Goal: Task Accomplishment & Management: Complete application form

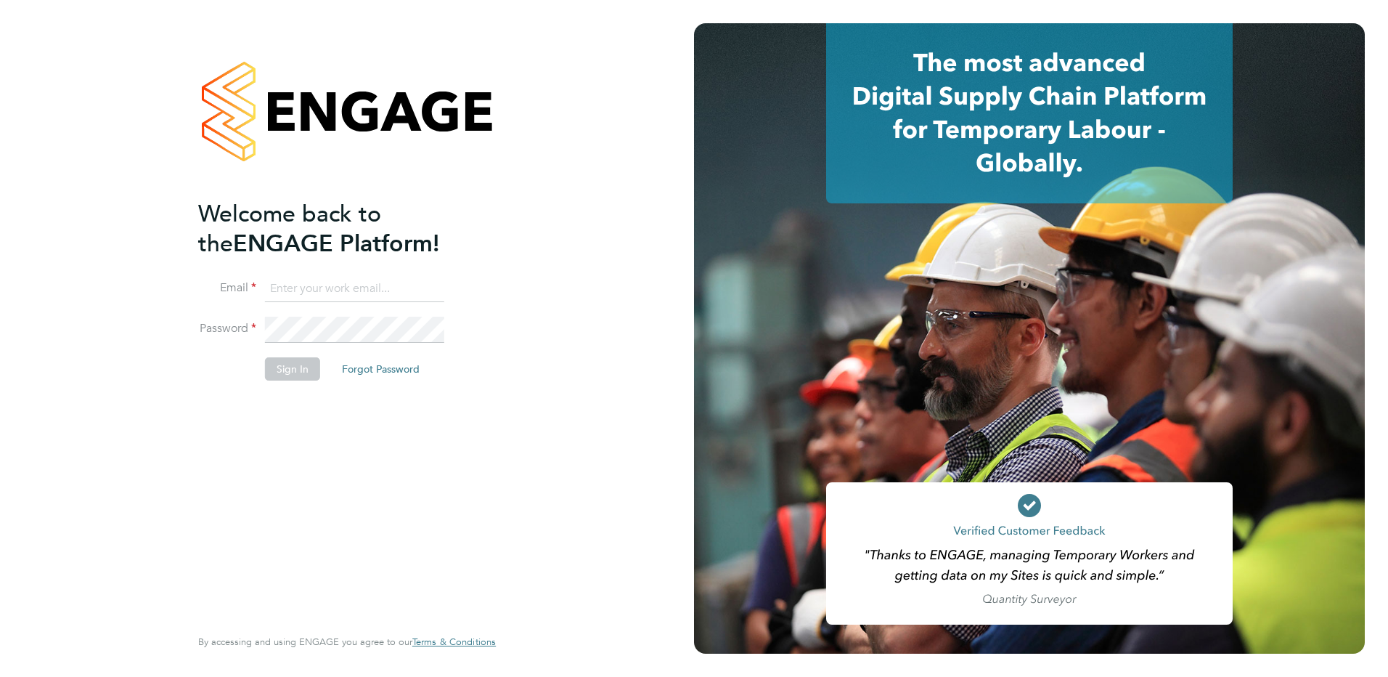
type input "holly@net-temps.co.uk"
click at [283, 366] on button "Sign In" at bounding box center [292, 368] width 55 height 23
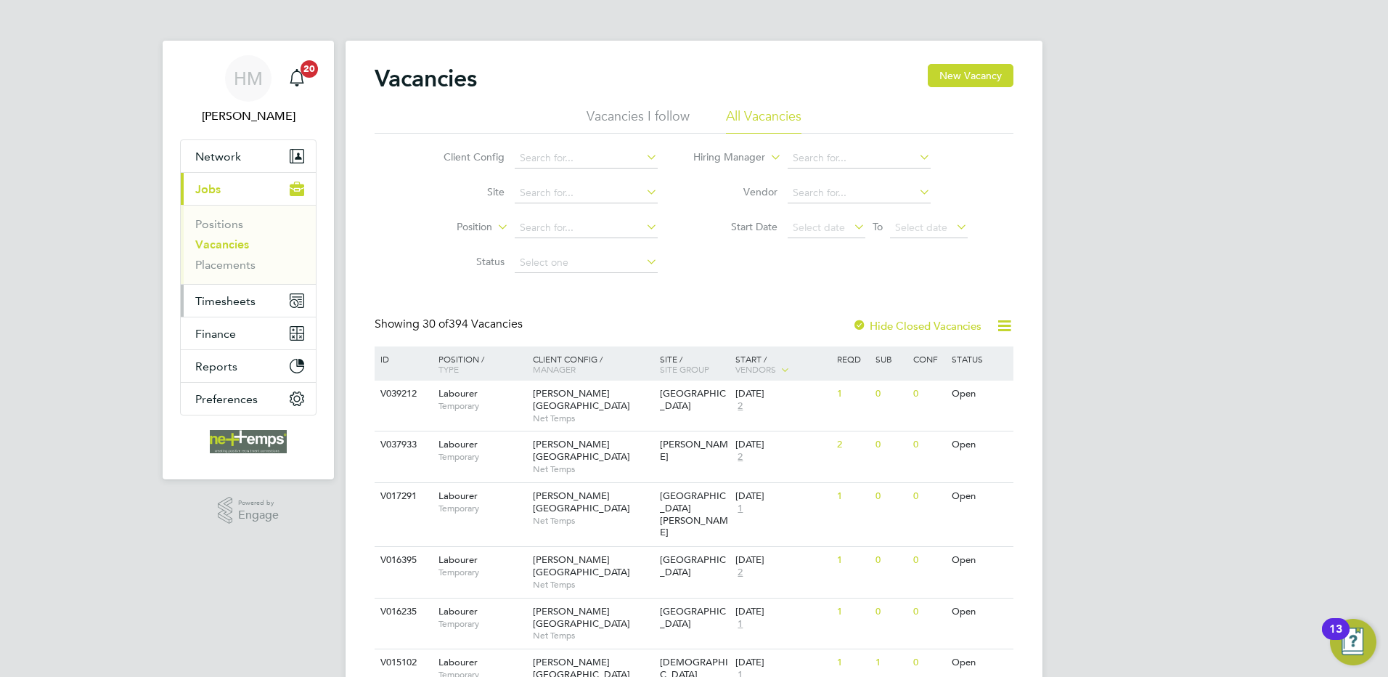
click at [204, 292] on button "Timesheets" at bounding box center [248, 301] width 135 height 32
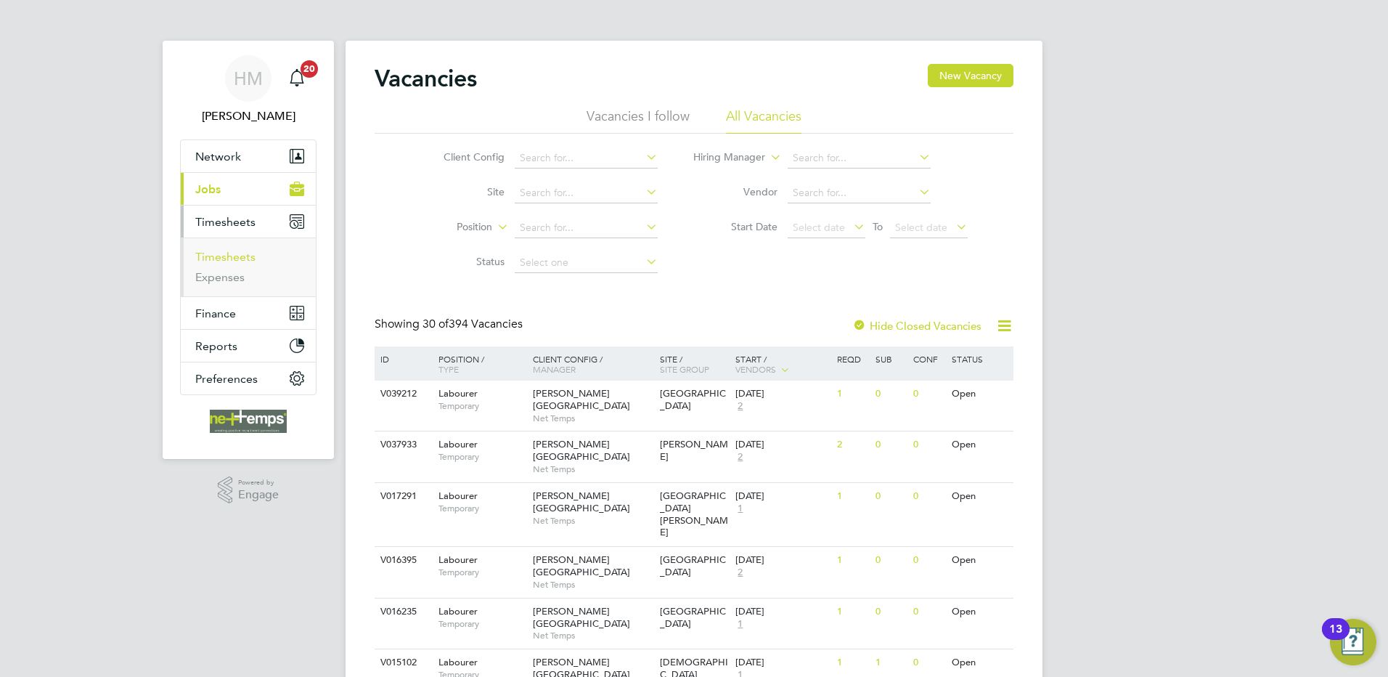
click at [230, 259] on link "Timesheets" at bounding box center [225, 257] width 60 height 14
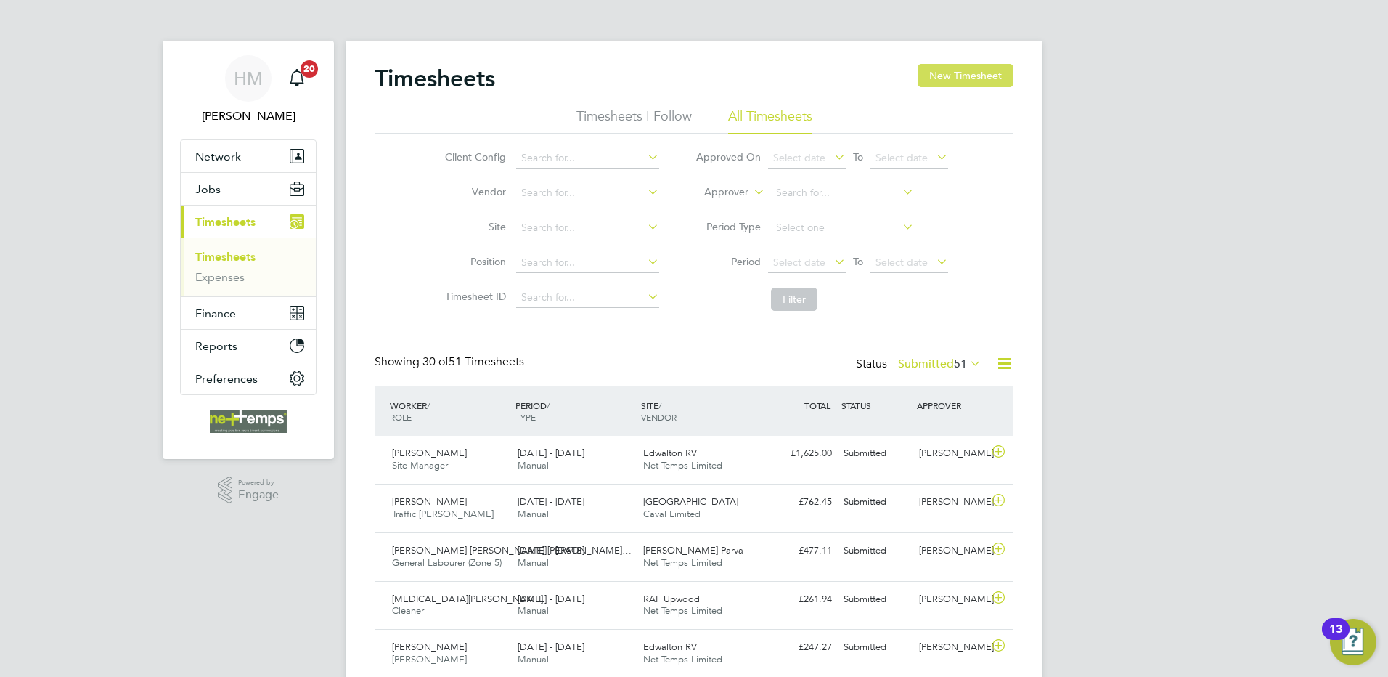
click at [947, 68] on button "New Timesheet" at bounding box center [966, 75] width 96 height 23
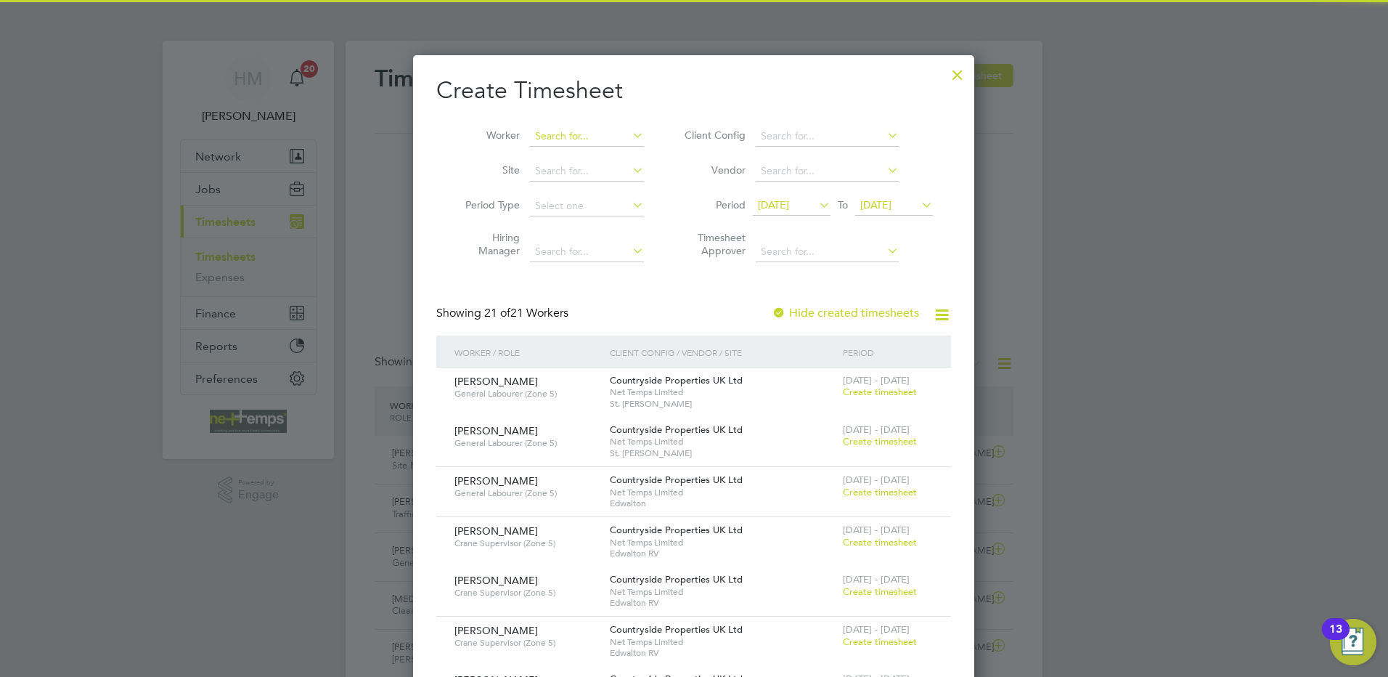
click at [561, 136] on input at bounding box center [587, 136] width 114 height 20
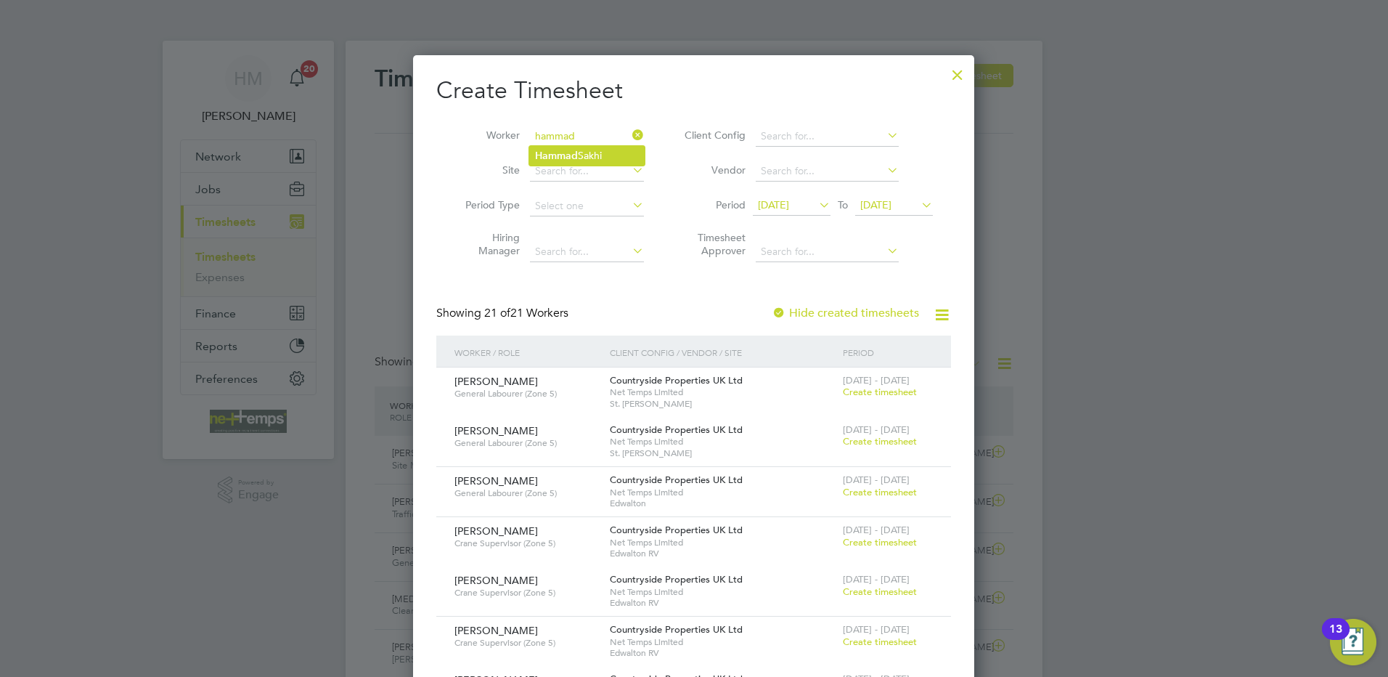
click at [566, 158] on b "Hammad" at bounding box center [556, 156] width 43 height 12
type input "[PERSON_NAME]"
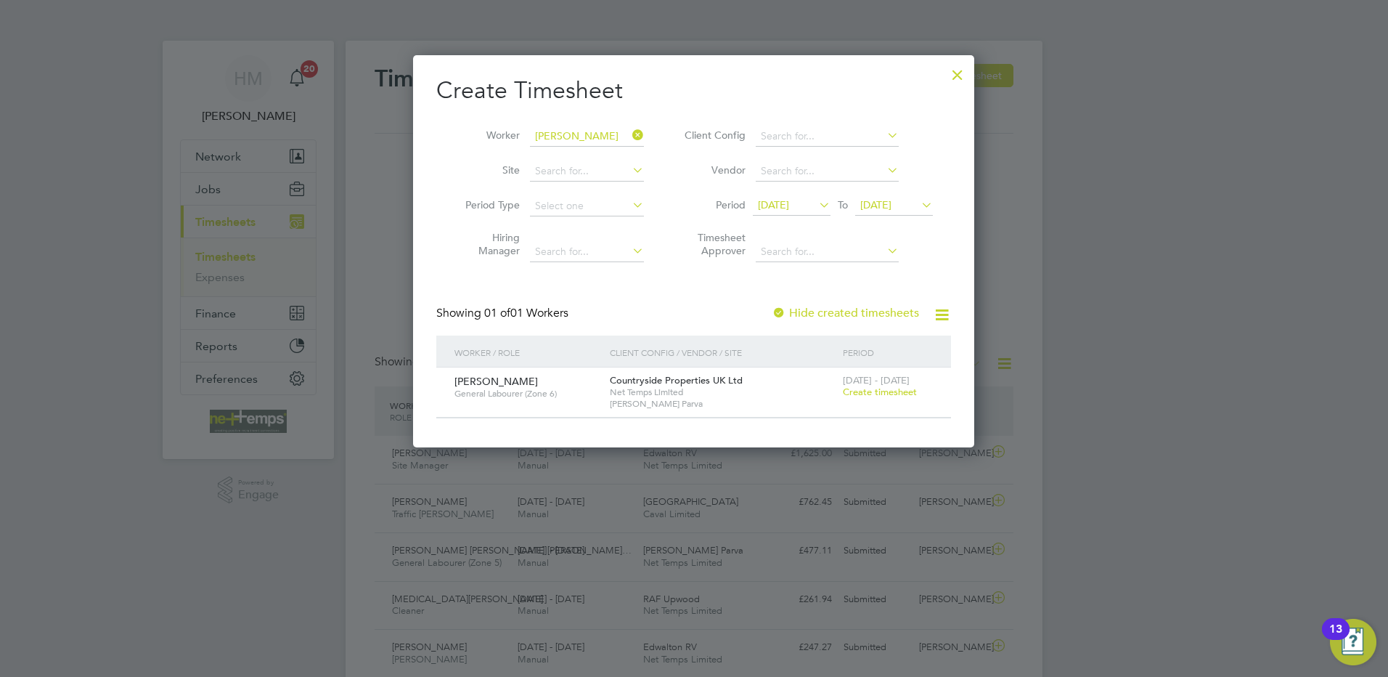
click at [866, 388] on span "Create timesheet" at bounding box center [880, 391] width 74 height 12
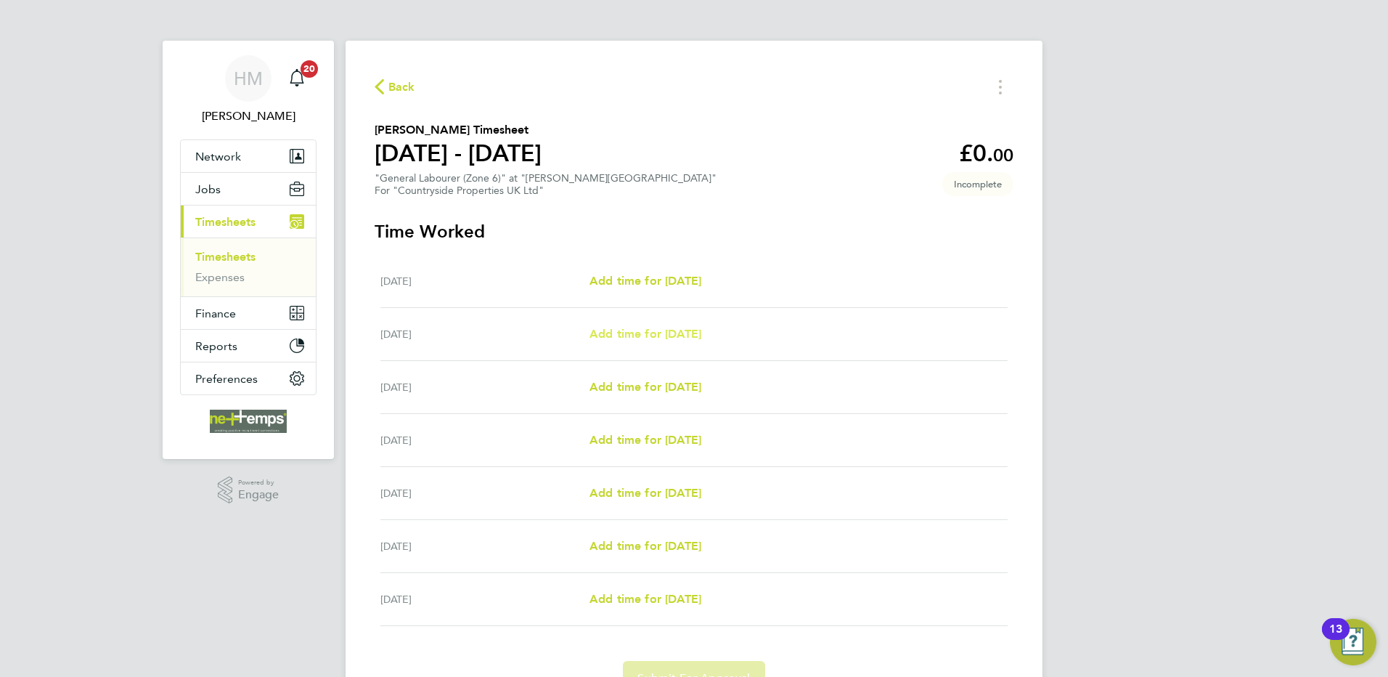
click at [665, 335] on span "Add time for [DATE]" at bounding box center [645, 334] width 112 height 14
select select "30"
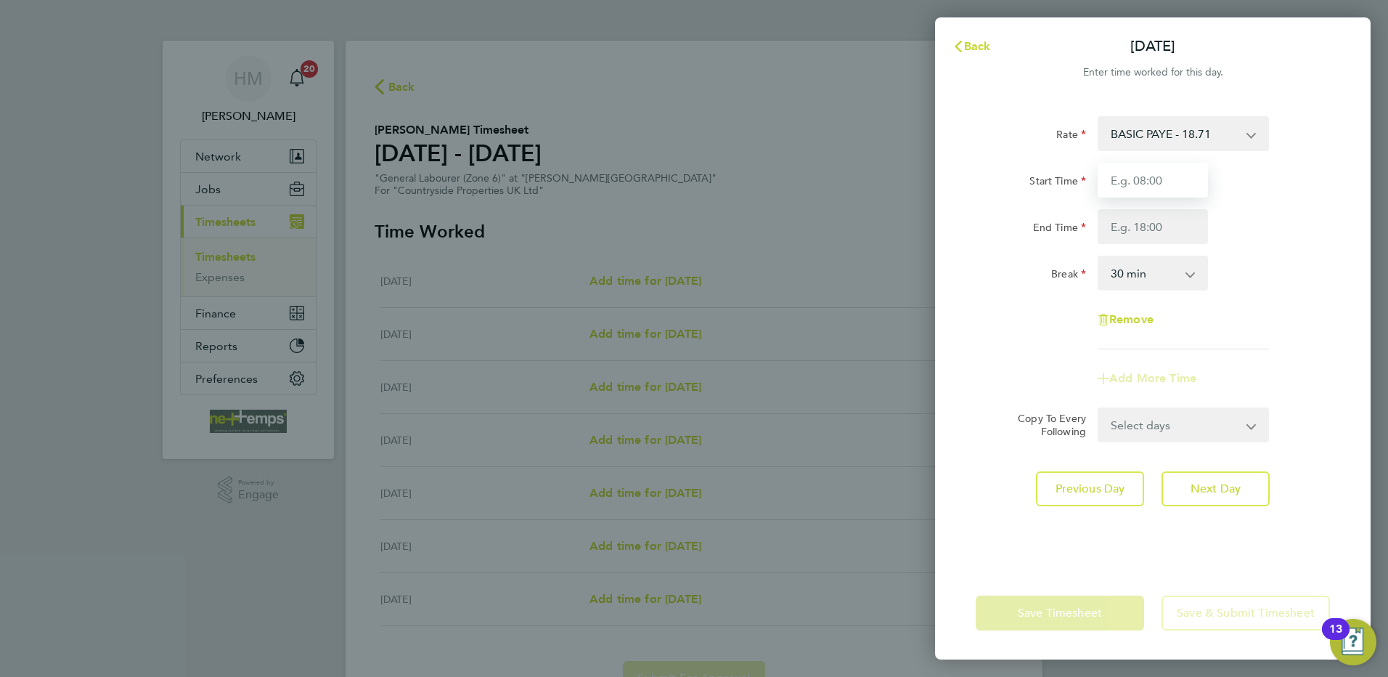
click at [1146, 190] on input "Start Time" at bounding box center [1153, 180] width 110 height 35
type input "07:30"
click at [1154, 232] on input "End Time" at bounding box center [1153, 226] width 110 height 35
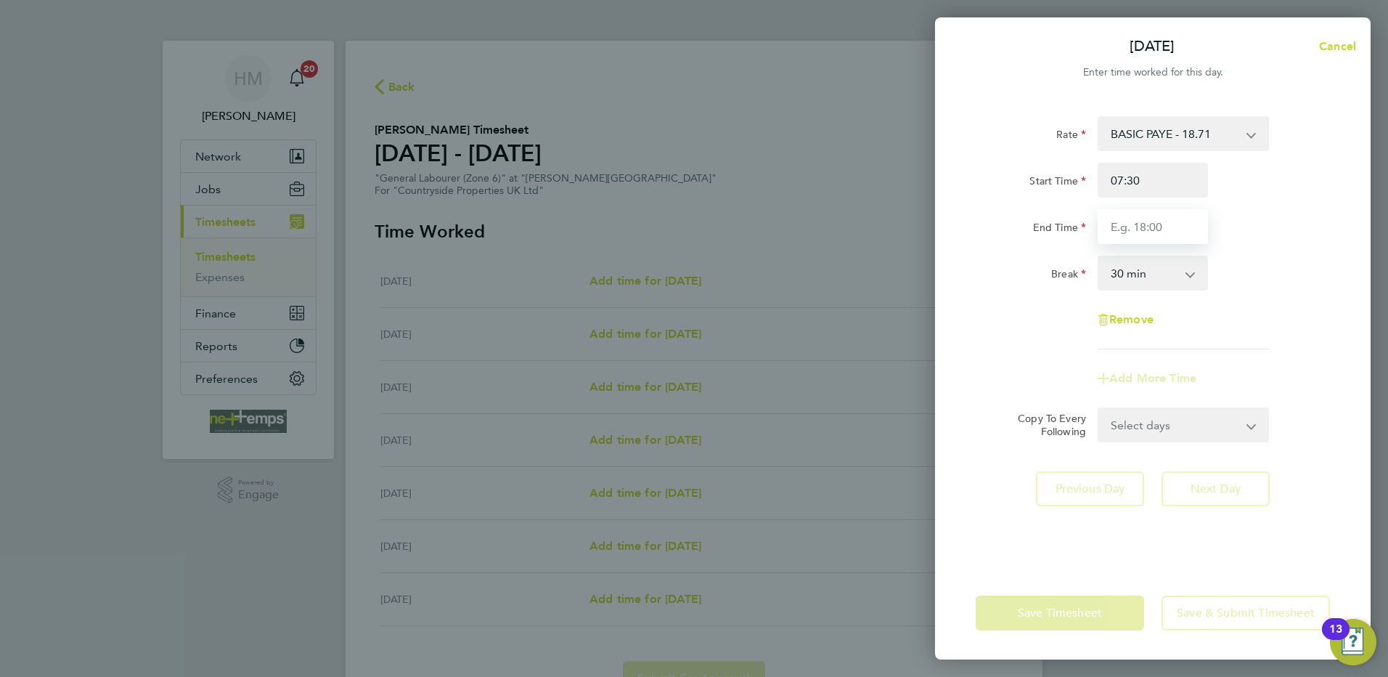
type input "16:30"
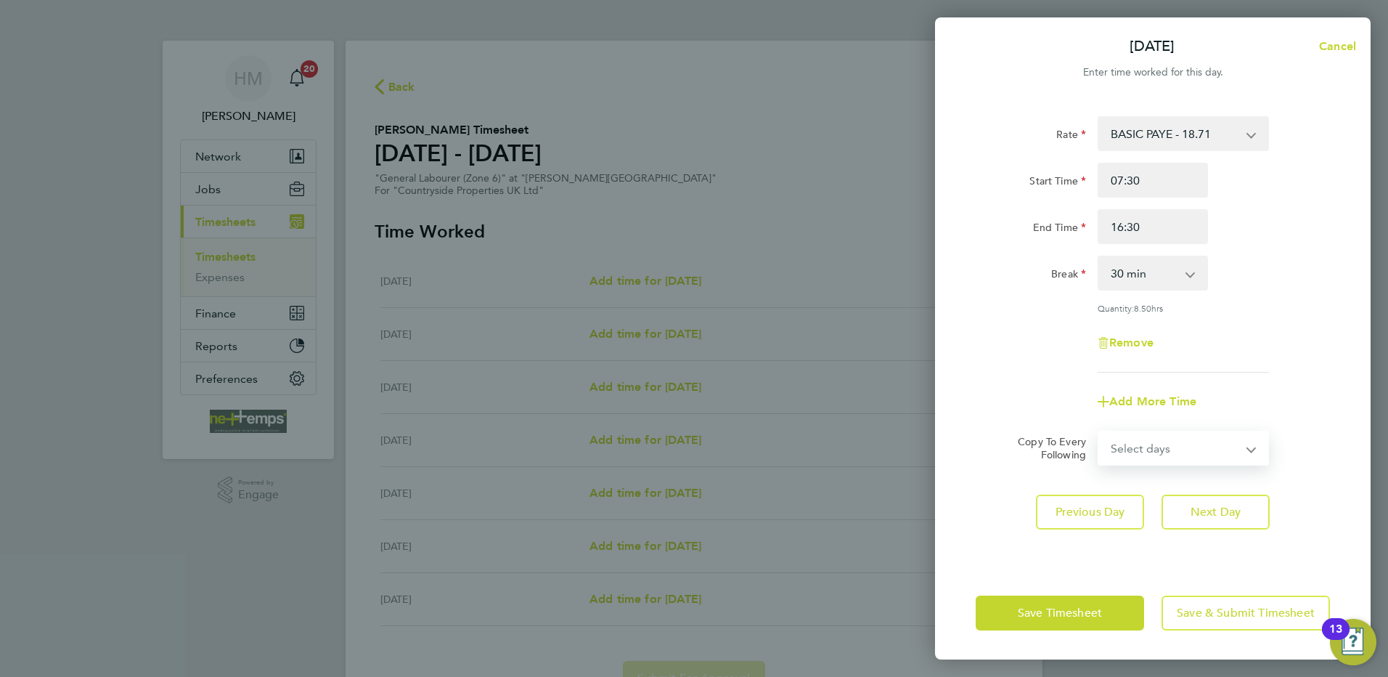
click at [1184, 417] on form "Rate BASIC PAYE - 18.71 Start Time 07:30 End Time 16:30 Break 0 min 15 min 30 m…" at bounding box center [1153, 290] width 354 height 349
select select "WEEKDAY"
click at [1099, 432] on select "Select days Day Weekday (Mon-Fri) Weekend (Sat-Sun) [DATE] [DATE] [DATE] [DATE]…" at bounding box center [1175, 448] width 152 height 32
select select "[DATE]"
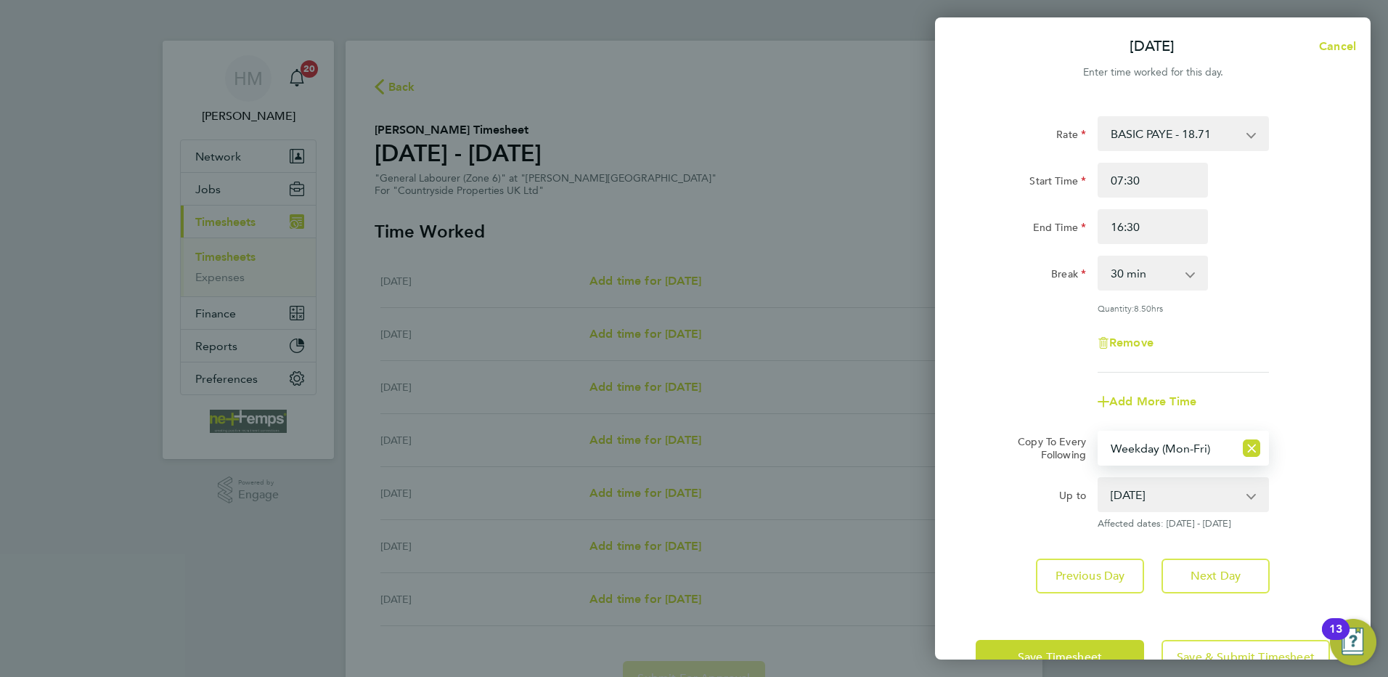
scroll to position [43, 0]
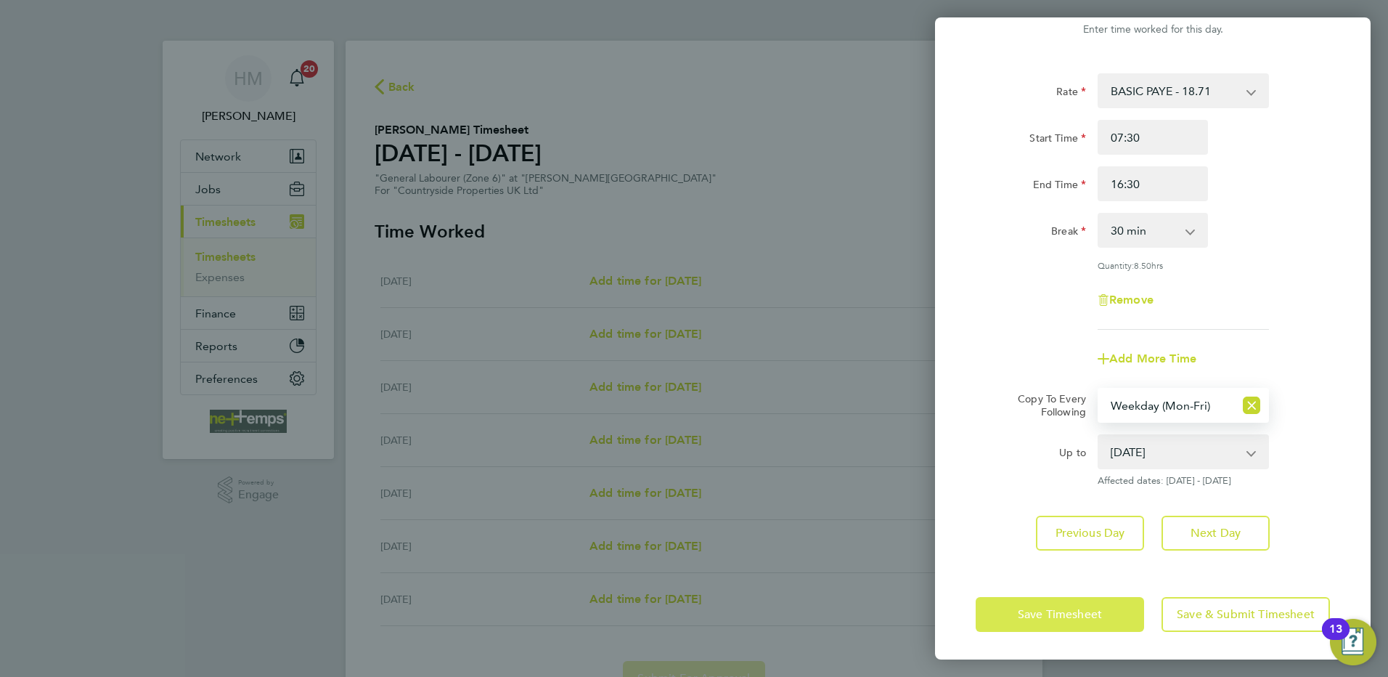
click at [1082, 607] on span "Save Timesheet" at bounding box center [1060, 614] width 84 height 15
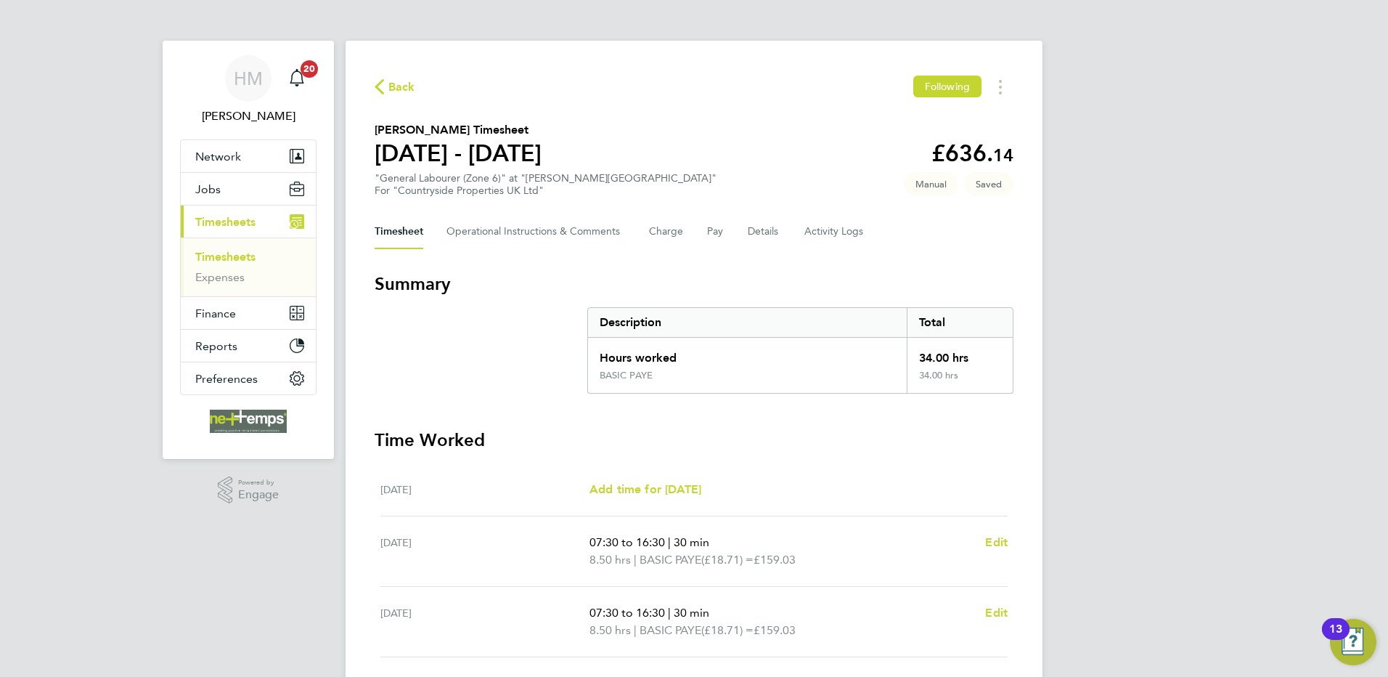
scroll to position [355, 0]
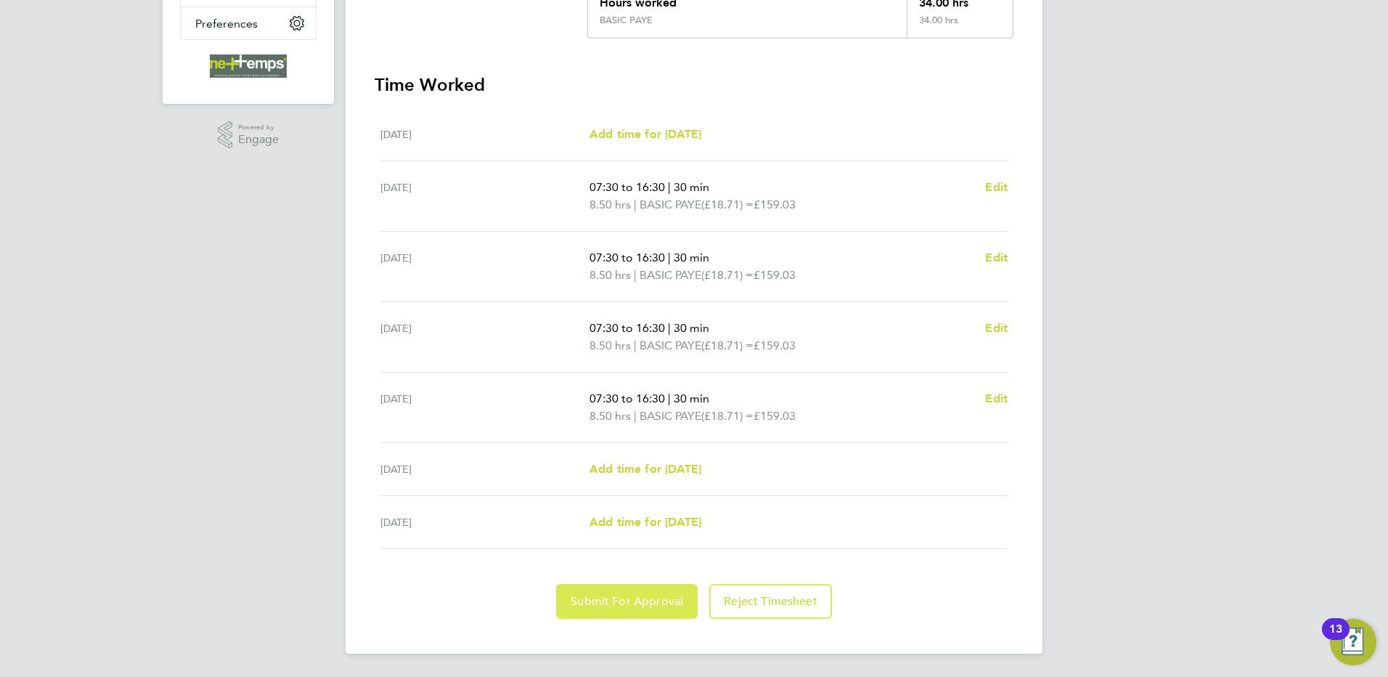
click at [652, 616] on button "Submit For Approval" at bounding box center [627, 601] width 142 height 35
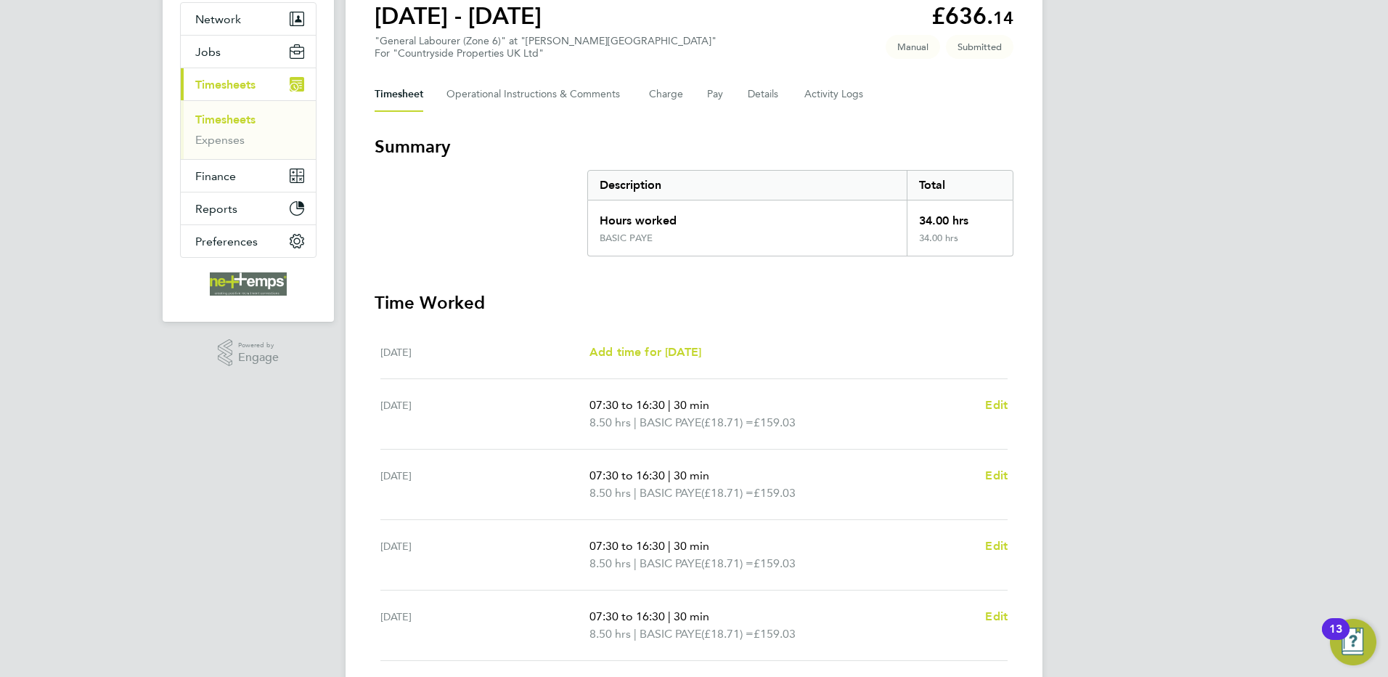
scroll to position [0, 0]
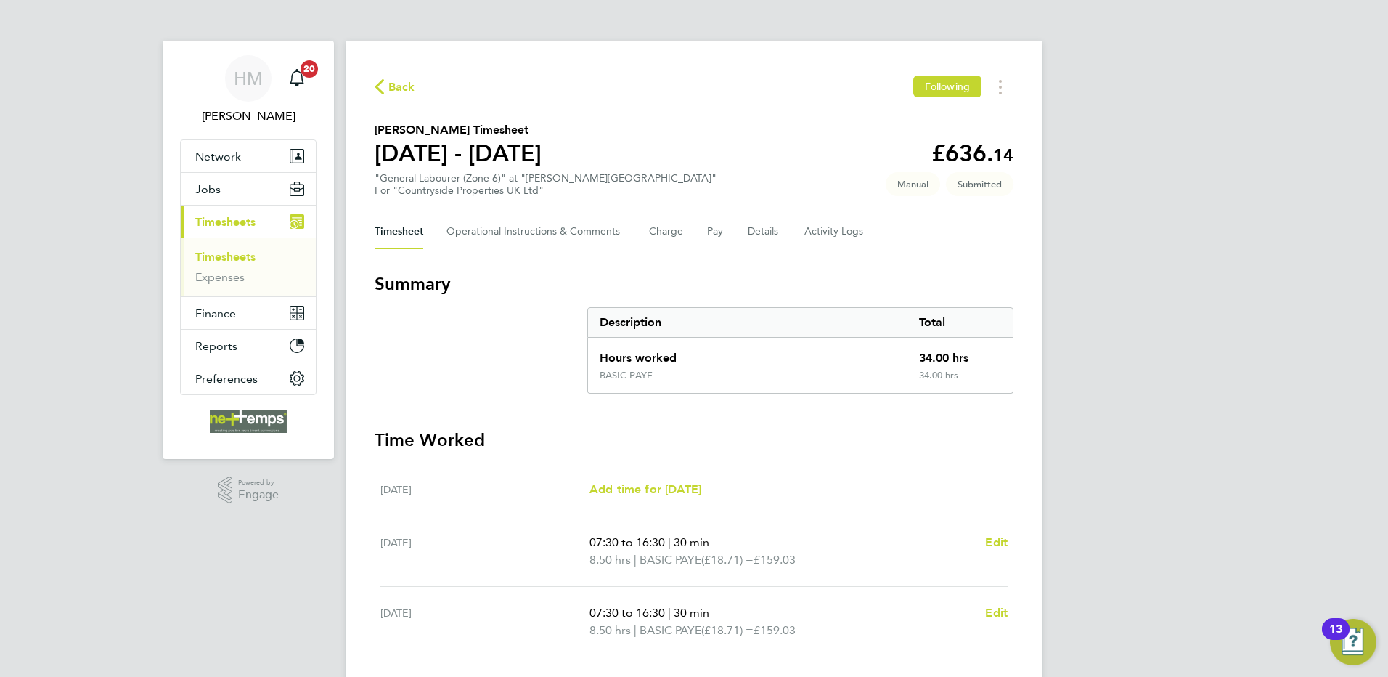
click at [394, 84] on span "Back" at bounding box center [401, 86] width 27 height 17
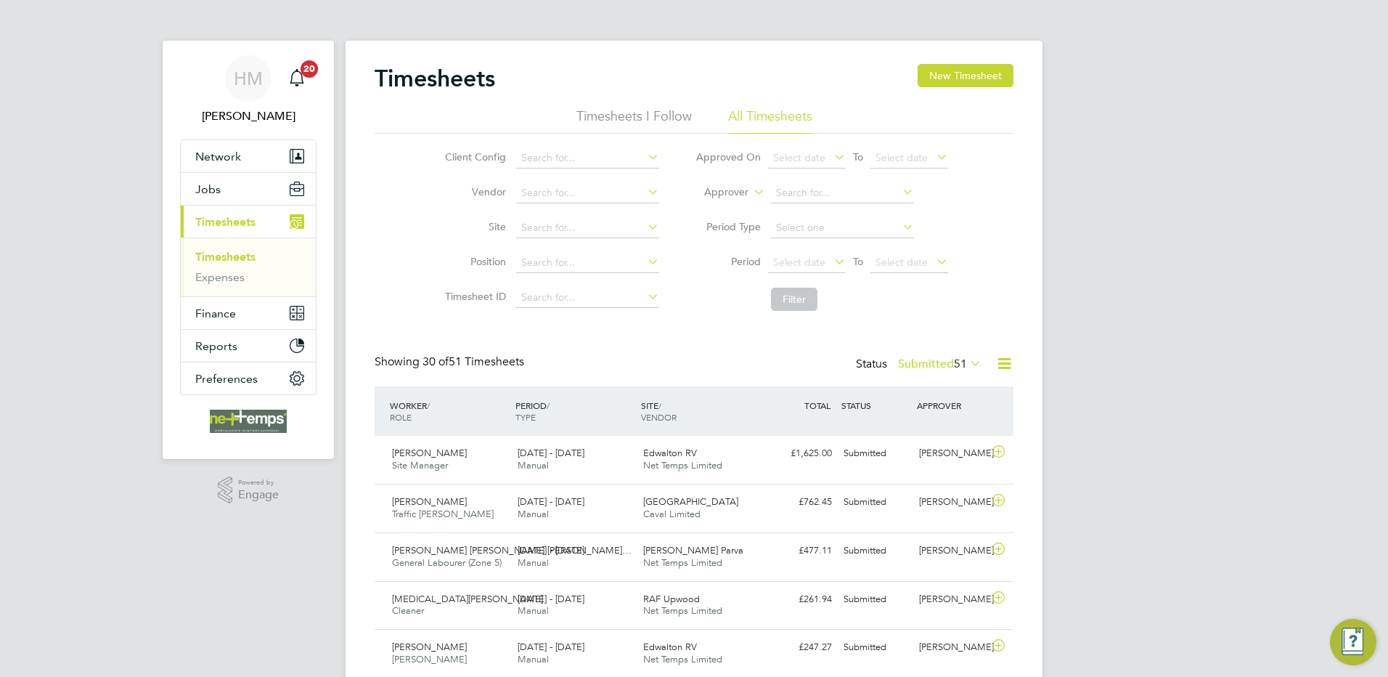
scroll to position [37, 126]
click at [939, 78] on button "New Timesheet" at bounding box center [966, 75] width 96 height 23
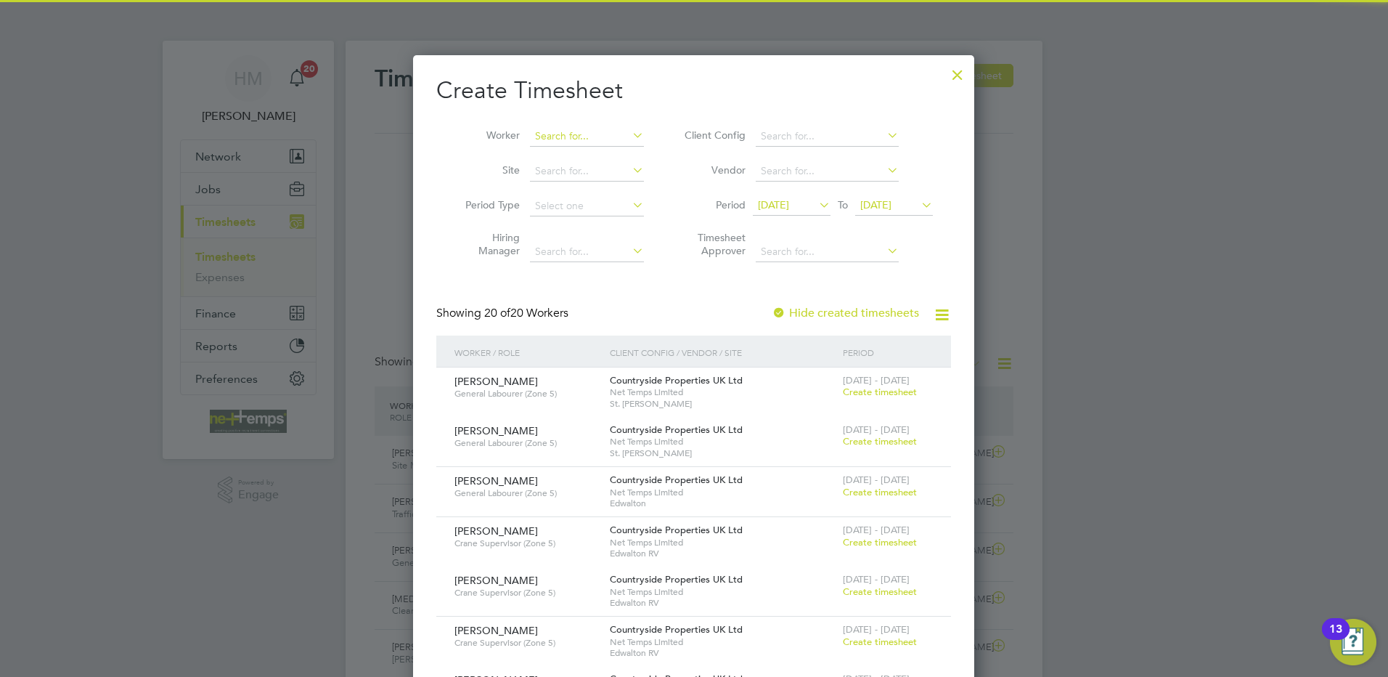
click at [570, 136] on input at bounding box center [587, 136] width 114 height 20
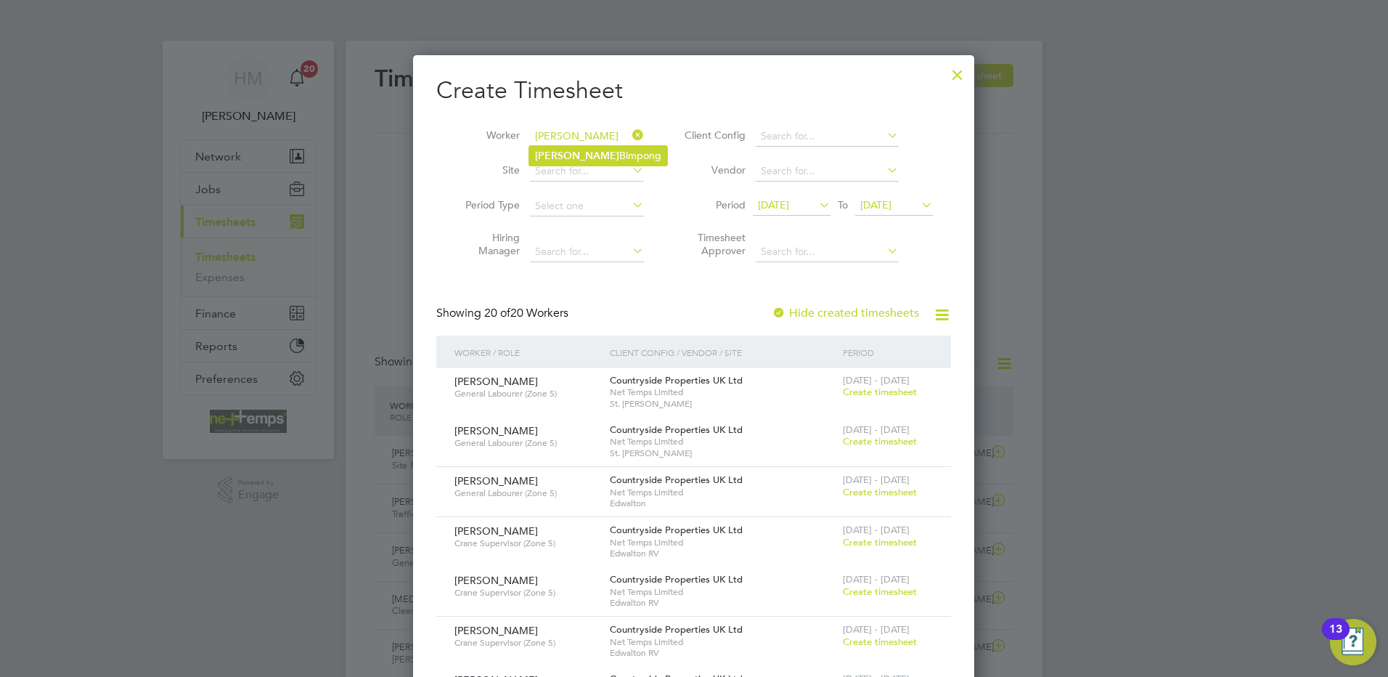
click at [603, 163] on li "[PERSON_NAME]" at bounding box center [598, 156] width 138 height 20
type input "[PERSON_NAME]"
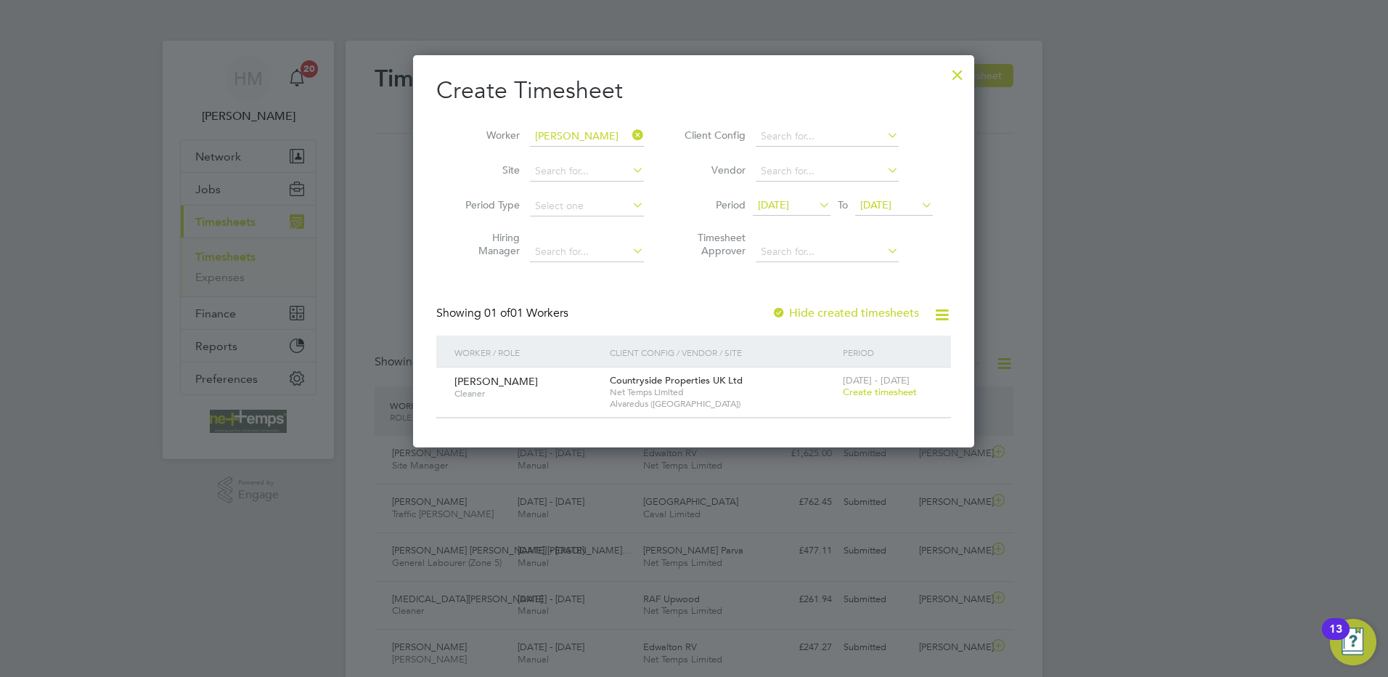
click at [868, 393] on span "Create timesheet" at bounding box center [880, 391] width 74 height 12
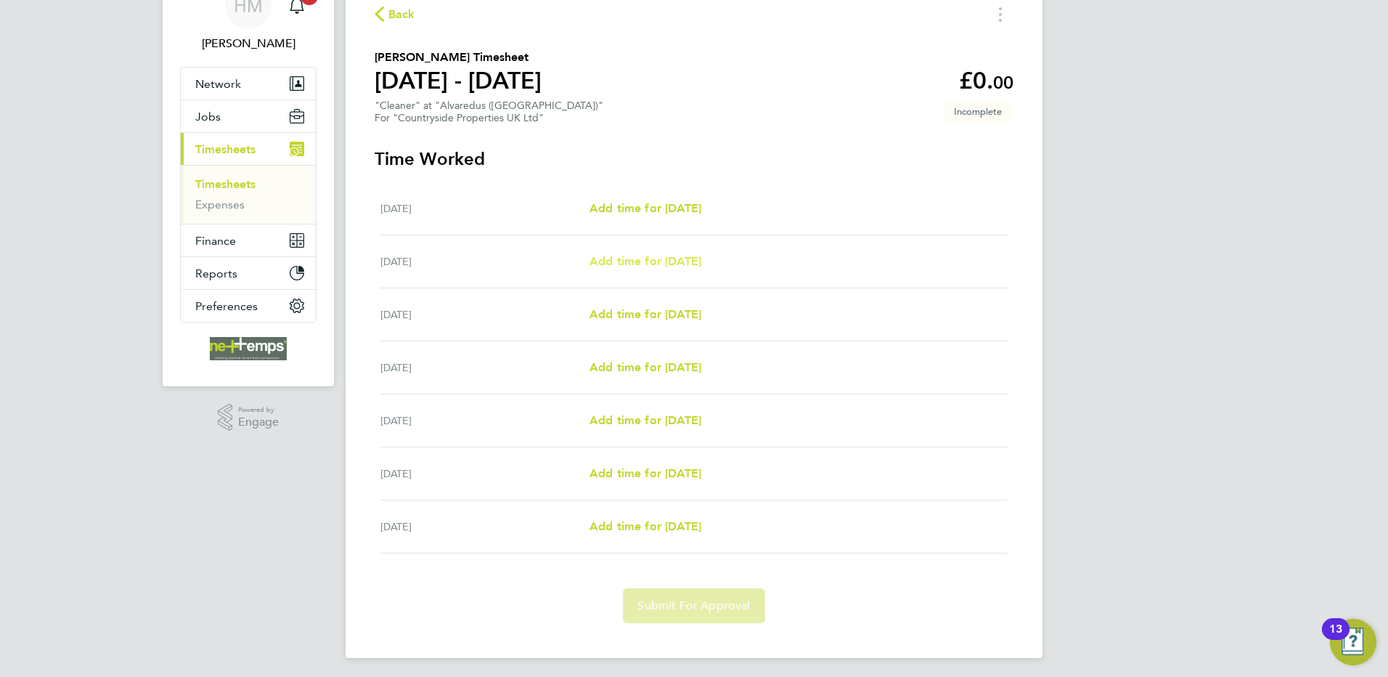
click at [661, 267] on span "Add time for [DATE]" at bounding box center [645, 261] width 112 height 14
select select "30"
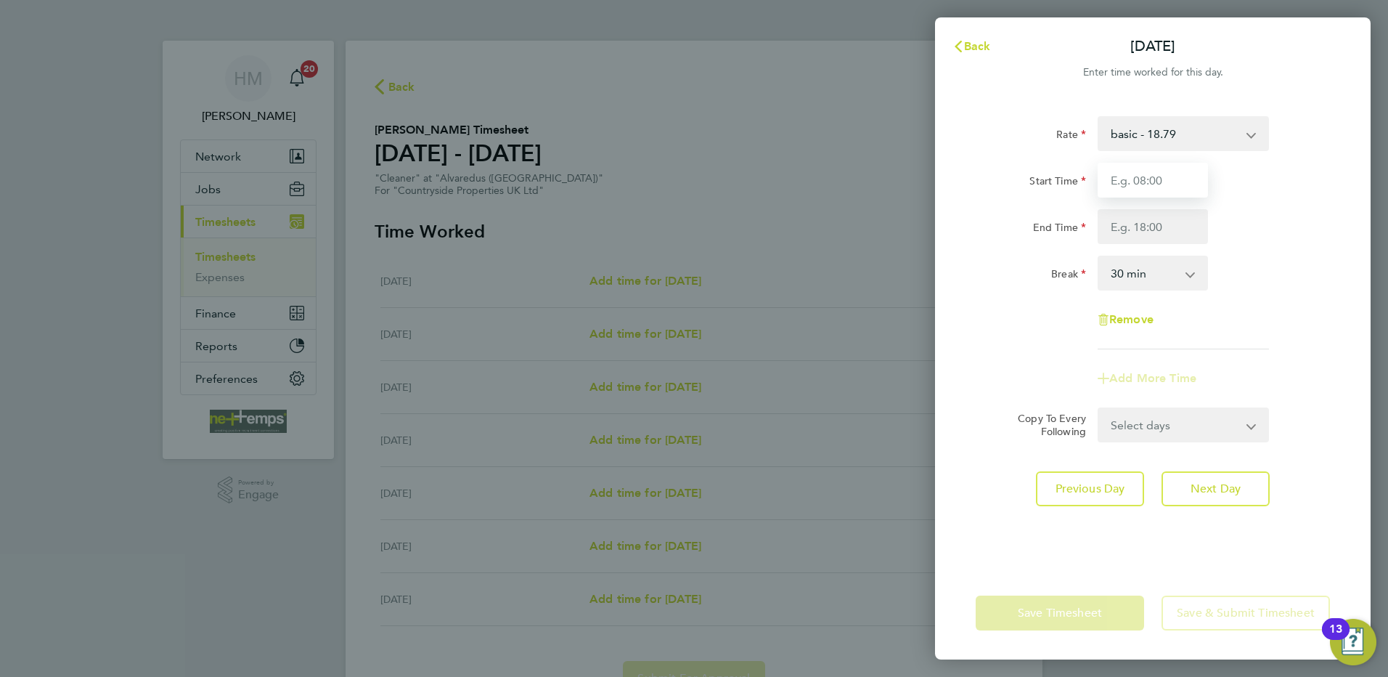
click at [1181, 176] on input "Start Time" at bounding box center [1153, 180] width 110 height 35
type input "07:30"
type input "16:30"
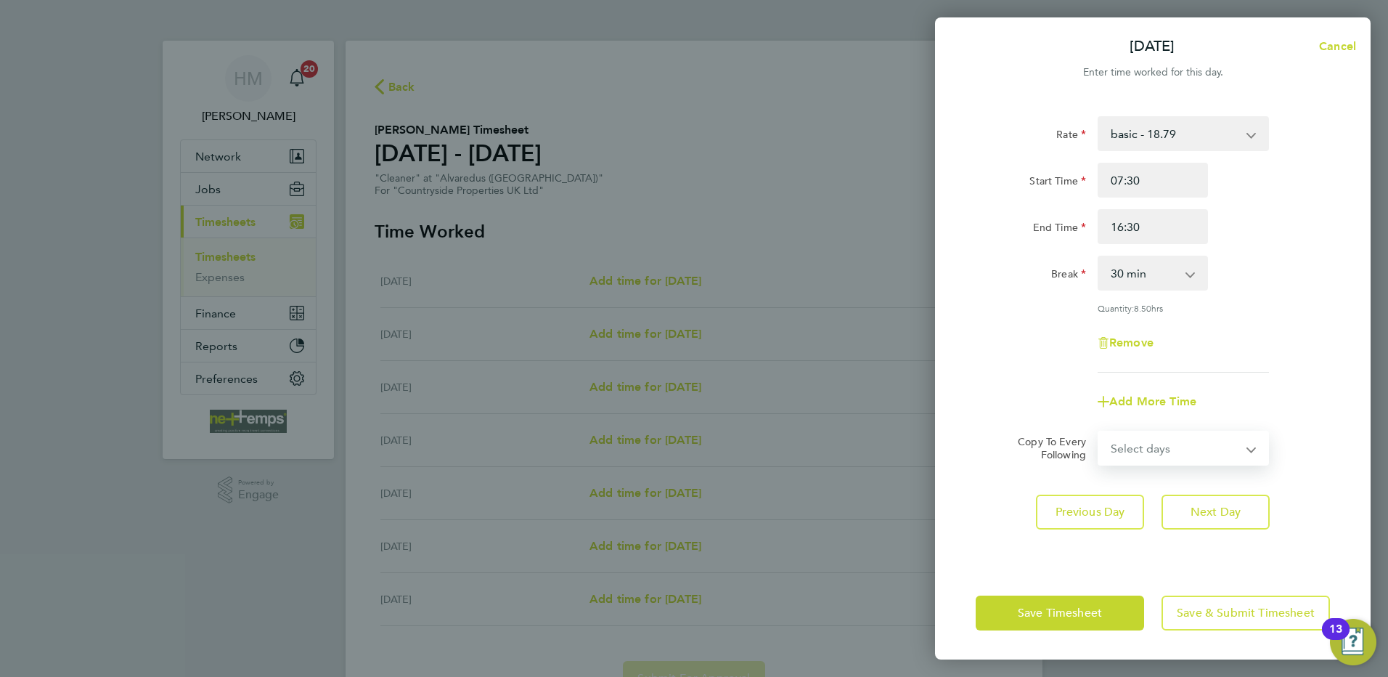
click at [1164, 437] on select "Select days Day Weekday (Mon-Fri) Weekend (Sat-Sun) [DATE] [DATE] [DATE] [DATE]…" at bounding box center [1175, 448] width 152 height 32
select select "WEEKDAY"
click at [1099, 432] on select "Select days Day Weekday (Mon-Fri) Weekend (Sat-Sun) [DATE] [DATE] [DATE] [DATE]…" at bounding box center [1175, 448] width 152 height 32
select select "[DATE]"
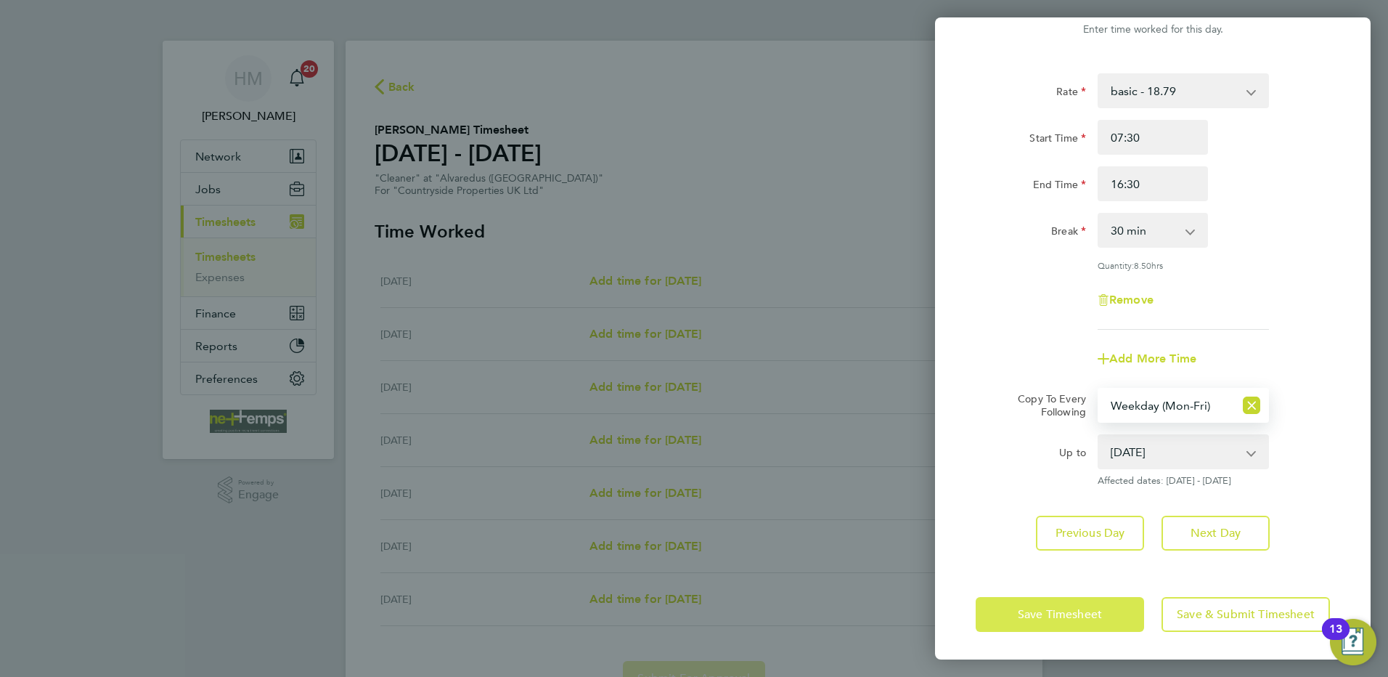
click at [1085, 614] on span "Save Timesheet" at bounding box center [1060, 614] width 84 height 15
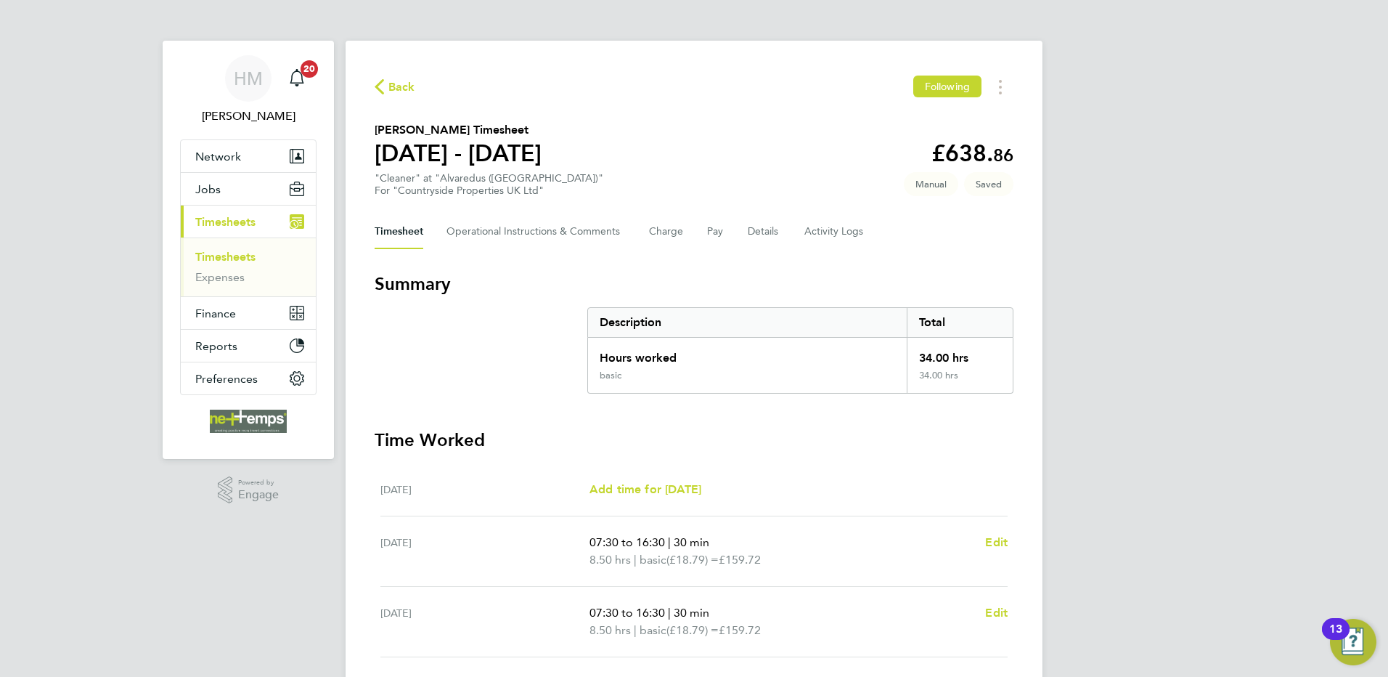
scroll to position [218, 0]
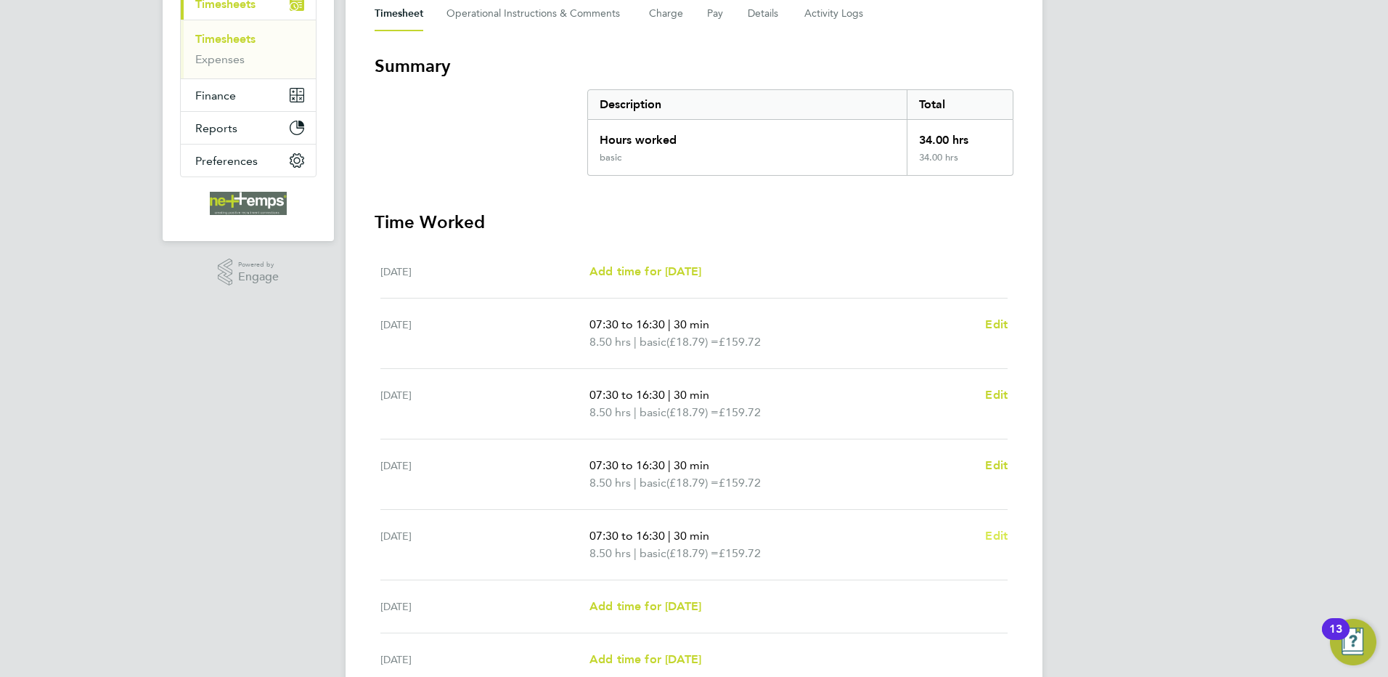
click at [992, 542] on span "Edit" at bounding box center [996, 535] width 23 height 14
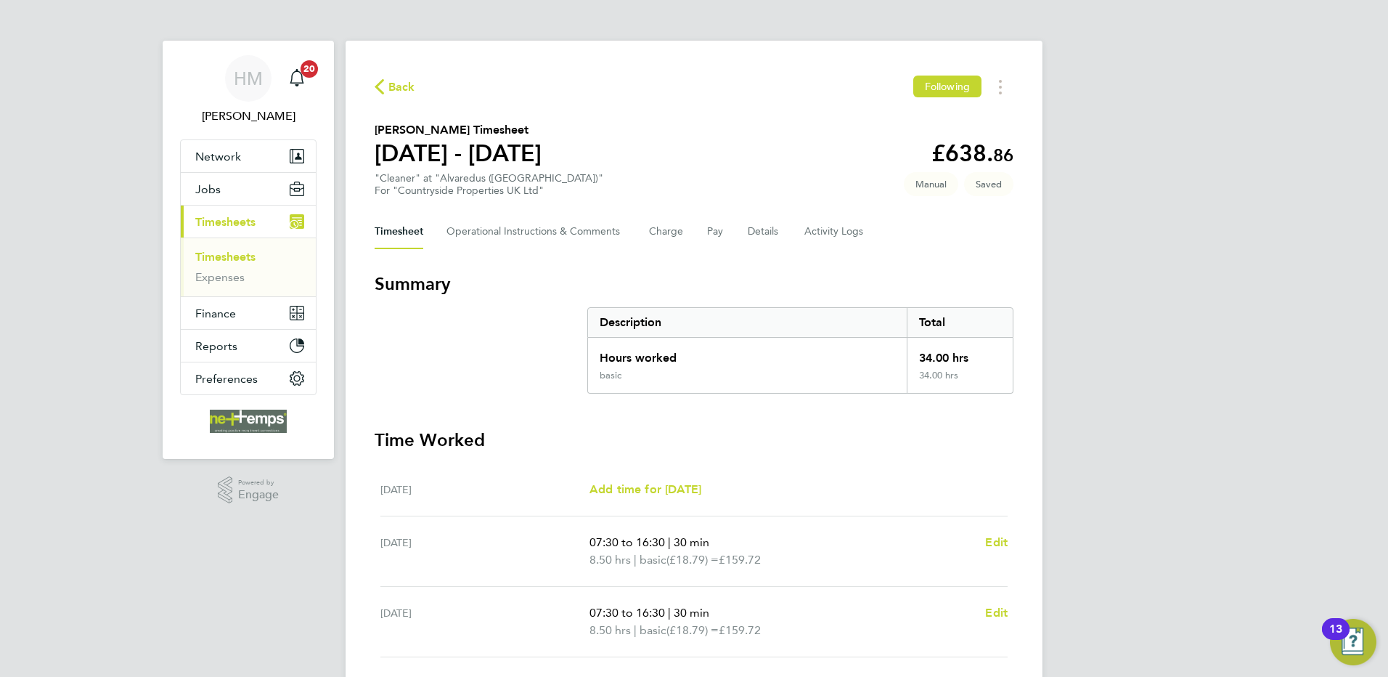
select select "30"
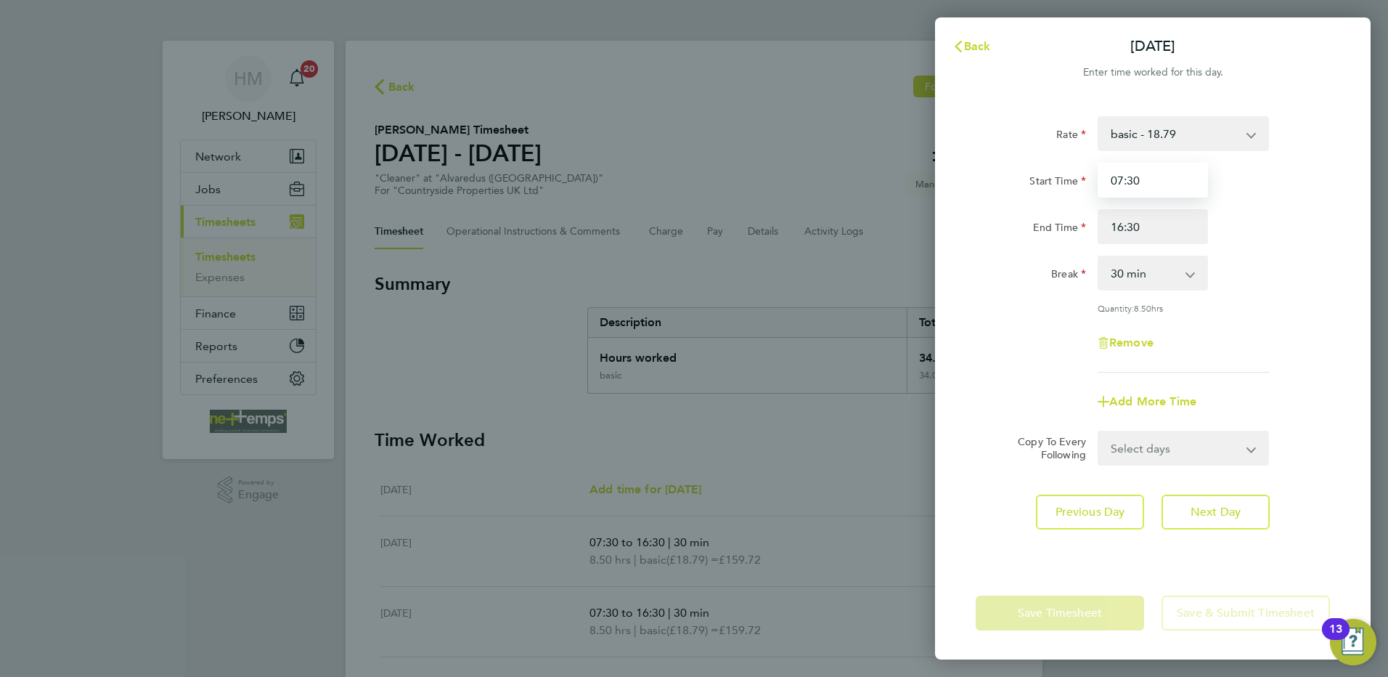
click at [1165, 187] on input "07:30" at bounding box center [1153, 180] width 110 height 35
drag, startPoint x: 939, startPoint y: 186, endPoint x: 931, endPoint y: 188, distance: 8.3
click at [927, 187] on div "Back [DATE] Enter time worked for this day. Rate basic - 18.79 Start Time 07:30…" at bounding box center [694, 338] width 1388 height 677
type input "08:00"
click at [1174, 232] on input "16:30" at bounding box center [1153, 226] width 110 height 35
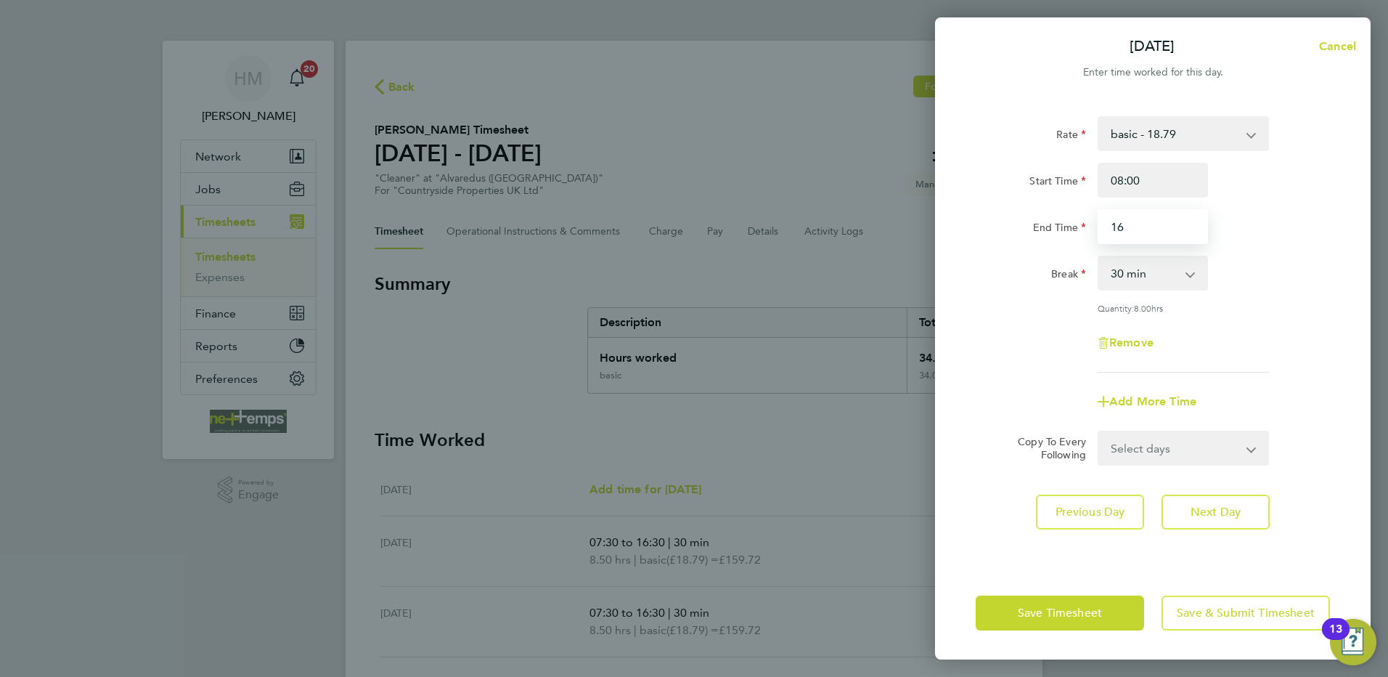
type input "1"
type input "12:00"
click at [1283, 195] on div "Start Time 08:00" at bounding box center [1153, 180] width 366 height 35
click at [1209, 266] on div "0 min 15 min 30 min 45 min 60 min 75 min 90 min" at bounding box center [1153, 273] width 122 height 35
drag, startPoint x: 1183, startPoint y: 275, endPoint x: 1181, endPoint y: 285, distance: 10.3
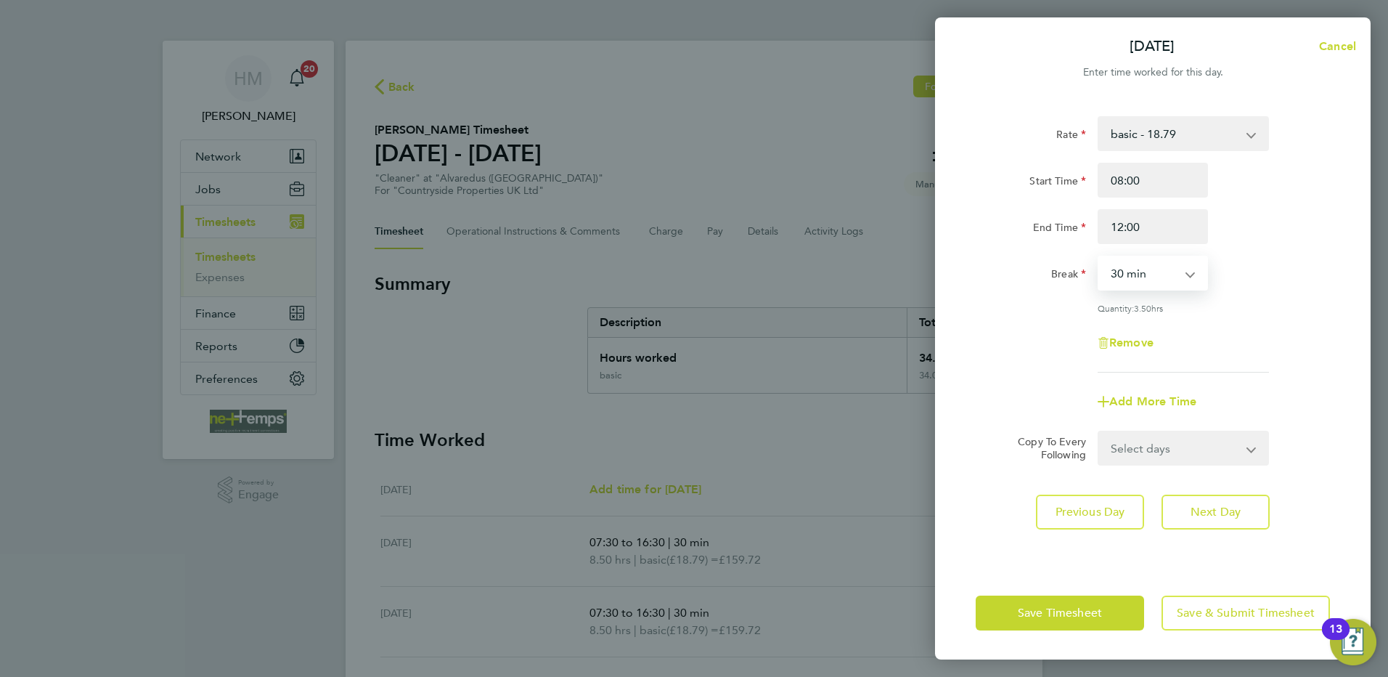
click at [1182, 275] on select "0 min 15 min 30 min 45 min 60 min 75 min 90 min" at bounding box center [1144, 273] width 90 height 32
select select "0"
click at [1099, 257] on select "0 min 15 min 30 min 45 min 60 min 75 min 90 min" at bounding box center [1144, 273] width 90 height 32
click at [1174, 462] on div "Select days Day Weekend (Sat-Sun) [DATE] [DATE]" at bounding box center [1183, 447] width 171 height 35
click at [1175, 451] on select "Select days Day Weekend (Sat-Sun) [DATE] [DATE]" at bounding box center [1175, 448] width 152 height 32
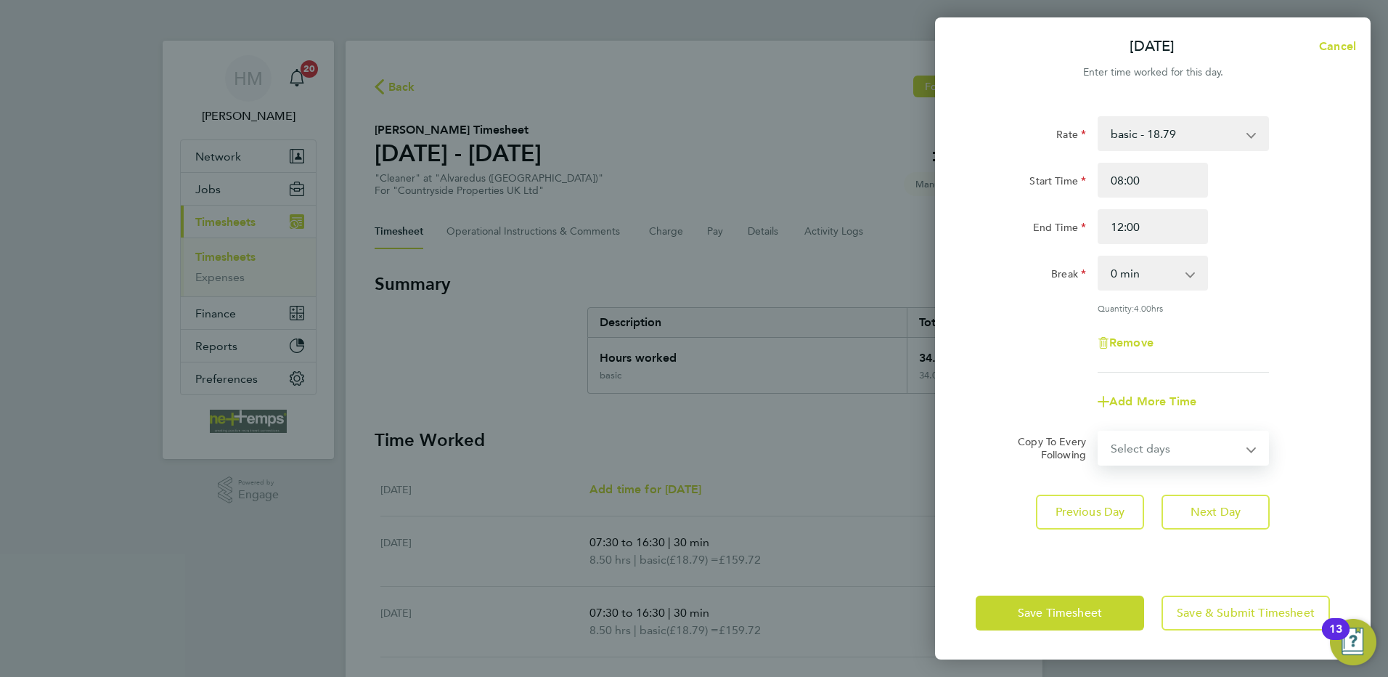
click at [1261, 360] on div "Rate basic - 18.79 Start Time 08:00 End Time 12:00 Break 0 min 15 min 30 min 45…" at bounding box center [1153, 244] width 354 height 256
click at [1068, 513] on span "Previous Day" at bounding box center [1091, 512] width 70 height 15
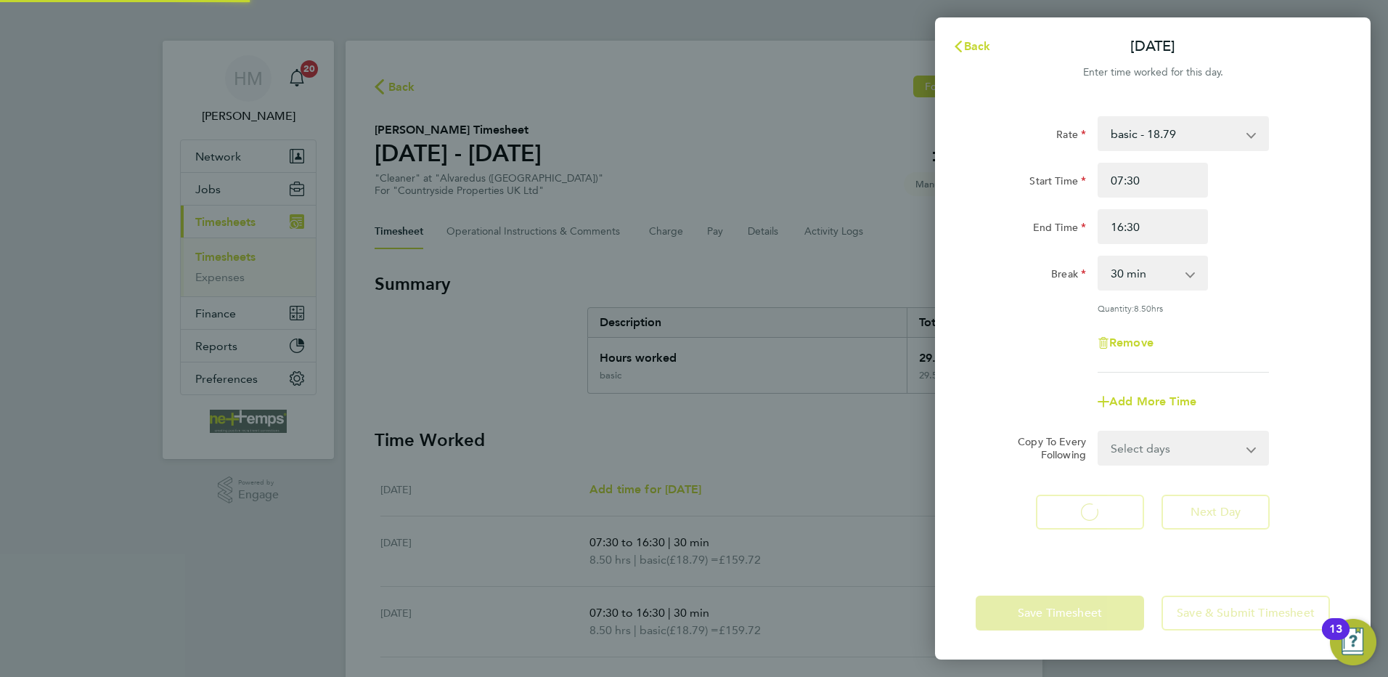
select select "30"
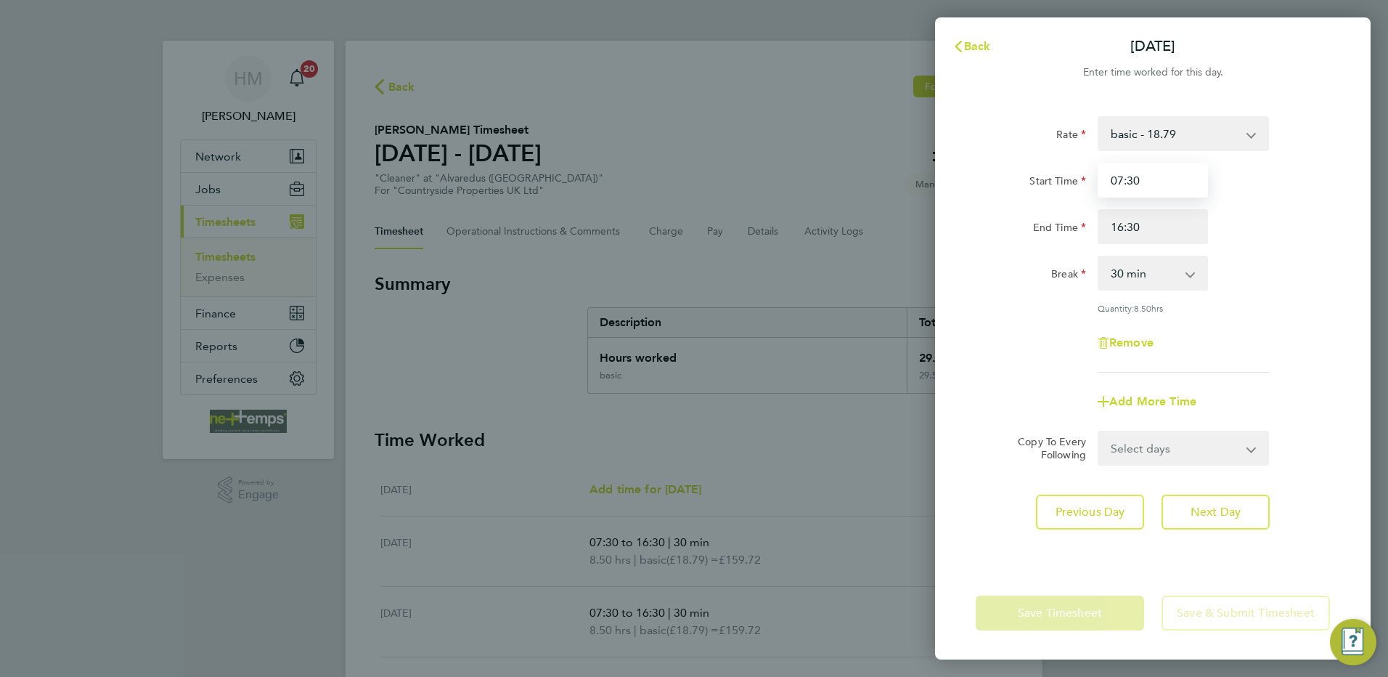
drag, startPoint x: 1147, startPoint y: 185, endPoint x: 1156, endPoint y: 182, distance: 9.2
click at [1149, 184] on input "07:30" at bounding box center [1153, 180] width 110 height 35
type input "0"
click at [1156, 179] on input "Start Time" at bounding box center [1153, 180] width 110 height 35
type input "08:00"
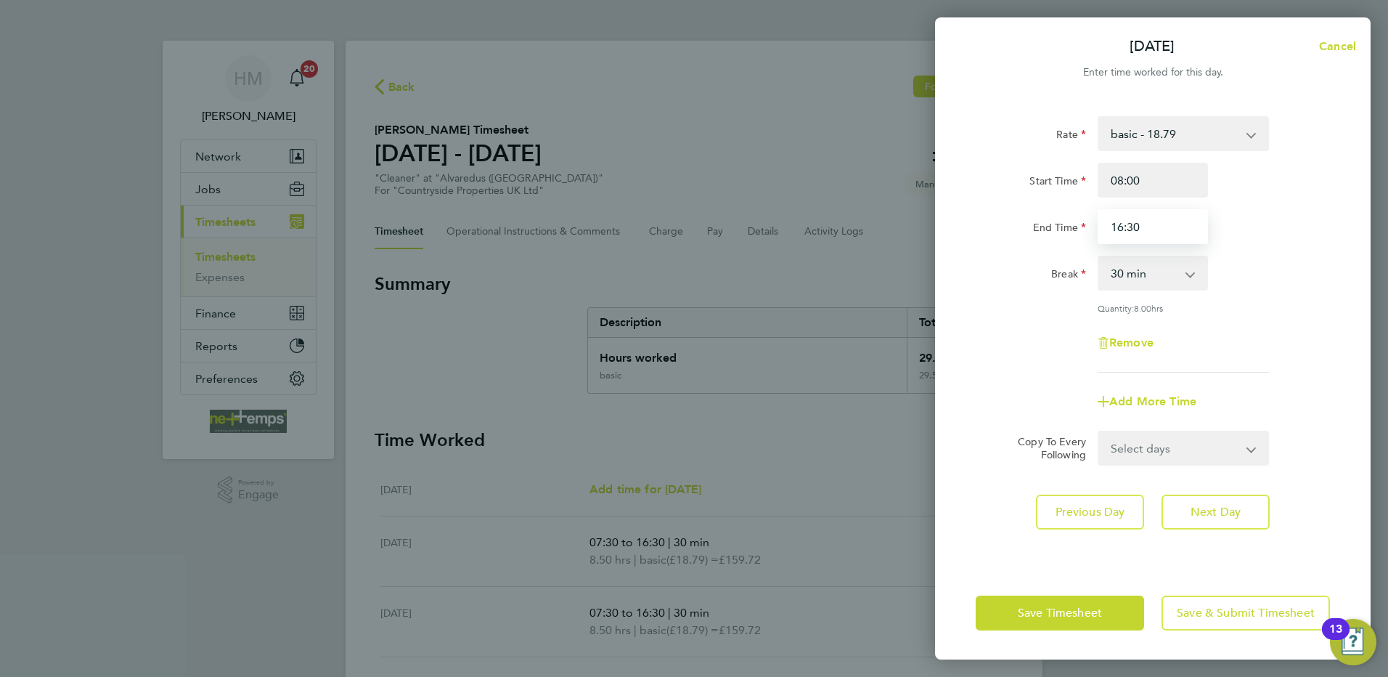
click at [1153, 229] on input "16:30" at bounding box center [1153, 226] width 110 height 35
type input "1"
click at [1153, 229] on input "End Time" at bounding box center [1153, 226] width 110 height 35
type input "1"
click at [1150, 226] on input "End Time" at bounding box center [1153, 226] width 110 height 35
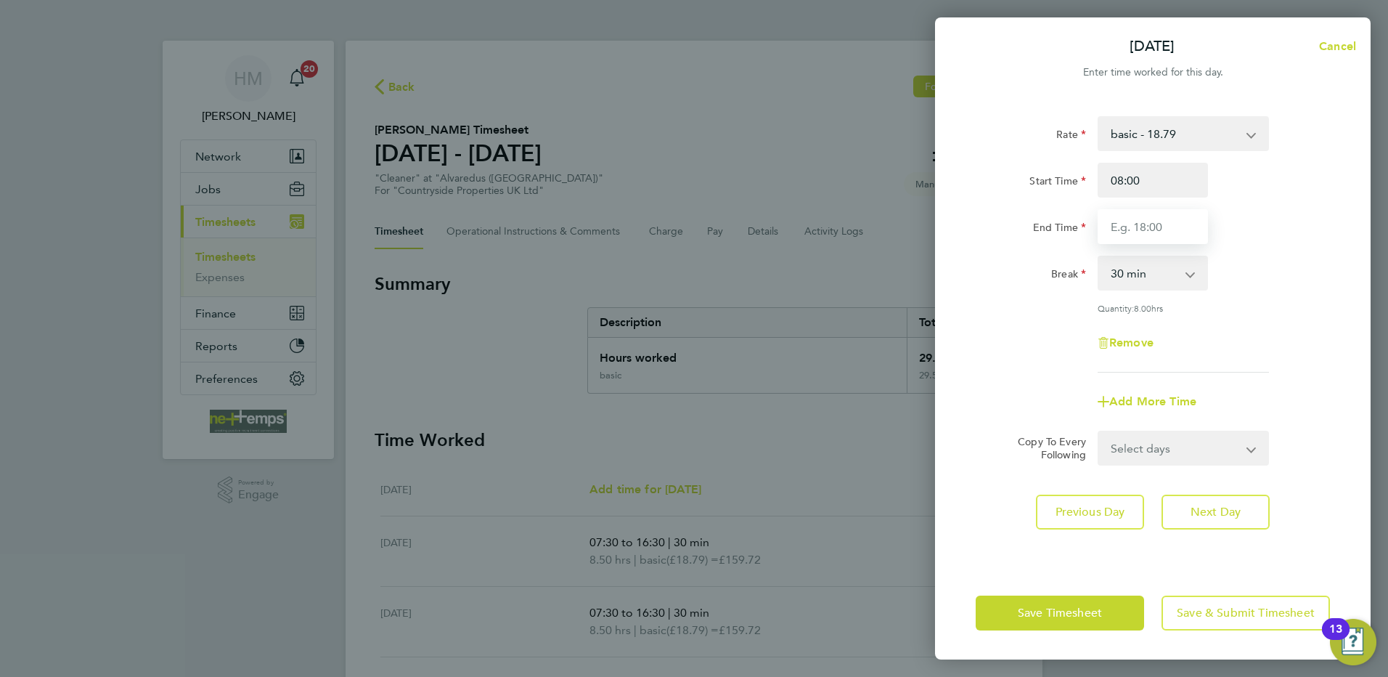
type input "12:00"
click at [1132, 278] on select "0 min 15 min 30 min 45 min 60 min 75 min 90 min" at bounding box center [1144, 273] width 90 height 32
select select "0"
click at [1099, 257] on select "0 min 15 min 30 min 45 min 60 min 75 min 90 min" at bounding box center [1144, 273] width 90 height 32
click at [1079, 507] on span "Previous Day" at bounding box center [1091, 512] width 70 height 15
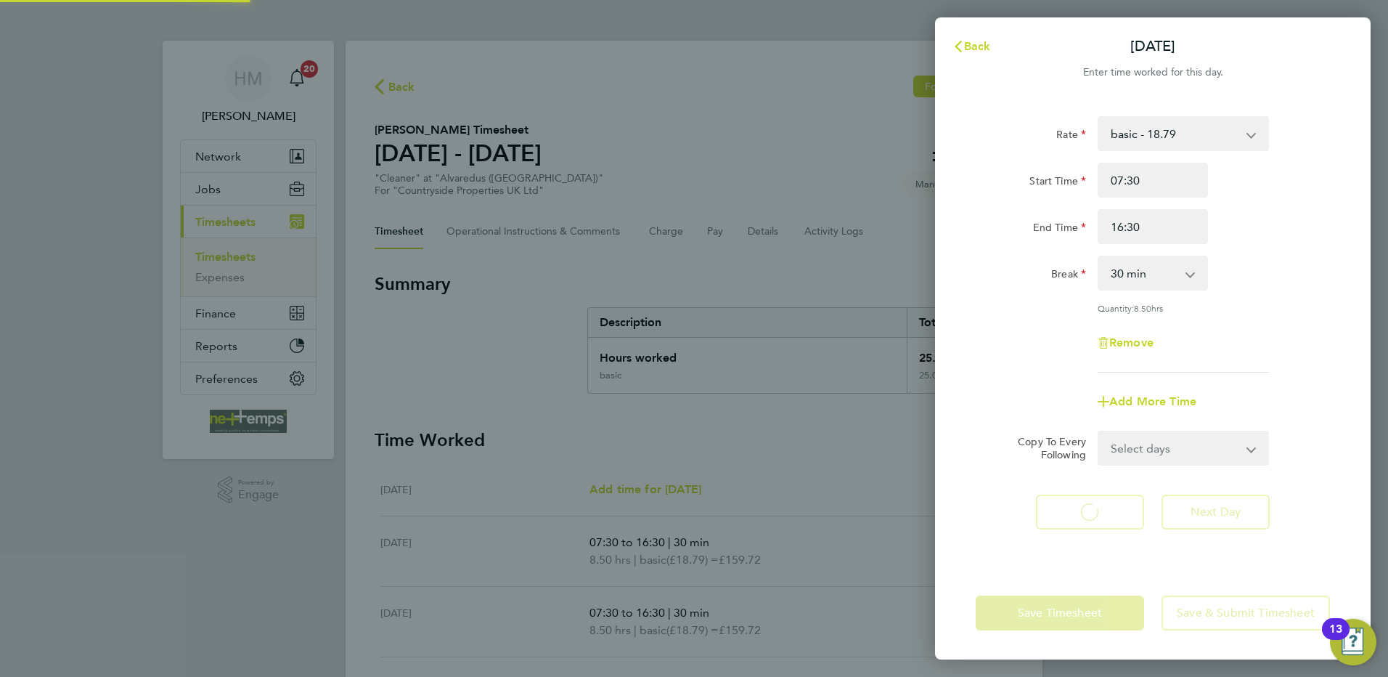
select select "30"
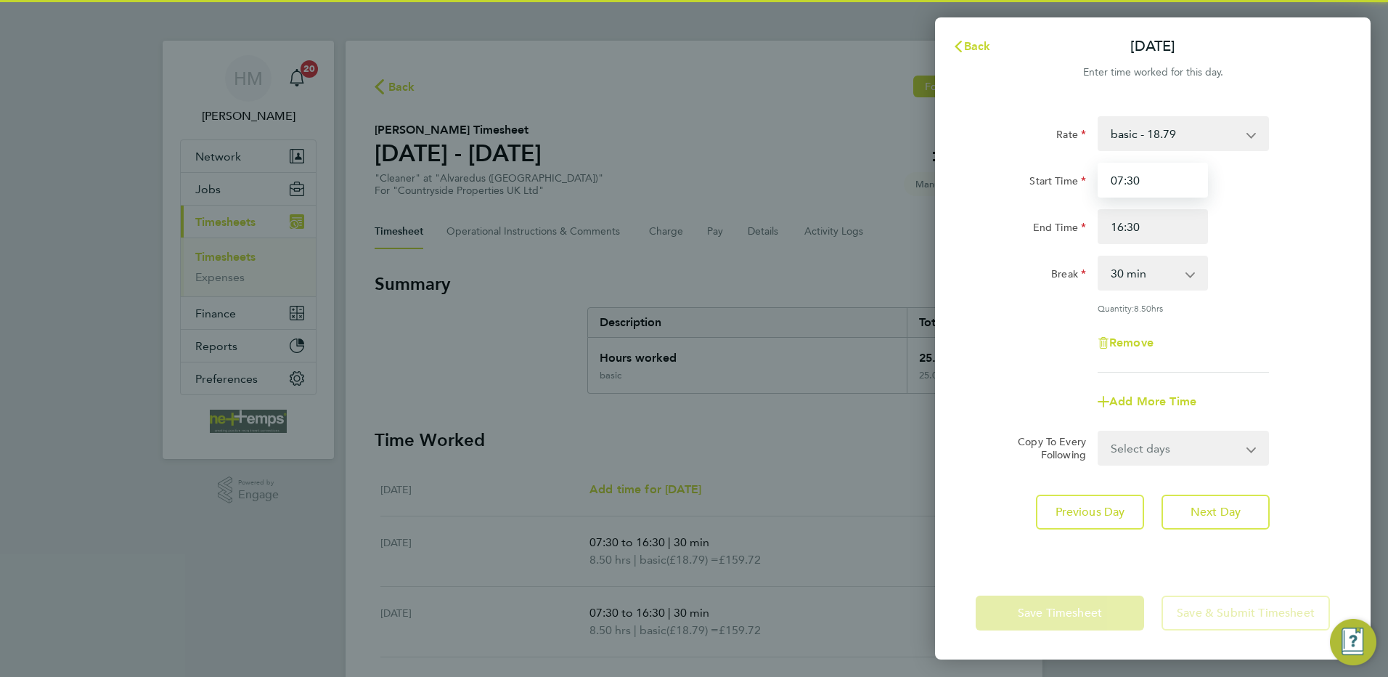
click at [1162, 187] on input "07:30" at bounding box center [1153, 180] width 110 height 35
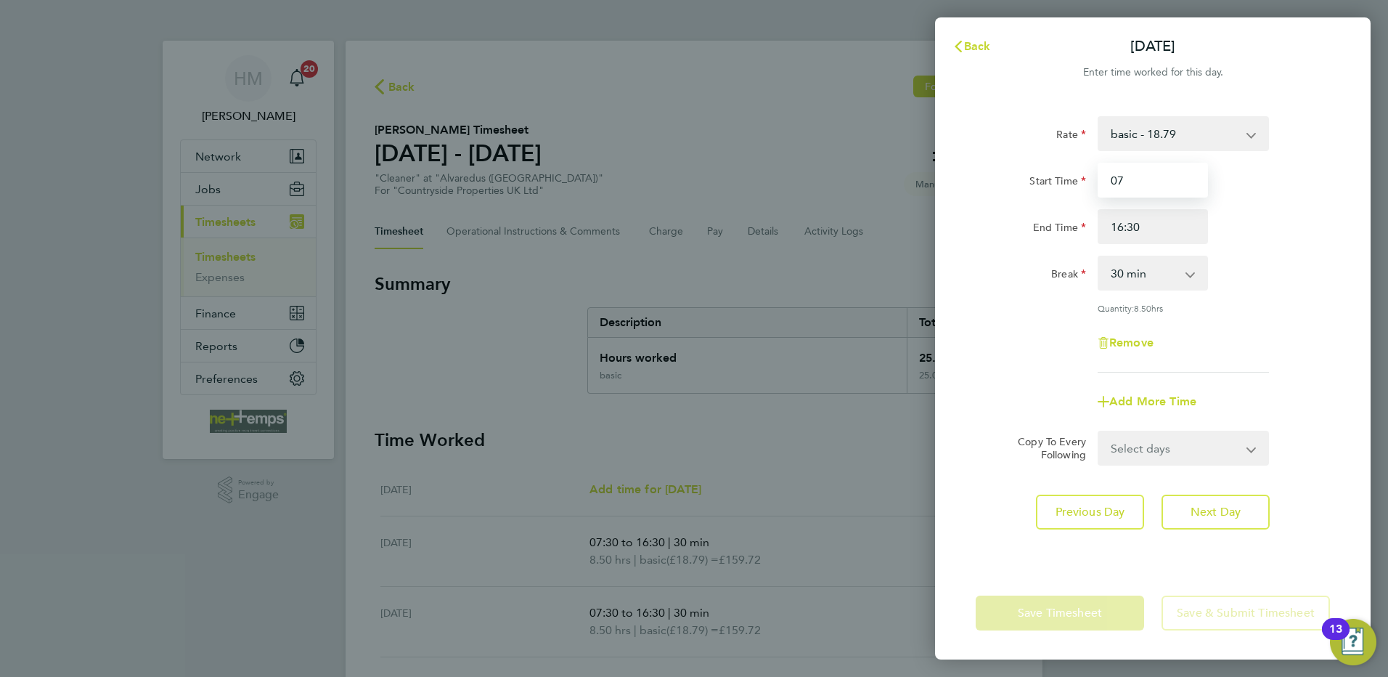
type input "0"
click at [1140, 181] on input "Start Time" at bounding box center [1153, 180] width 110 height 35
type input "08:00"
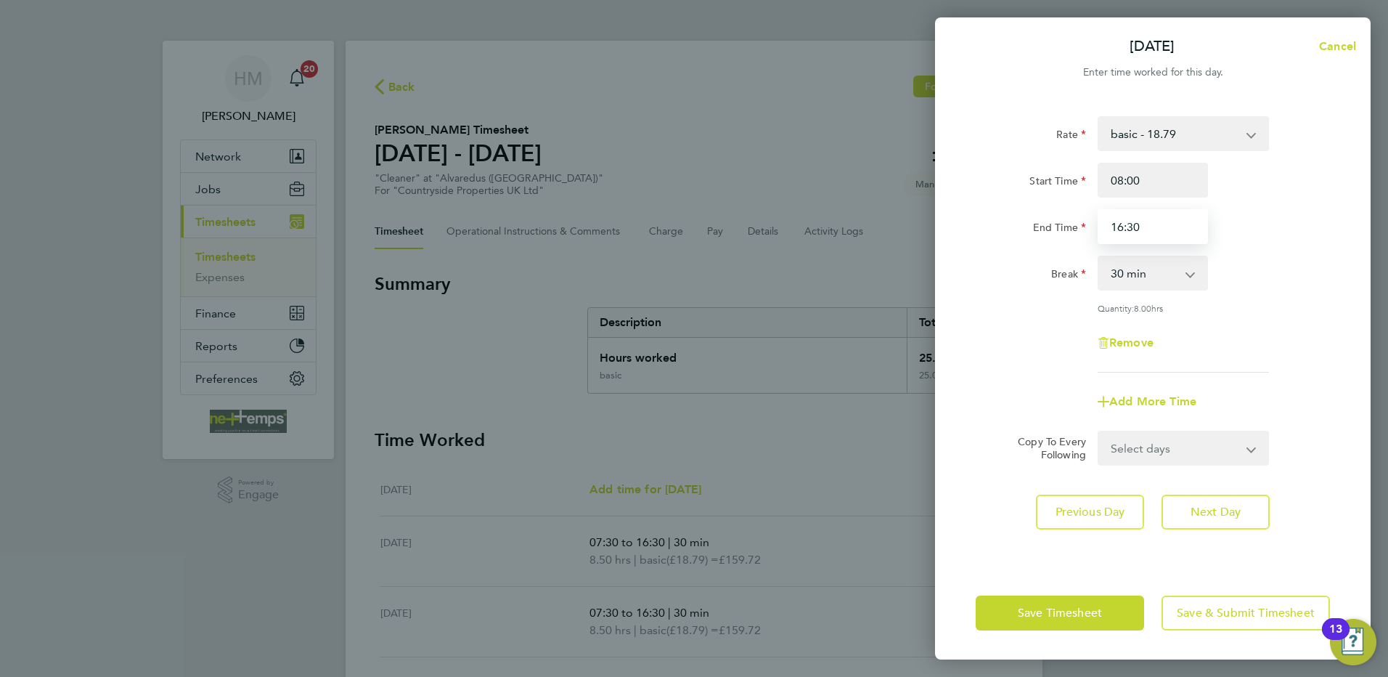
click at [1144, 221] on input "16:30" at bounding box center [1153, 226] width 110 height 35
type input "1"
click at [1144, 221] on input "End Time" at bounding box center [1153, 226] width 110 height 35
type input "12:00"
click at [1143, 280] on select "0 min 15 min 30 min 45 min 60 min 75 min 90 min" at bounding box center [1144, 273] width 90 height 32
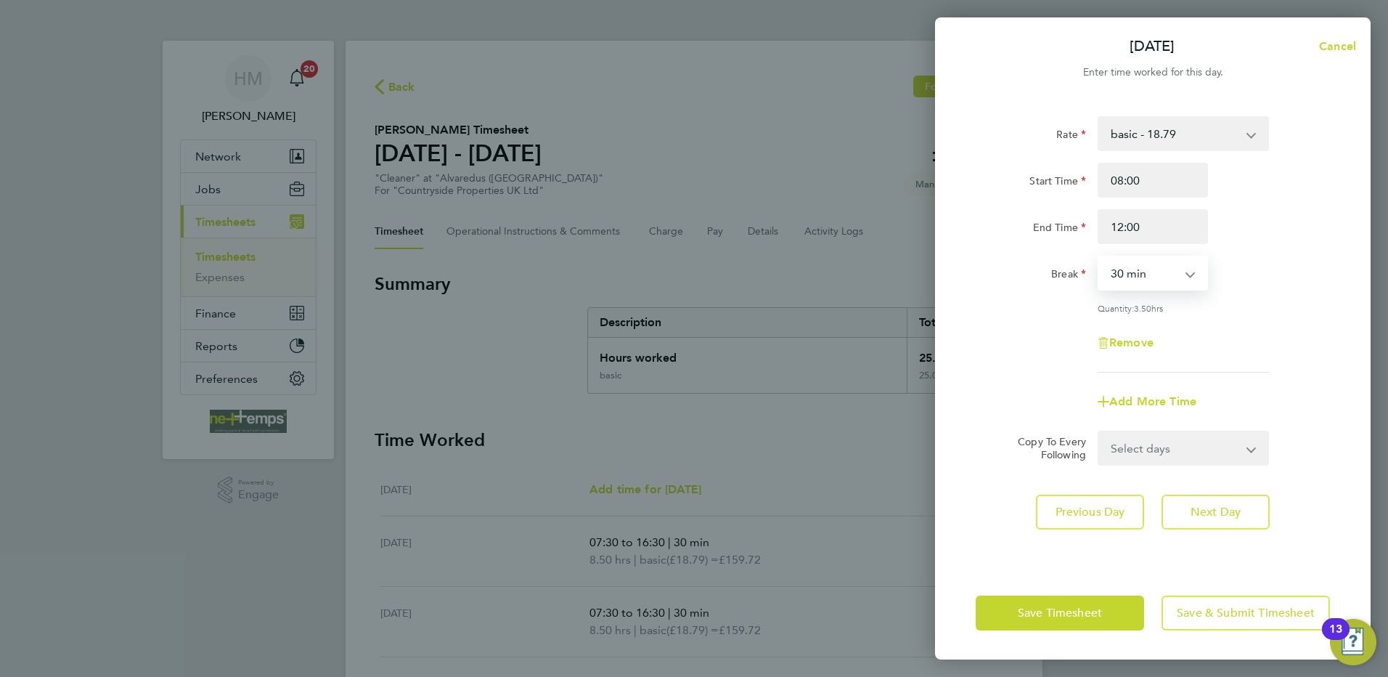
select select "0"
click at [1099, 257] on select "0 min 15 min 30 min 45 min 60 min 75 min 90 min" at bounding box center [1144, 273] width 90 height 32
click at [1082, 502] on button "Previous Day" at bounding box center [1090, 511] width 108 height 35
select select "30"
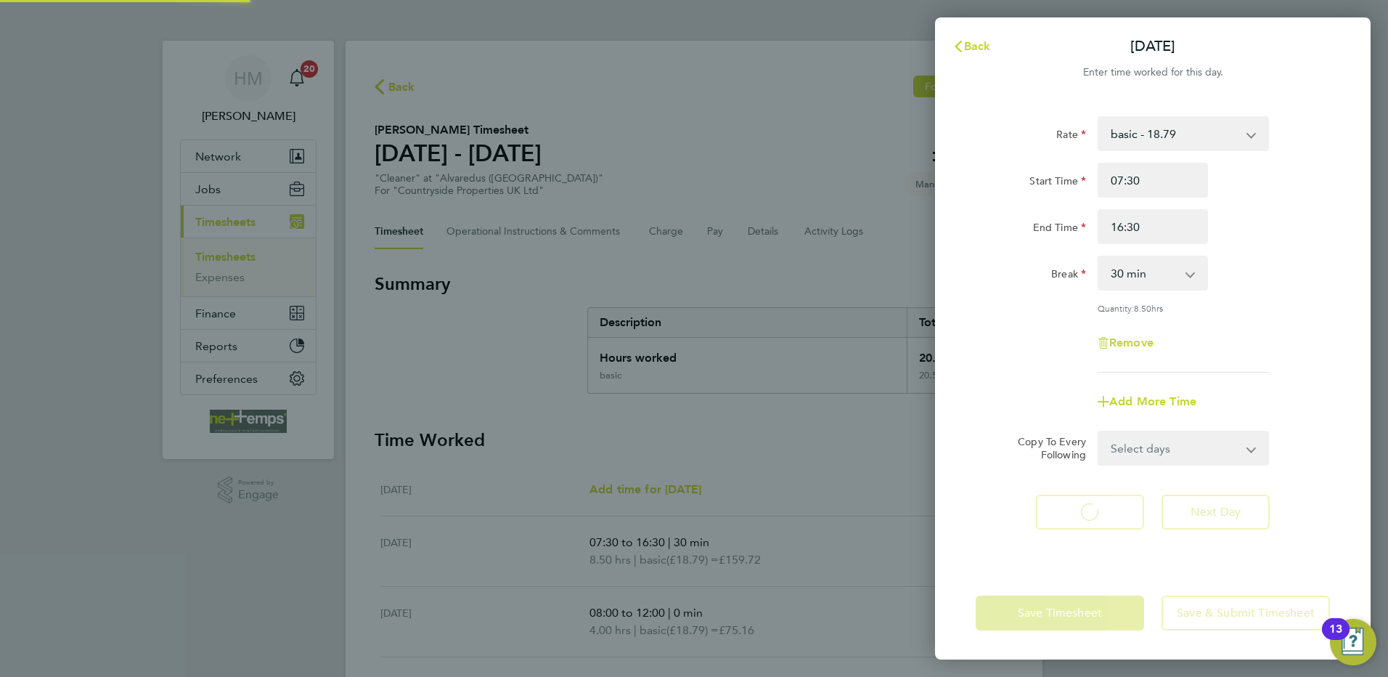
select select "30"
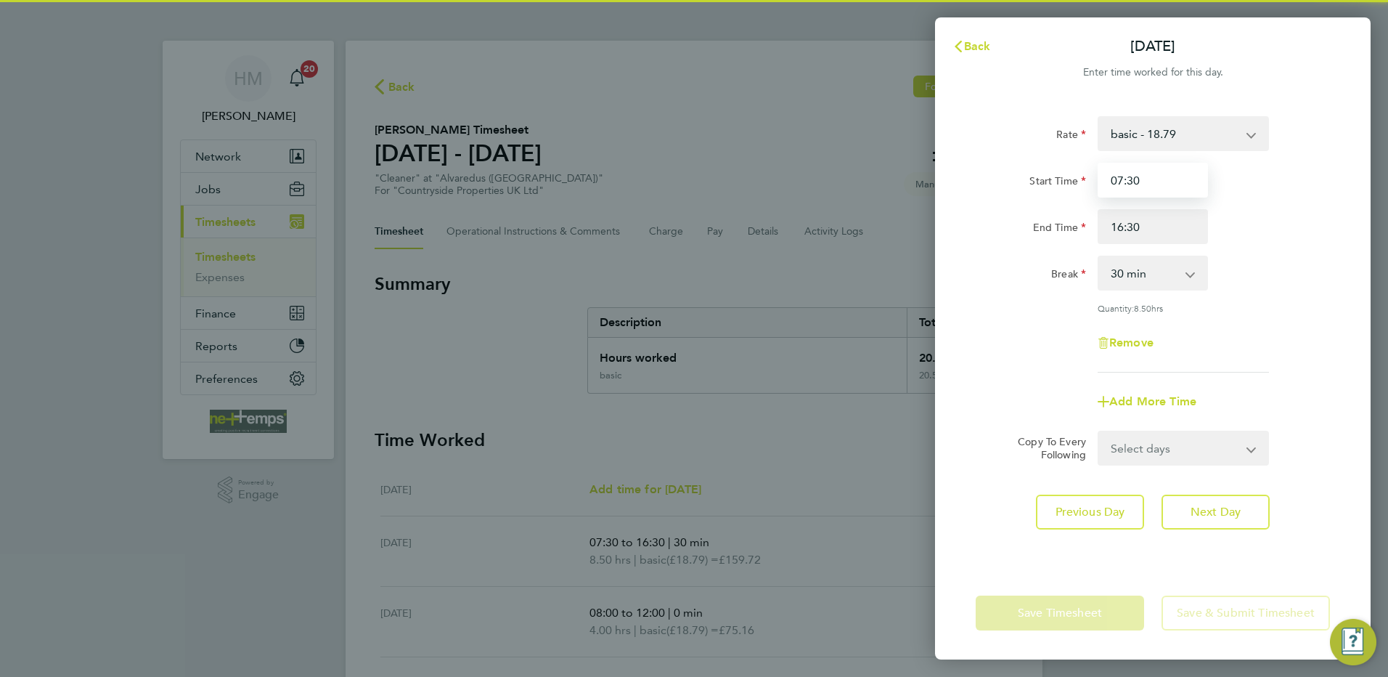
click at [1143, 182] on input "07:30" at bounding box center [1153, 180] width 110 height 35
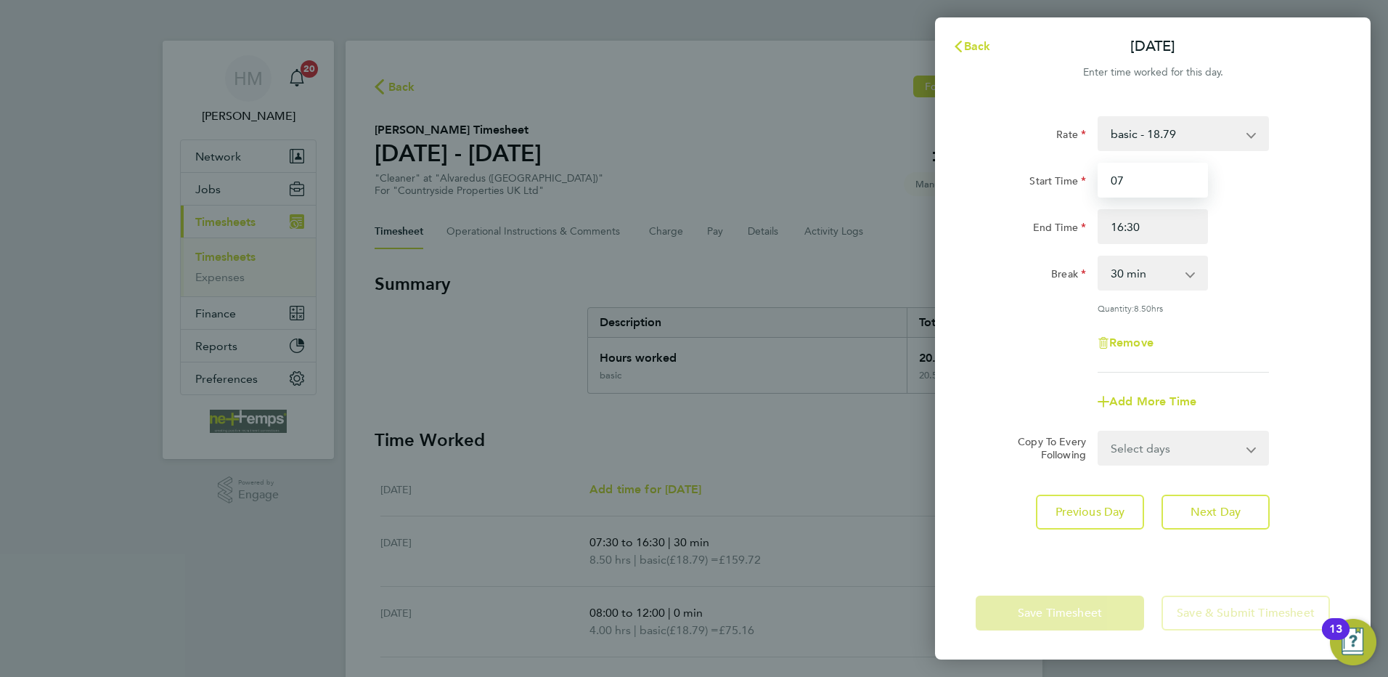
type input "0"
click at [1146, 184] on input "Start Time" at bounding box center [1153, 180] width 110 height 35
type input "08:00"
click at [1153, 237] on input "16:30" at bounding box center [1153, 226] width 110 height 35
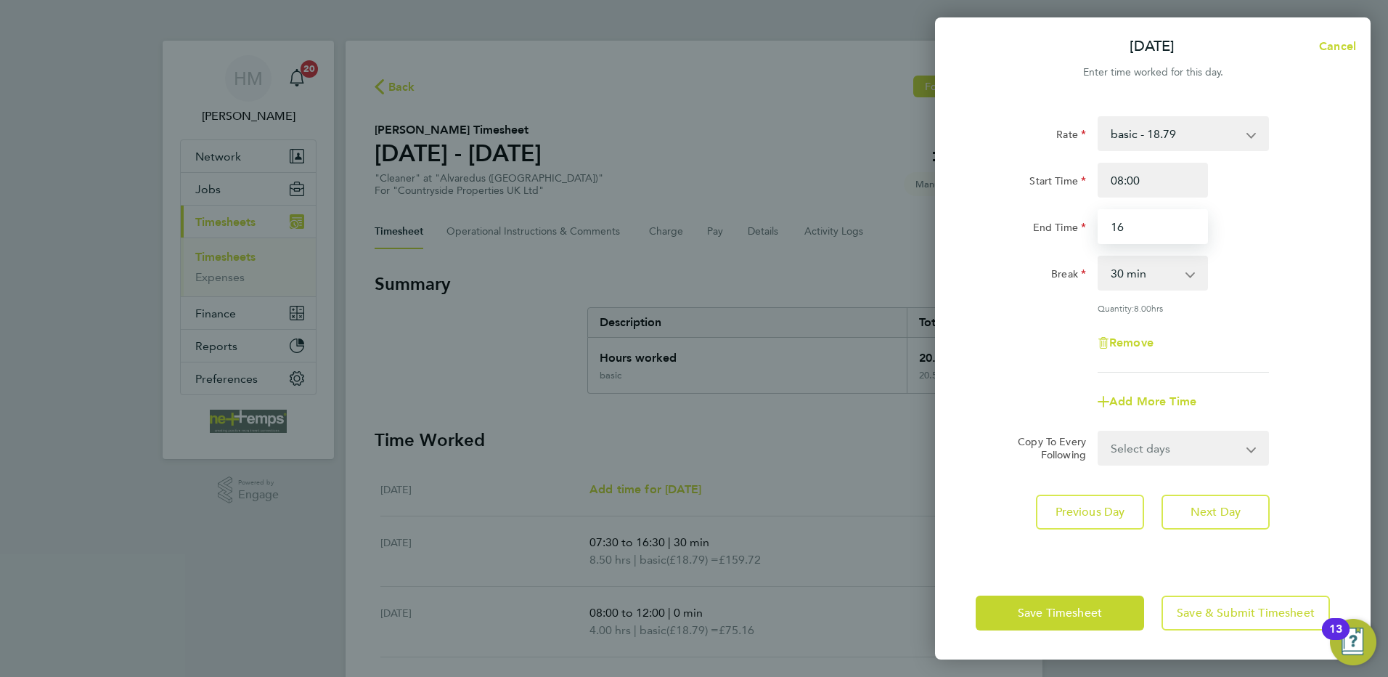
type input "1"
click at [1148, 236] on input "End Time" at bounding box center [1153, 226] width 110 height 35
type input "12:00"
click at [1147, 282] on select "0 min 15 min 30 min 45 min 60 min 75 min 90 min" at bounding box center [1144, 273] width 90 height 32
select select "0"
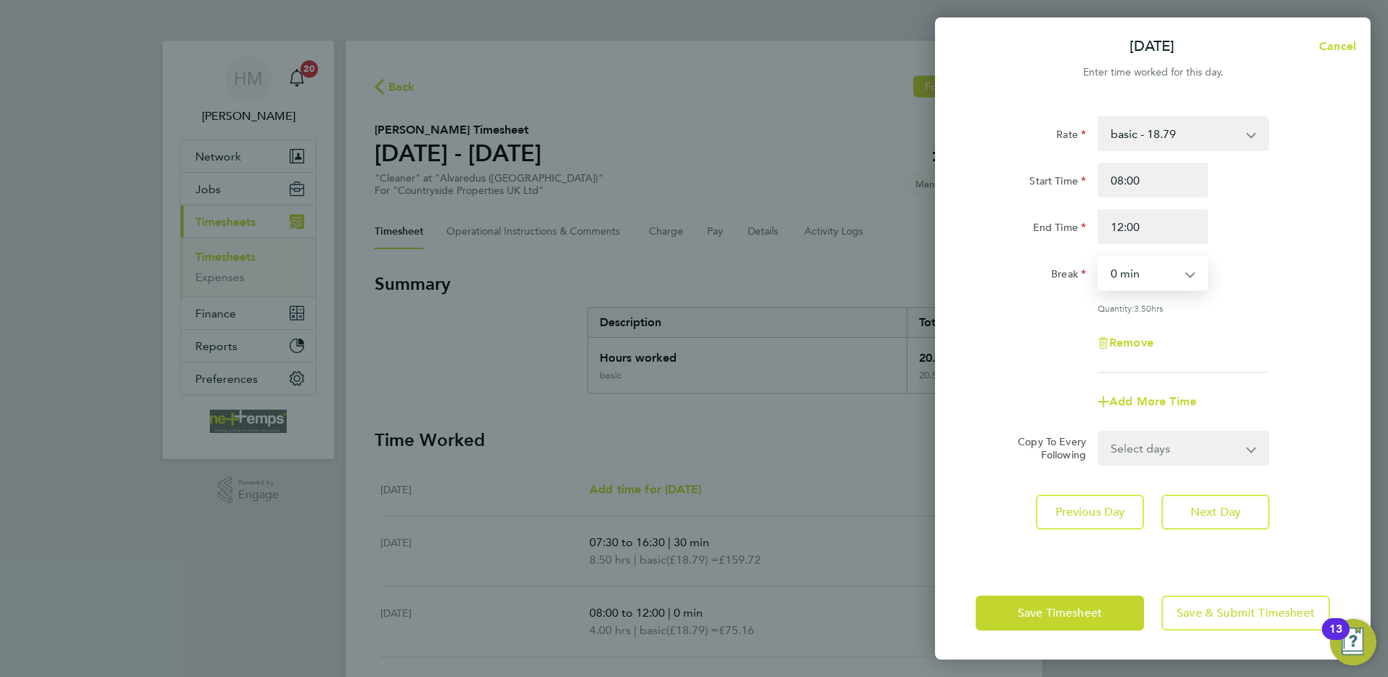
click at [1099, 257] on select "0 min 15 min 30 min 45 min 60 min 75 min 90 min" at bounding box center [1144, 273] width 90 height 32
click at [1090, 603] on button "Save Timesheet" at bounding box center [1060, 612] width 168 height 35
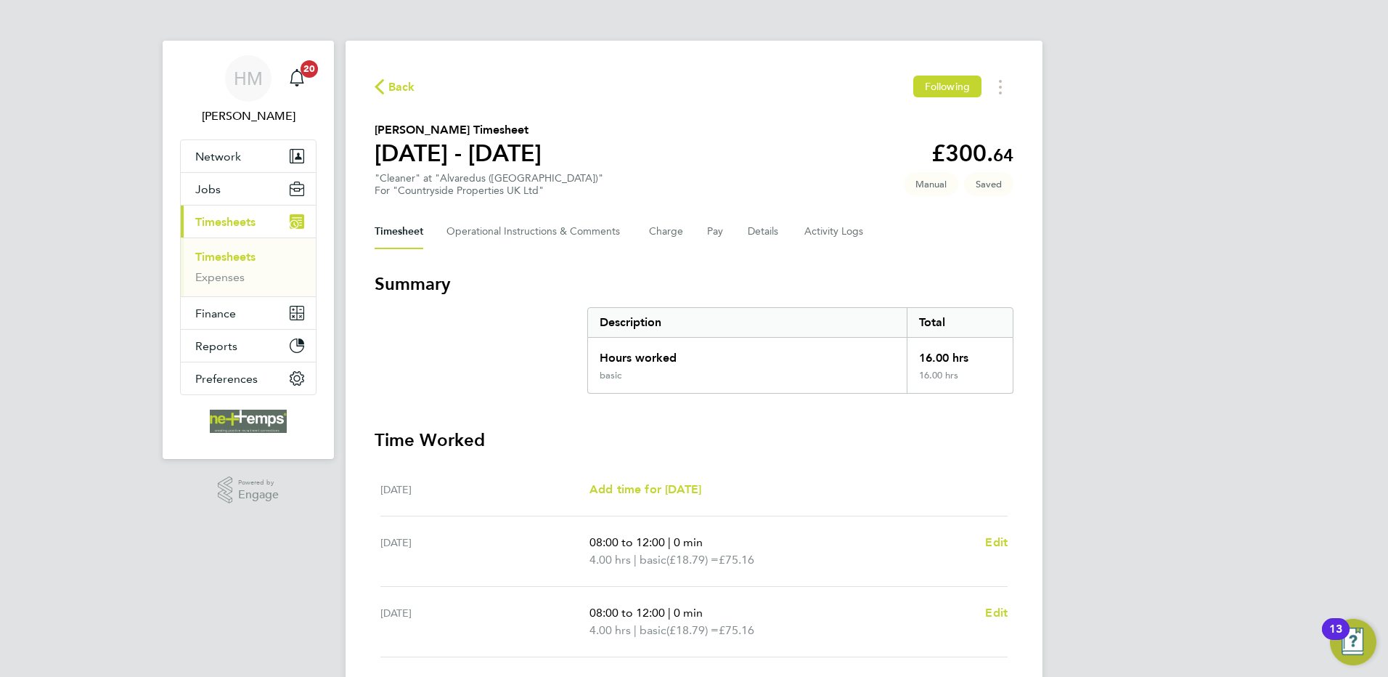
scroll to position [355, 0]
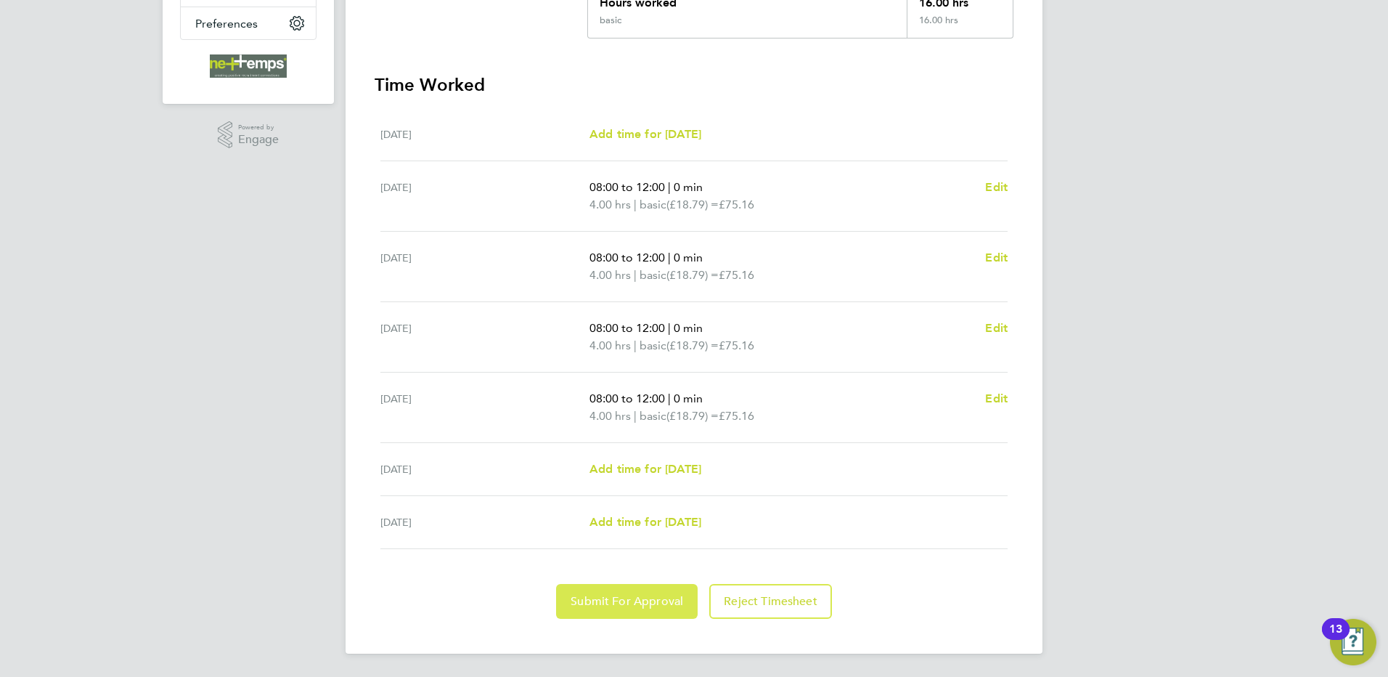
click at [634, 592] on button "Submit For Approval" at bounding box center [627, 601] width 142 height 35
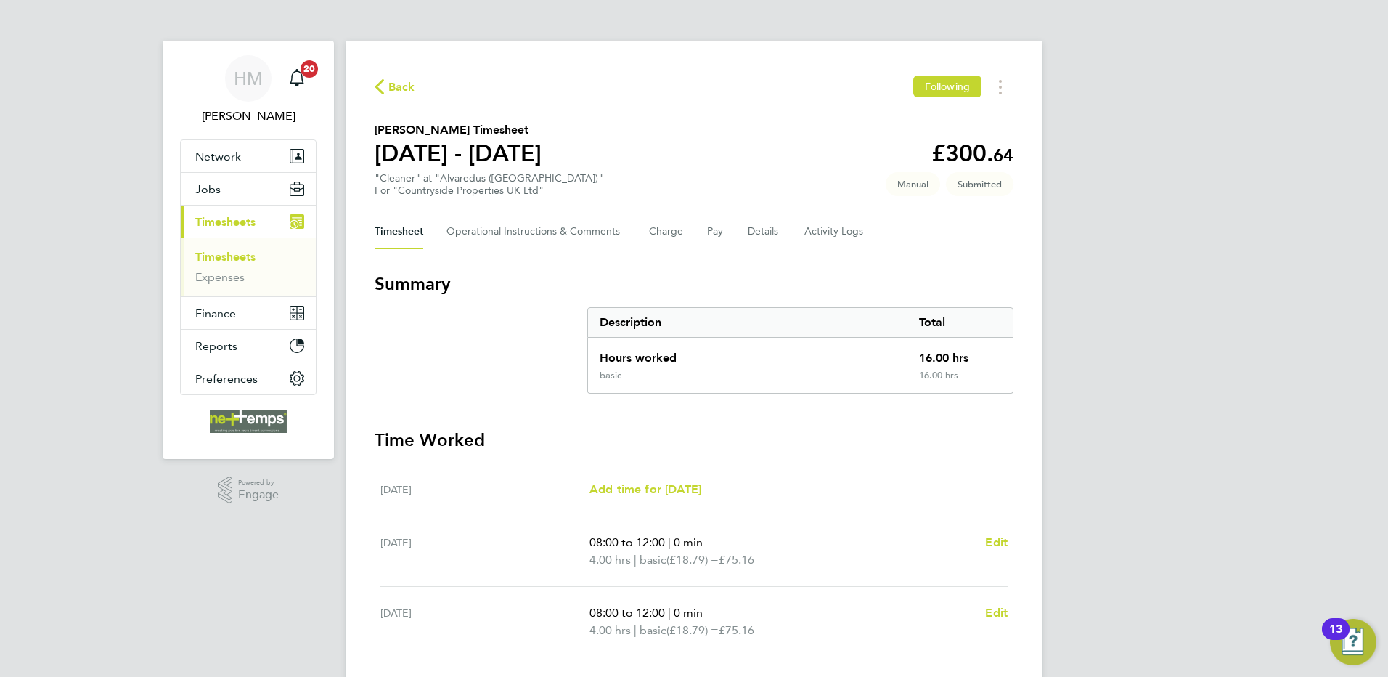
click at [399, 83] on span "Back" at bounding box center [401, 86] width 27 height 17
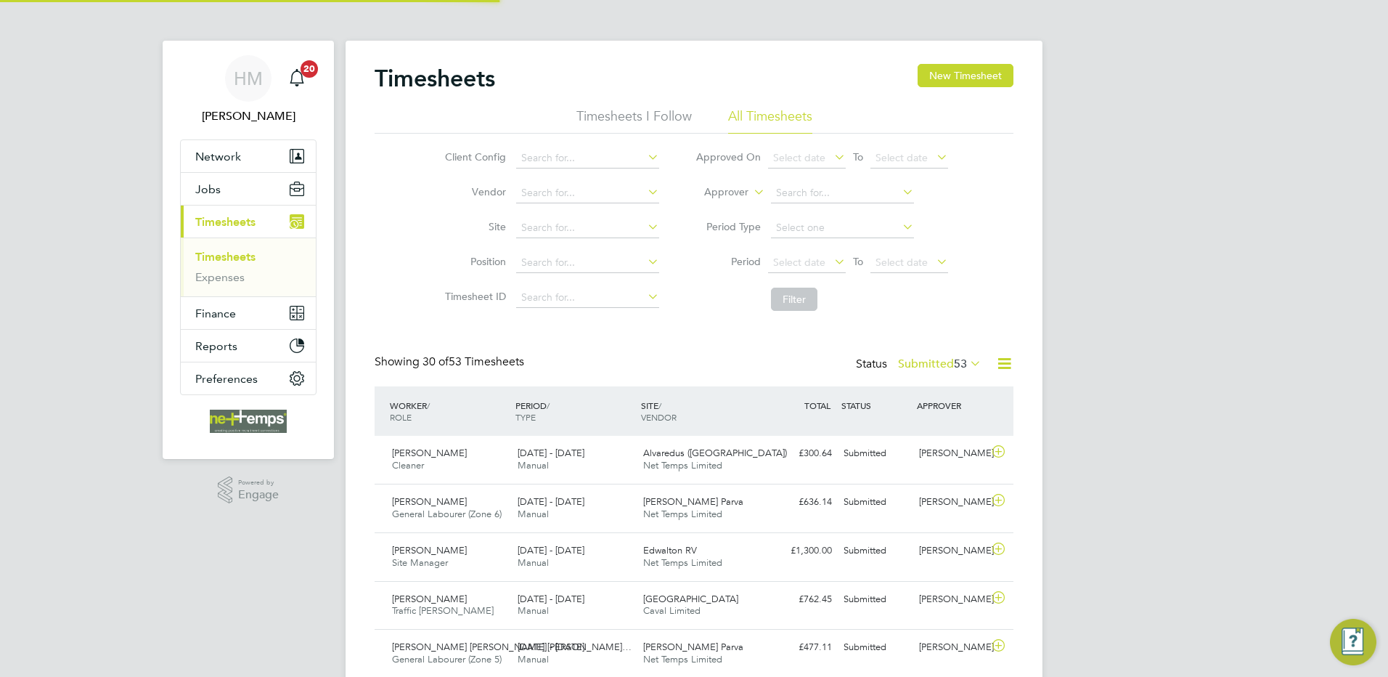
click at [992, 68] on button "New Timesheet" at bounding box center [966, 75] width 96 height 23
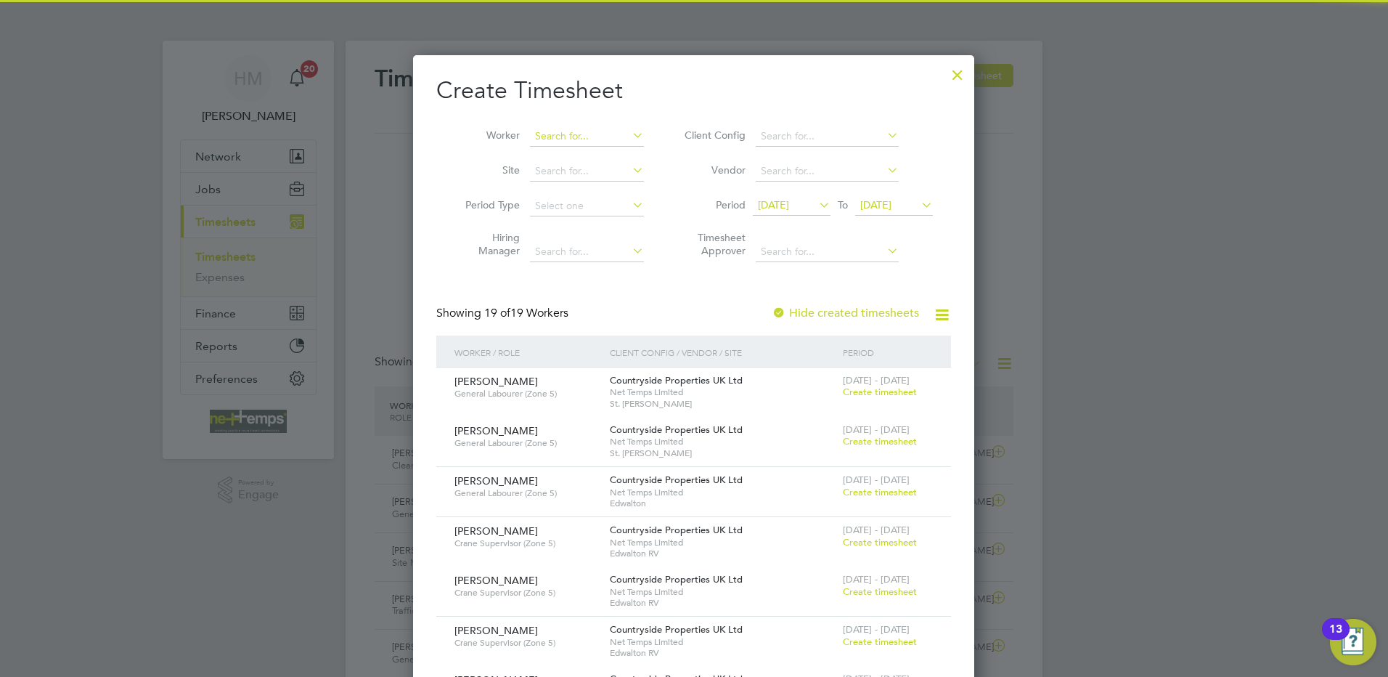
click at [582, 139] on input at bounding box center [587, 136] width 114 height 20
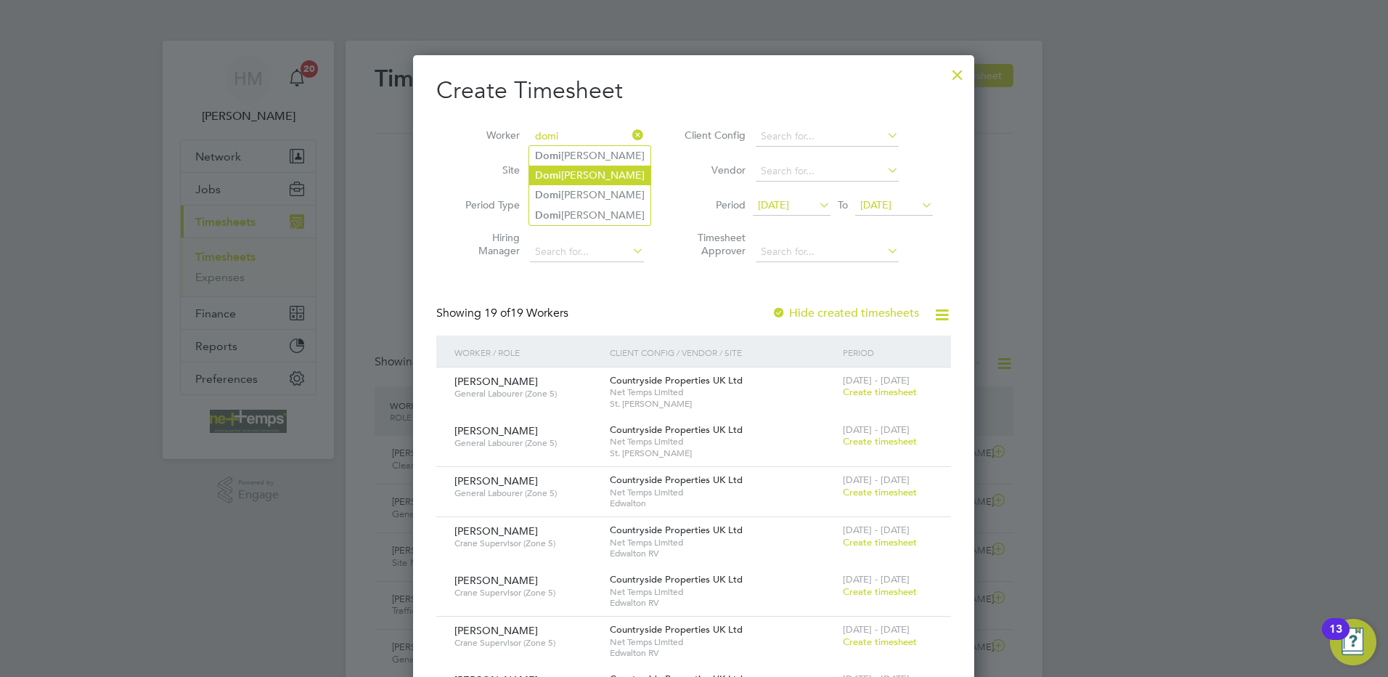
click at [586, 173] on li "Domi nic [PERSON_NAME]" at bounding box center [589, 176] width 121 height 20
type input "[PERSON_NAME]"
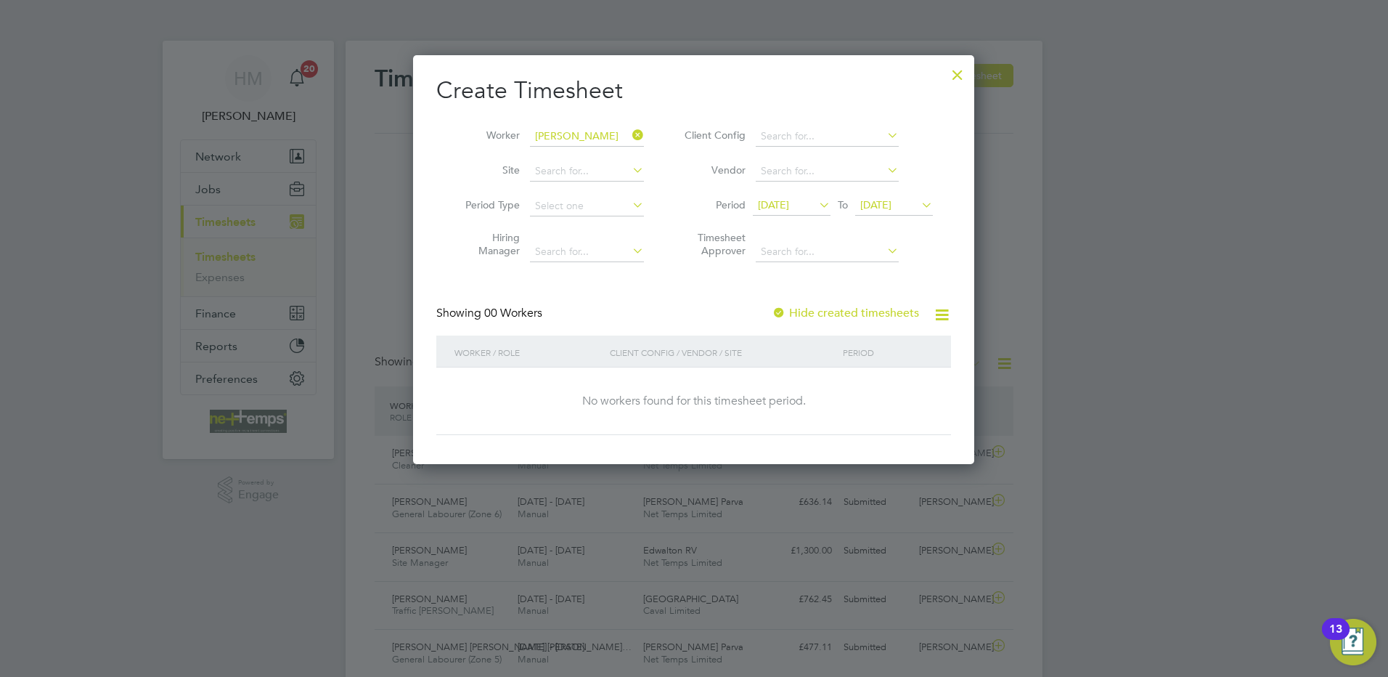
click at [779, 201] on span "[DATE]" at bounding box center [773, 204] width 31 height 13
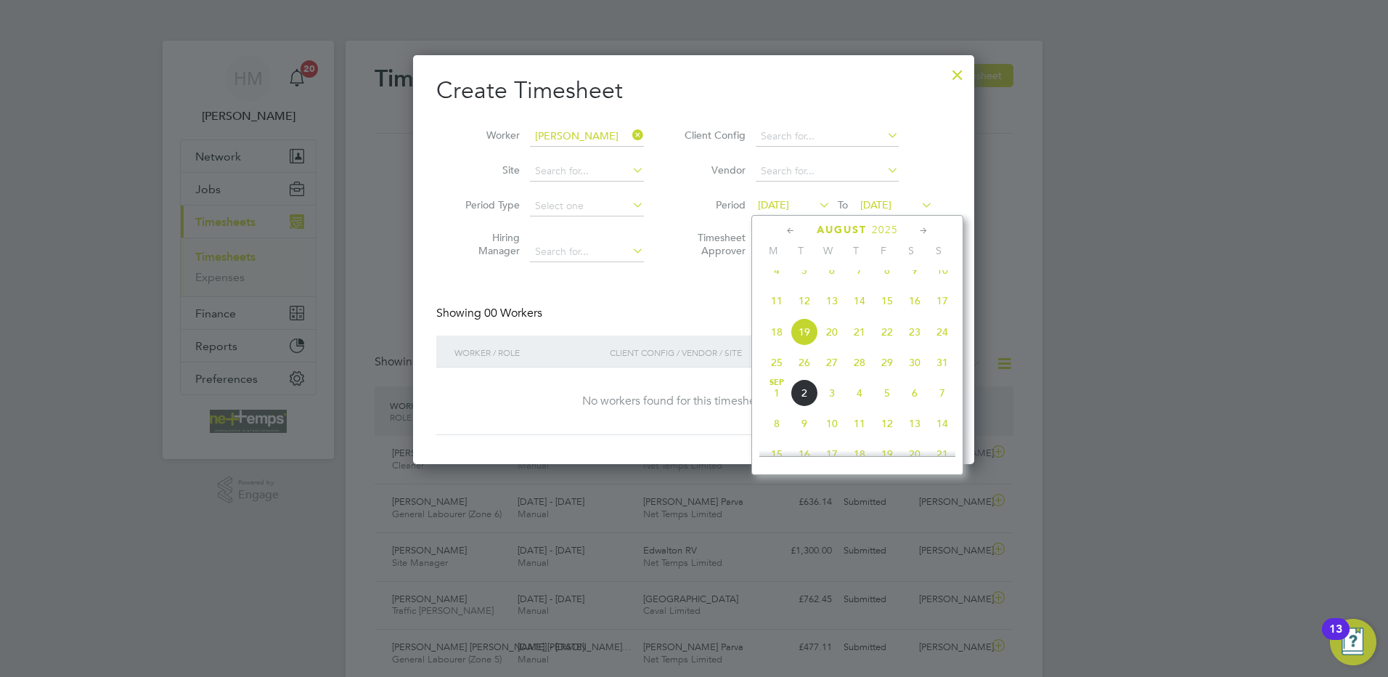
drag, startPoint x: 770, startPoint y: 373, endPoint x: 788, endPoint y: 354, distance: 26.7
click at [771, 373] on span "25" at bounding box center [777, 362] width 28 height 28
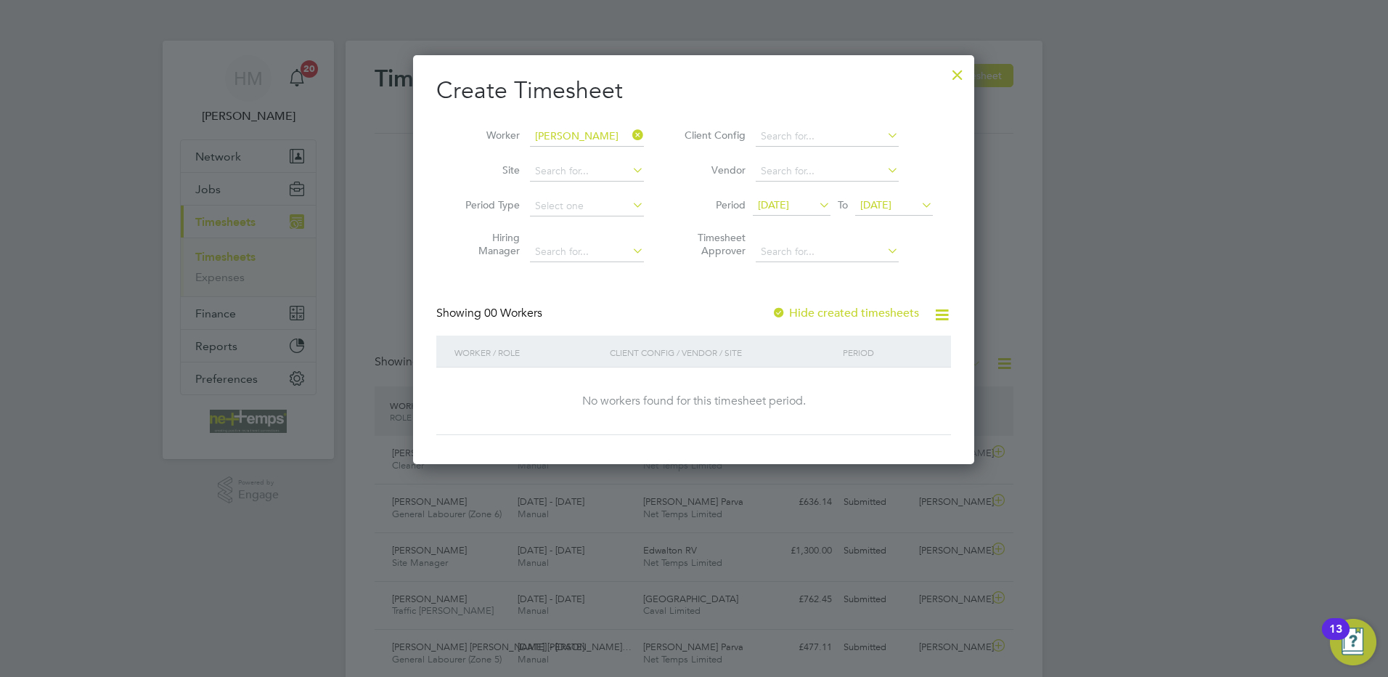
click at [893, 197] on span "[DATE]" at bounding box center [894, 206] width 78 height 20
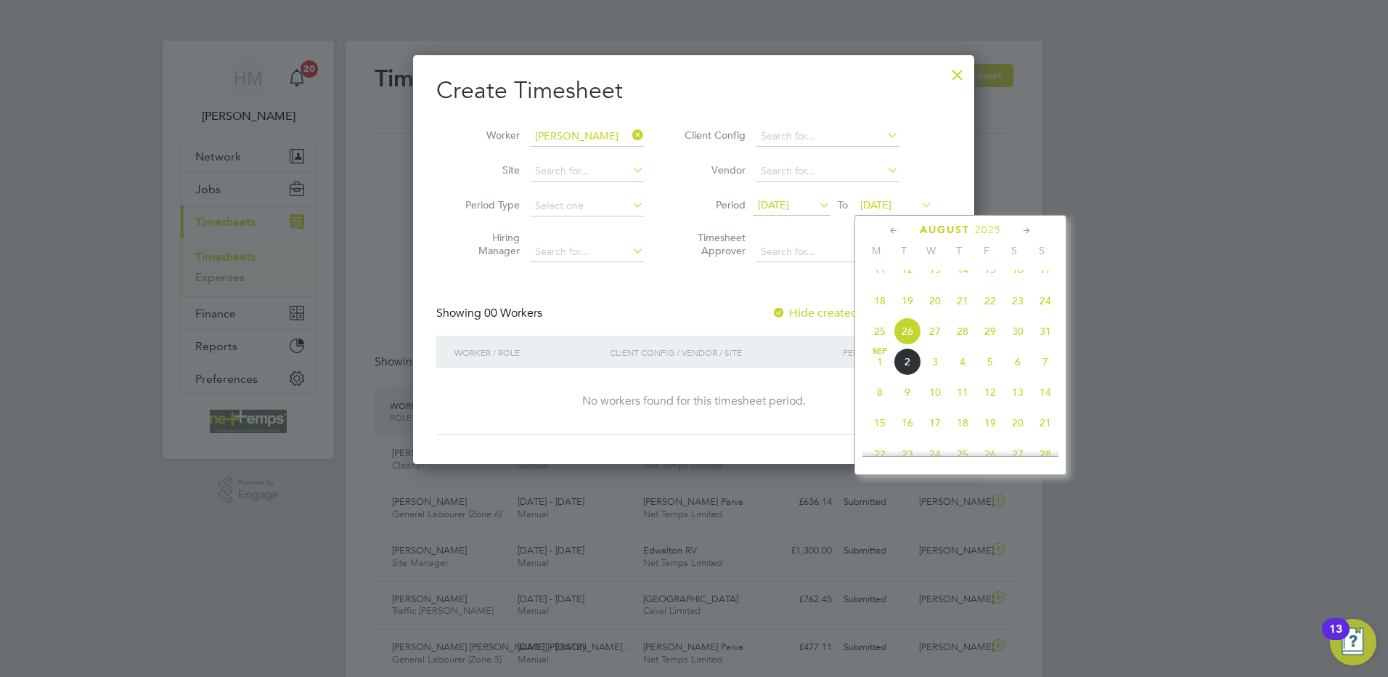
click at [1044, 339] on span "31" at bounding box center [1046, 331] width 28 height 28
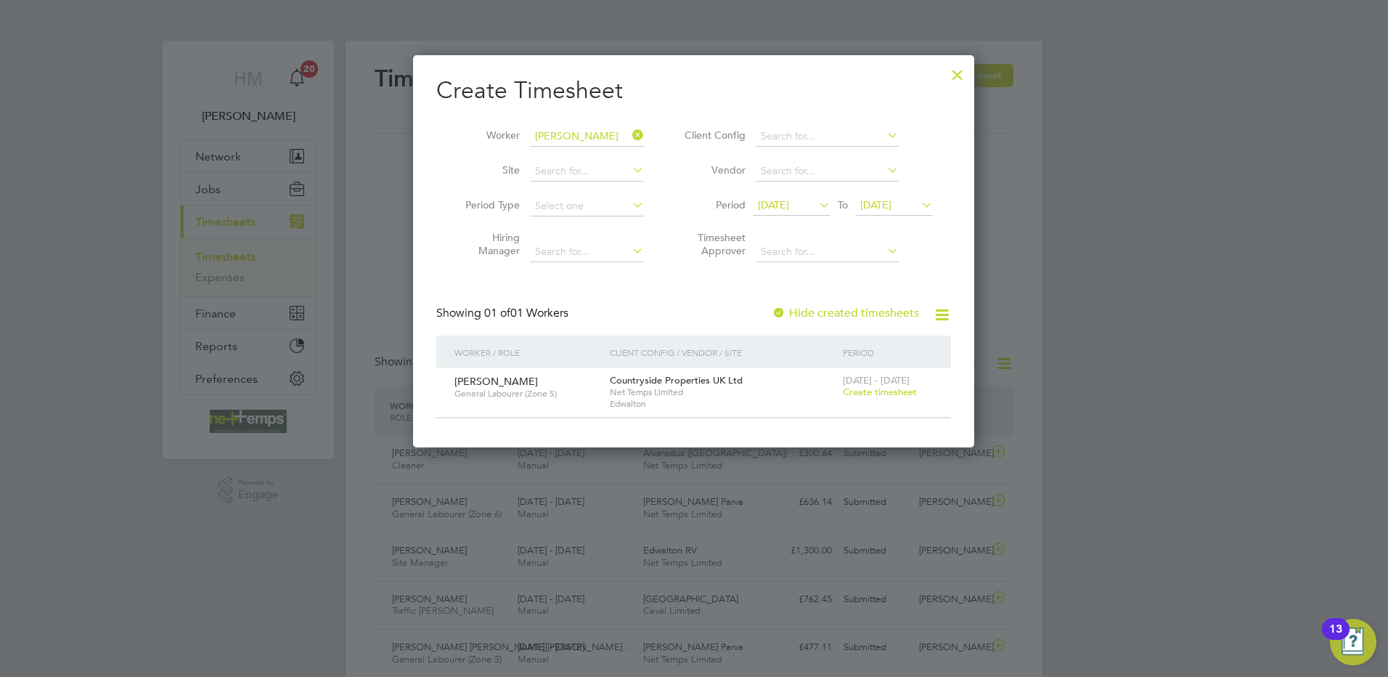
click at [867, 390] on span "Create timesheet" at bounding box center [880, 391] width 74 height 12
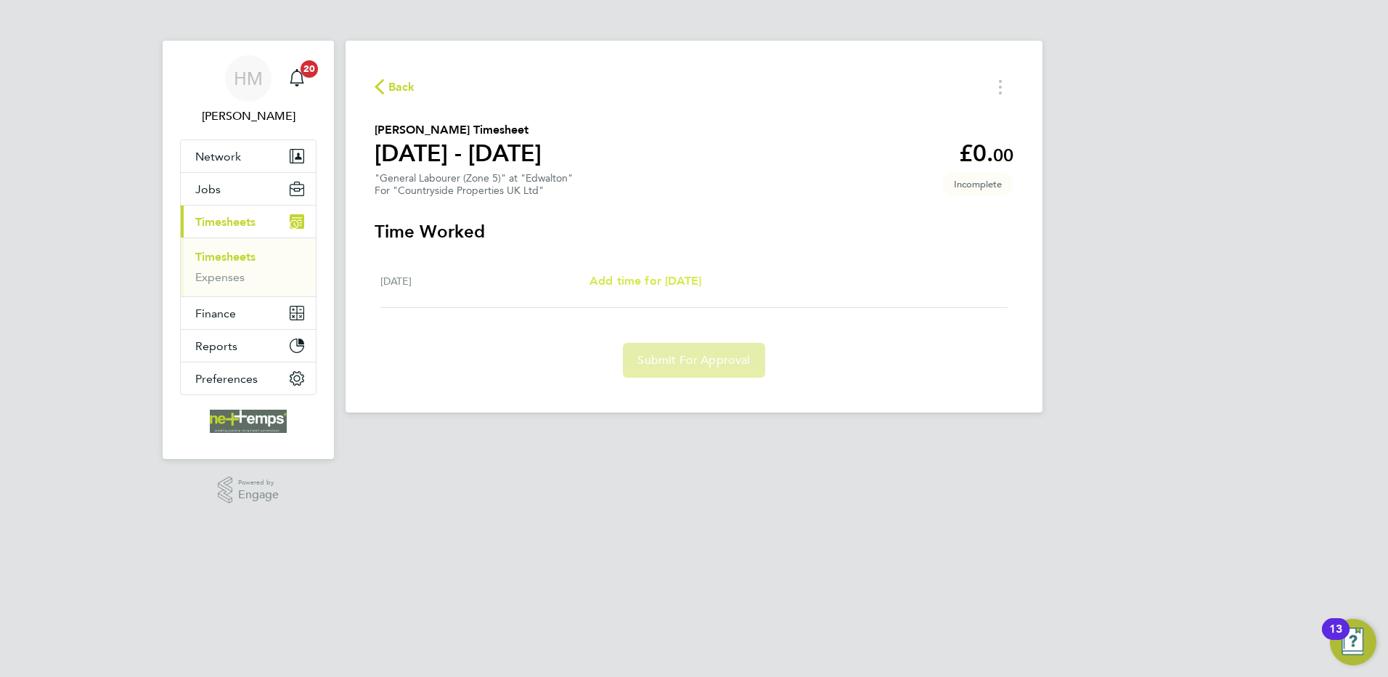
click at [673, 282] on span "Add time for [DATE]" at bounding box center [645, 281] width 112 height 14
select select "30"
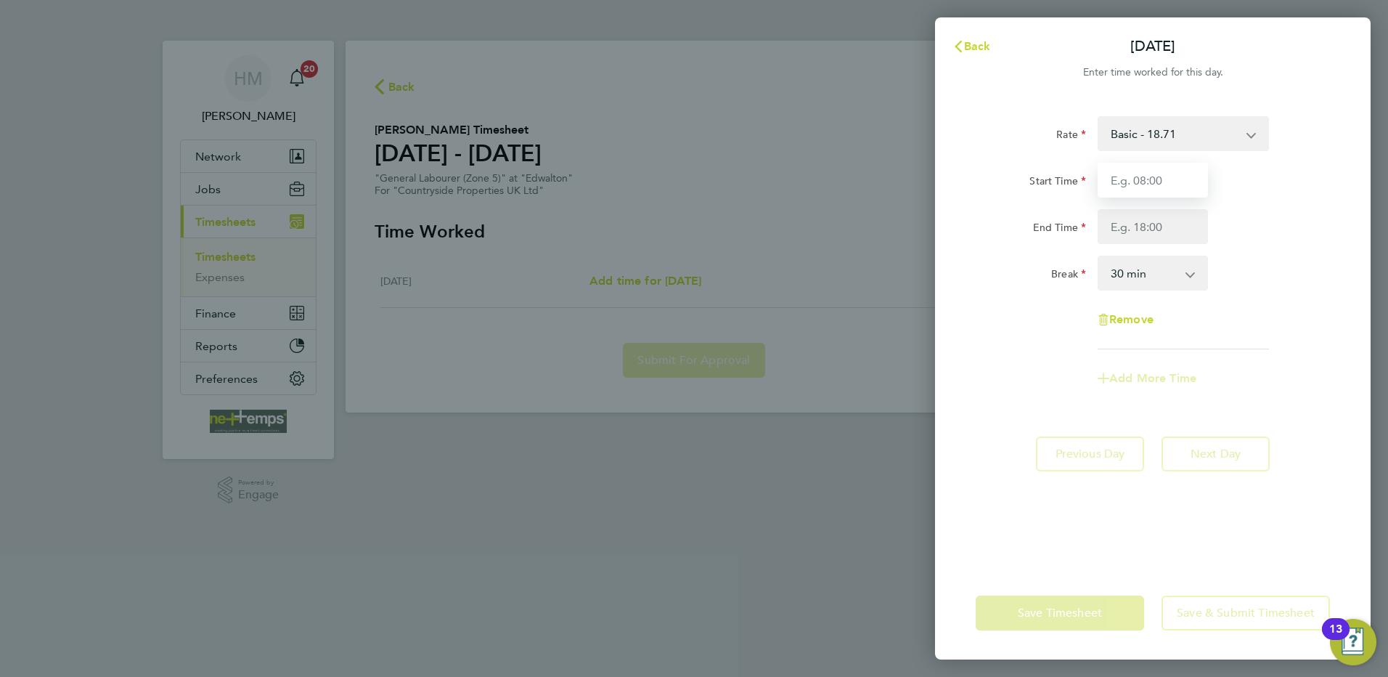
click at [1121, 187] on input "Start Time" at bounding box center [1153, 180] width 110 height 35
type input "07:30"
type input "15:30"
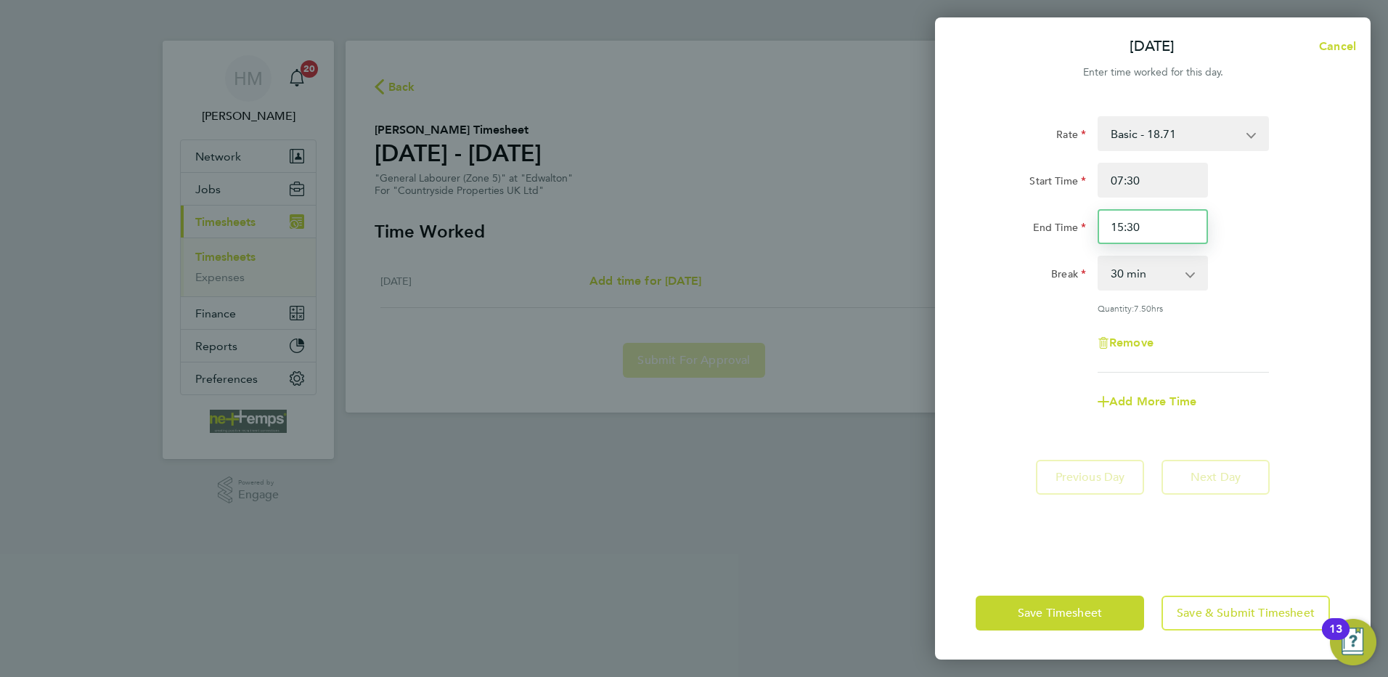
click at [1154, 226] on input "15:30" at bounding box center [1153, 226] width 110 height 35
drag, startPoint x: 1154, startPoint y: 226, endPoint x: 1093, endPoint y: 221, distance: 61.3
click at [1095, 222] on div "15:30" at bounding box center [1153, 226] width 122 height 35
type input "4"
type input "16:30"
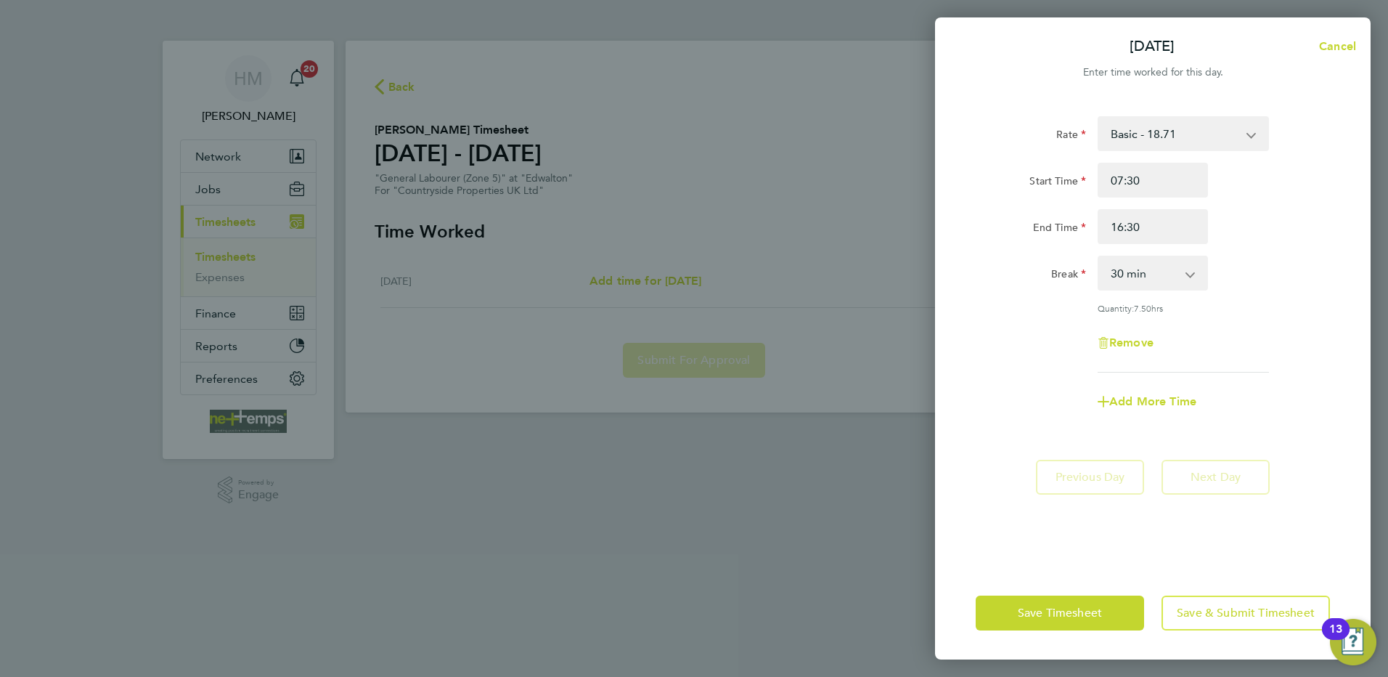
click at [1261, 309] on div "Quantity: 7.50 hrs" at bounding box center [1183, 308] width 171 height 12
drag, startPoint x: 1063, startPoint y: 616, endPoint x: 1057, endPoint y: 610, distance: 8.2
click at [1062, 613] on span "Save Timesheet" at bounding box center [1060, 612] width 84 height 15
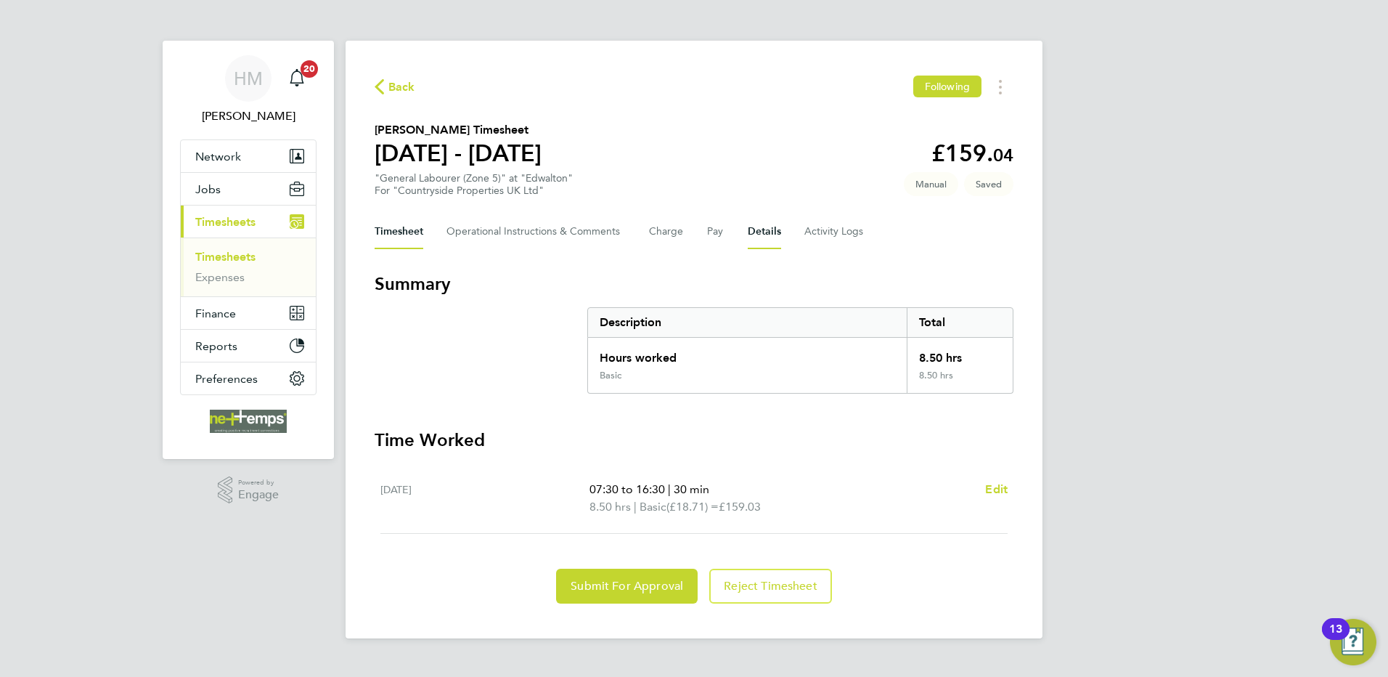
click at [765, 233] on button "Details" at bounding box center [764, 231] width 33 height 35
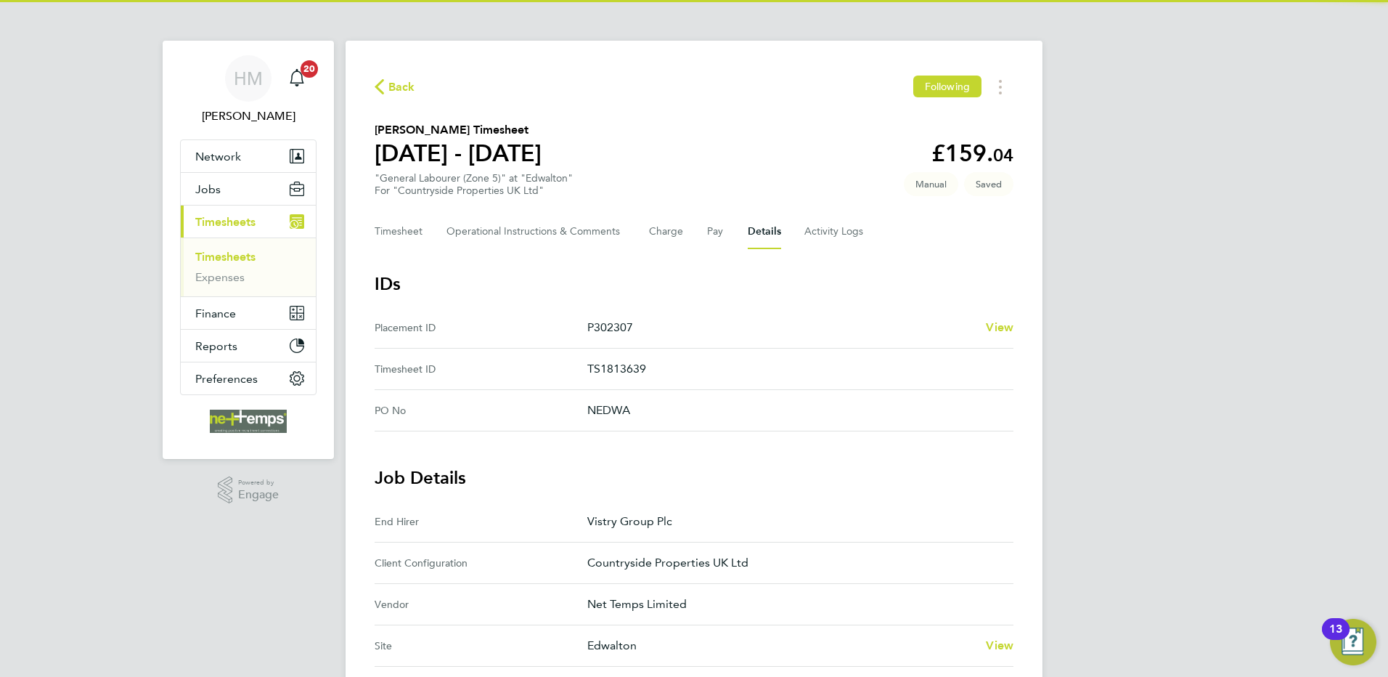
scroll to position [363, 0]
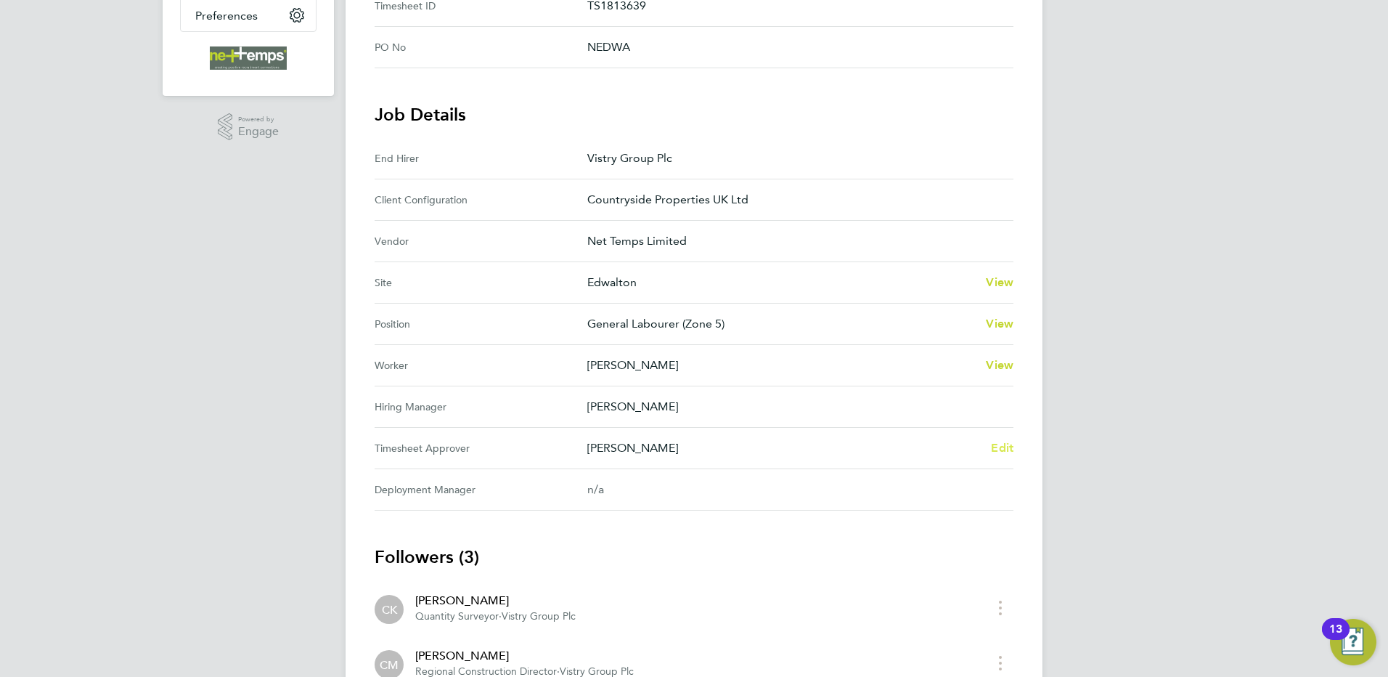
click at [1009, 445] on span "Edit" at bounding box center [1002, 448] width 23 height 14
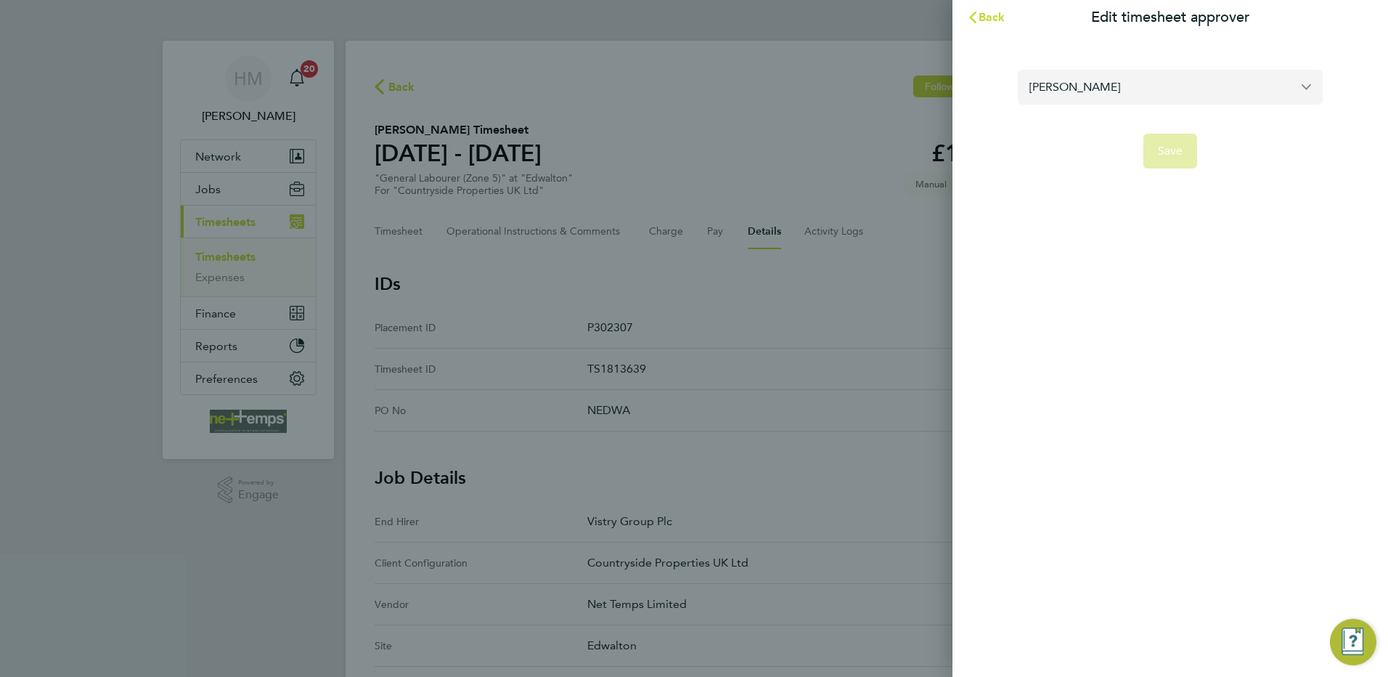
click at [1191, 94] on input "[PERSON_NAME]" at bounding box center [1170, 87] width 305 height 34
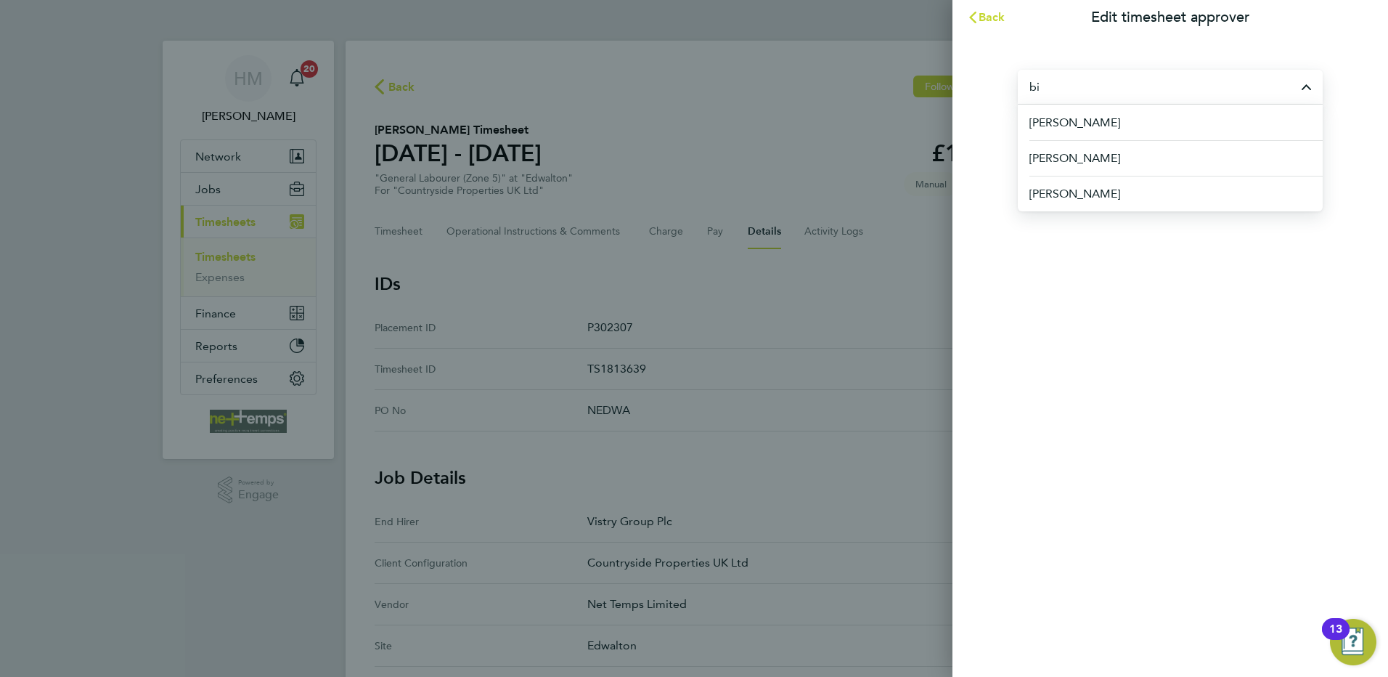
type input "b"
type input "m"
click at [994, 22] on span "Back" at bounding box center [992, 17] width 27 height 14
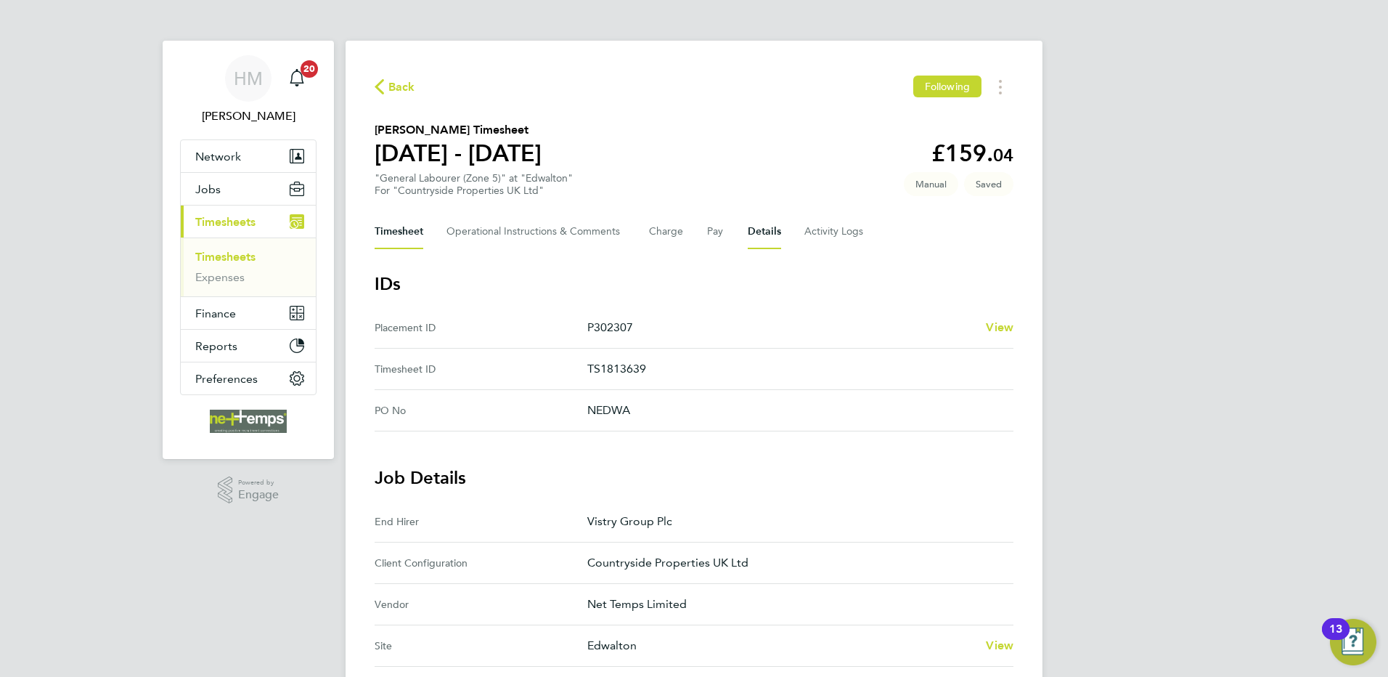
drag, startPoint x: 385, startPoint y: 223, endPoint x: 517, endPoint y: 235, distance: 132.7
click at [385, 223] on button "Timesheet" at bounding box center [399, 231] width 49 height 35
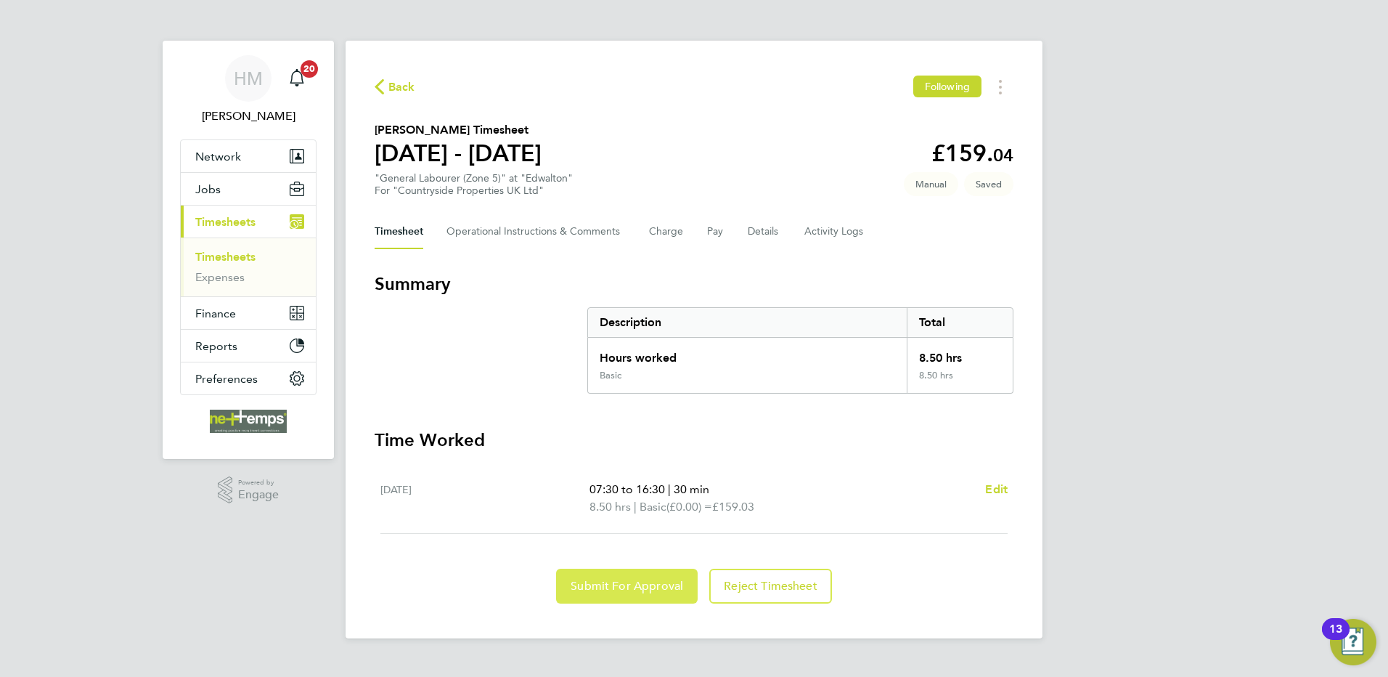
click at [651, 573] on button "Submit For Approval" at bounding box center [627, 585] width 142 height 35
click at [393, 74] on div "Back Following [PERSON_NAME] Timesheet [DATE] - [DATE] £159. 04 "General Labour…" at bounding box center [694, 339] width 697 height 597
click at [394, 83] on span "Back" at bounding box center [401, 86] width 27 height 17
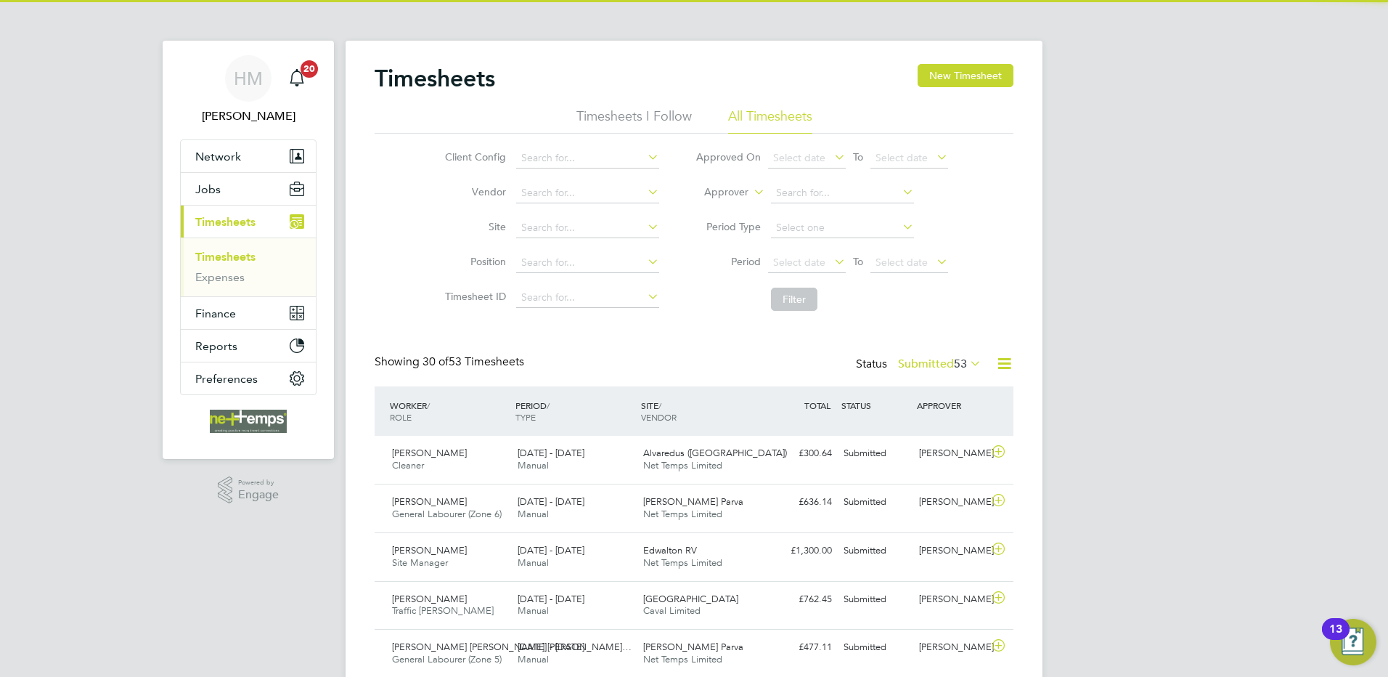
scroll to position [37, 126]
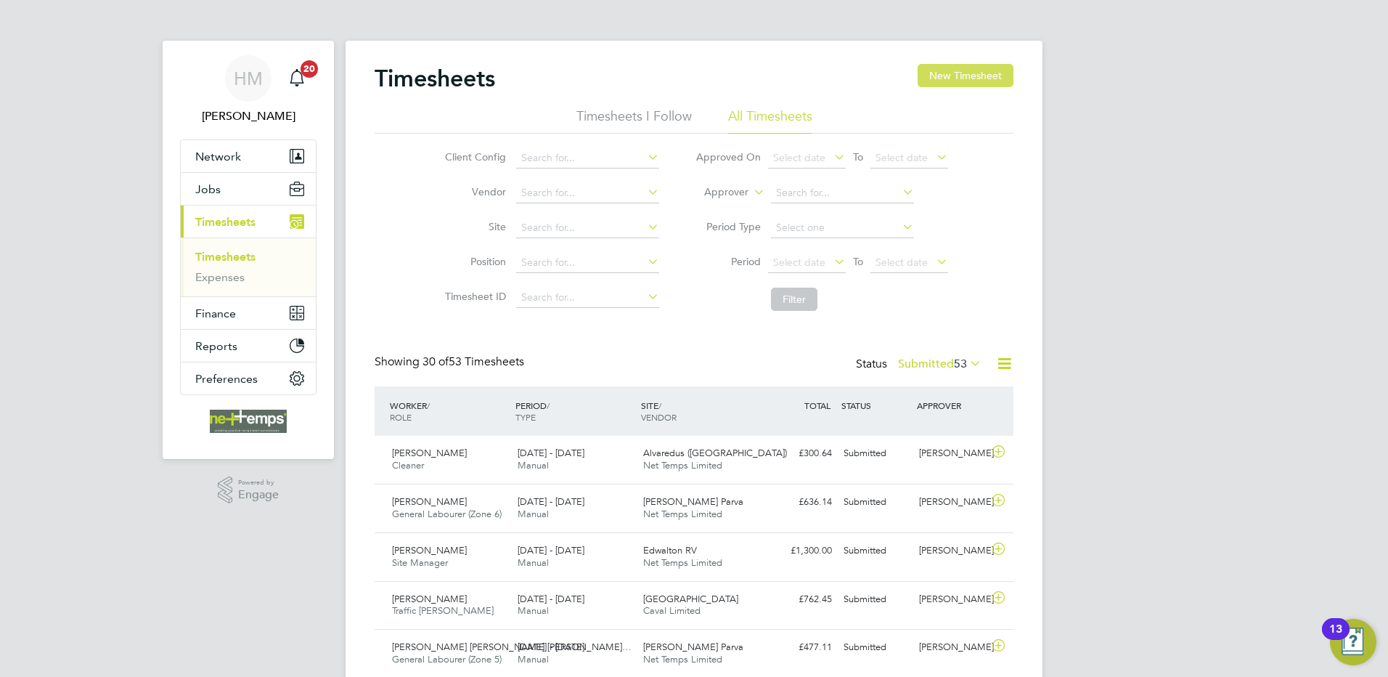
click at [984, 78] on button "New Timesheet" at bounding box center [966, 75] width 96 height 23
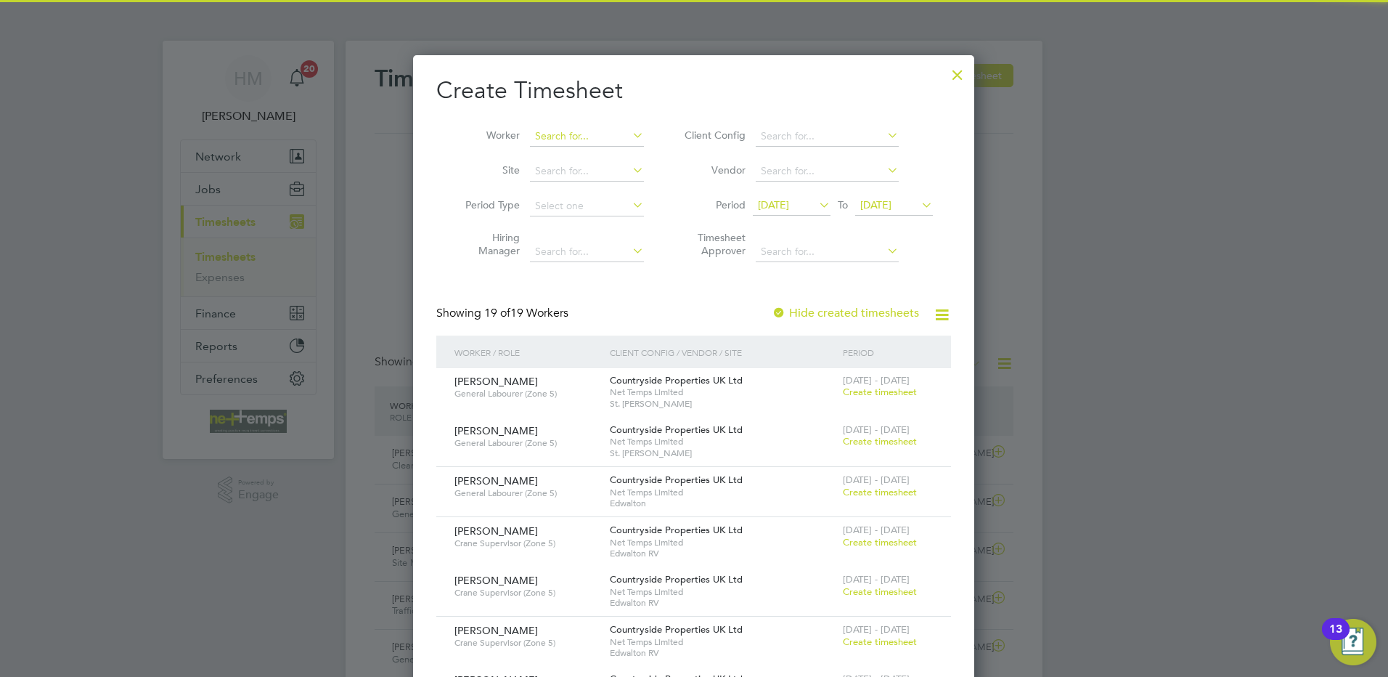
click at [553, 138] on input at bounding box center [587, 136] width 114 height 20
click at [622, 159] on b "[PERSON_NAME]" at bounding box center [664, 156] width 84 height 12
type input "[PERSON_NAME]"
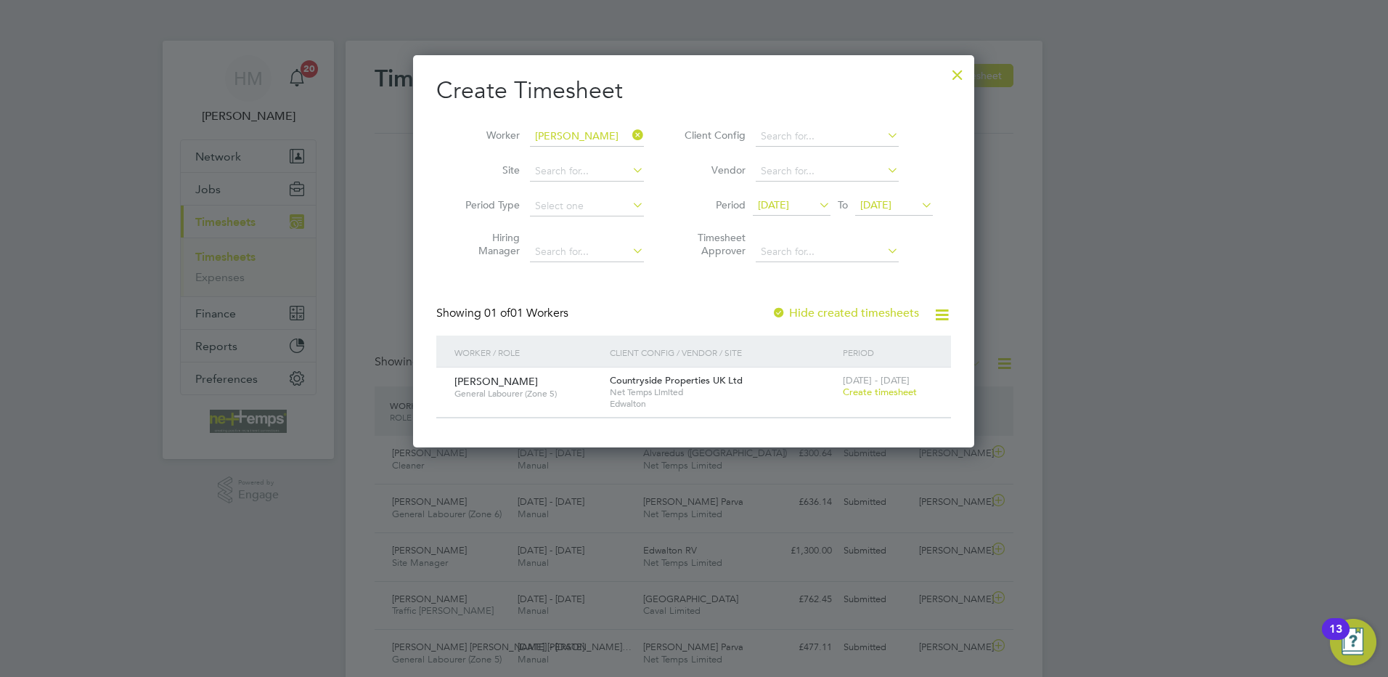
click at [851, 391] on span "Create timesheet" at bounding box center [880, 391] width 74 height 12
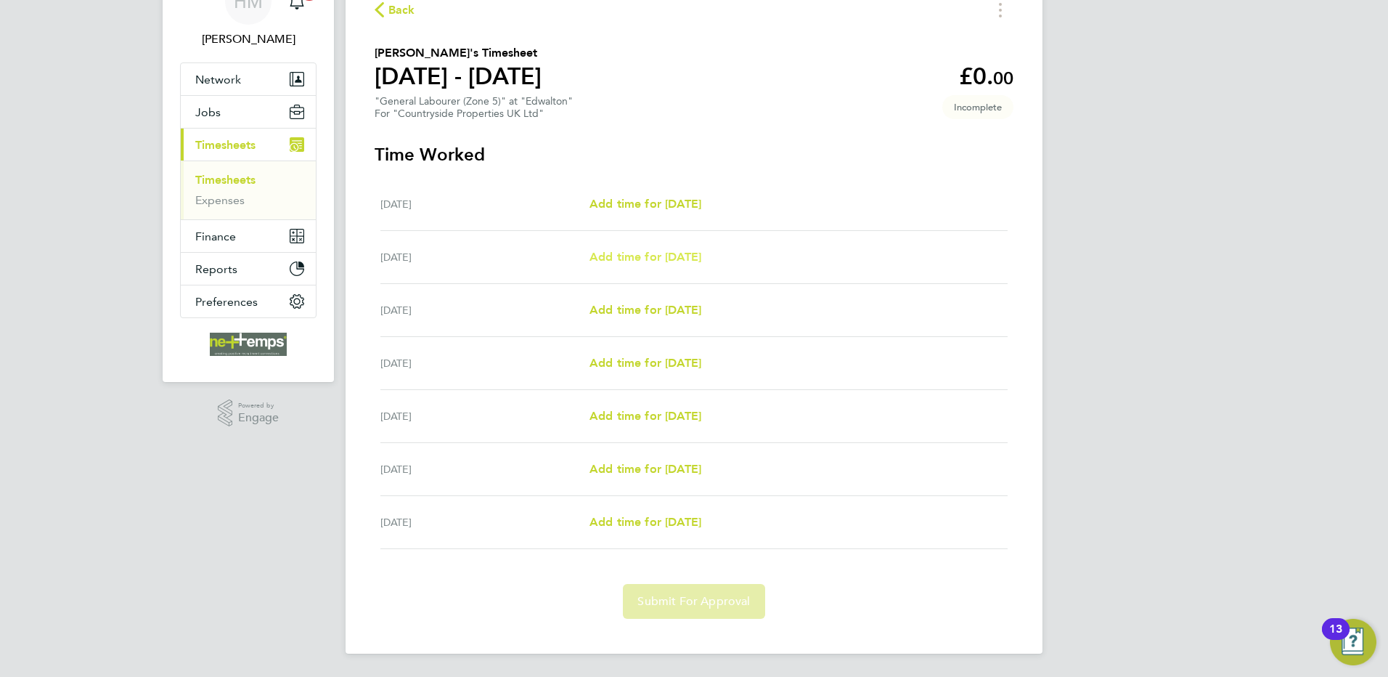
click at [667, 259] on span "Add time for [DATE]" at bounding box center [645, 257] width 112 height 14
select select "30"
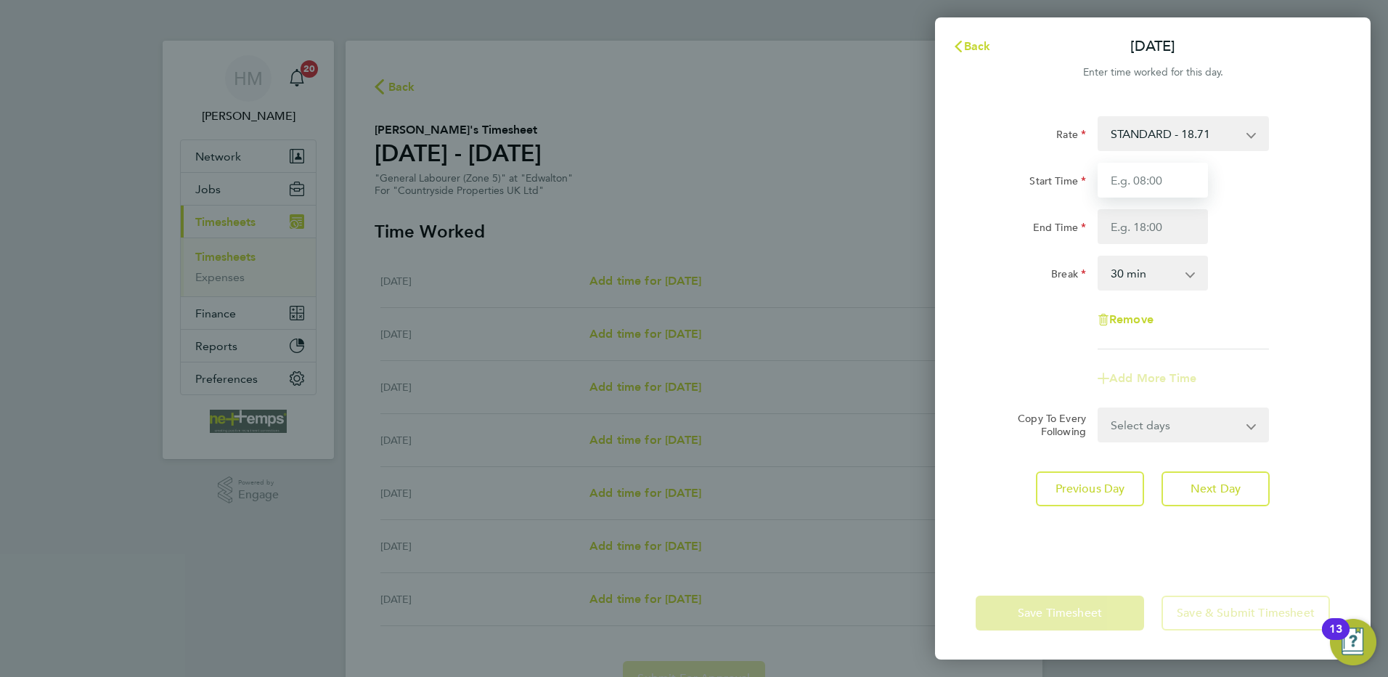
drag, startPoint x: 1177, startPoint y: 169, endPoint x: 1176, endPoint y: 176, distance: 7.4
click at [1177, 169] on input "Start Time" at bounding box center [1153, 180] width 110 height 35
type input "07:30"
click at [1162, 224] on input "End Time" at bounding box center [1153, 226] width 110 height 35
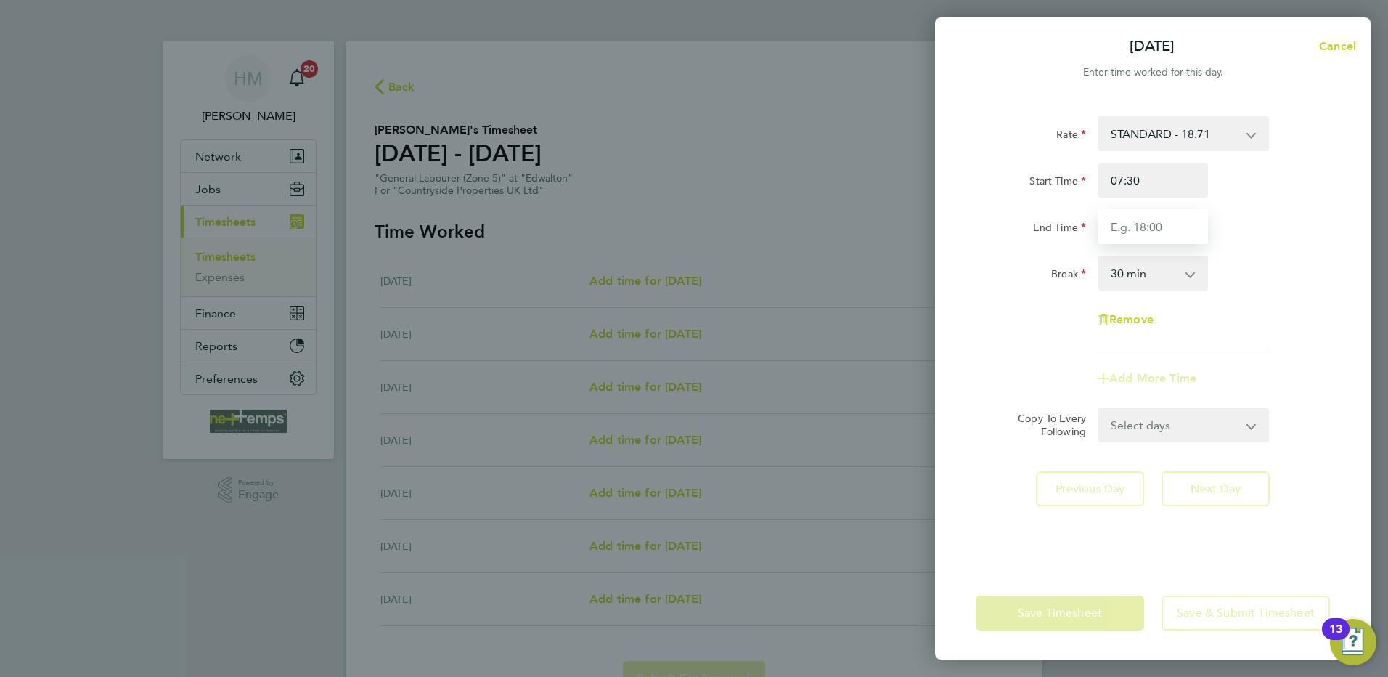
type input "16:30"
click at [1143, 277] on select "0 min 15 min 30 min 45 min 60 min 75 min 90 min" at bounding box center [1144, 273] width 90 height 32
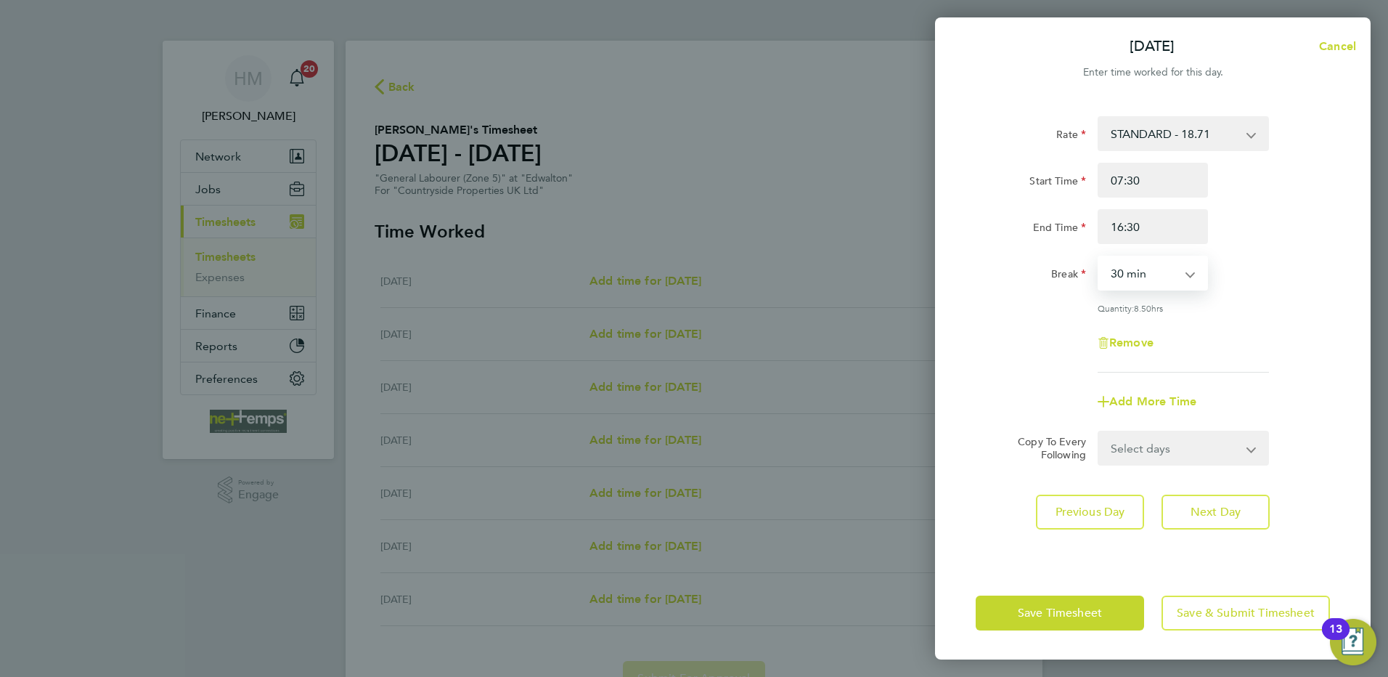
select select "0"
click at [1099, 257] on select "0 min 15 min 30 min 45 min 60 min 75 min 90 min" at bounding box center [1144, 273] width 90 height 32
click at [1220, 505] on span "Next Day" at bounding box center [1216, 512] width 50 height 15
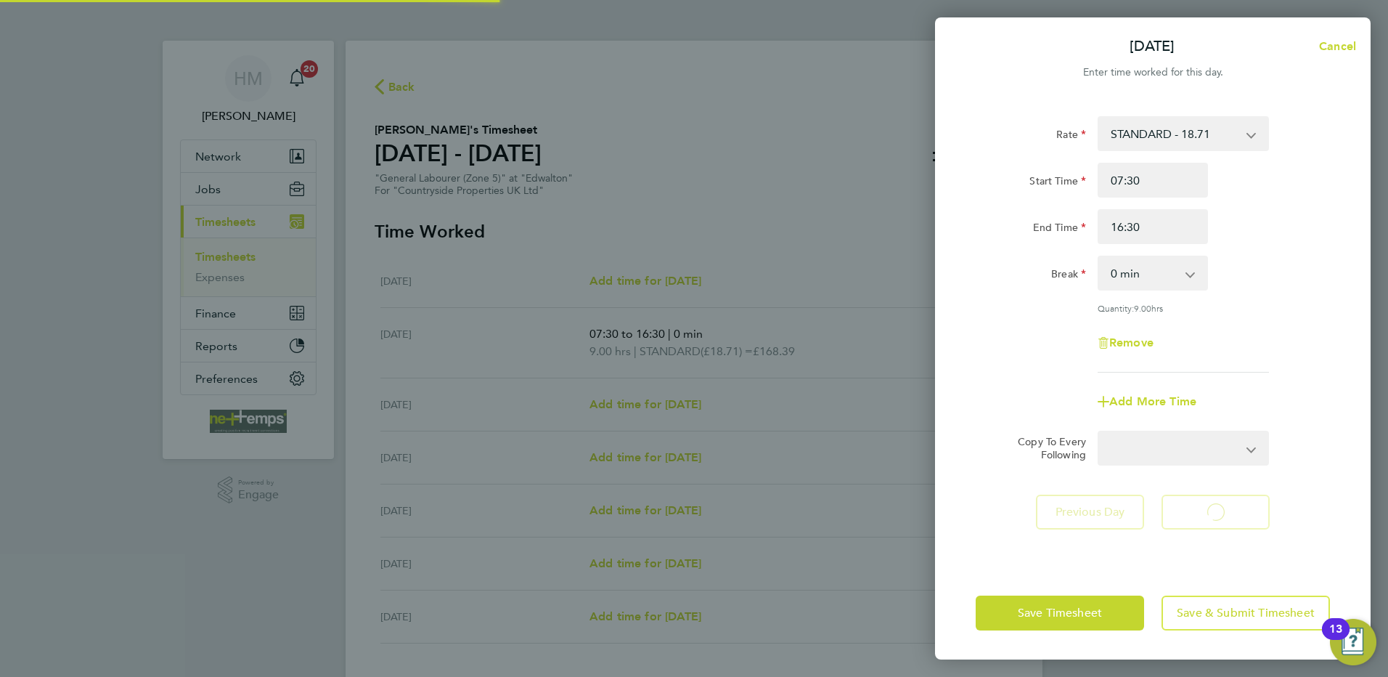
select select "30"
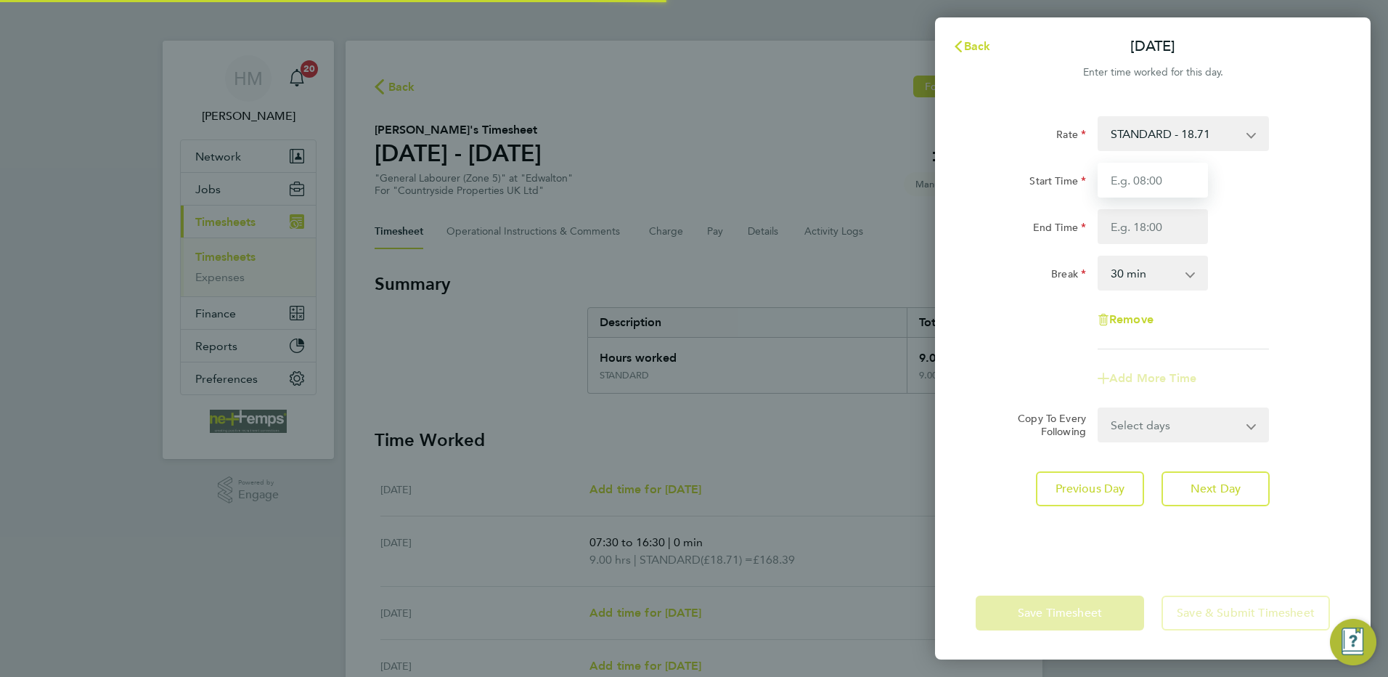
drag, startPoint x: 1155, startPoint y: 176, endPoint x: 1172, endPoint y: 191, distance: 22.1
click at [1155, 176] on input "Start Time" at bounding box center [1153, 180] width 110 height 35
type input "07:30"
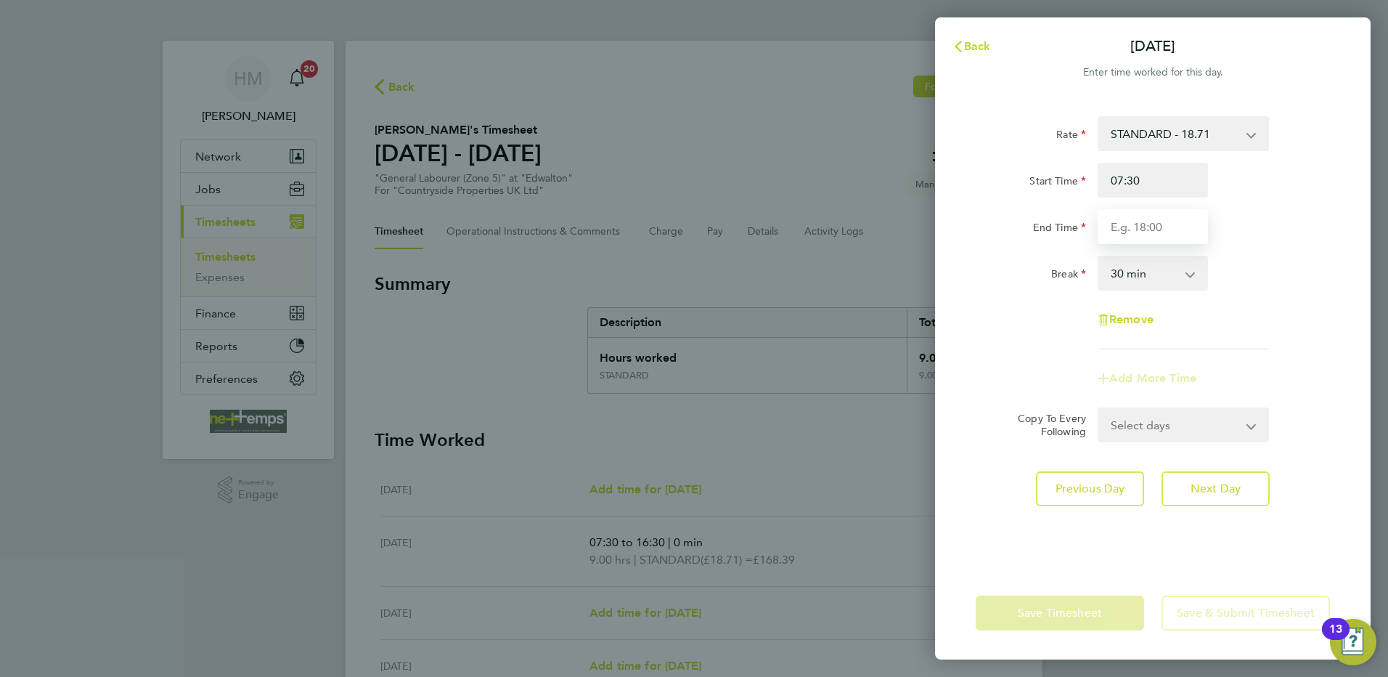
type input "16:30"
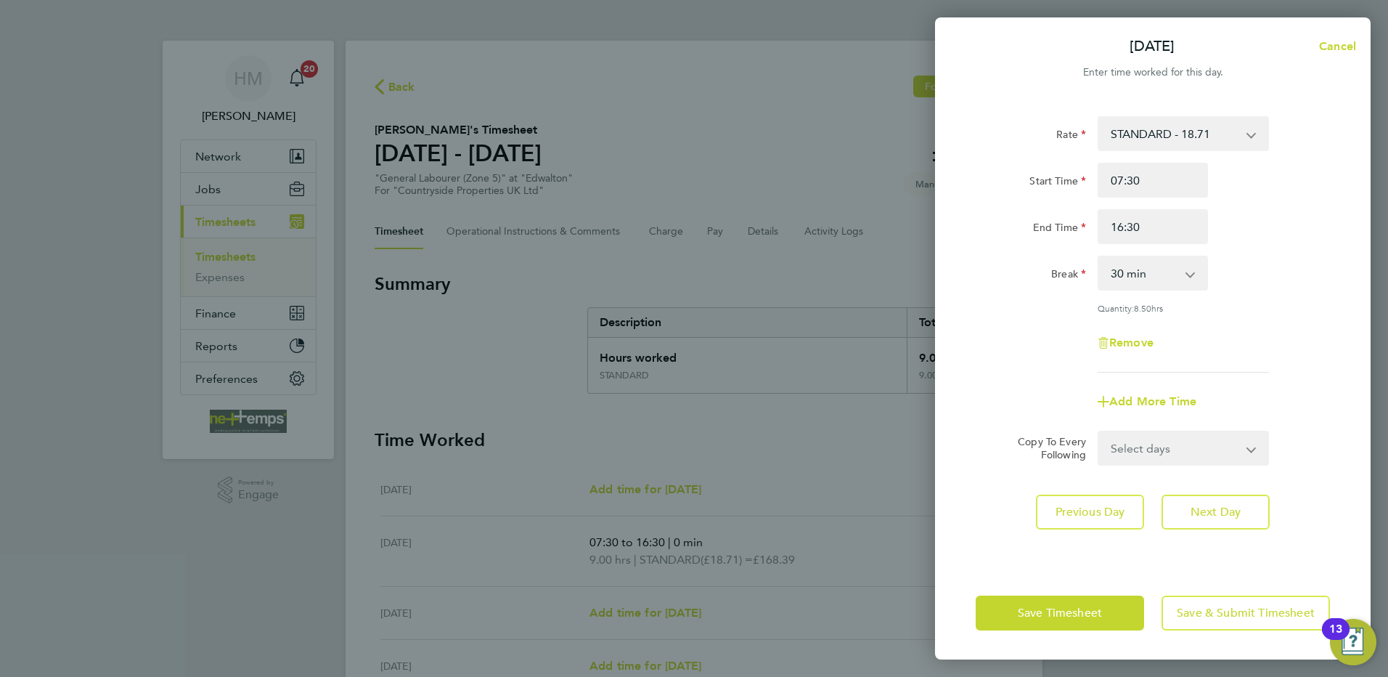
click at [1169, 265] on select "0 min 15 min 30 min 45 min 60 min 75 min 90 min" at bounding box center [1144, 273] width 90 height 32
select select "0"
click at [1099, 257] on select "0 min 15 min 30 min 45 min 60 min 75 min 90 min" at bounding box center [1144, 273] width 90 height 32
click at [1202, 509] on span "Next Day" at bounding box center [1216, 512] width 50 height 15
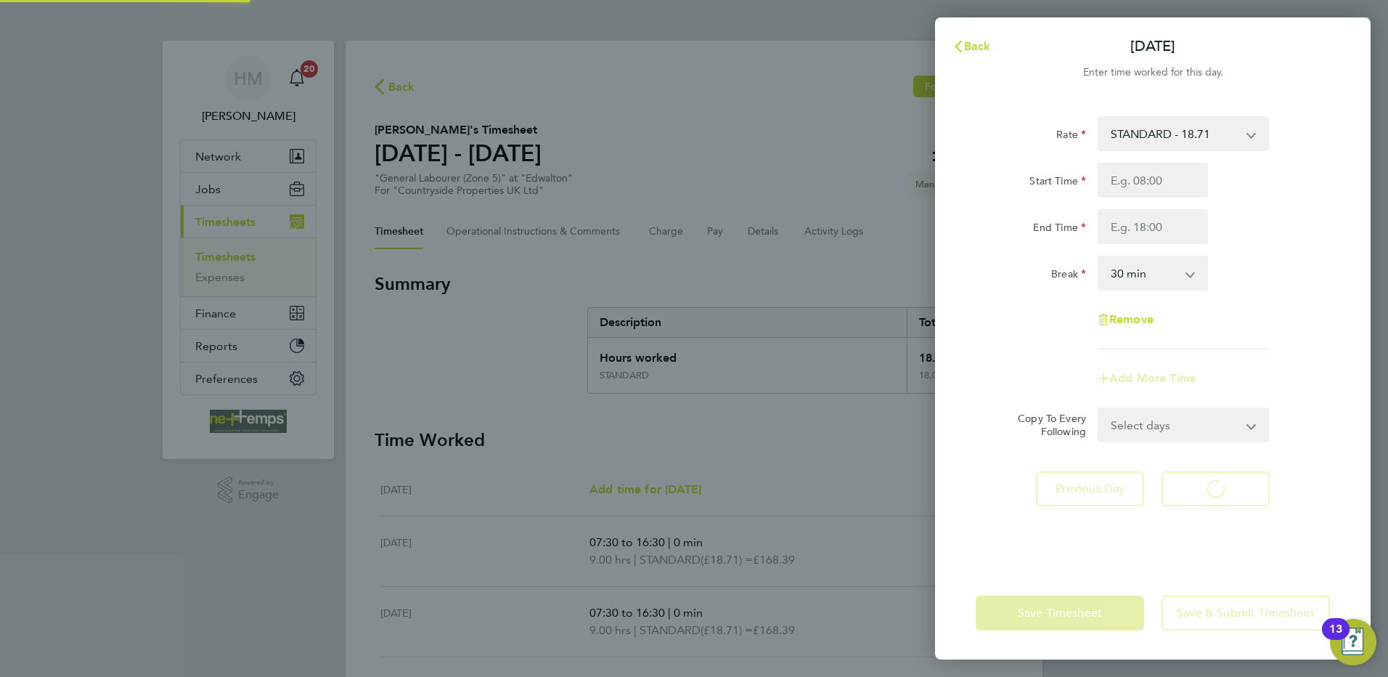
select select "30"
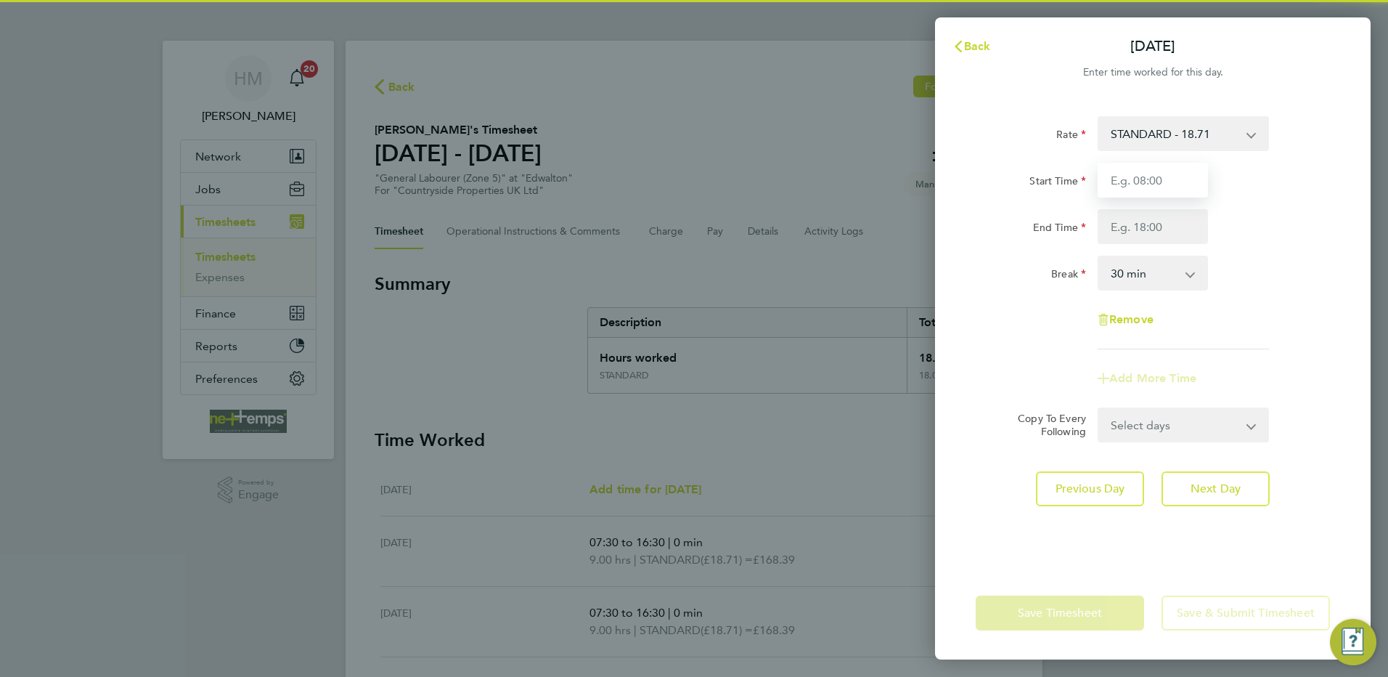
click at [1143, 184] on input "Start Time" at bounding box center [1153, 180] width 110 height 35
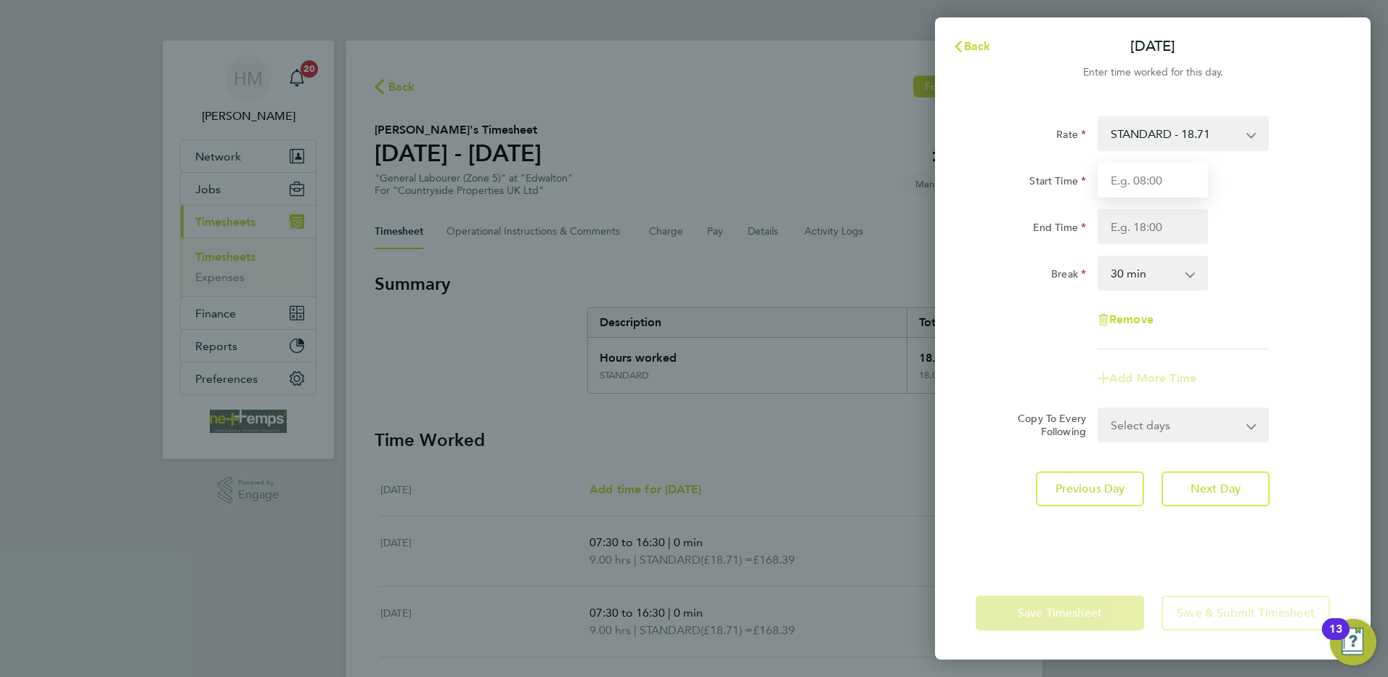
type input "07:30"
type input "16:30"
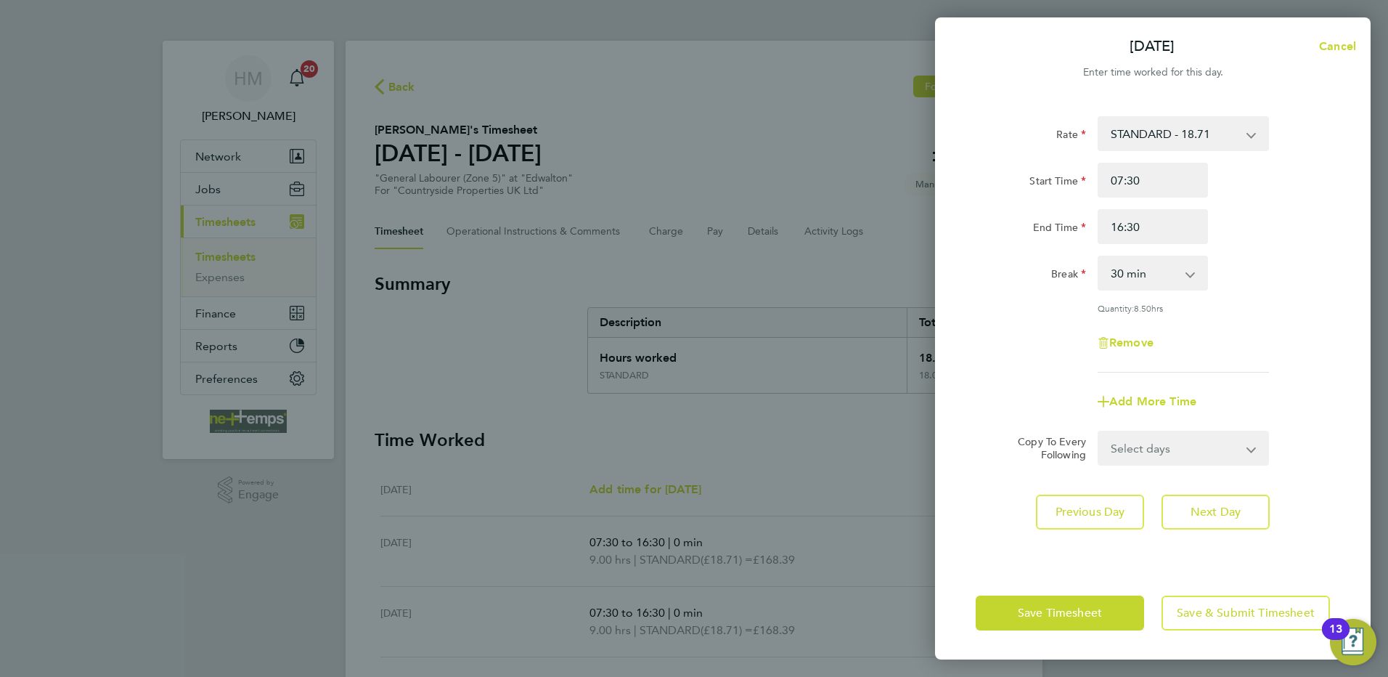
click at [1171, 281] on select "0 min 15 min 30 min 45 min 60 min 75 min 90 min" at bounding box center [1144, 273] width 90 height 32
select select "0"
click at [1099, 257] on select "0 min 15 min 30 min 45 min 60 min 75 min 90 min" at bounding box center [1144, 273] width 90 height 32
click at [1193, 505] on span "Next Day" at bounding box center [1216, 512] width 50 height 15
select select "30"
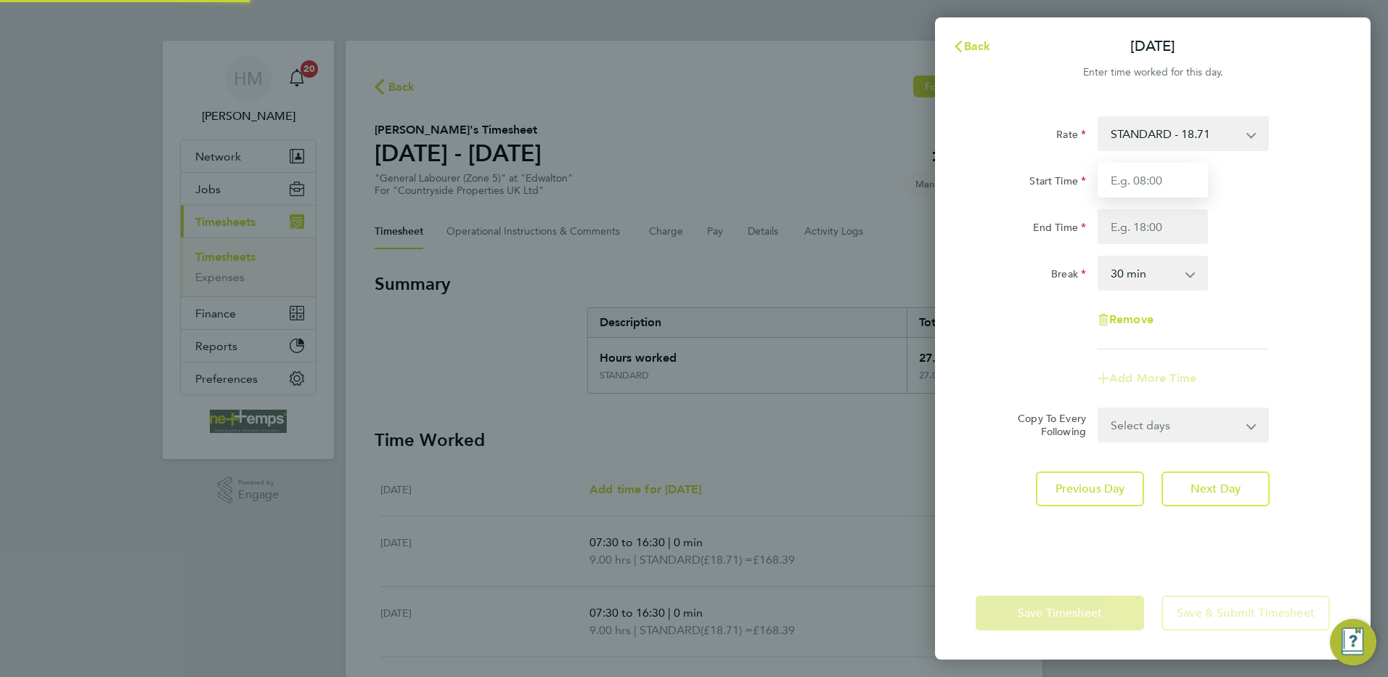
click at [1158, 184] on input "Start Time" at bounding box center [1153, 180] width 110 height 35
type input "07:30"
type input "16:30"
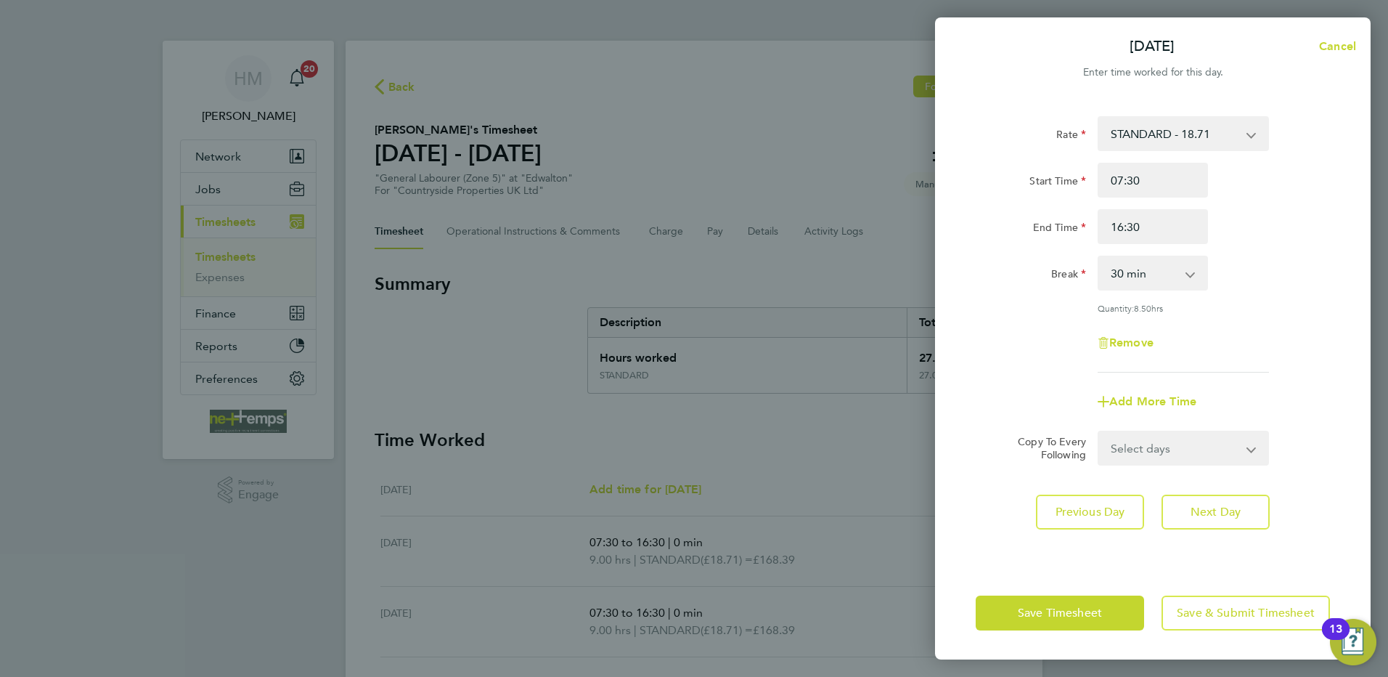
click at [1169, 277] on select "0 min 15 min 30 min 45 min 60 min 75 min 90 min" at bounding box center [1144, 273] width 90 height 32
select select "0"
click at [1099, 257] on select "0 min 15 min 30 min 45 min 60 min 75 min 90 min" at bounding box center [1144, 273] width 90 height 32
click at [1229, 311] on div "Quantity: 9.00 hrs" at bounding box center [1183, 308] width 171 height 12
click at [1109, 603] on button "Save Timesheet" at bounding box center [1060, 612] width 168 height 35
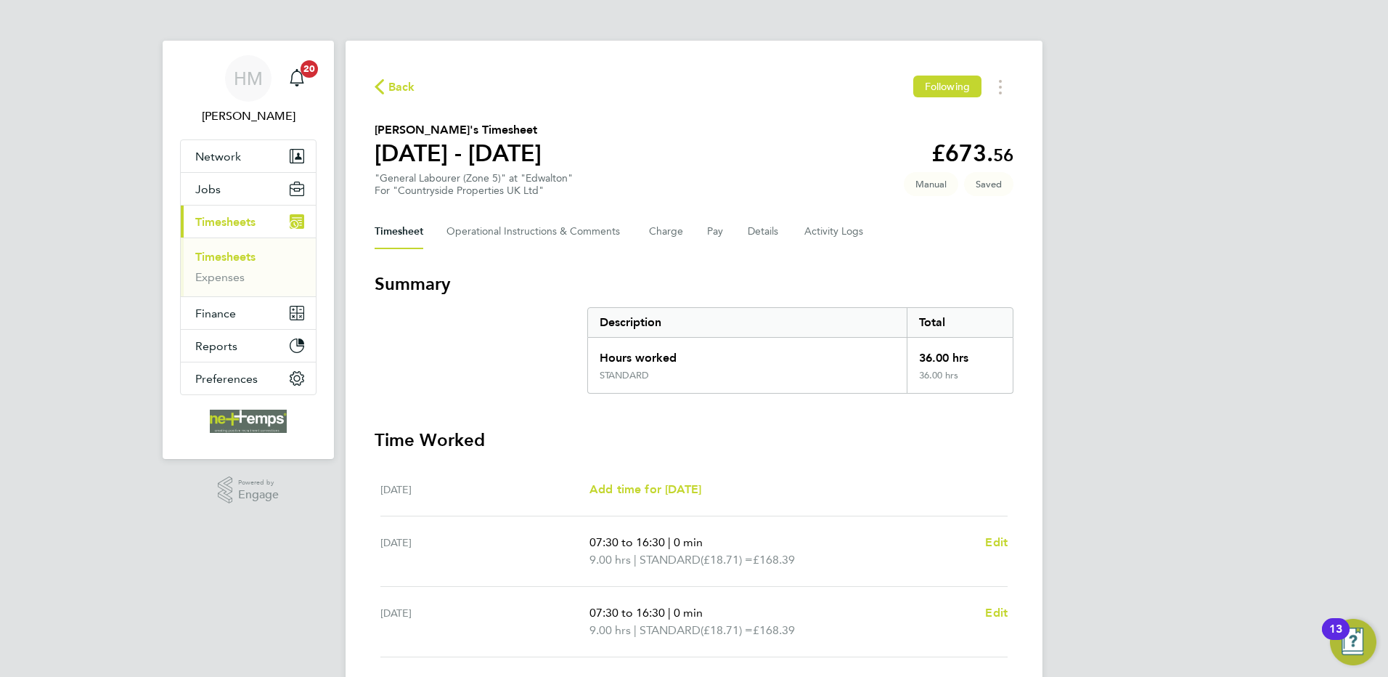
click at [1152, 455] on div "HM [PERSON_NAME] Notifications 20 Applications: Network Team Members Businesses…" at bounding box center [694, 516] width 1388 height 1032
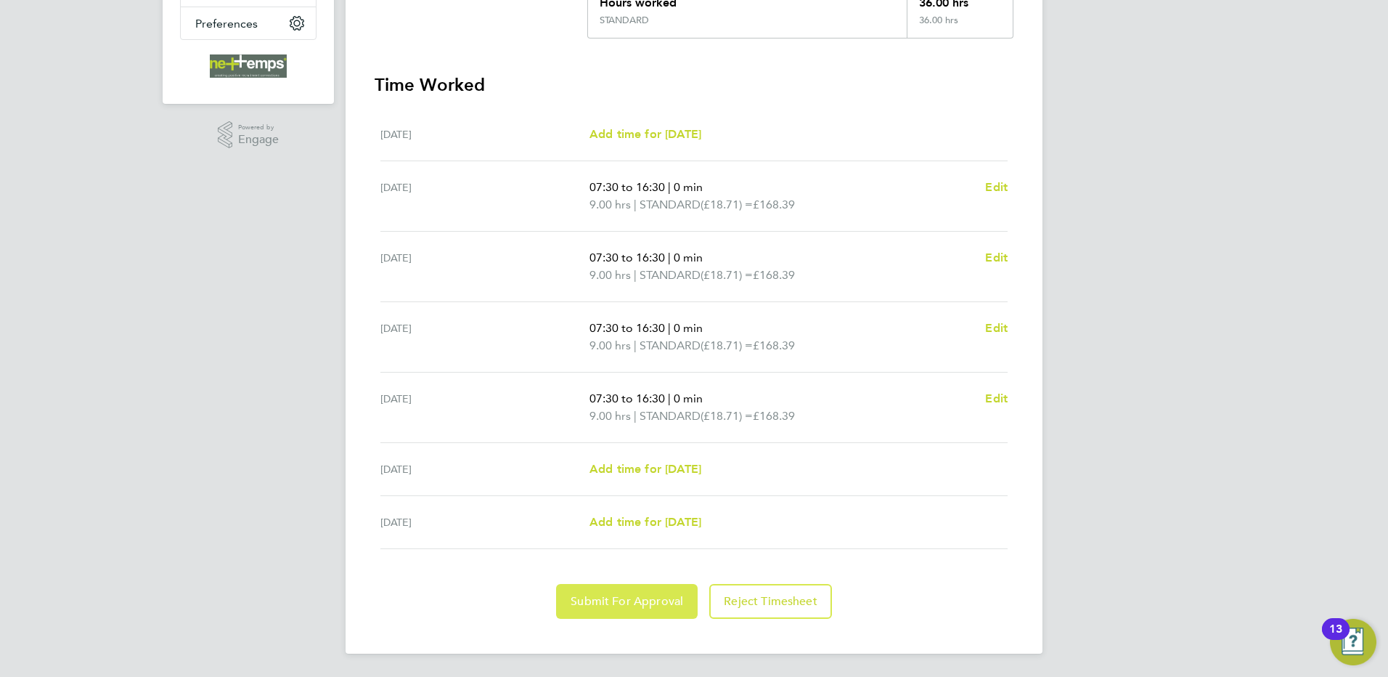
click at [638, 600] on span "Submit For Approval" at bounding box center [627, 601] width 113 height 15
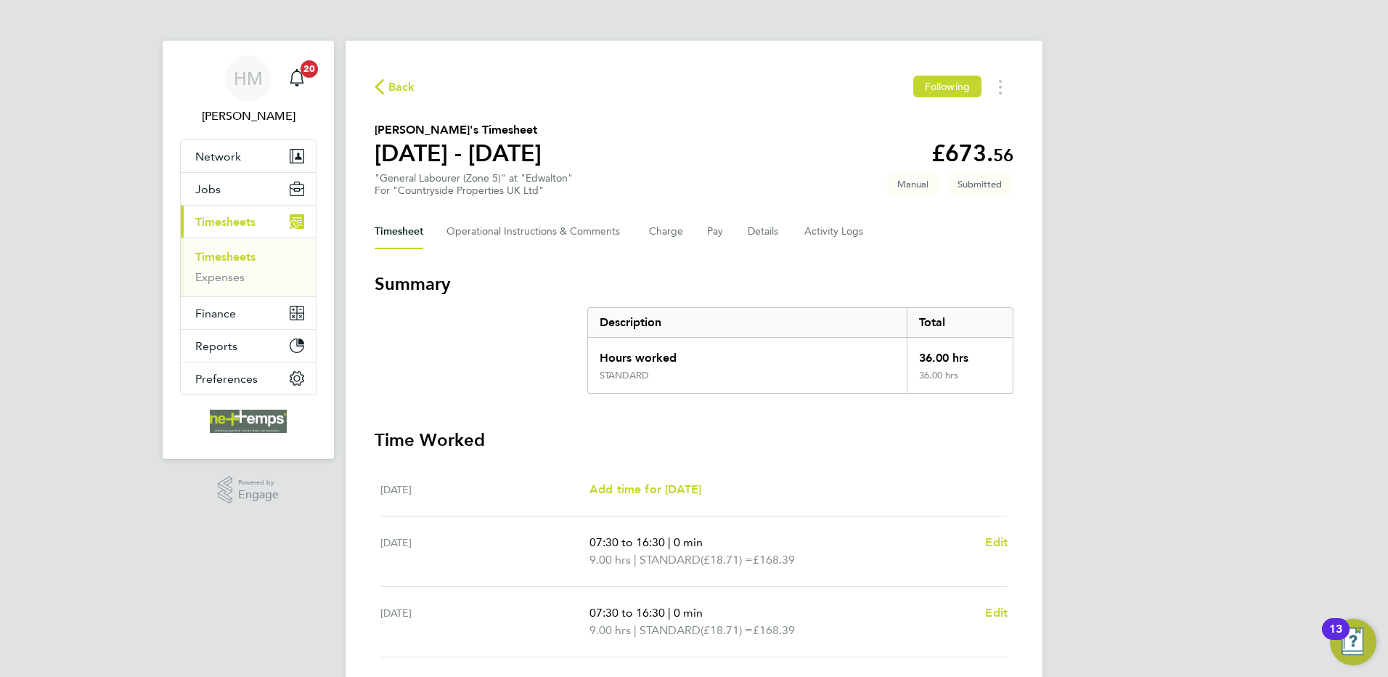
click at [399, 88] on span "Back" at bounding box center [401, 86] width 27 height 17
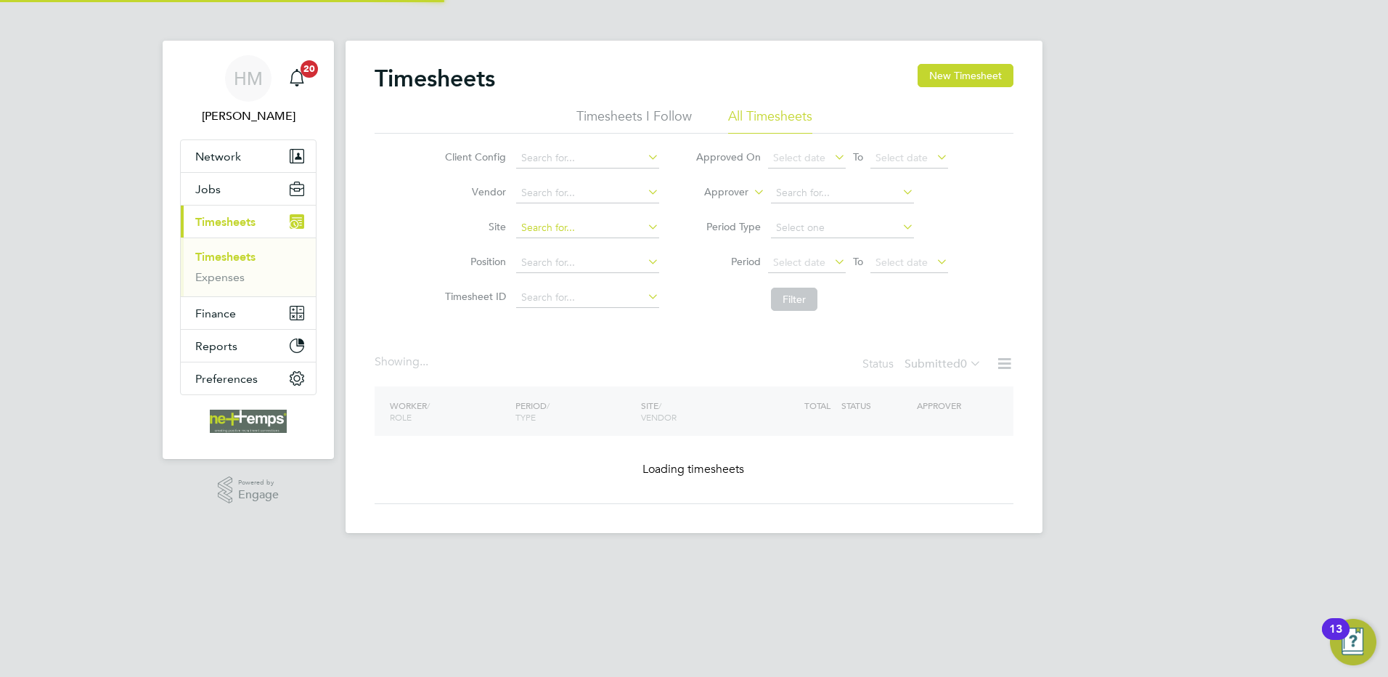
click at [958, 75] on button "New Timesheet" at bounding box center [966, 75] width 96 height 23
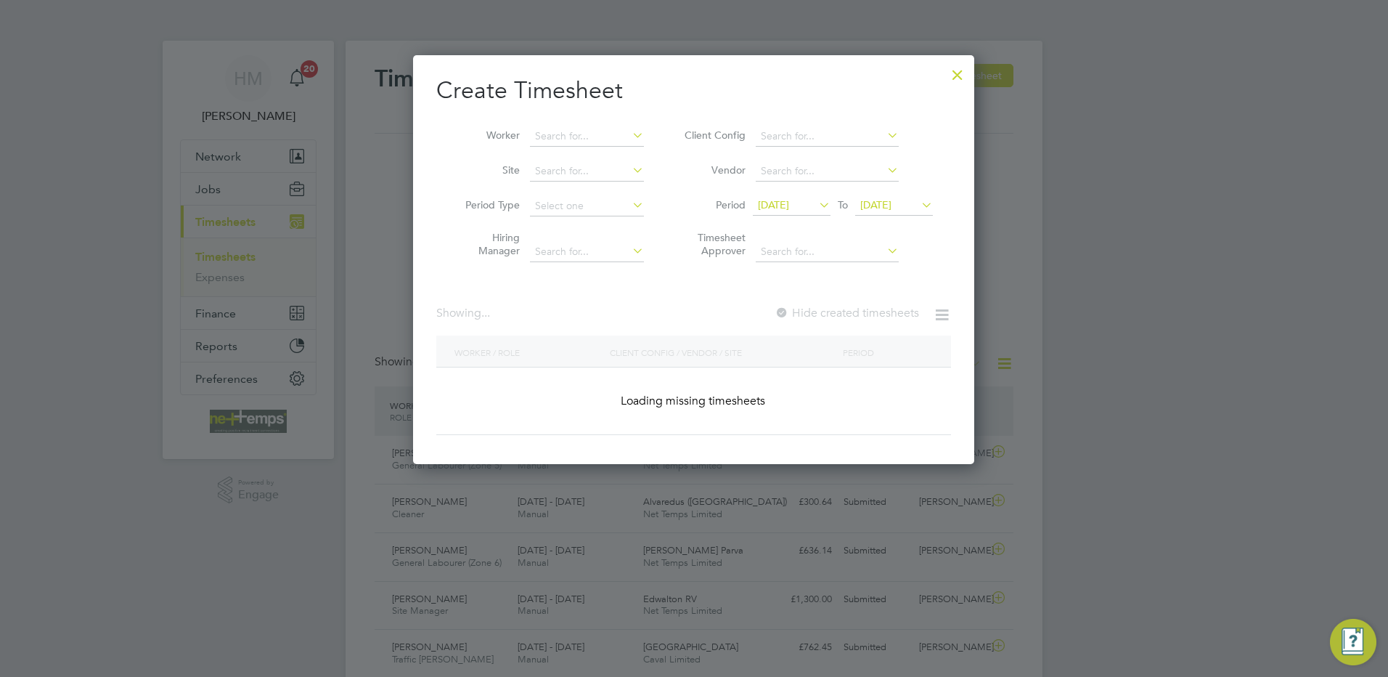
scroll to position [37, 126]
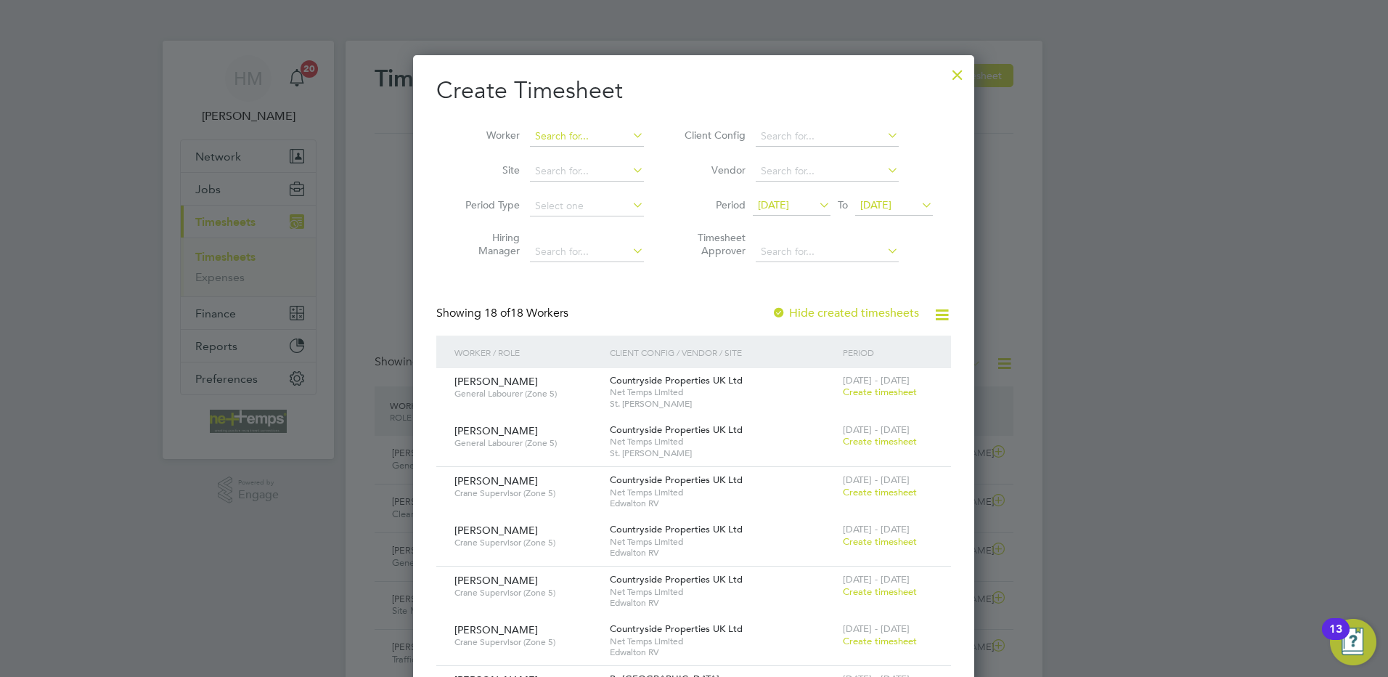
click at [560, 132] on input at bounding box center [587, 136] width 114 height 20
click at [622, 157] on b "Mo" at bounding box center [630, 156] width 16 height 12
type input "[PERSON_NAME]"
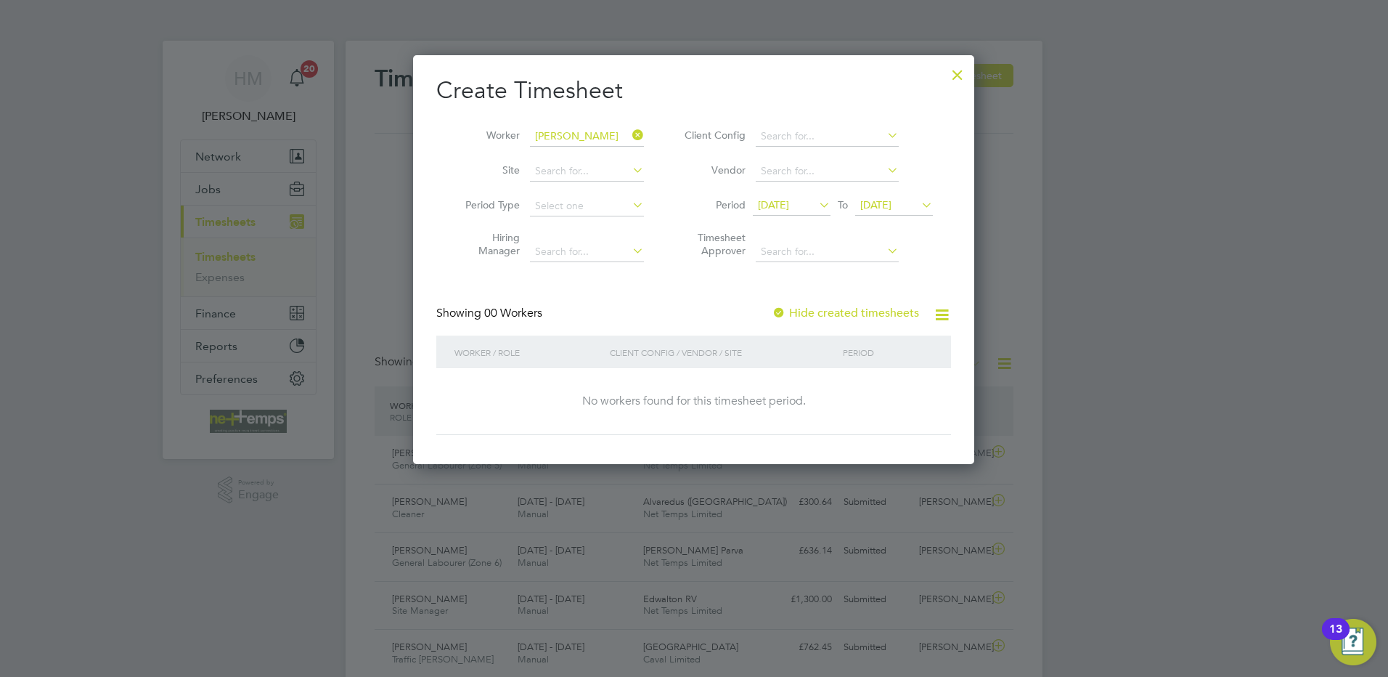
click at [789, 203] on span "[DATE]" at bounding box center [773, 204] width 31 height 13
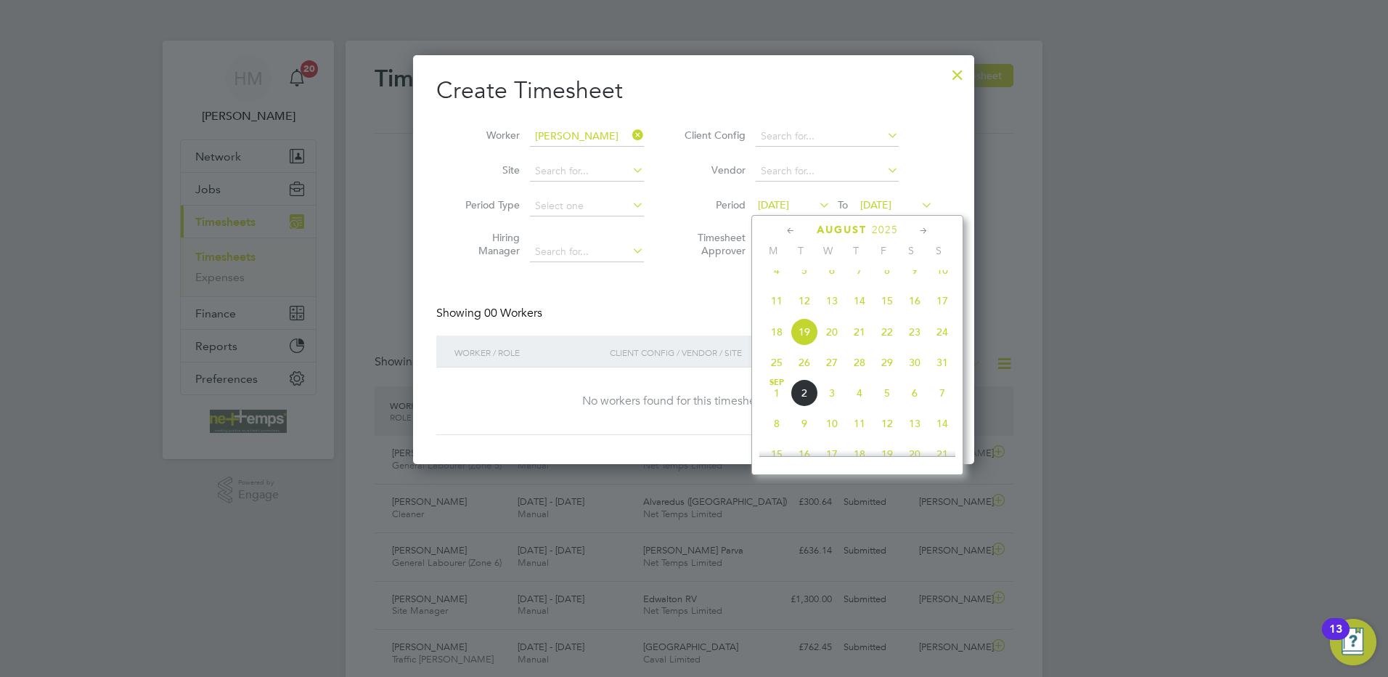
click at [773, 376] on span "25" at bounding box center [777, 362] width 28 height 28
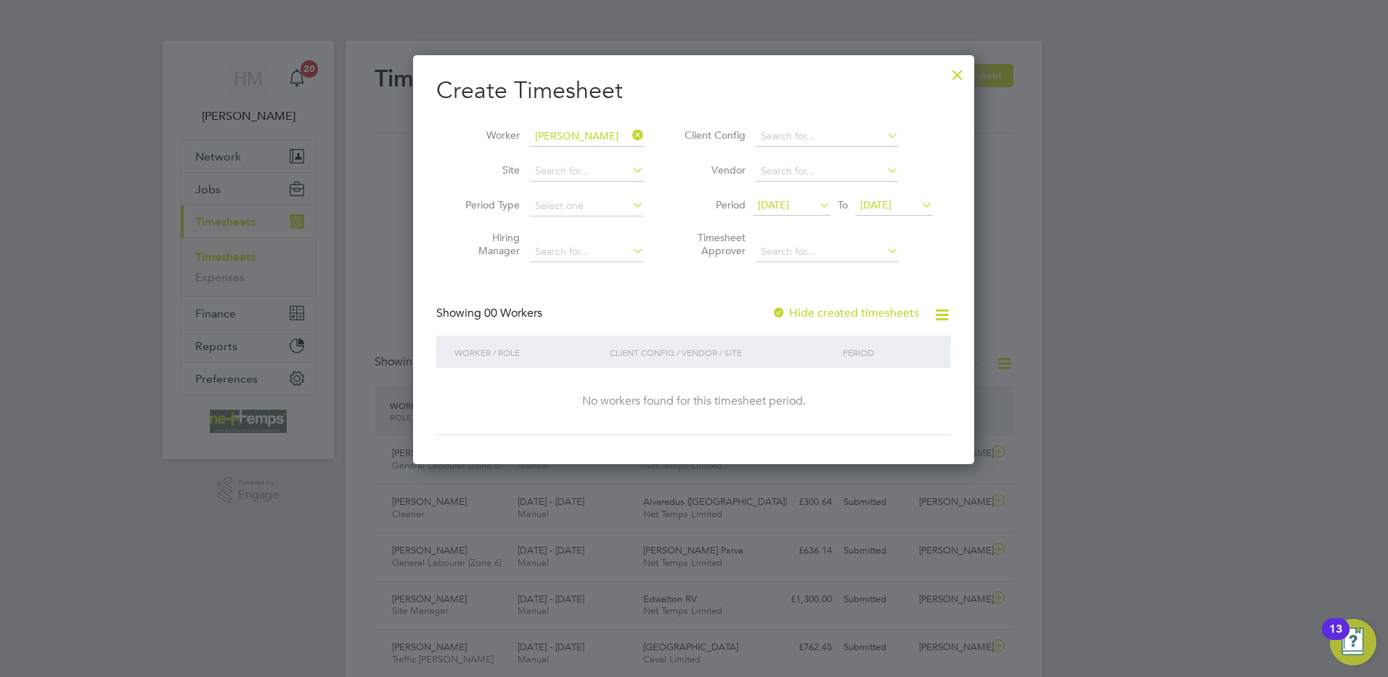
click at [891, 203] on span "[DATE]" at bounding box center [875, 204] width 31 height 13
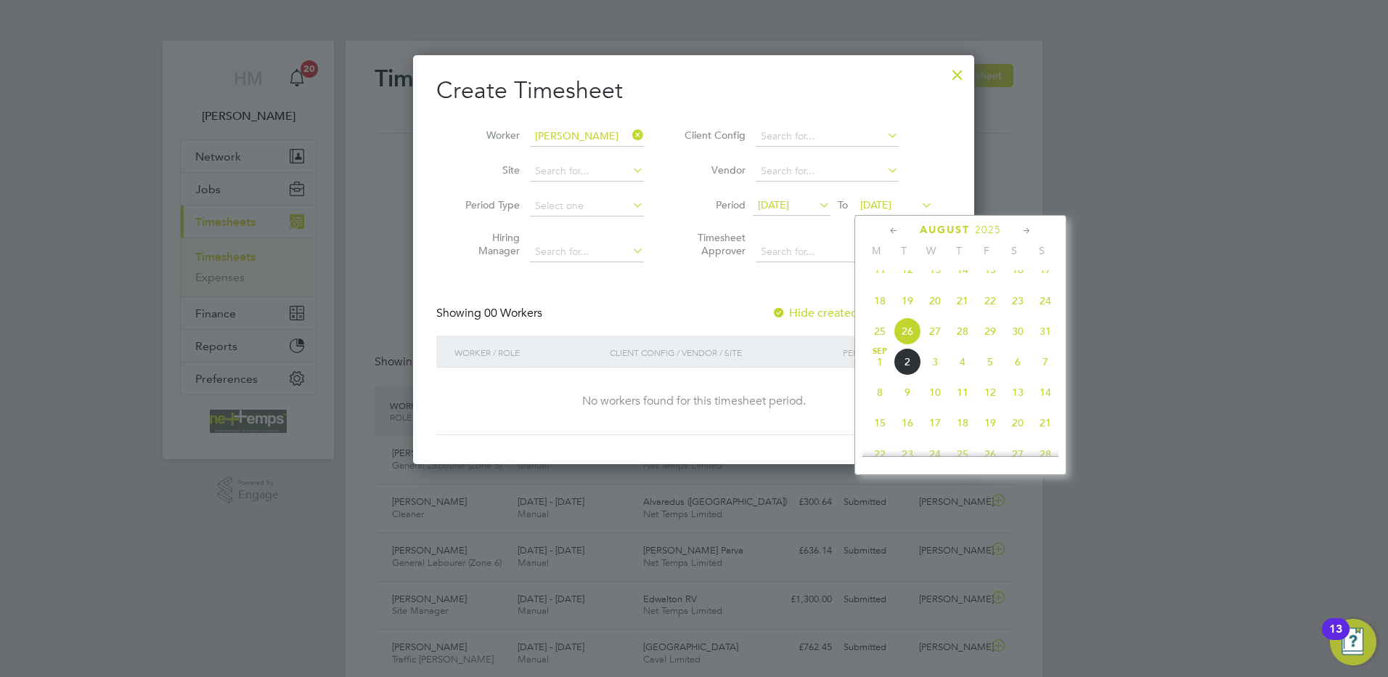
click at [1046, 343] on span "31" at bounding box center [1046, 331] width 28 height 28
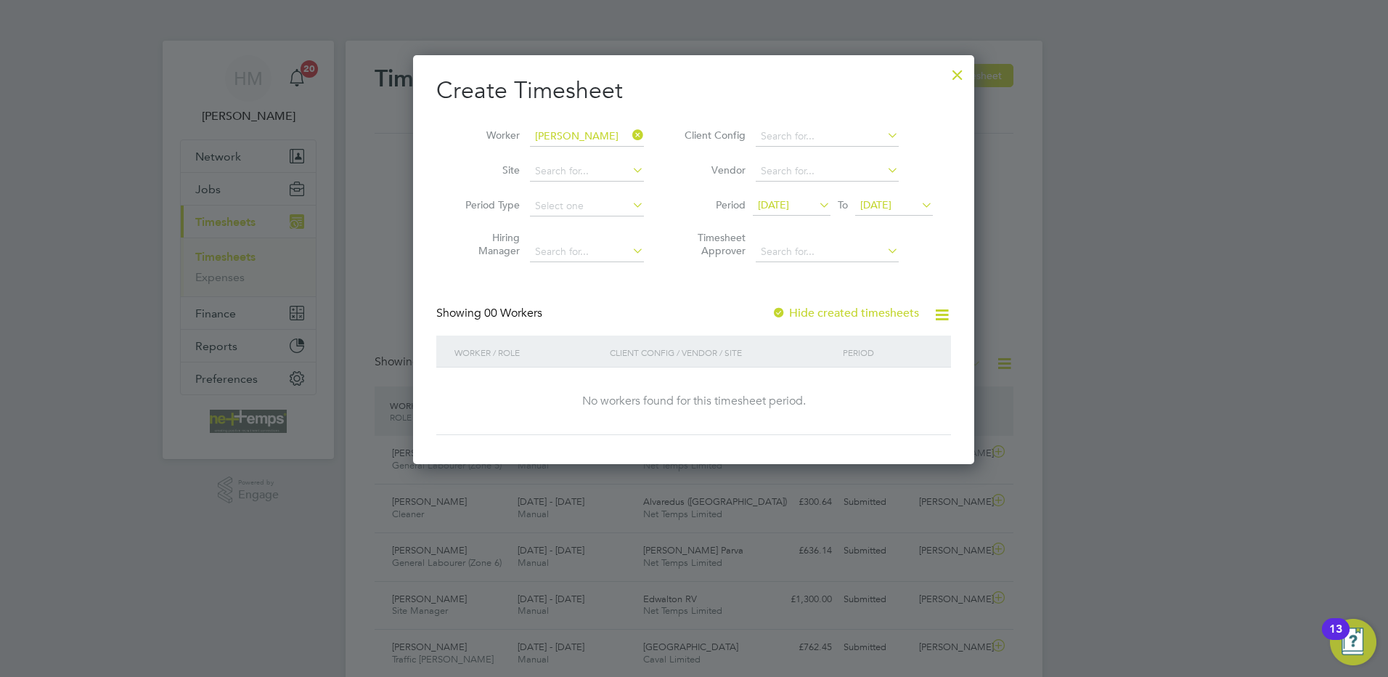
click at [804, 311] on label "Hide created timesheets" at bounding box center [845, 313] width 147 height 15
click at [852, 400] on div "No workers found for this timesheet period." at bounding box center [694, 400] width 486 height 15
click at [891, 203] on span "[DATE]" at bounding box center [875, 204] width 31 height 13
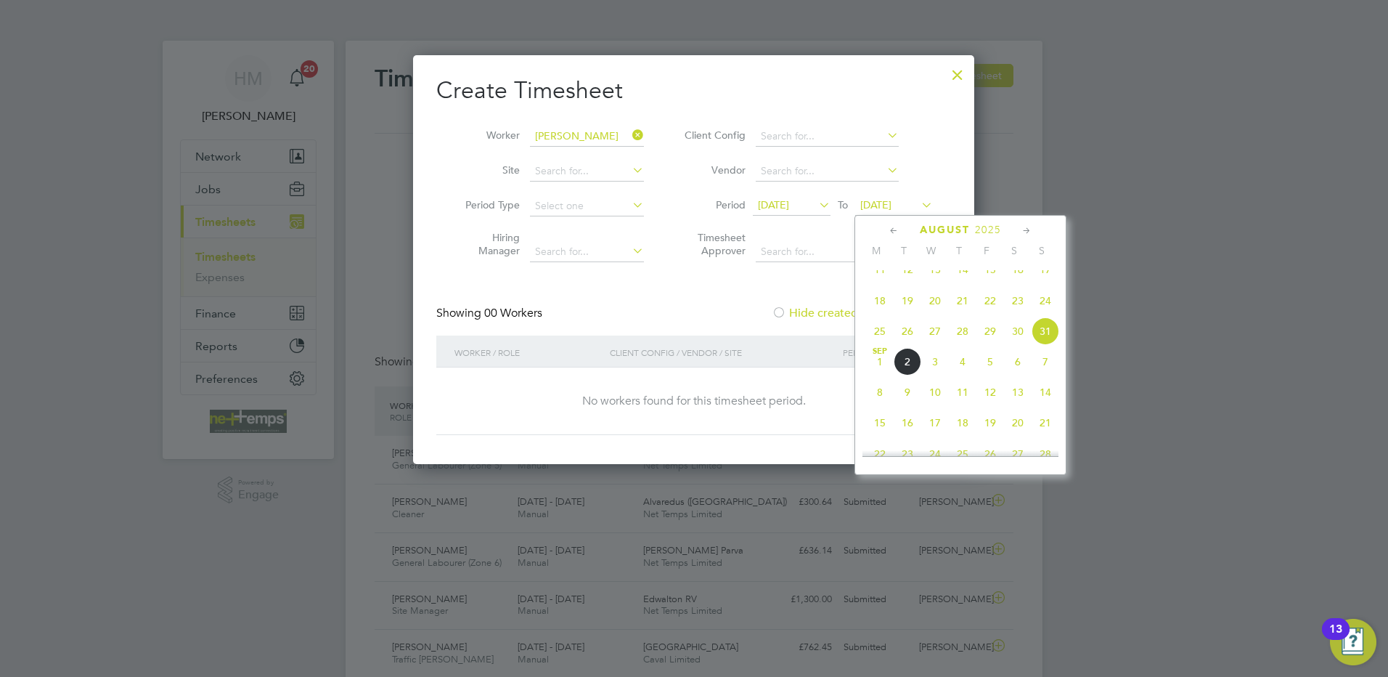
click at [1051, 343] on span "31" at bounding box center [1046, 331] width 28 height 28
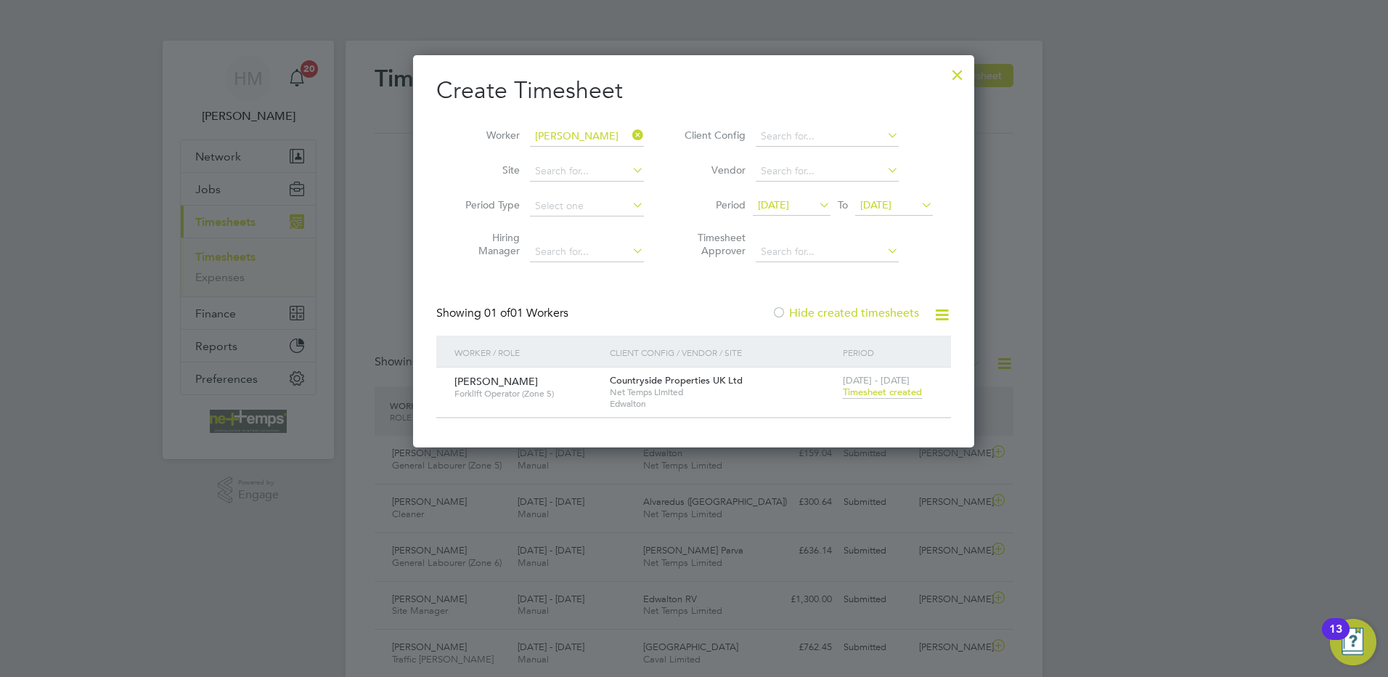
click at [878, 395] on span "Timesheet created" at bounding box center [882, 391] width 79 height 13
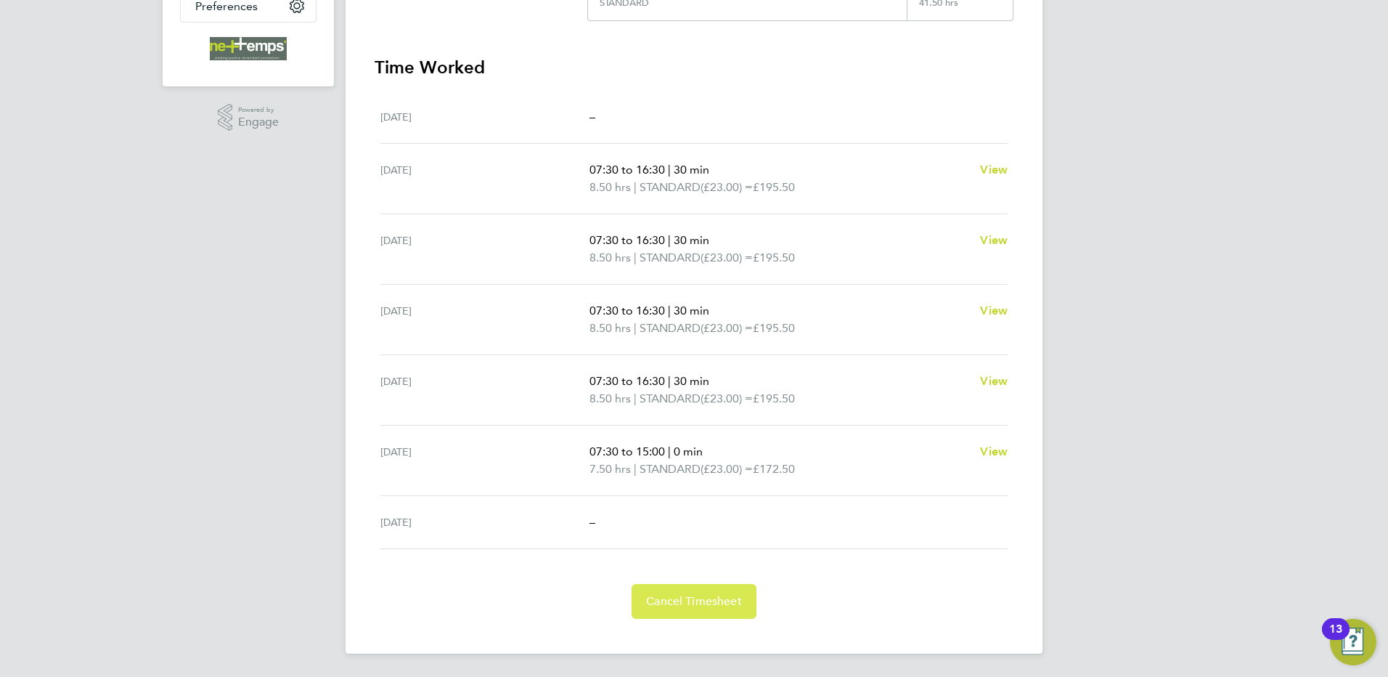
drag, startPoint x: 693, startPoint y: 608, endPoint x: 695, endPoint y: 596, distance: 11.8
click at [693, 605] on span "Cancel Timesheet" at bounding box center [694, 601] width 96 height 15
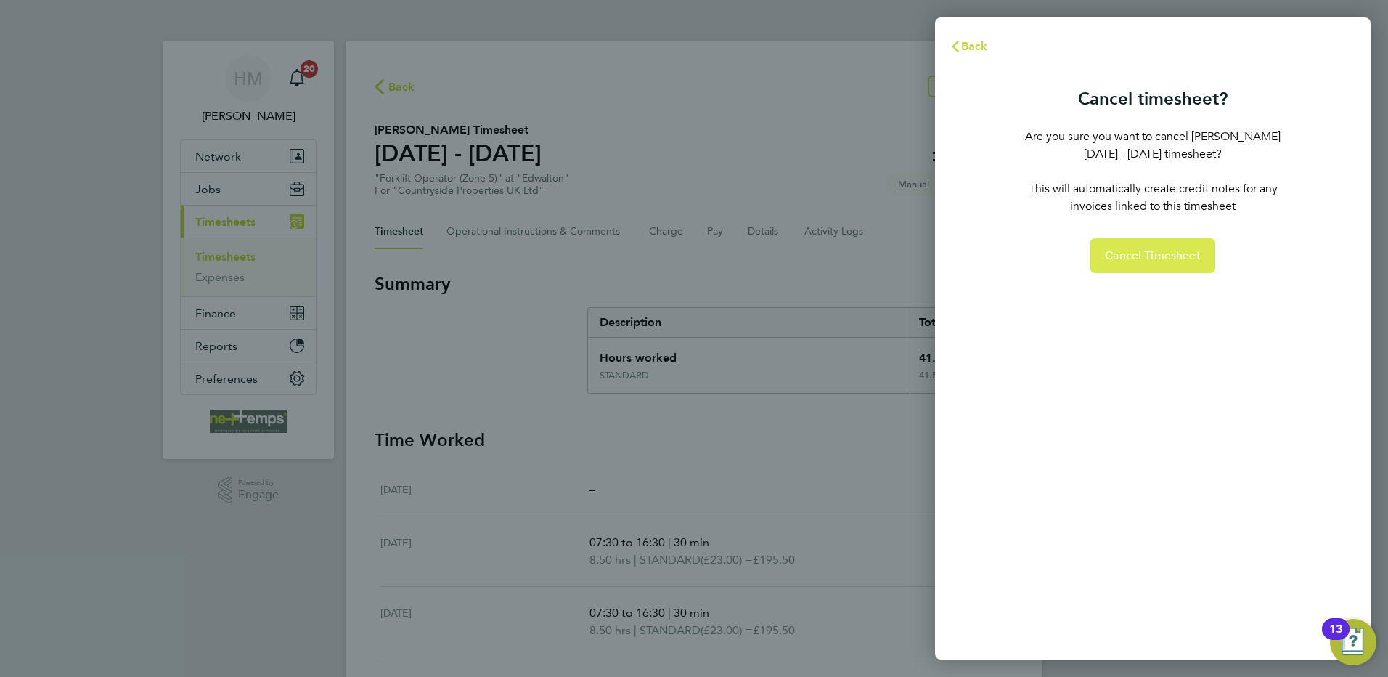
click at [1134, 255] on span "Cancel Timesheet" at bounding box center [1153, 255] width 96 height 15
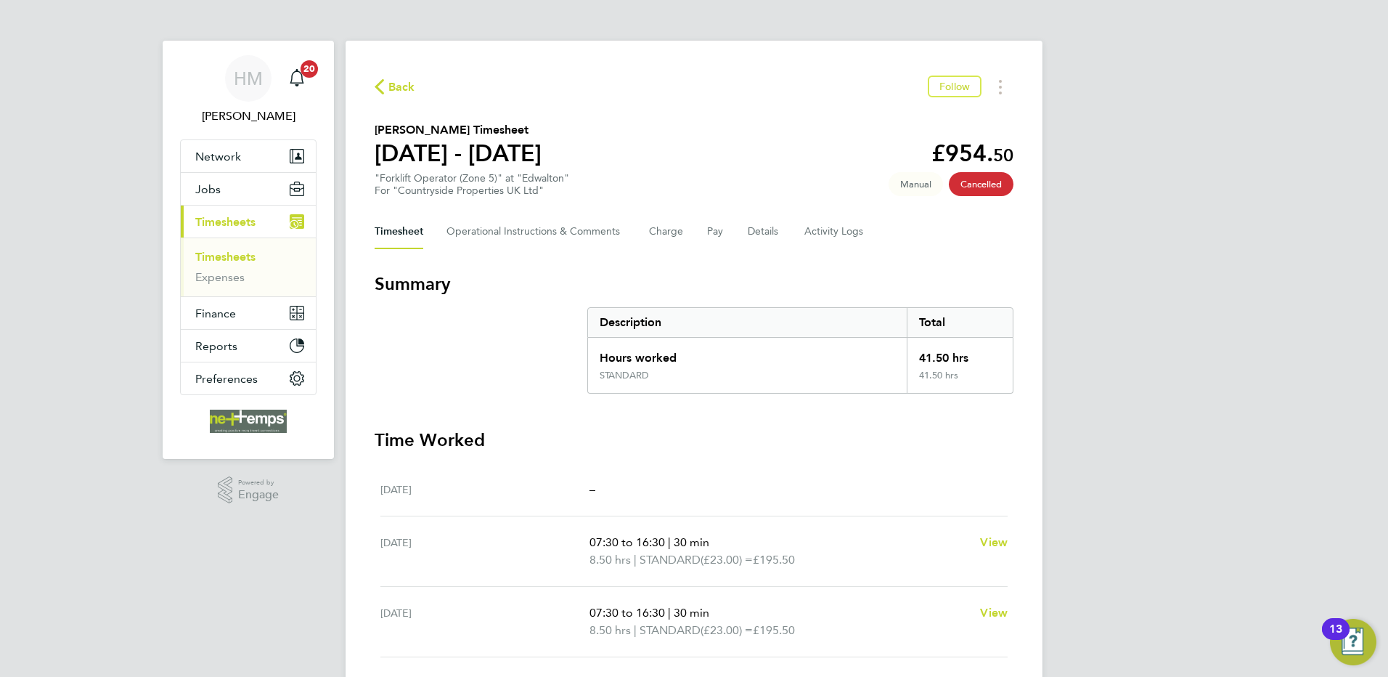
click at [399, 88] on span "Back" at bounding box center [401, 86] width 27 height 17
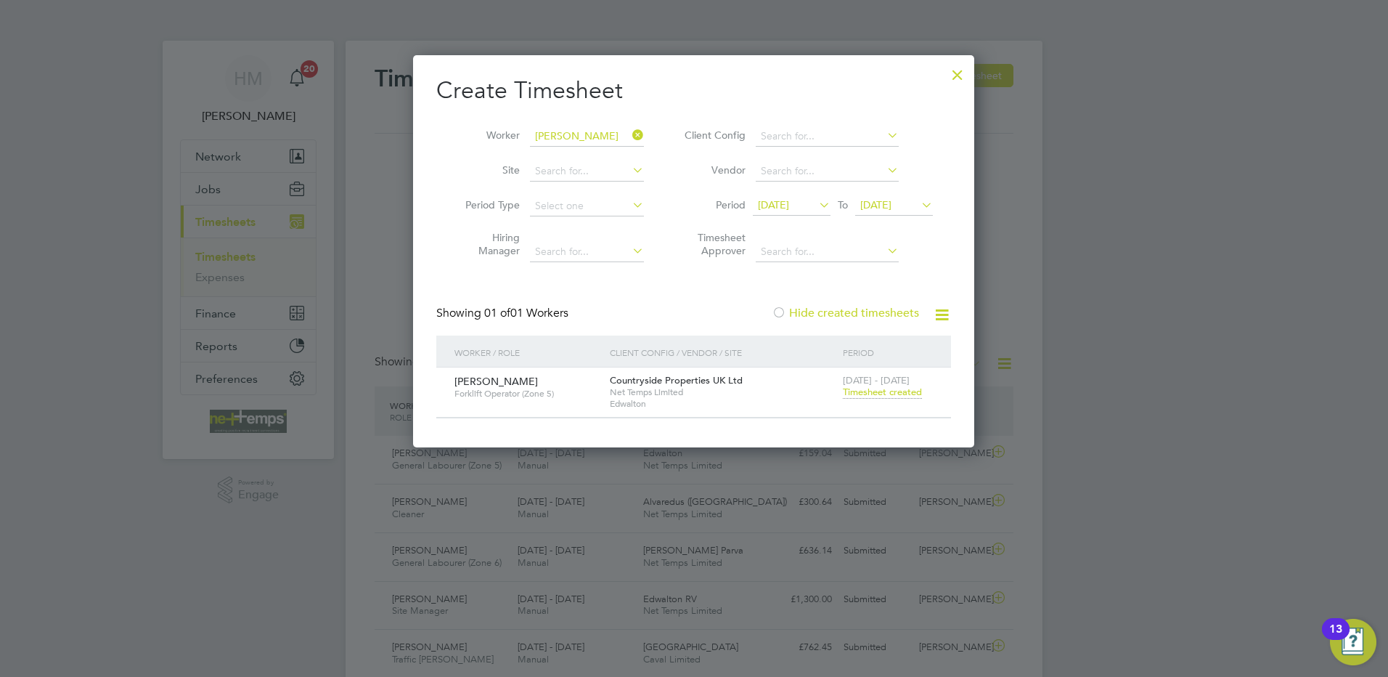
click at [882, 199] on span "[DATE]" at bounding box center [875, 204] width 31 height 13
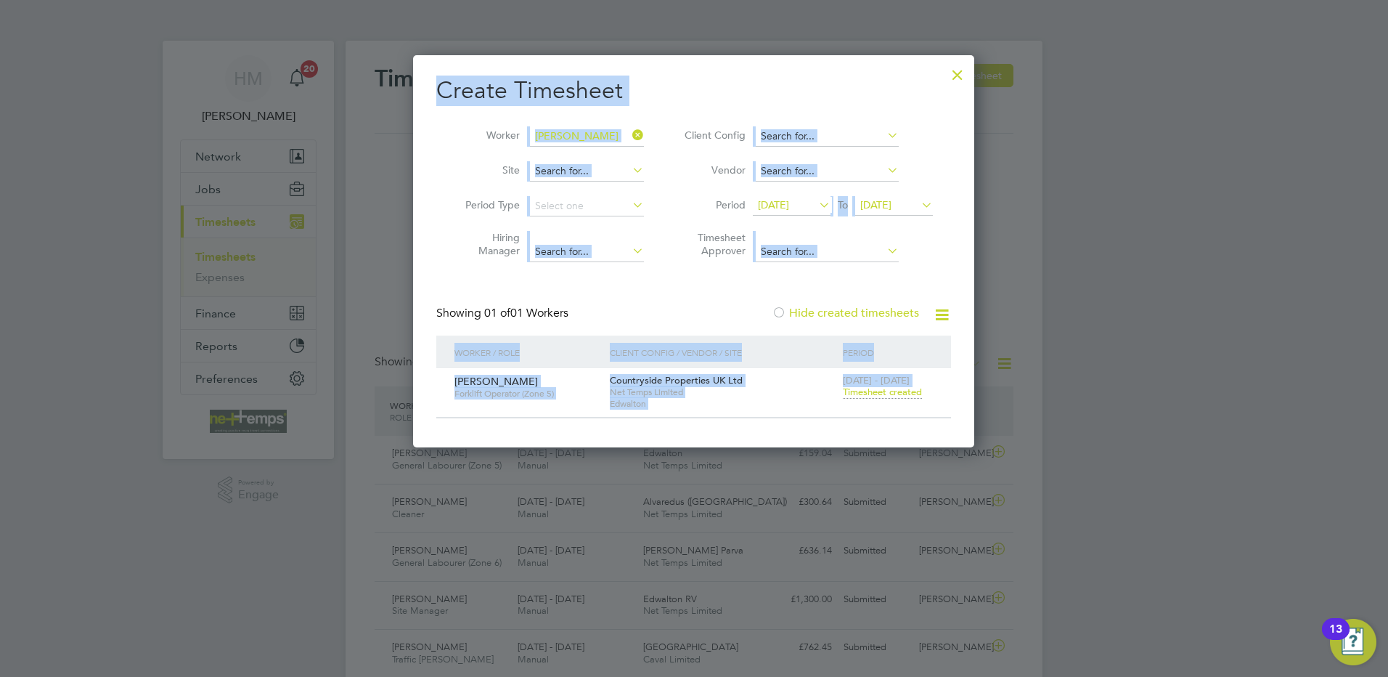
click at [1045, 342] on span "31" at bounding box center [1046, 331] width 28 height 28
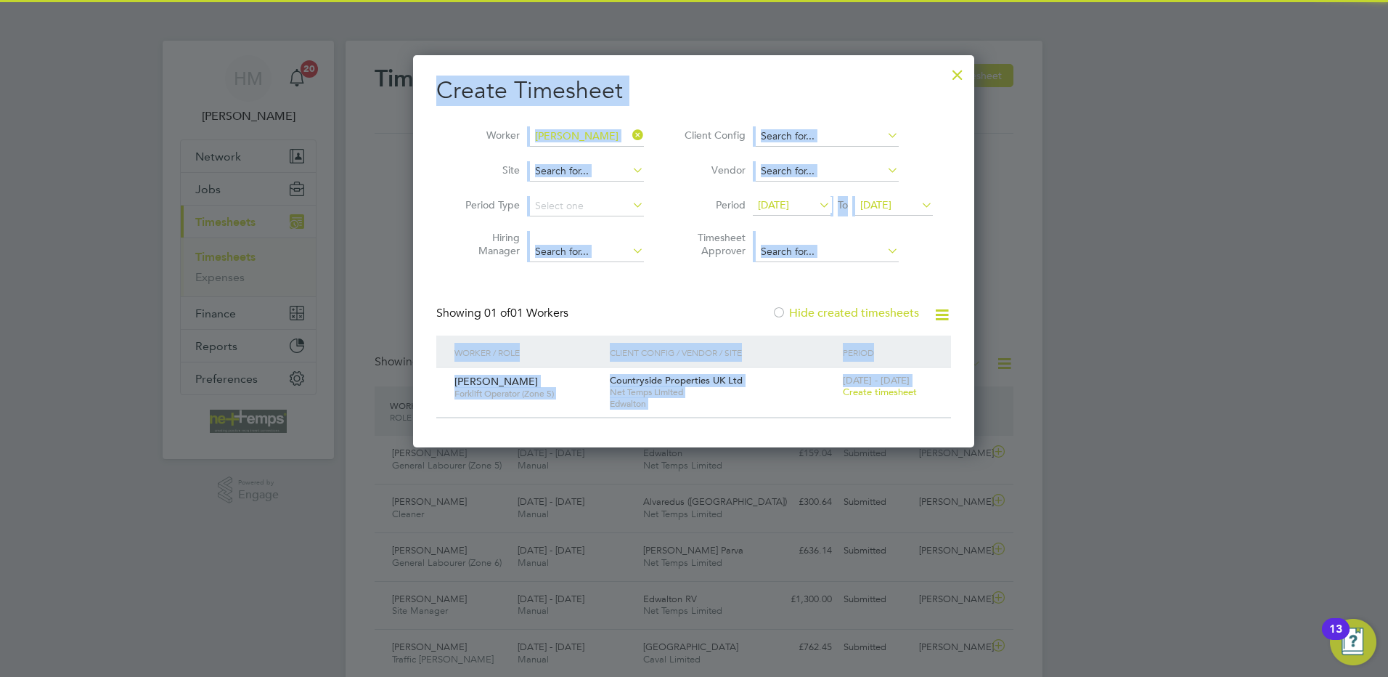
drag, startPoint x: 1149, startPoint y: 359, endPoint x: 1016, endPoint y: 399, distance: 139.4
click at [1148, 359] on div at bounding box center [694, 338] width 1388 height 677
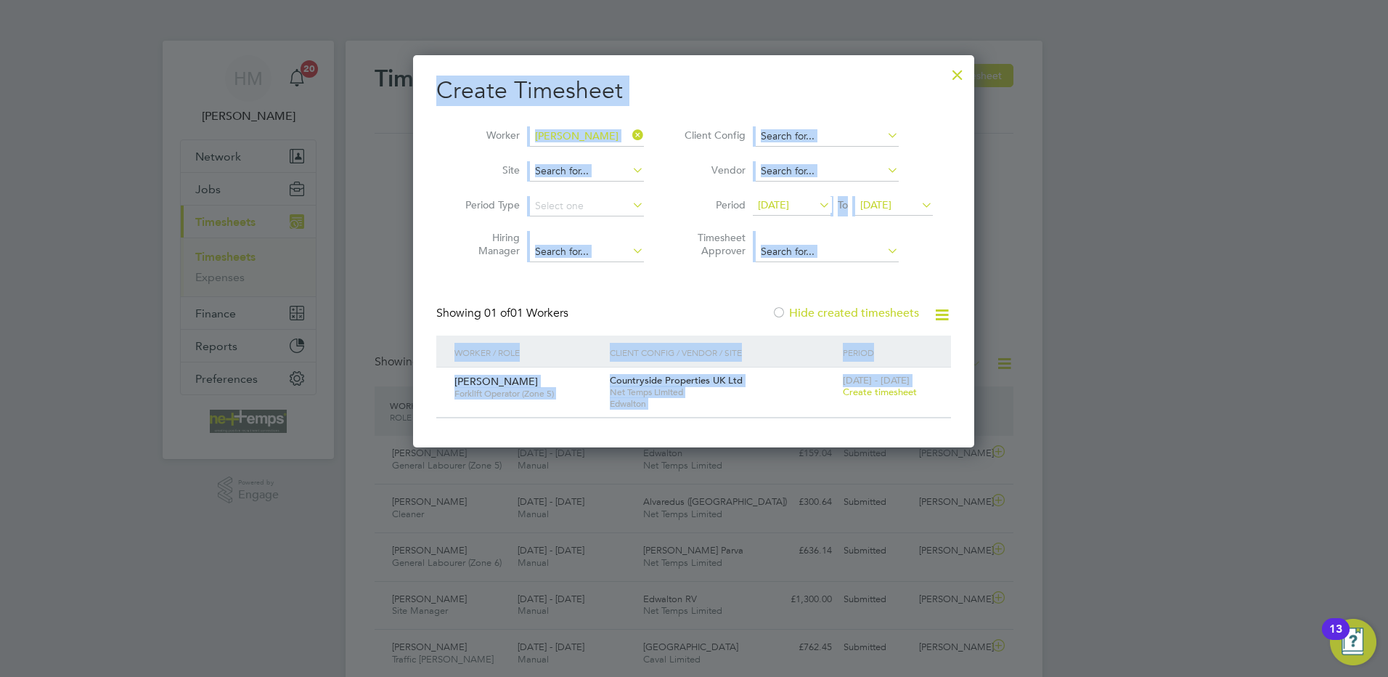
click at [866, 383] on span "[DATE] - [DATE]" at bounding box center [876, 380] width 67 height 12
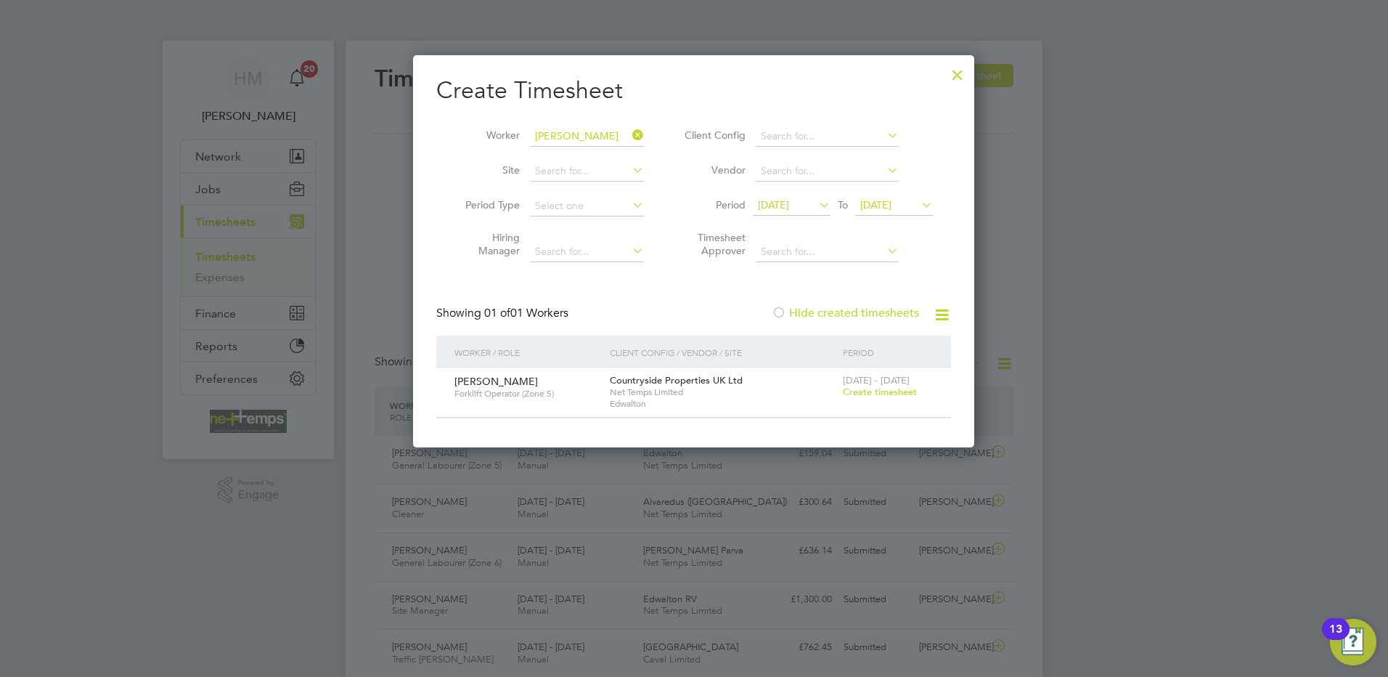
click at [870, 391] on span "Create timesheet" at bounding box center [880, 391] width 74 height 12
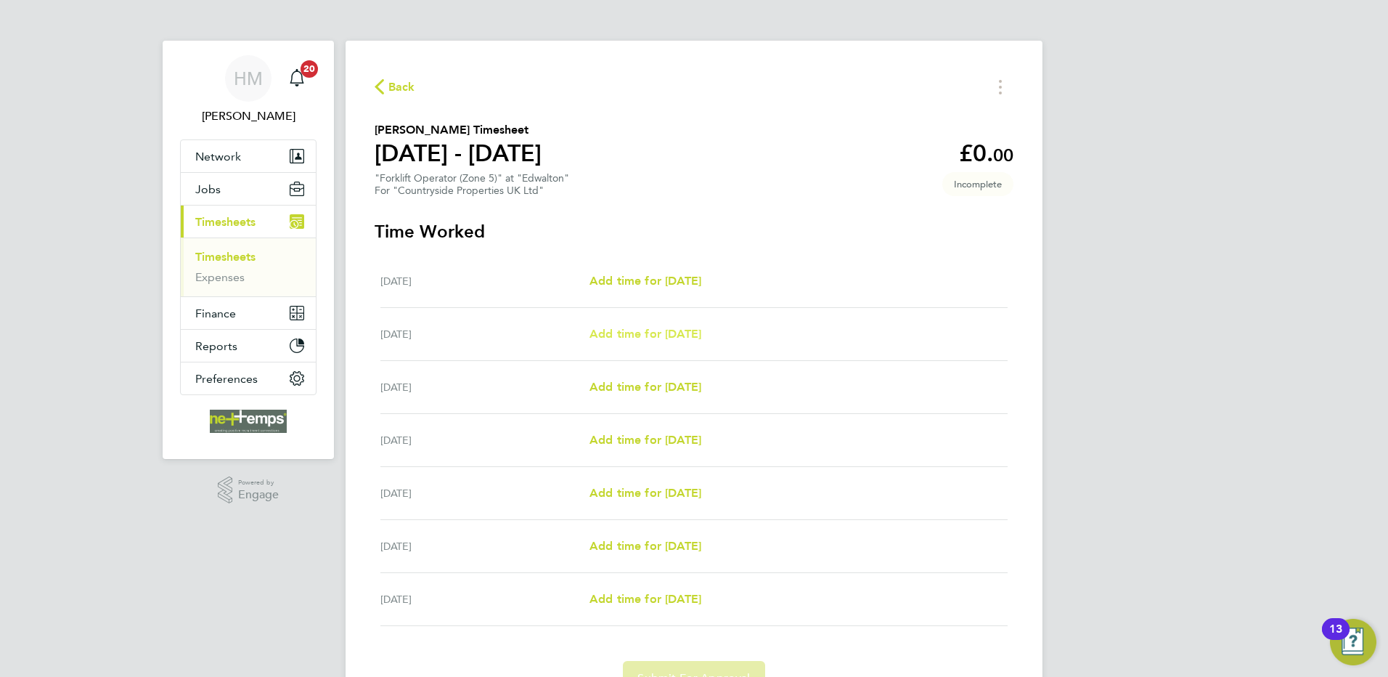
click at [613, 331] on span "Add time for [DATE]" at bounding box center [645, 334] width 112 height 14
select select "30"
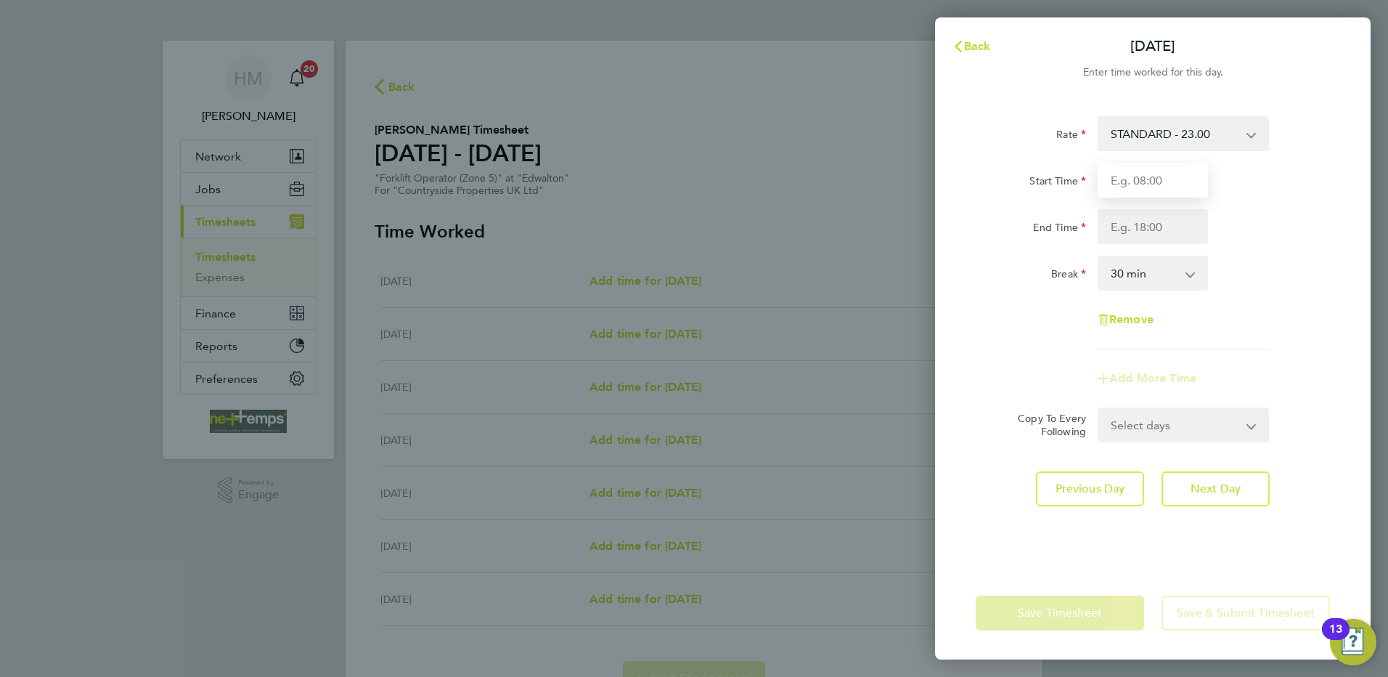
click at [1157, 181] on input "Start Time" at bounding box center [1153, 180] width 110 height 35
type input "07:30"
type input "16:30"
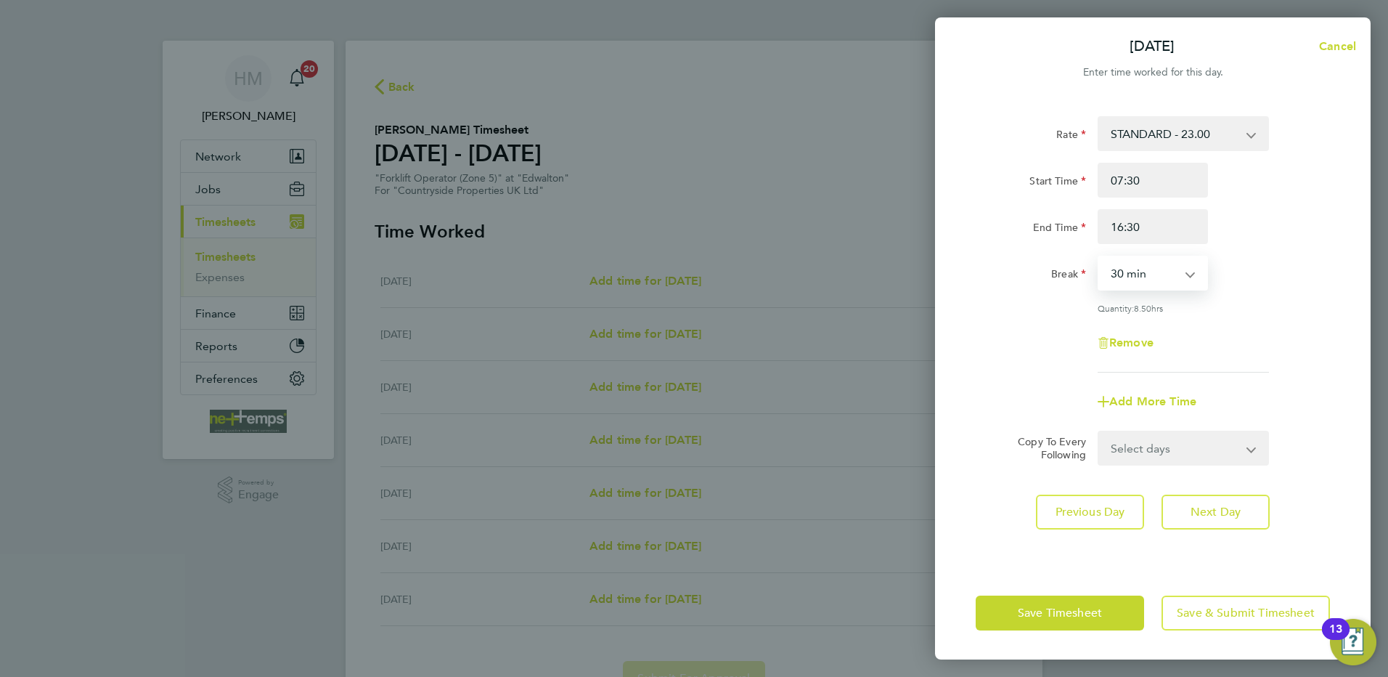
drag, startPoint x: 1148, startPoint y: 278, endPoint x: 1147, endPoint y: 290, distance: 11.7
click at [1148, 278] on select "0 min 15 min 30 min 45 min 60 min 75 min 90 min" at bounding box center [1144, 273] width 90 height 32
select select "0"
click at [1099, 257] on select "0 min 15 min 30 min 45 min 60 min 75 min 90 min" at bounding box center [1144, 273] width 90 height 32
click at [1180, 436] on select "Select days Day Weekday (Mon-Fri) Weekend (Sat-Sun) [DATE] [DATE] [DATE] [DATE]…" at bounding box center [1175, 448] width 152 height 32
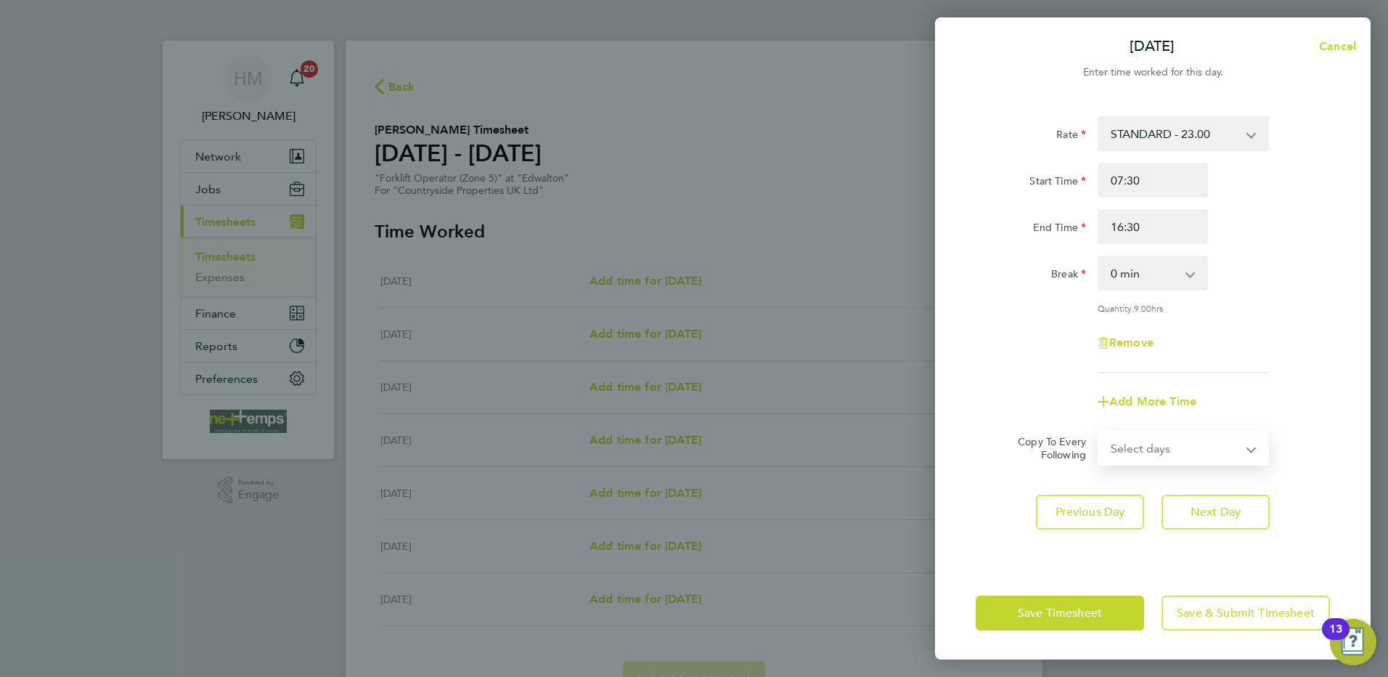
select select "WEEKDAY"
click at [1099, 432] on select "Select days Day Weekday (Mon-Fri) Weekend (Sat-Sun) [DATE] [DATE] [DATE] [DATE]…" at bounding box center [1175, 448] width 152 height 32
select select "[DATE]"
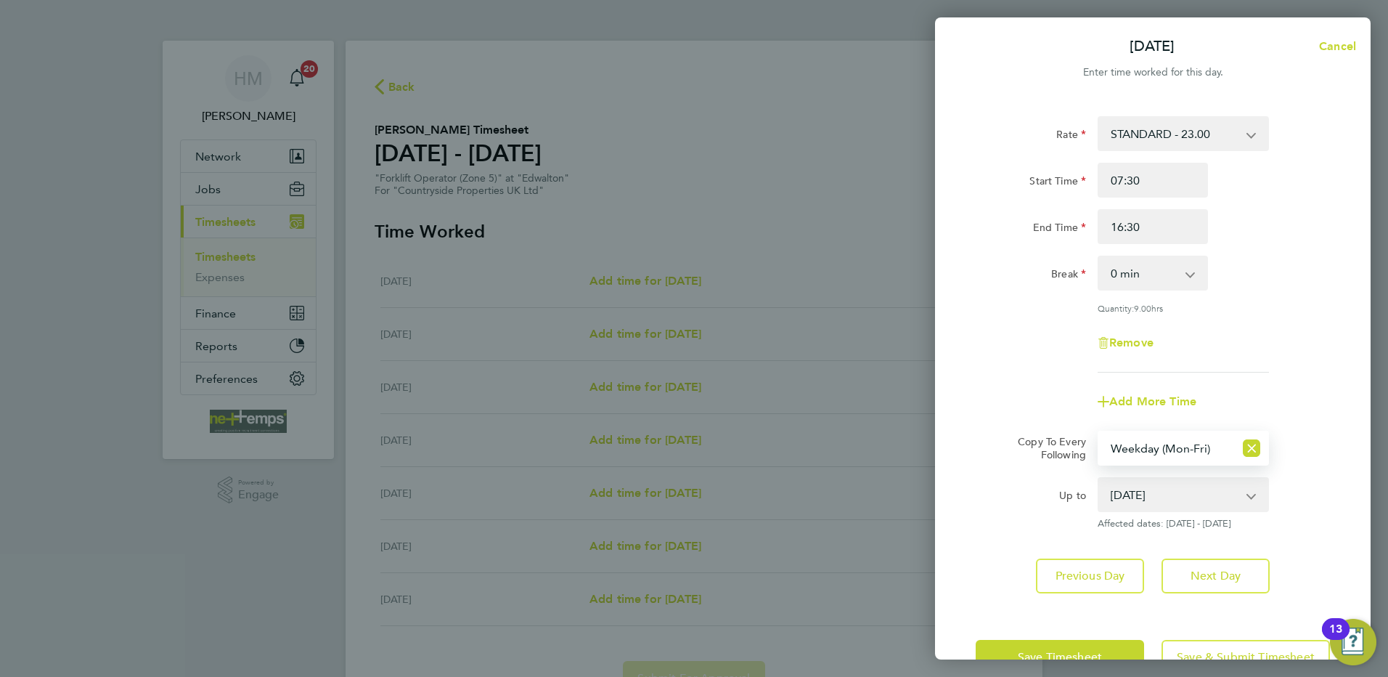
click at [1263, 313] on div "Rate STANDARD - 23.00 Start Time 07:30 End Time 16:30 Break 0 min 15 min 30 min…" at bounding box center [1153, 244] width 354 height 256
click at [1061, 643] on button "Save Timesheet" at bounding box center [1060, 657] width 168 height 35
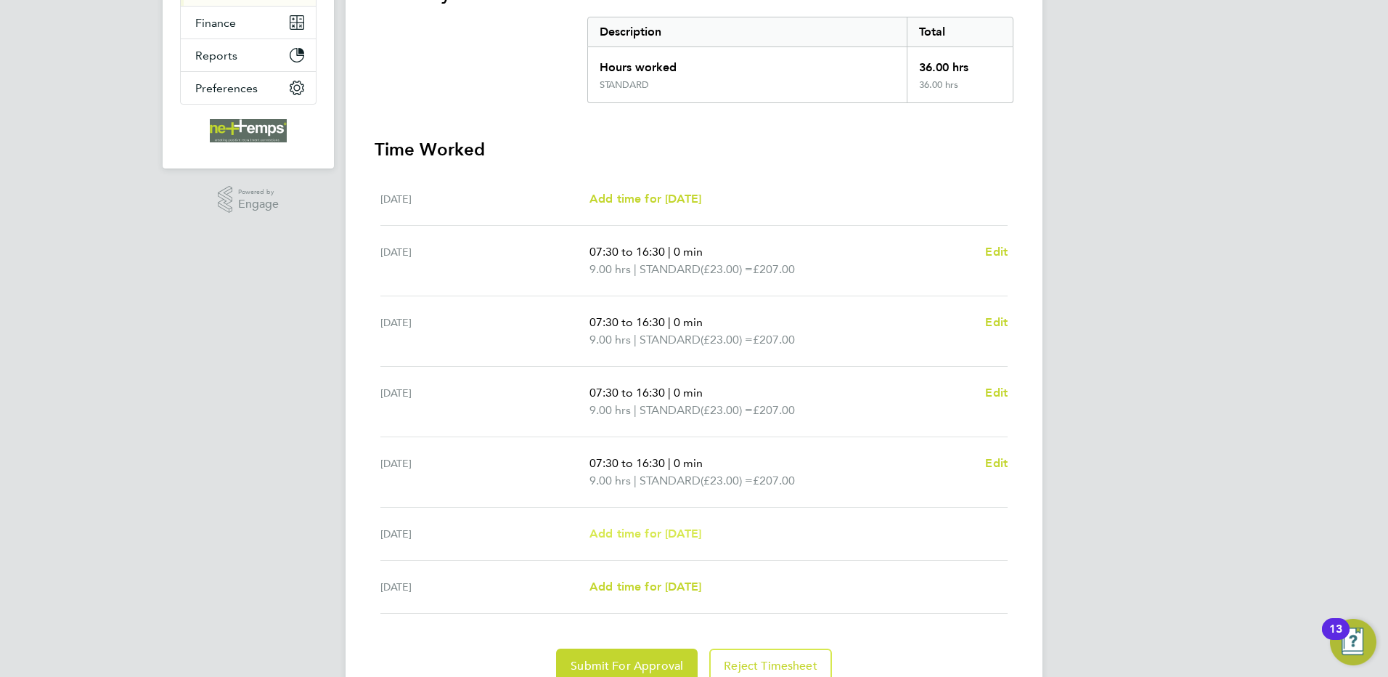
click at [673, 531] on span "Add time for [DATE]" at bounding box center [645, 533] width 112 height 14
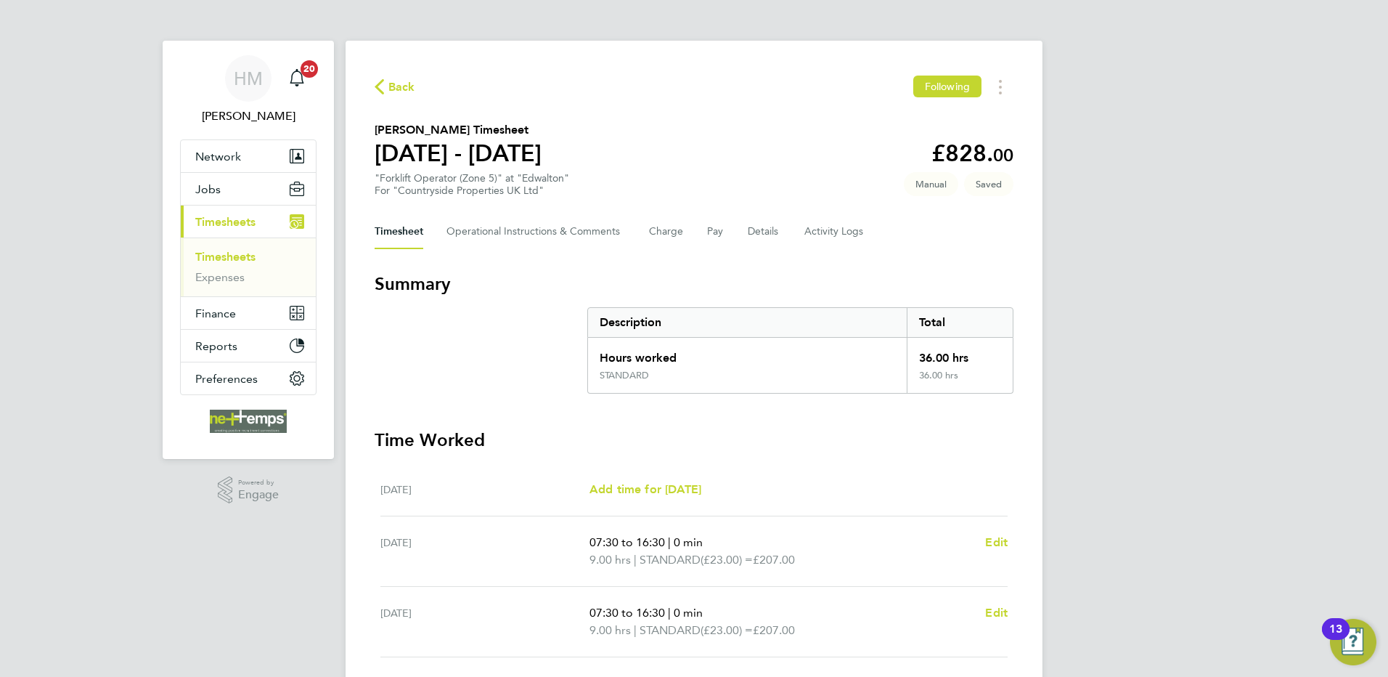
select select "30"
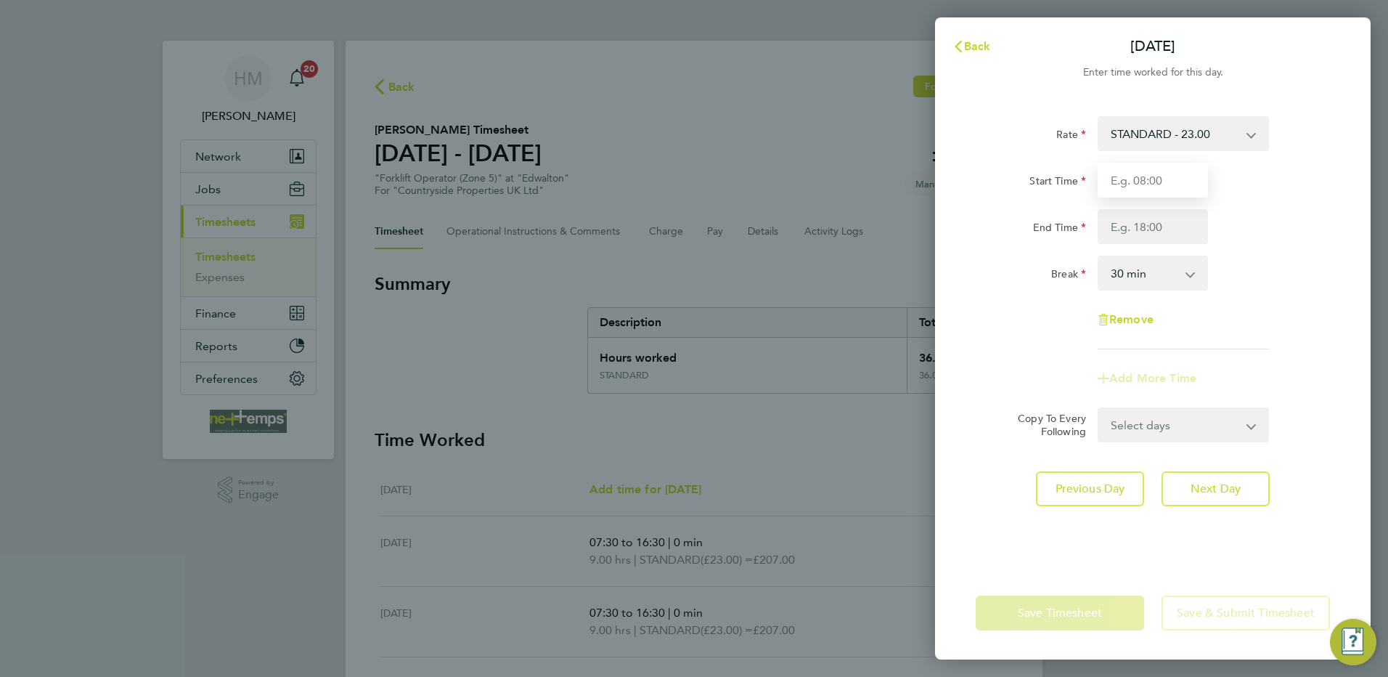
click at [1170, 186] on input "Start Time" at bounding box center [1153, 180] width 110 height 35
type input "07:30"
type input "16:30"
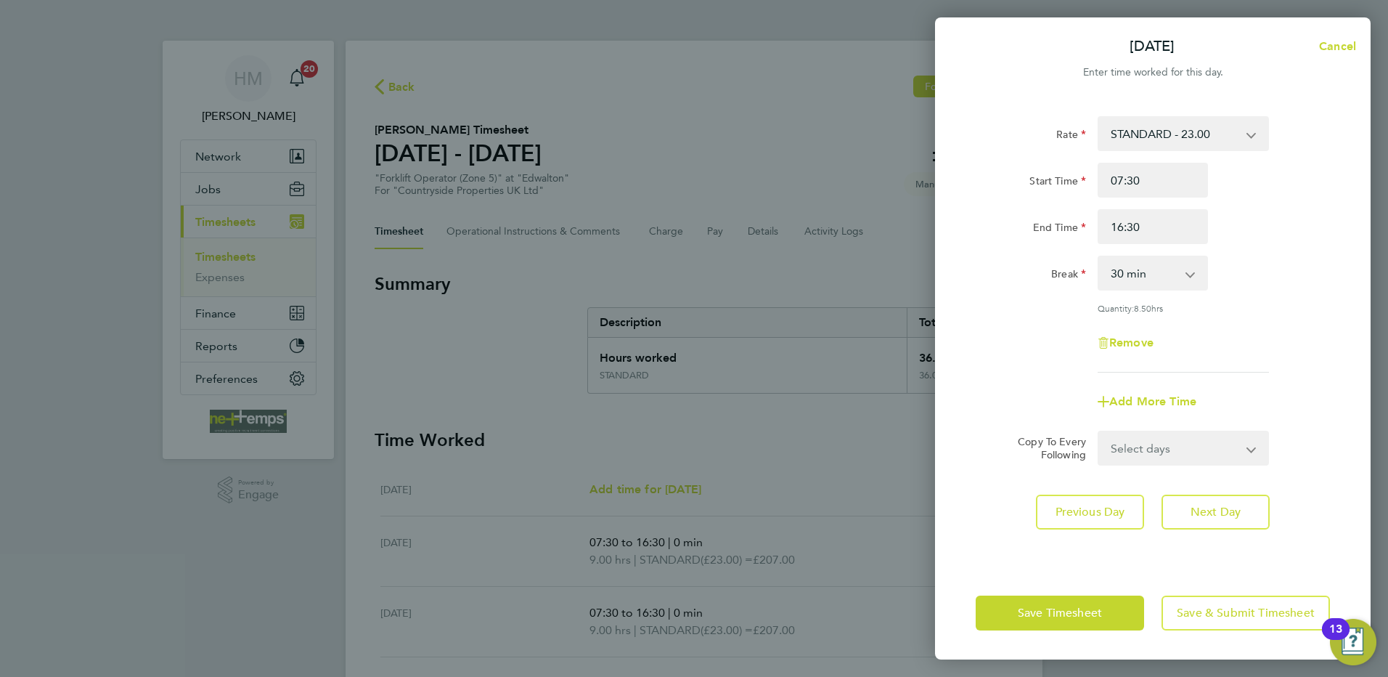
click at [1056, 233] on div "End Time 16:30" at bounding box center [1153, 226] width 366 height 35
type input "15:30"
click at [1279, 340] on div "Remove" at bounding box center [1153, 342] width 366 height 35
click at [1037, 613] on span "Save Timesheet" at bounding box center [1060, 612] width 84 height 15
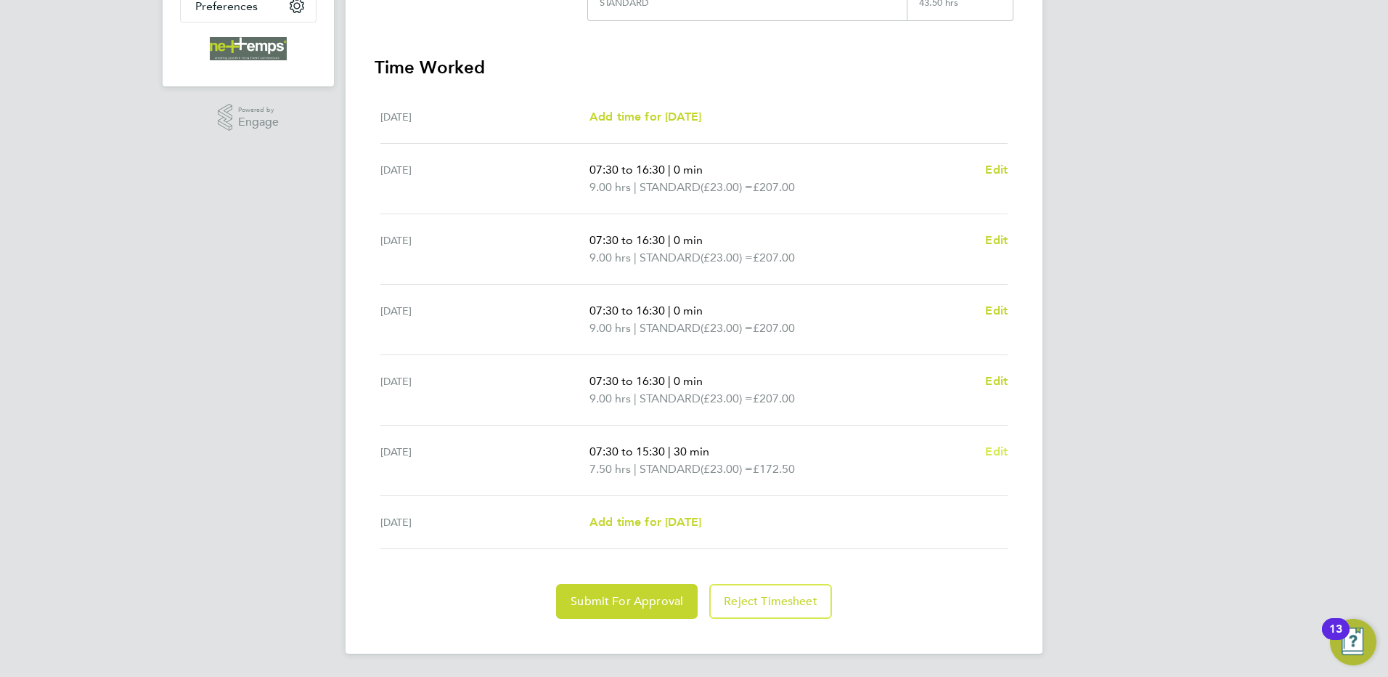
click at [1000, 452] on span "Edit" at bounding box center [996, 451] width 23 height 14
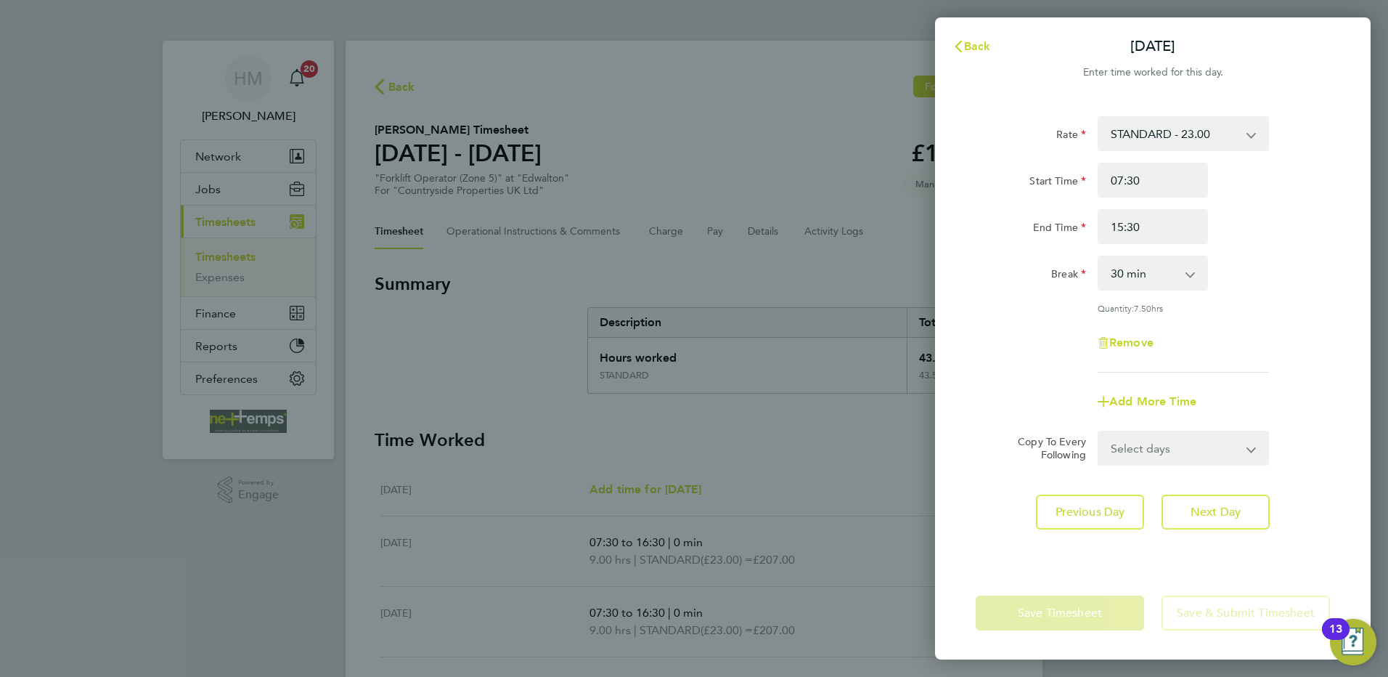
click at [1127, 279] on select "0 min 15 min 30 min 45 min 60 min 75 min 90 min" at bounding box center [1144, 273] width 90 height 32
select select "0"
click at [1099, 257] on select "0 min 15 min 30 min 45 min 60 min 75 min 90 min" at bounding box center [1144, 273] width 90 height 32
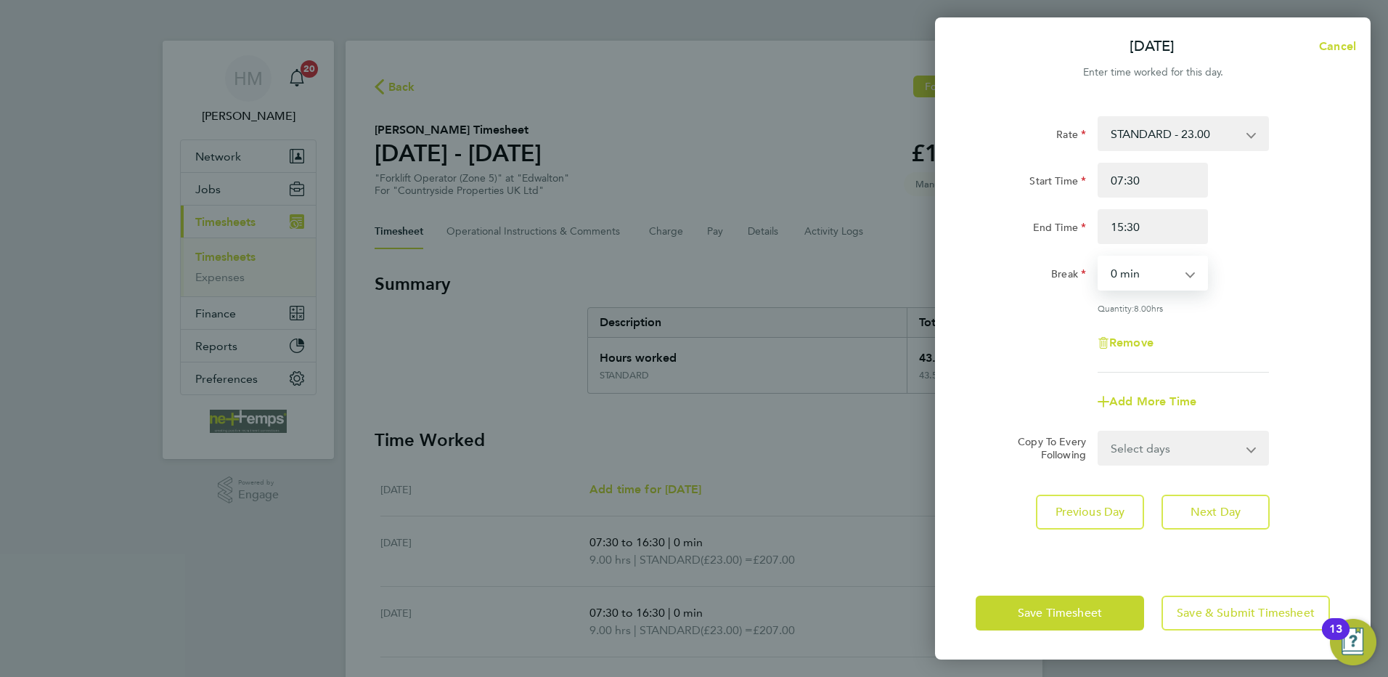
click at [1251, 318] on div "Rate STANDARD - 23.00 Start Time 07:30 End Time 15:30 Break 0 min 15 min 30 min…" at bounding box center [1153, 244] width 354 height 256
click at [1040, 616] on span "Save Timesheet" at bounding box center [1060, 612] width 84 height 15
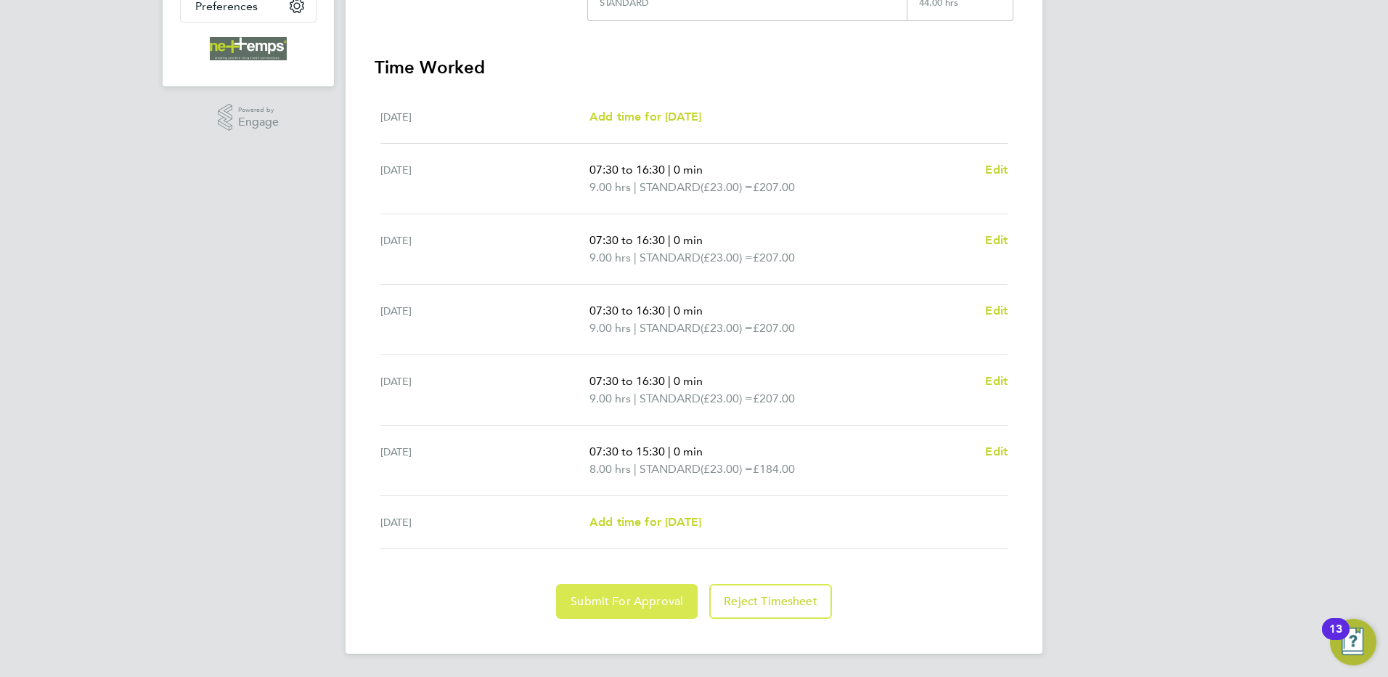
click at [652, 593] on button "Submit For Approval" at bounding box center [627, 601] width 142 height 35
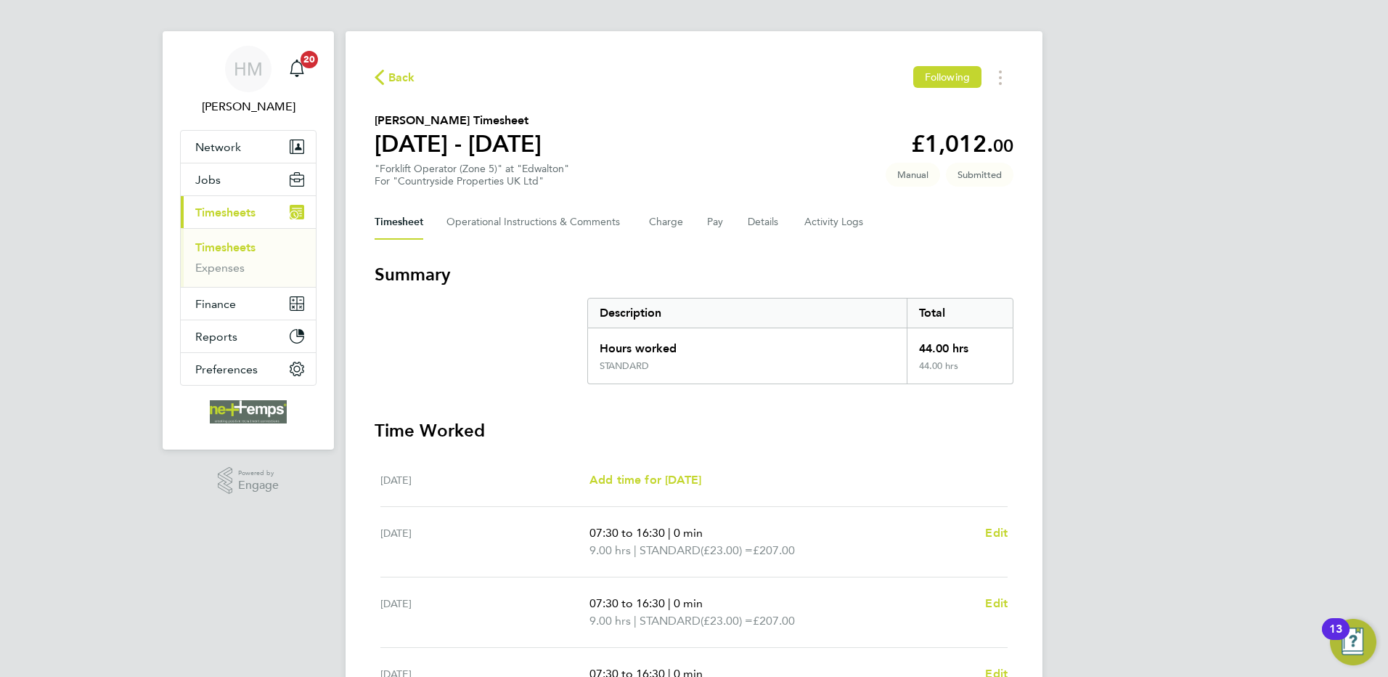
click at [393, 72] on span "Back" at bounding box center [401, 77] width 27 height 17
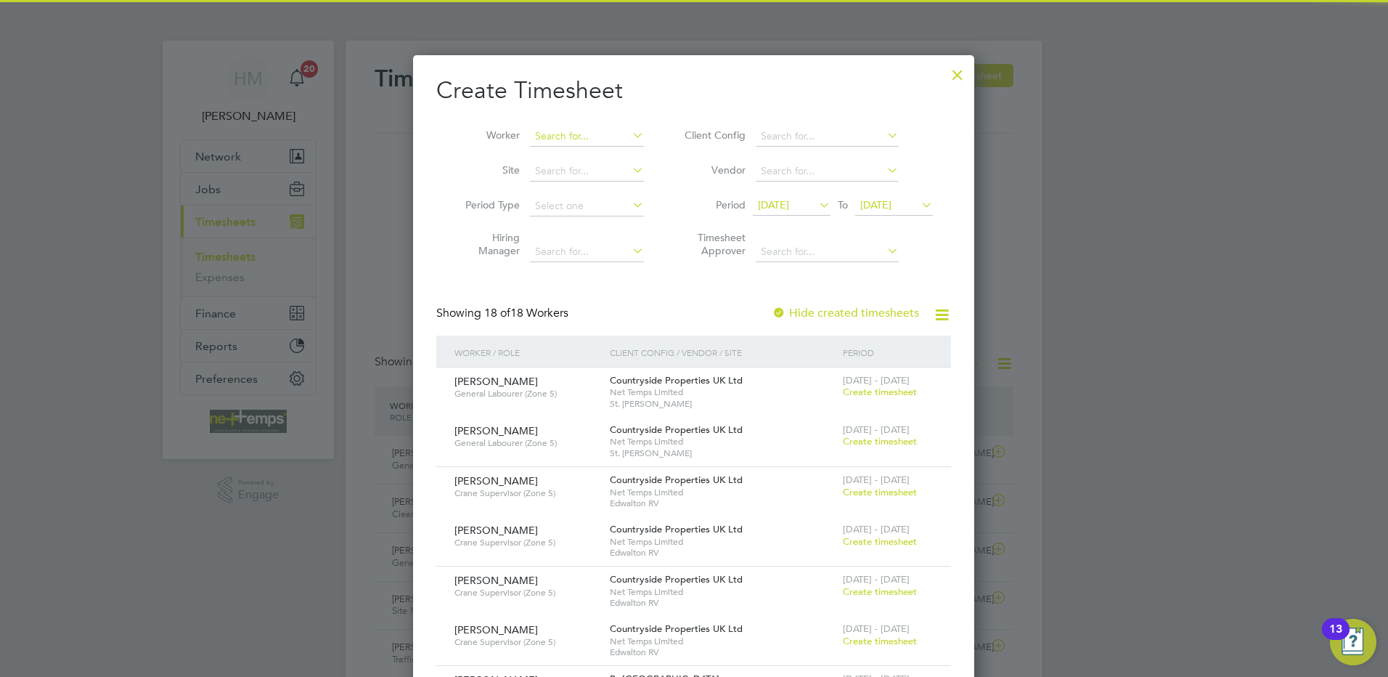
click at [563, 134] on input at bounding box center [587, 136] width 114 height 20
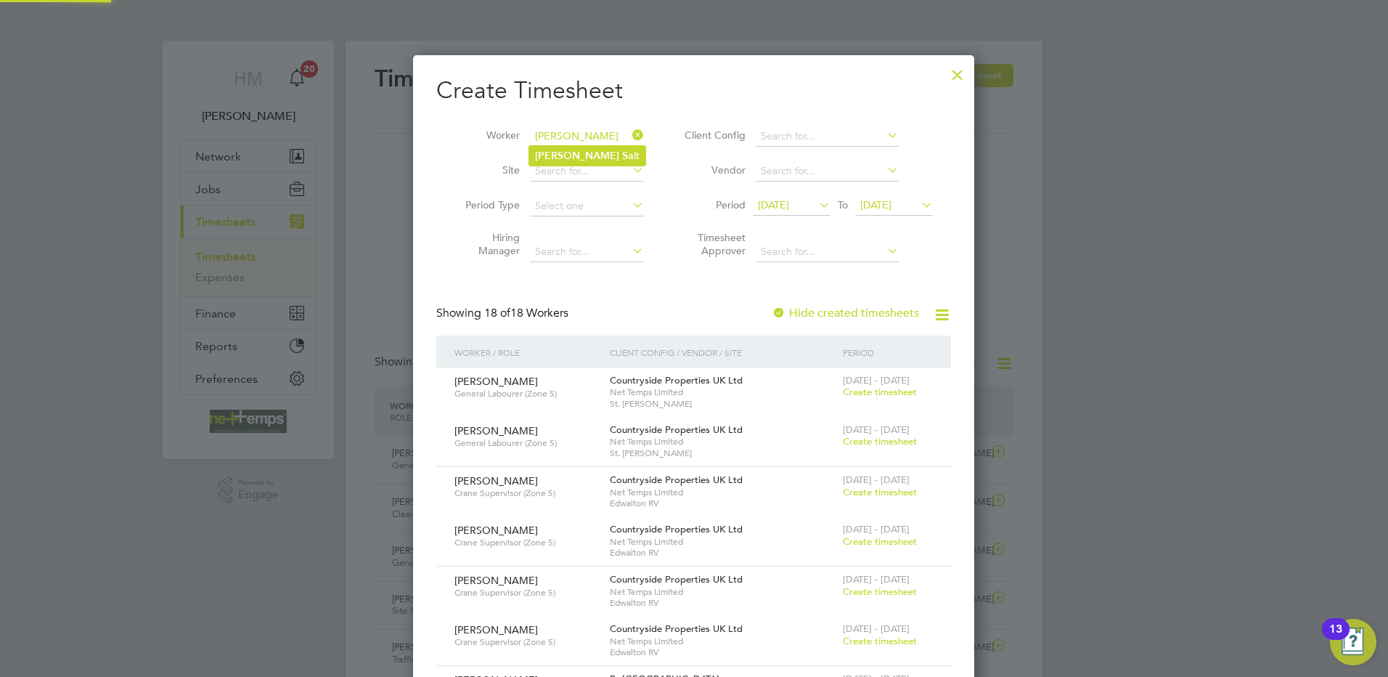
click at [622, 158] on b "Sa" at bounding box center [628, 156] width 12 height 12
type input "[PERSON_NAME]"
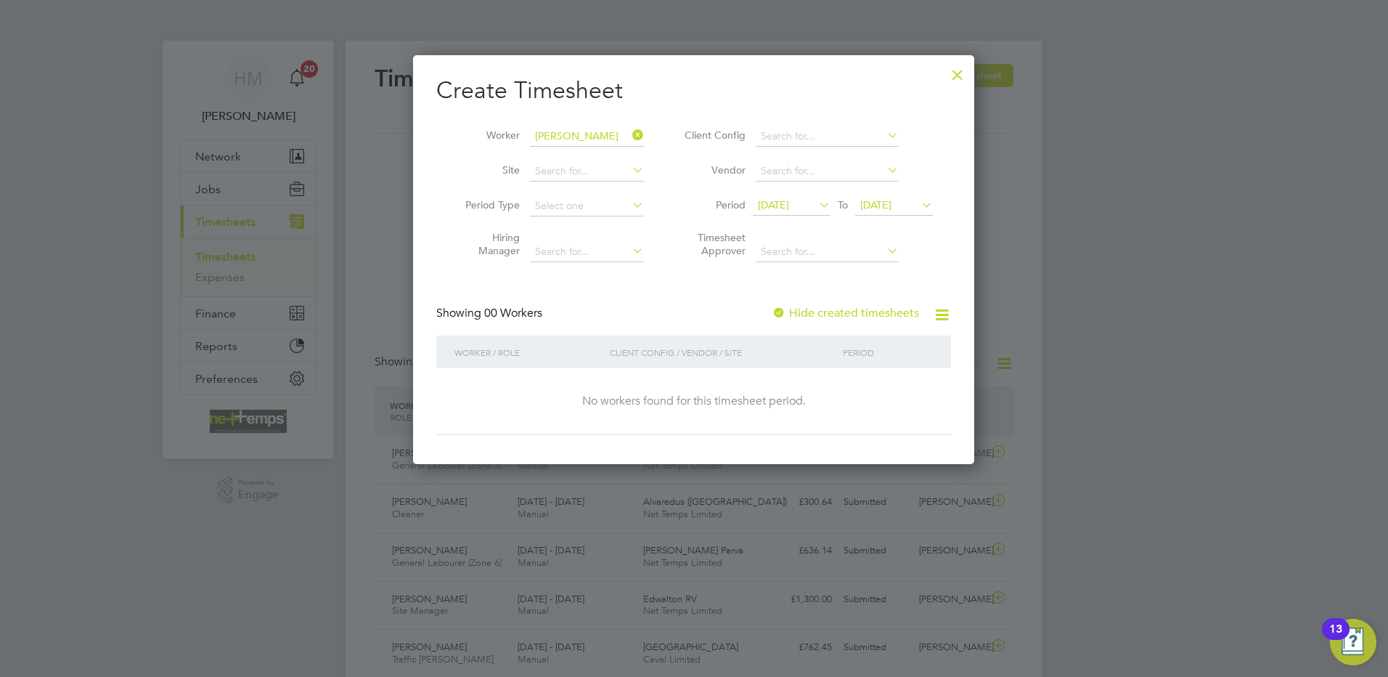
click at [891, 205] on span "[DATE]" at bounding box center [875, 204] width 31 height 13
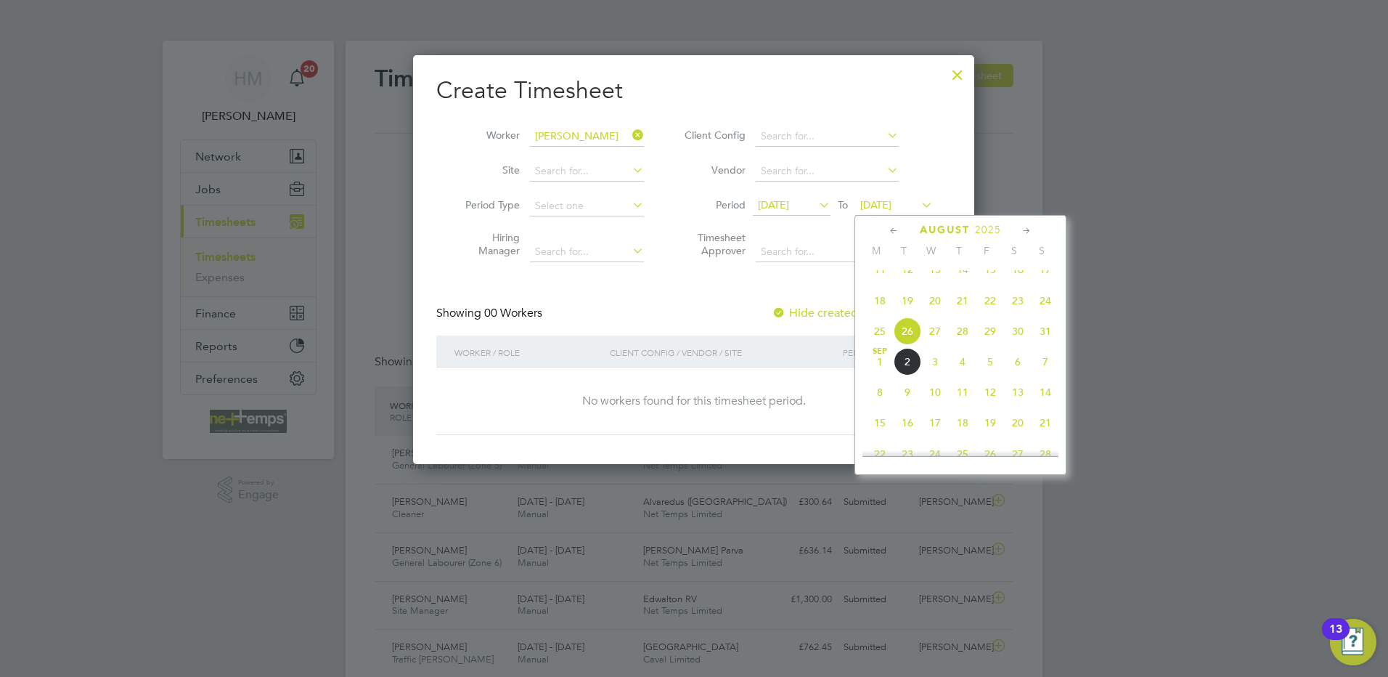
click at [796, 311] on label "Hide created timesheets" at bounding box center [845, 313] width 147 height 15
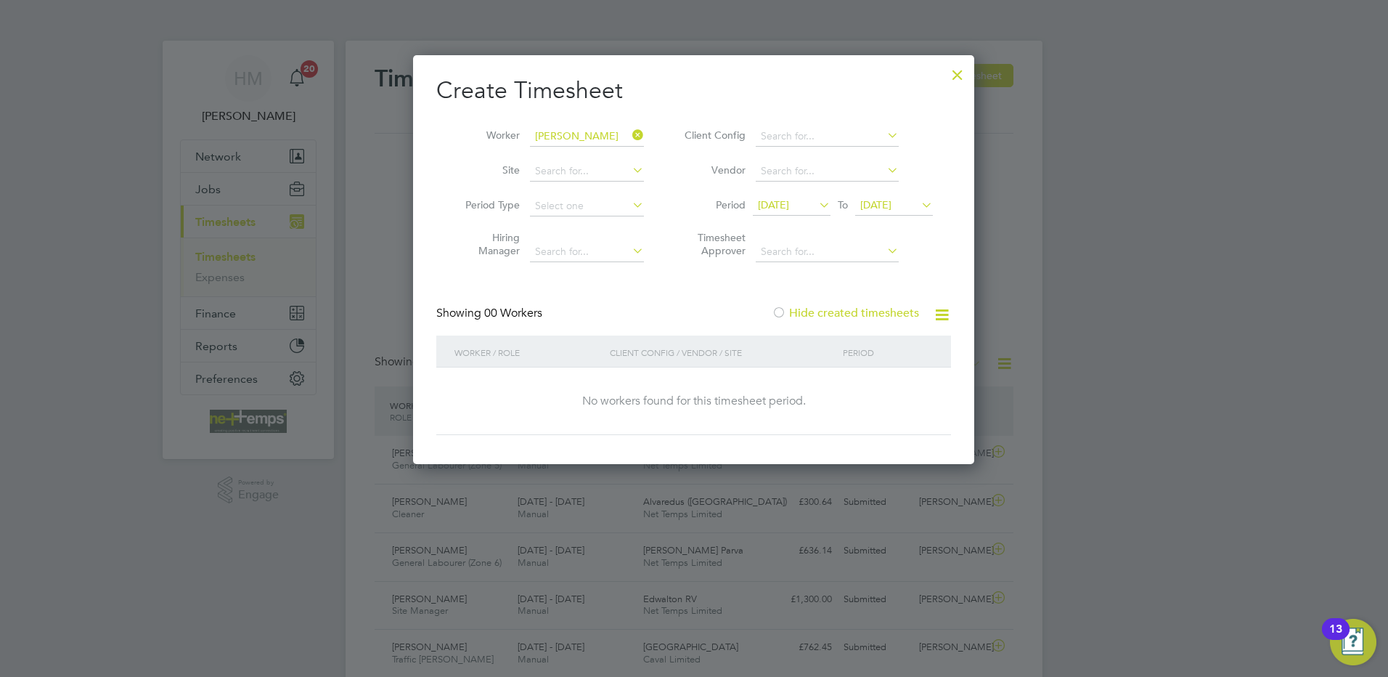
drag, startPoint x: 886, startPoint y: 197, endPoint x: 963, endPoint y: 261, distance: 99.5
click at [887, 198] on span "[DATE]" at bounding box center [894, 206] width 78 height 20
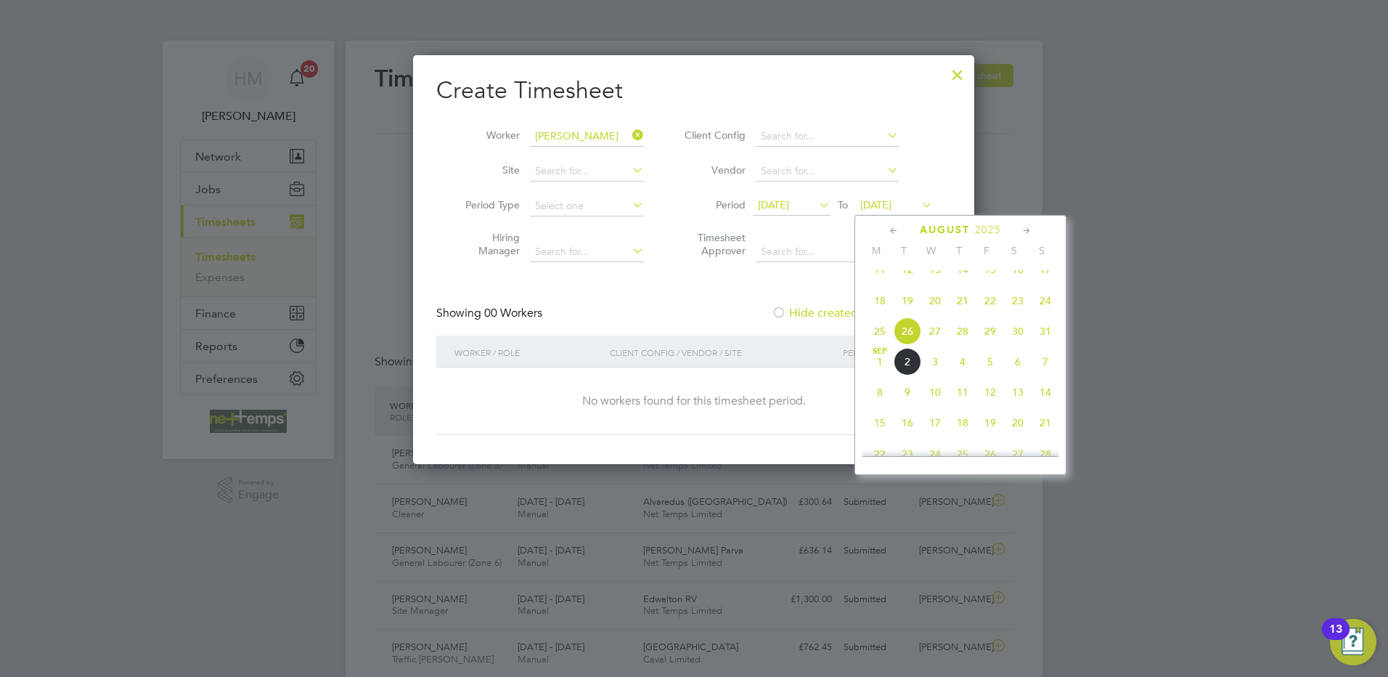
click at [1047, 343] on span "31" at bounding box center [1046, 331] width 28 height 28
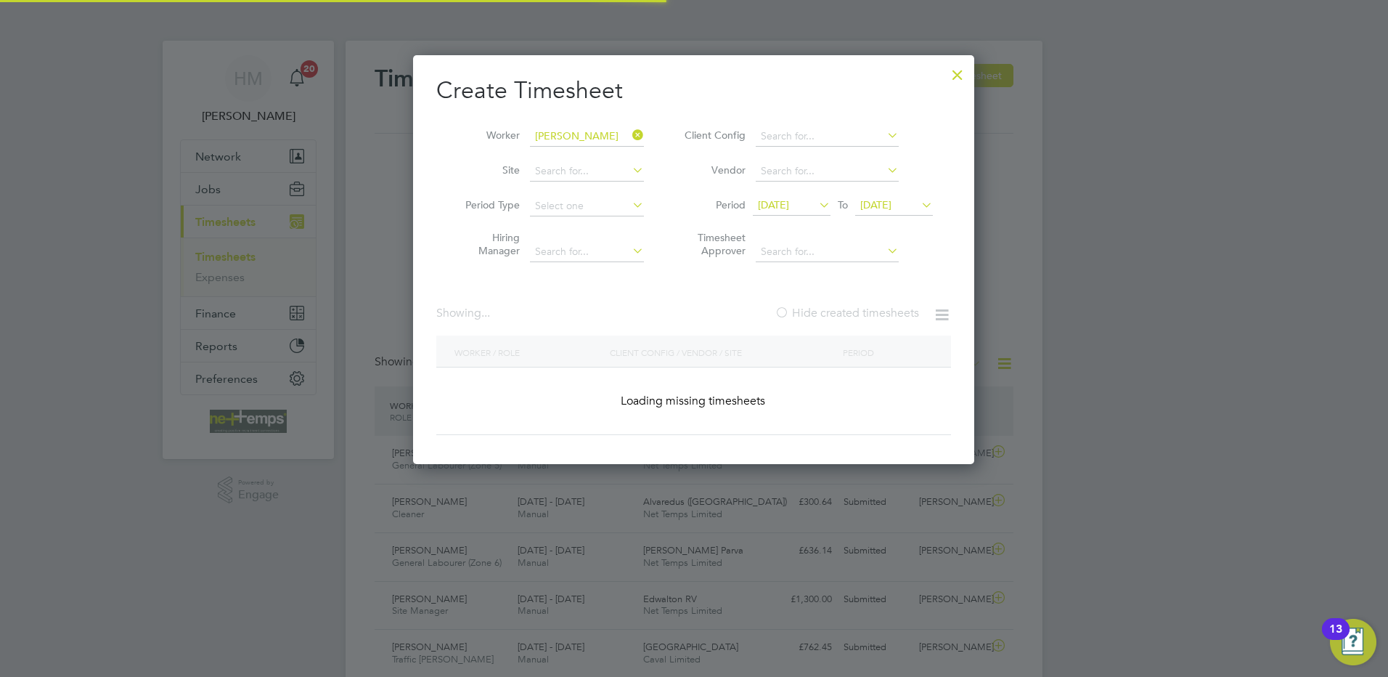
click at [1044, 339] on div at bounding box center [694, 338] width 1388 height 677
click at [1043, 342] on div at bounding box center [694, 338] width 1388 height 677
click at [1050, 341] on div at bounding box center [694, 338] width 1388 height 677
drag, startPoint x: 1042, startPoint y: 343, endPoint x: 1040, endPoint y: 195, distance: 148.1
click at [1045, 343] on div at bounding box center [694, 338] width 1388 height 677
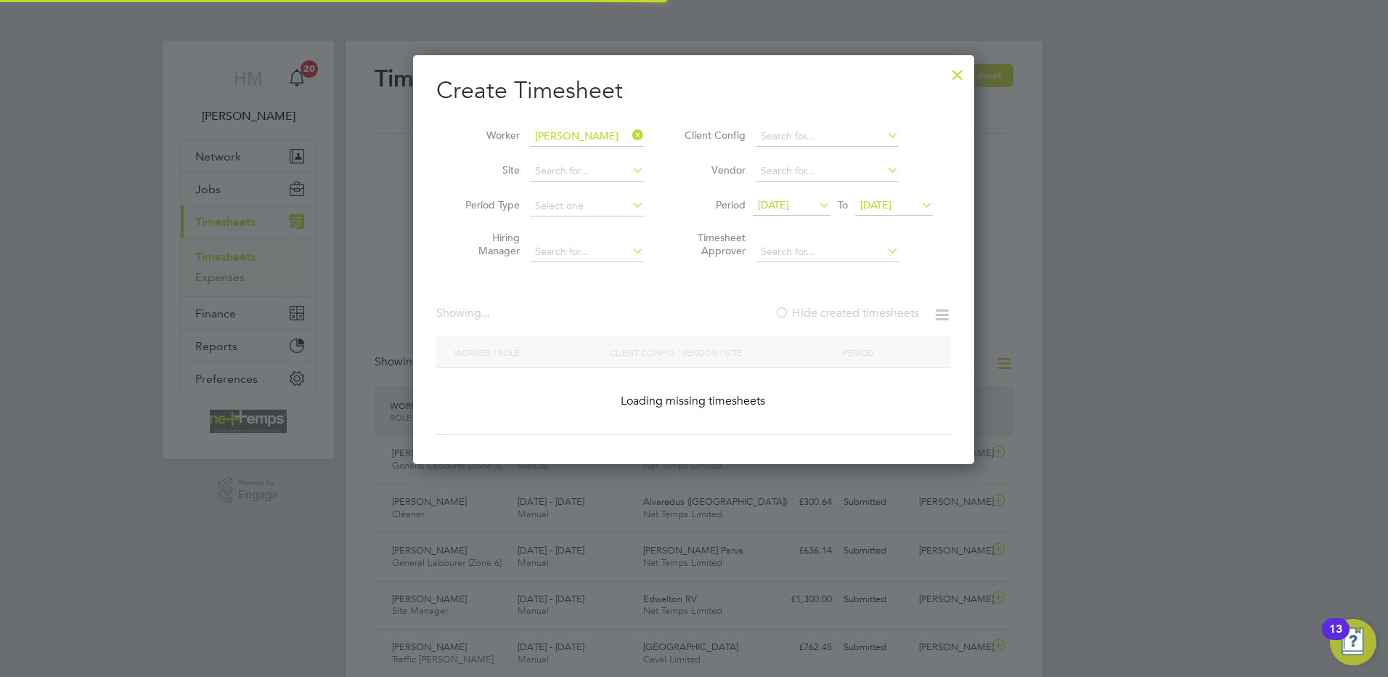
click at [885, 229] on li "Timesheet Approver" at bounding box center [806, 247] width 289 height 46
click at [887, 229] on li "Timesheet Approver" at bounding box center [806, 247] width 289 height 46
click at [920, 228] on li "Timesheet Approver" at bounding box center [806, 247] width 289 height 46
click at [685, 253] on li "Timesheet Approver" at bounding box center [806, 247] width 289 height 46
click at [885, 229] on li "Timesheet Approver" at bounding box center [806, 247] width 289 height 46
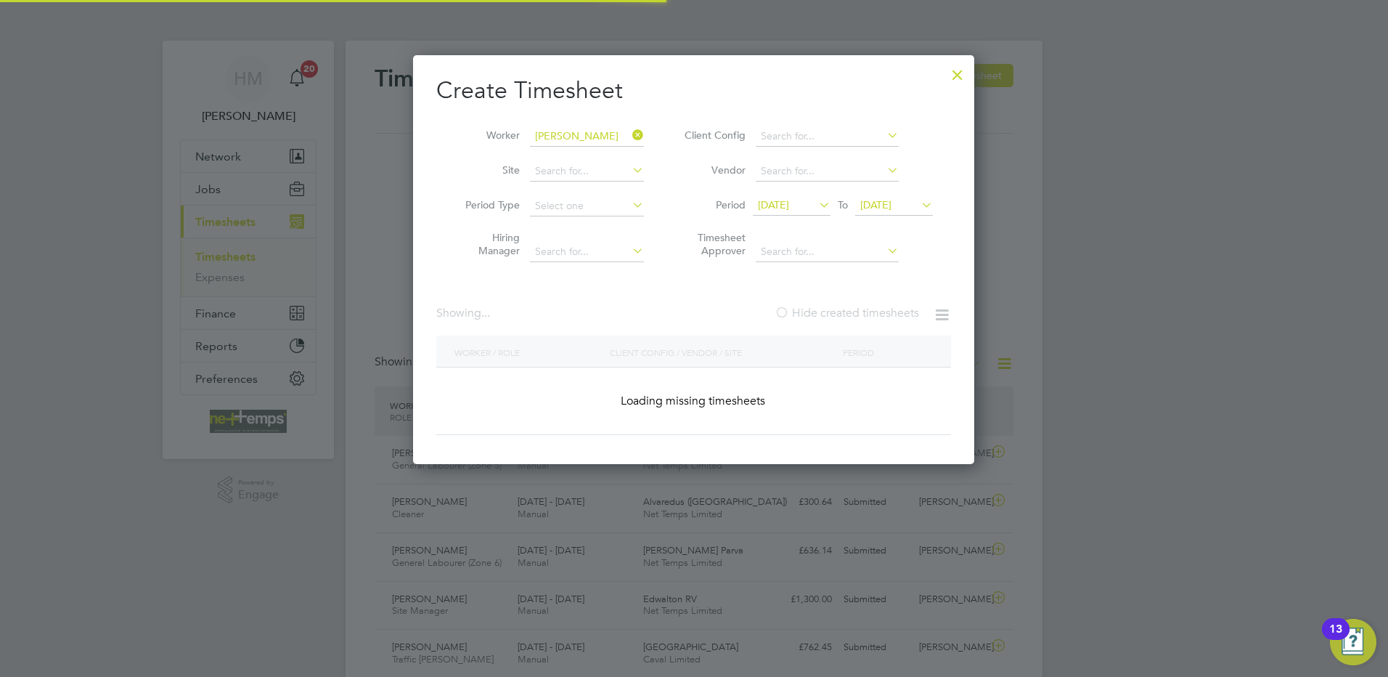
click at [887, 229] on li "Timesheet Approver" at bounding box center [806, 247] width 289 height 46
click at [920, 228] on li "Timesheet Approver" at bounding box center [806, 247] width 289 height 46
click at [685, 253] on li "Timesheet Approver" at bounding box center [806, 247] width 289 height 46
click at [885, 229] on li "Timesheet Approver" at bounding box center [806, 247] width 289 height 46
click at [887, 229] on li "Timesheet Approver" at bounding box center [806, 247] width 289 height 46
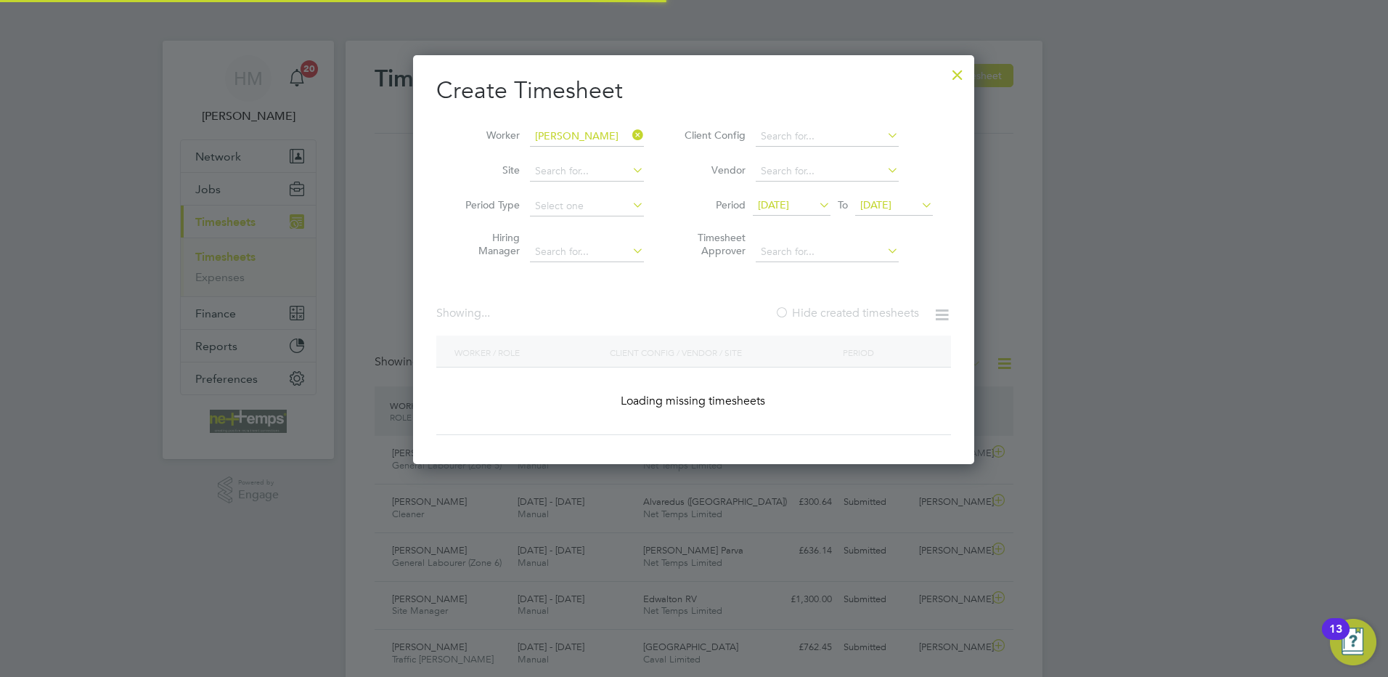
click at [920, 228] on li "Timesheet Approver" at bounding box center [806, 247] width 289 height 46
click at [1040, 195] on div at bounding box center [694, 338] width 1388 height 677
click at [891, 207] on span "[DATE]" at bounding box center [875, 204] width 31 height 13
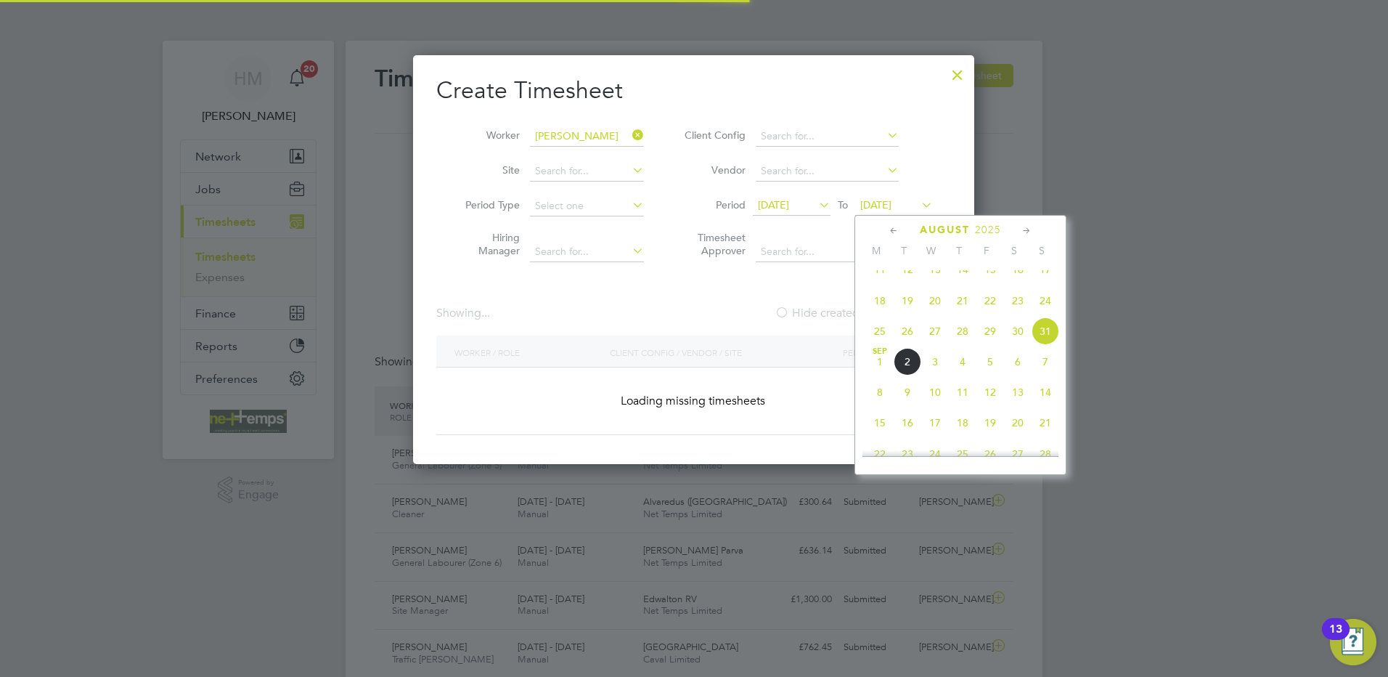
click at [1045, 343] on span "31" at bounding box center [1046, 331] width 28 height 28
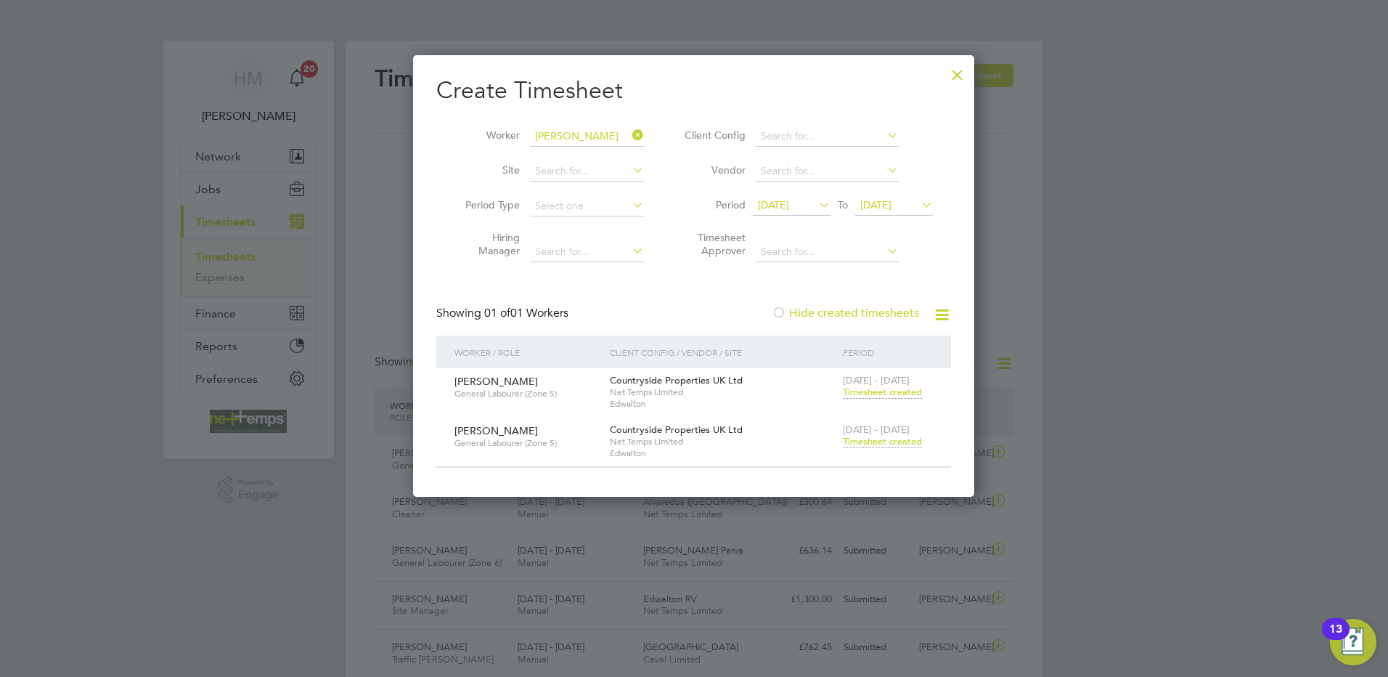
click at [885, 438] on span "Timesheet created" at bounding box center [882, 441] width 79 height 13
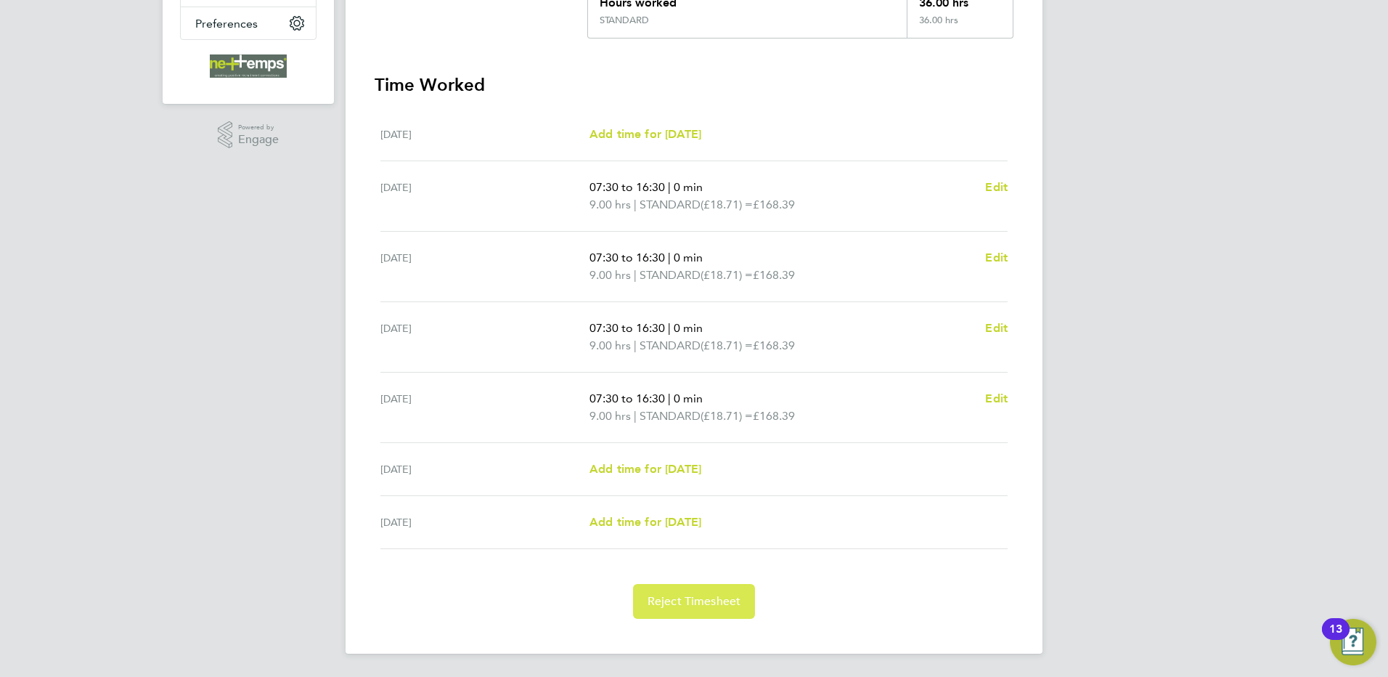
click at [675, 603] on span "Reject Timesheet" at bounding box center [695, 601] width 94 height 15
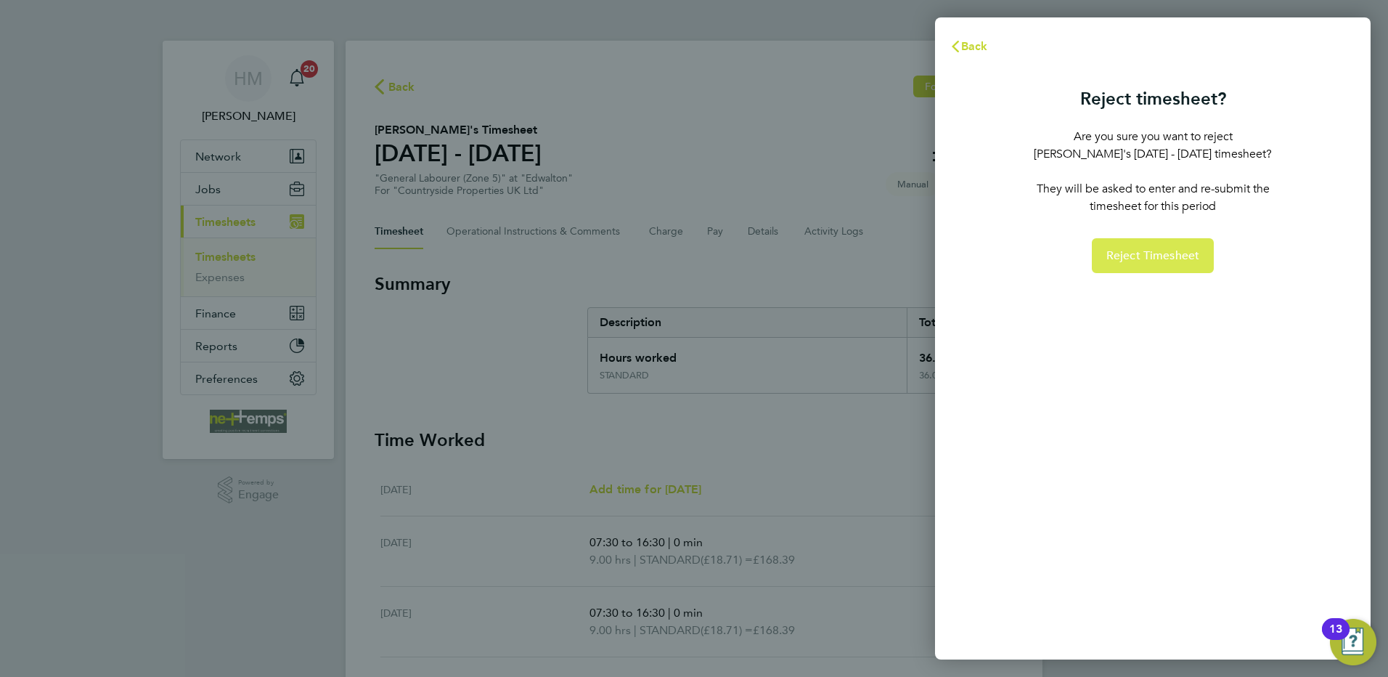
click at [1123, 258] on span "Reject Timesheet" at bounding box center [1153, 255] width 94 height 15
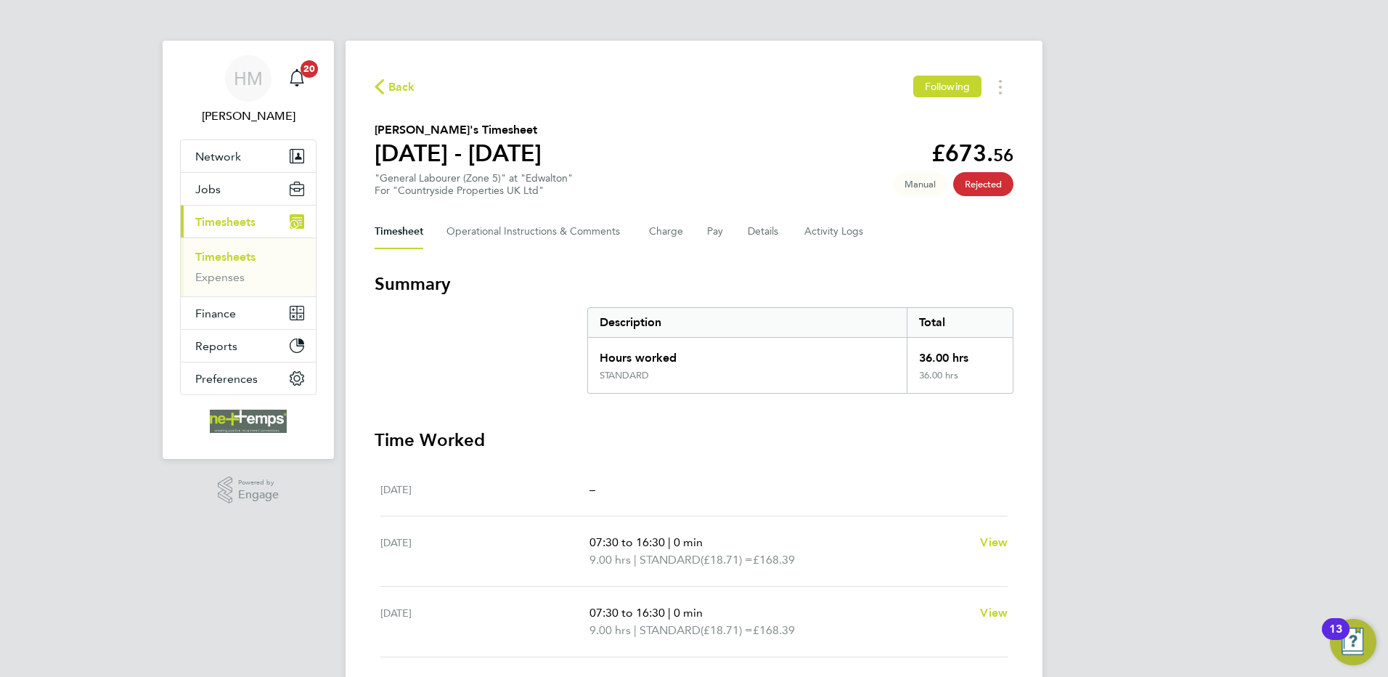
click at [391, 86] on span "Back" at bounding box center [401, 86] width 27 height 17
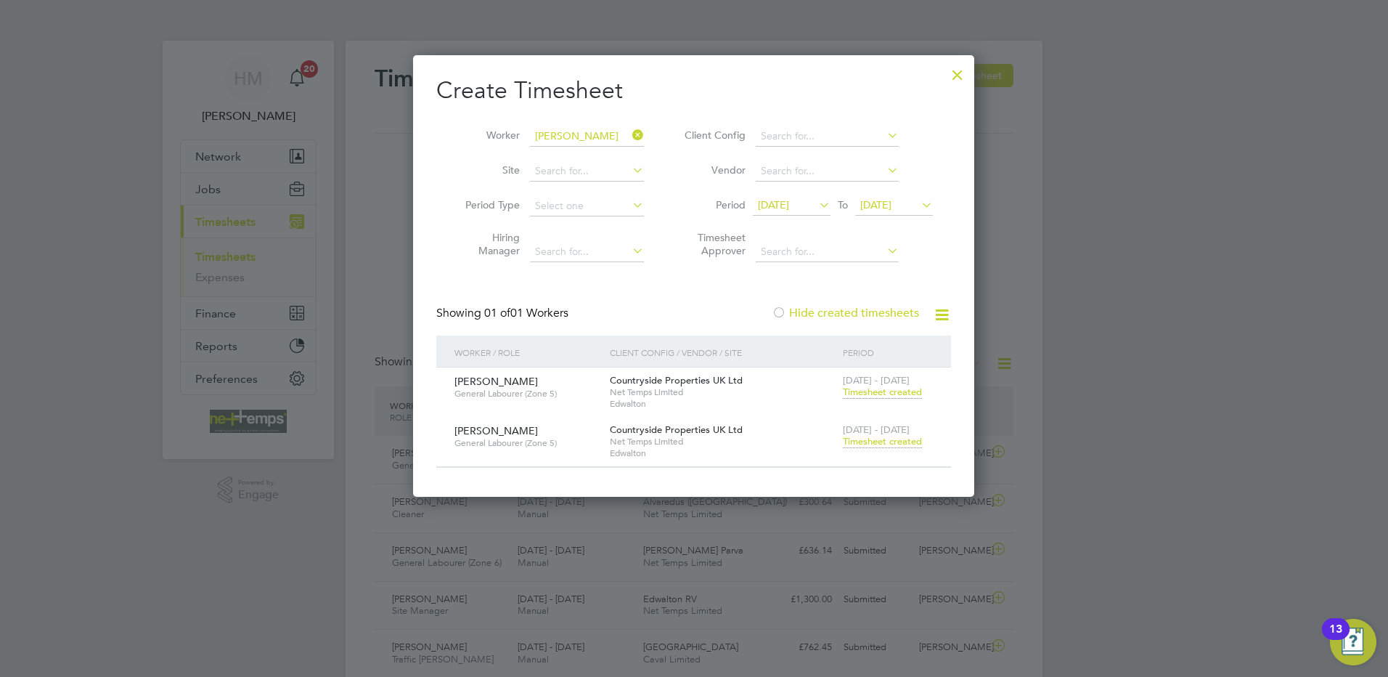
click at [891, 206] on span "[DATE]" at bounding box center [875, 204] width 31 height 13
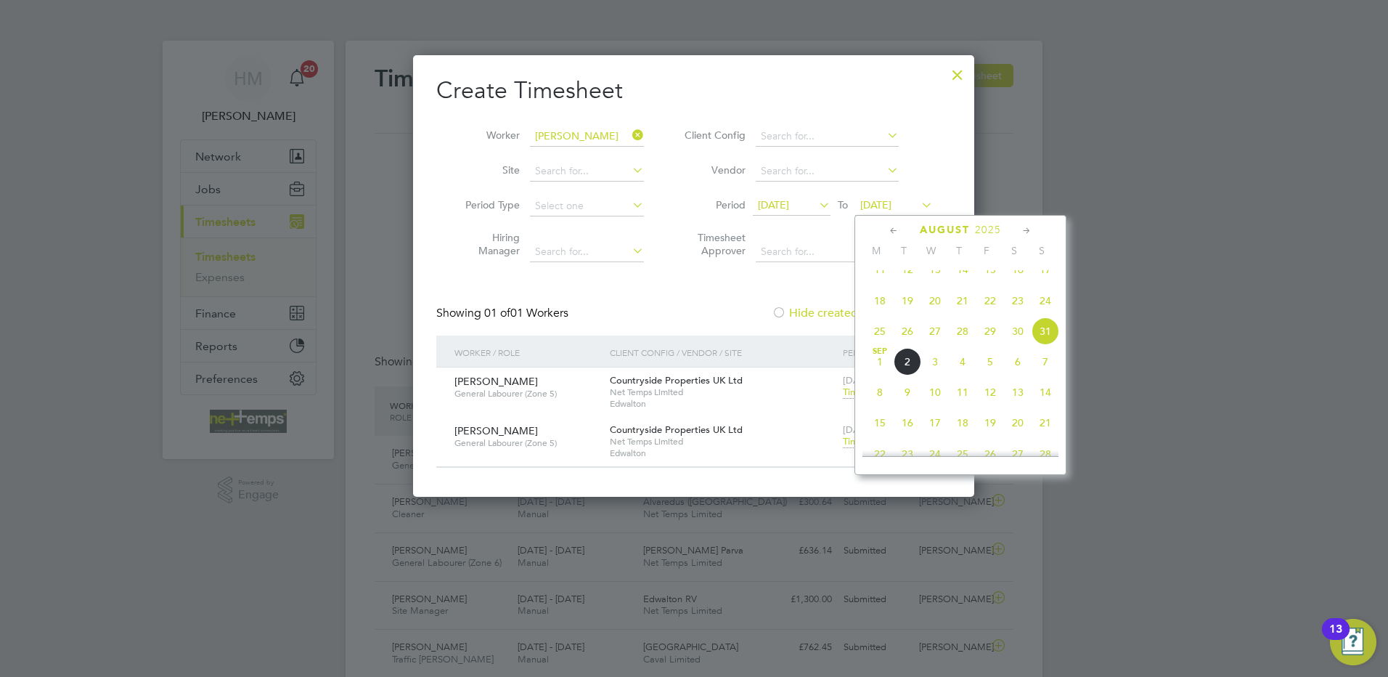
click at [1045, 340] on span "31" at bounding box center [1046, 331] width 28 height 28
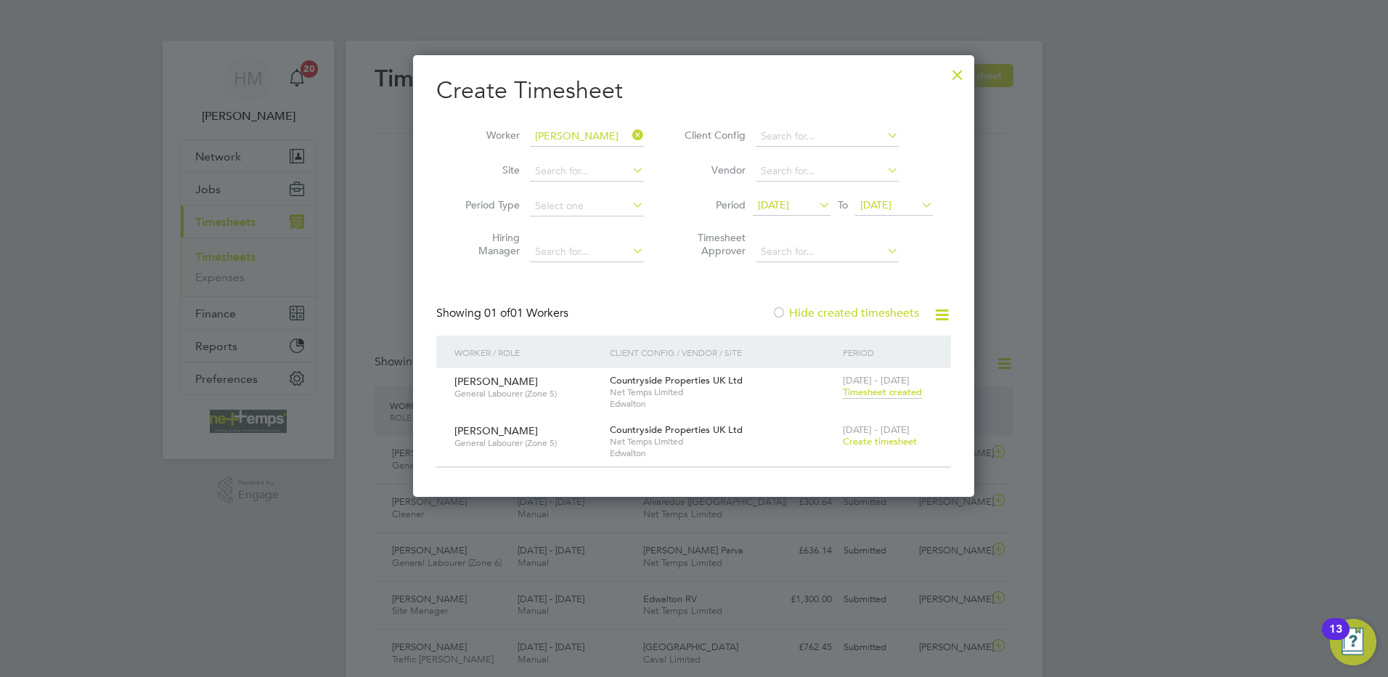
click at [875, 439] on span "Create timesheet" at bounding box center [880, 441] width 74 height 12
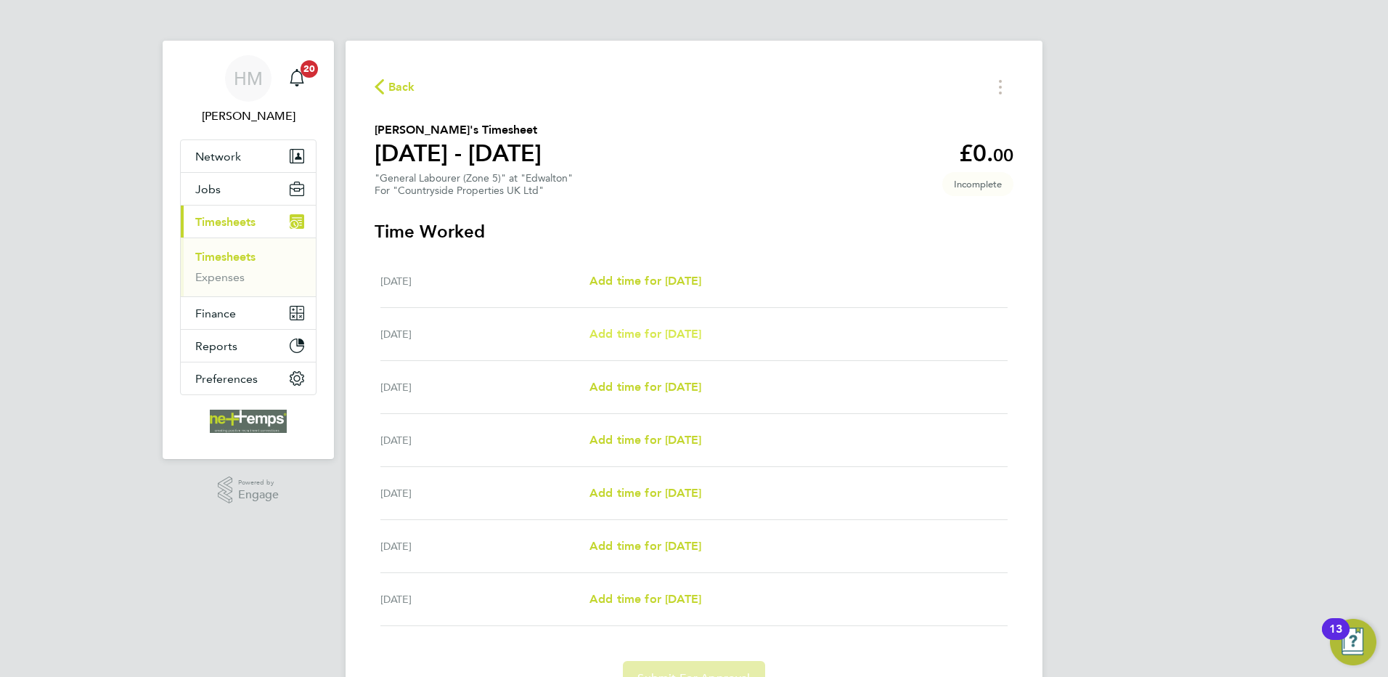
click at [664, 328] on span "Add time for [DATE]" at bounding box center [645, 334] width 112 height 14
select select "30"
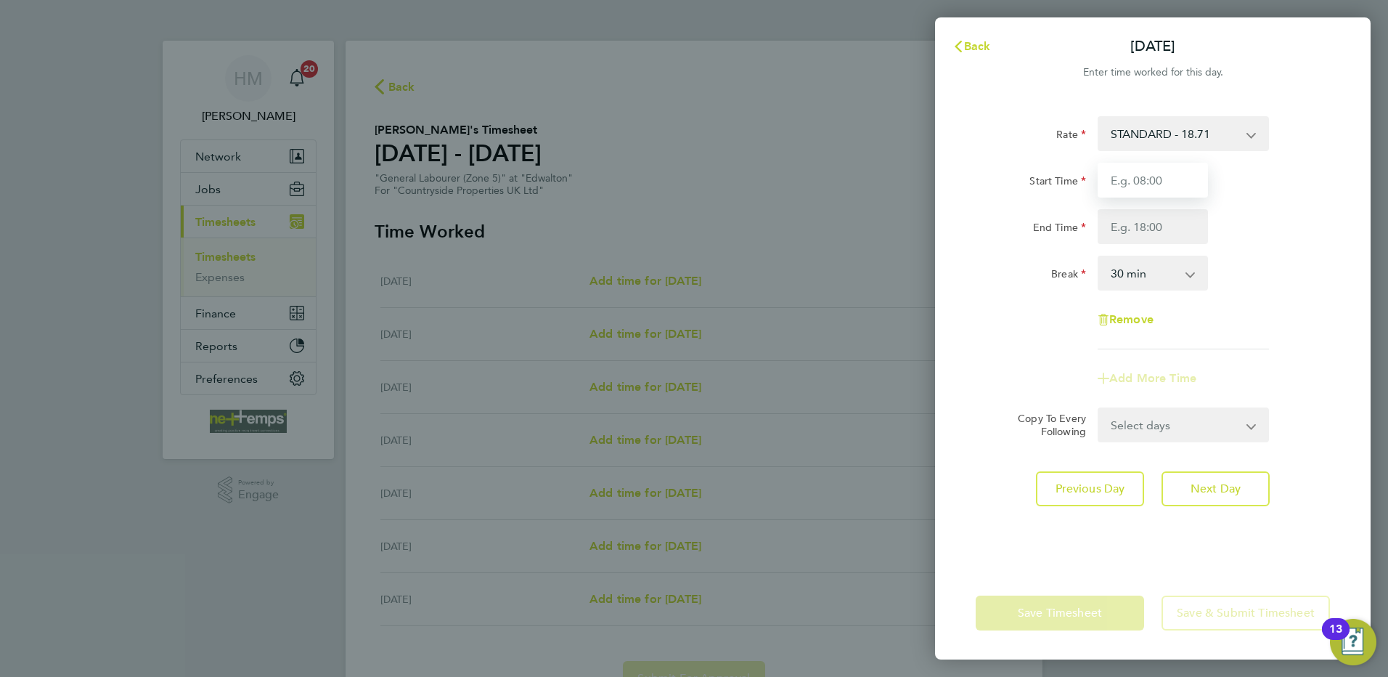
click at [1161, 179] on input "Start Time" at bounding box center [1153, 180] width 110 height 35
type input "07:30"
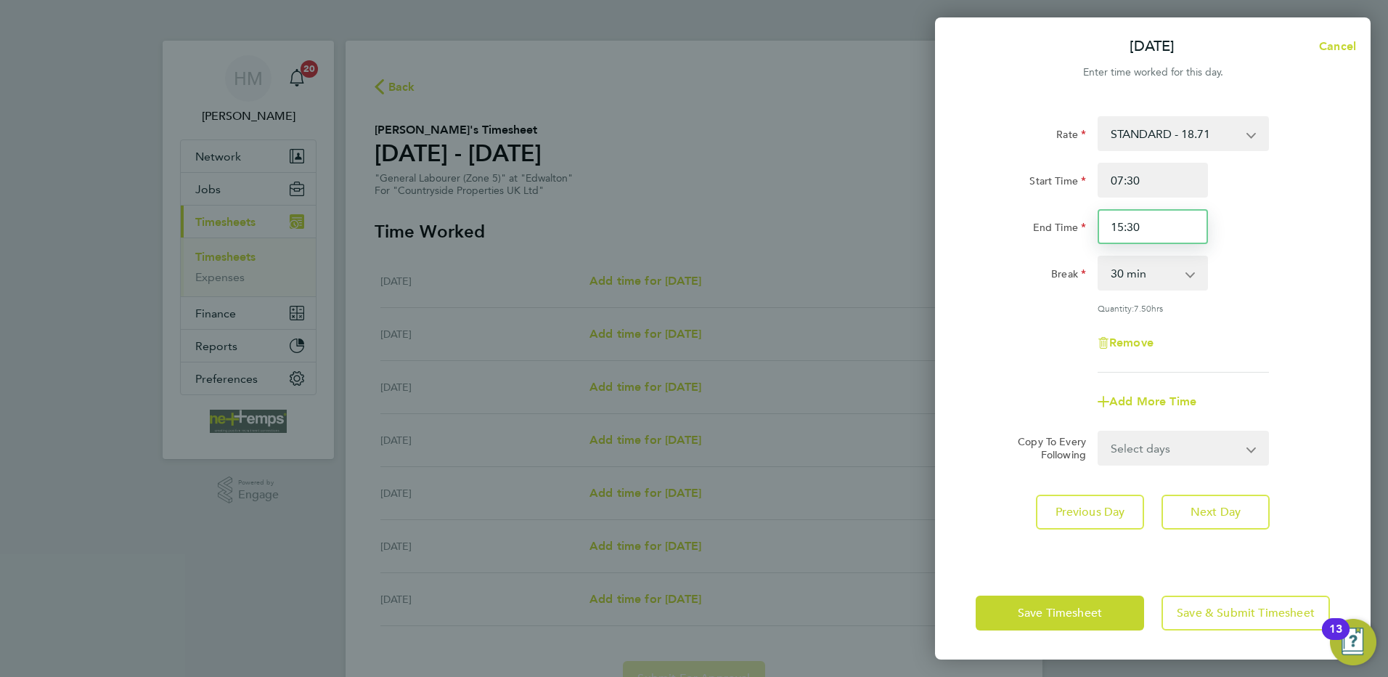
drag, startPoint x: 1162, startPoint y: 223, endPoint x: 999, endPoint y: 247, distance: 164.4
click at [997, 248] on div "Rate STANDARD - 18.71 Start Time 07:30 End Time 15:30 Break 0 min 15 min 30 min…" at bounding box center [1153, 244] width 354 height 256
click at [1275, 282] on div "Break 0 min 15 min 30 min 45 min 60 min 75 min 90 min" at bounding box center [1153, 273] width 366 height 35
click at [1121, 225] on input "15:30" at bounding box center [1153, 226] width 110 height 35
type input "16:30"
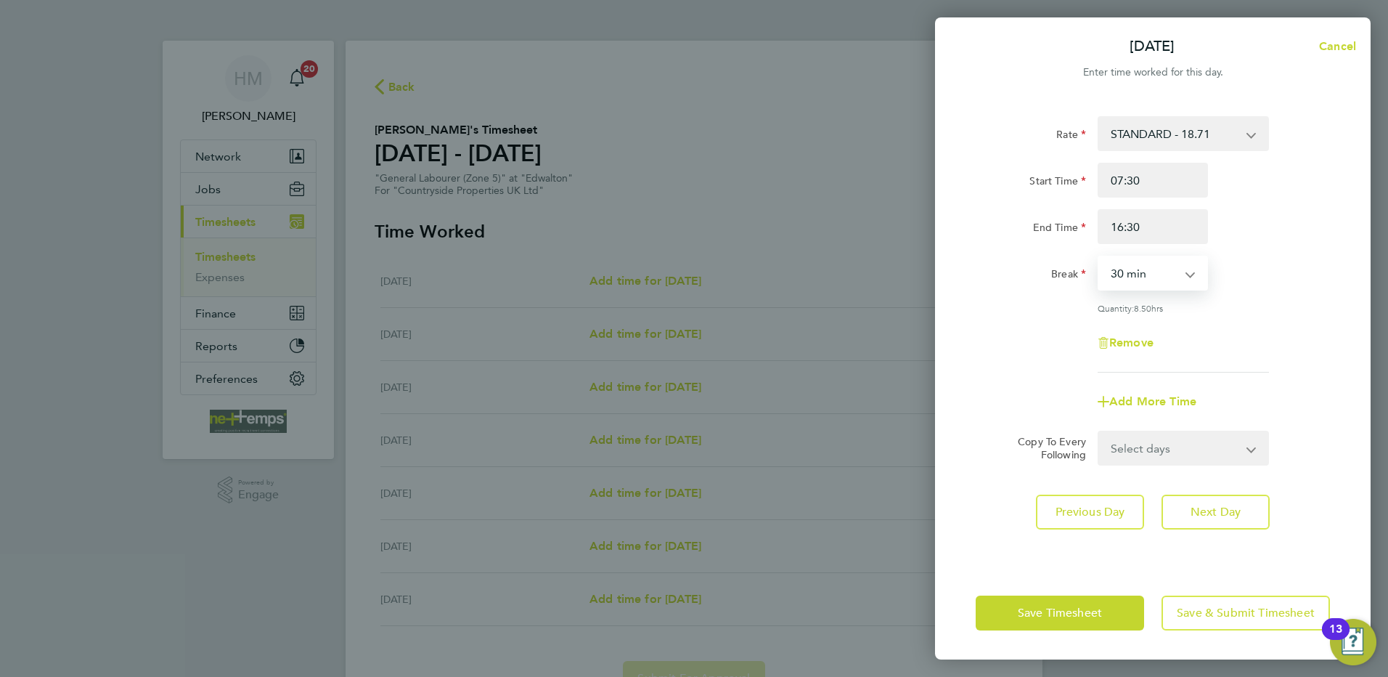
drag, startPoint x: 1164, startPoint y: 283, endPoint x: 1158, endPoint y: 274, distance: 11.1
click at [1163, 283] on select "0 min 15 min 30 min 45 min 60 min 75 min 90 min" at bounding box center [1144, 273] width 90 height 32
select select "0"
click at [1099, 257] on select "0 min 15 min 30 min 45 min 60 min 75 min 90 min" at bounding box center [1144, 273] width 90 height 32
click at [1206, 299] on div "Rate STANDARD - 18.71 Start Time 07:30 End Time 16:30 Break 0 min 15 min 30 min…" at bounding box center [1153, 244] width 354 height 256
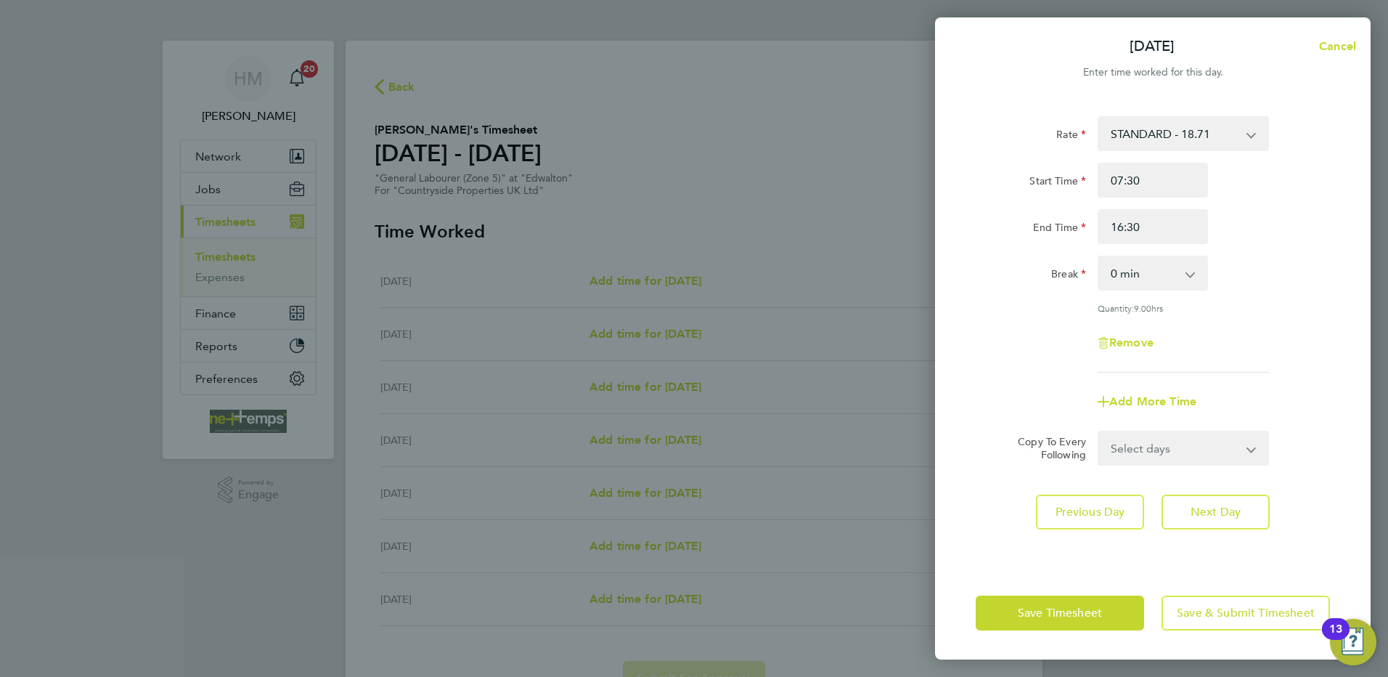
click at [1150, 444] on select "Select days Day Weekday (Mon-Fri) Weekend (Sat-Sun) [DATE] [DATE] [DATE] [DATE]…" at bounding box center [1175, 448] width 152 height 32
select select "WEEKDAY"
click at [1099, 432] on select "Select days Day Weekday (Mon-Fri) Weekend (Sat-Sun) [DATE] [DATE] [DATE] [DATE]…" at bounding box center [1175, 448] width 152 height 32
select select "[DATE]"
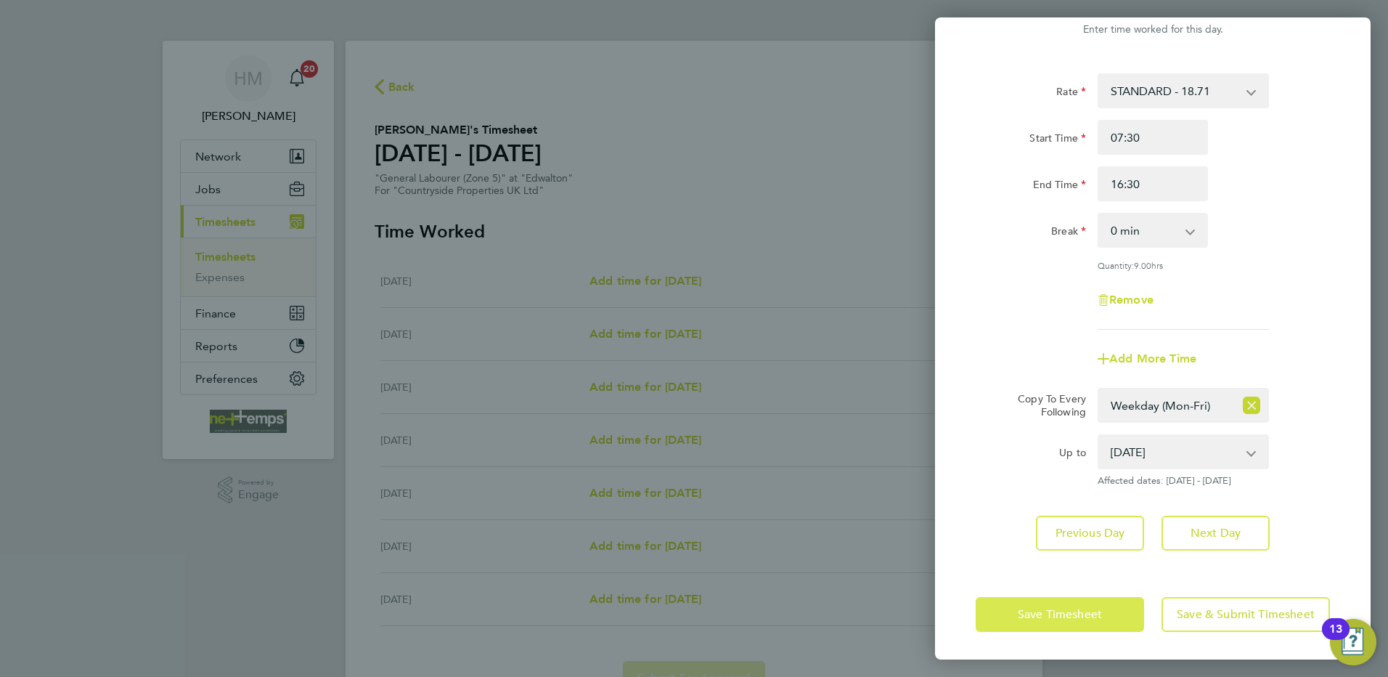
click at [1021, 603] on button "Save Timesheet" at bounding box center [1060, 614] width 168 height 35
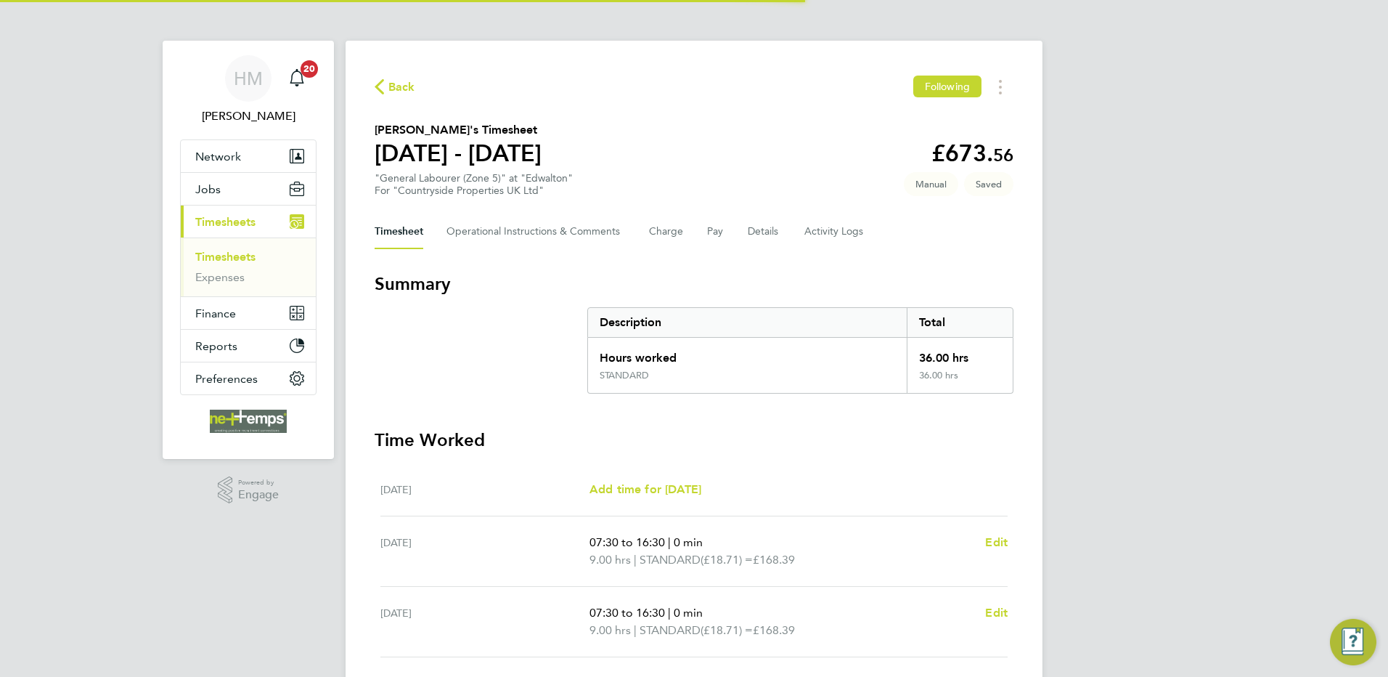
click at [735, 164] on section "[PERSON_NAME]'s Timesheet [DATE] - [DATE] £673. 56 "General Labourer (Zone 5)" …" at bounding box center [694, 158] width 639 height 75
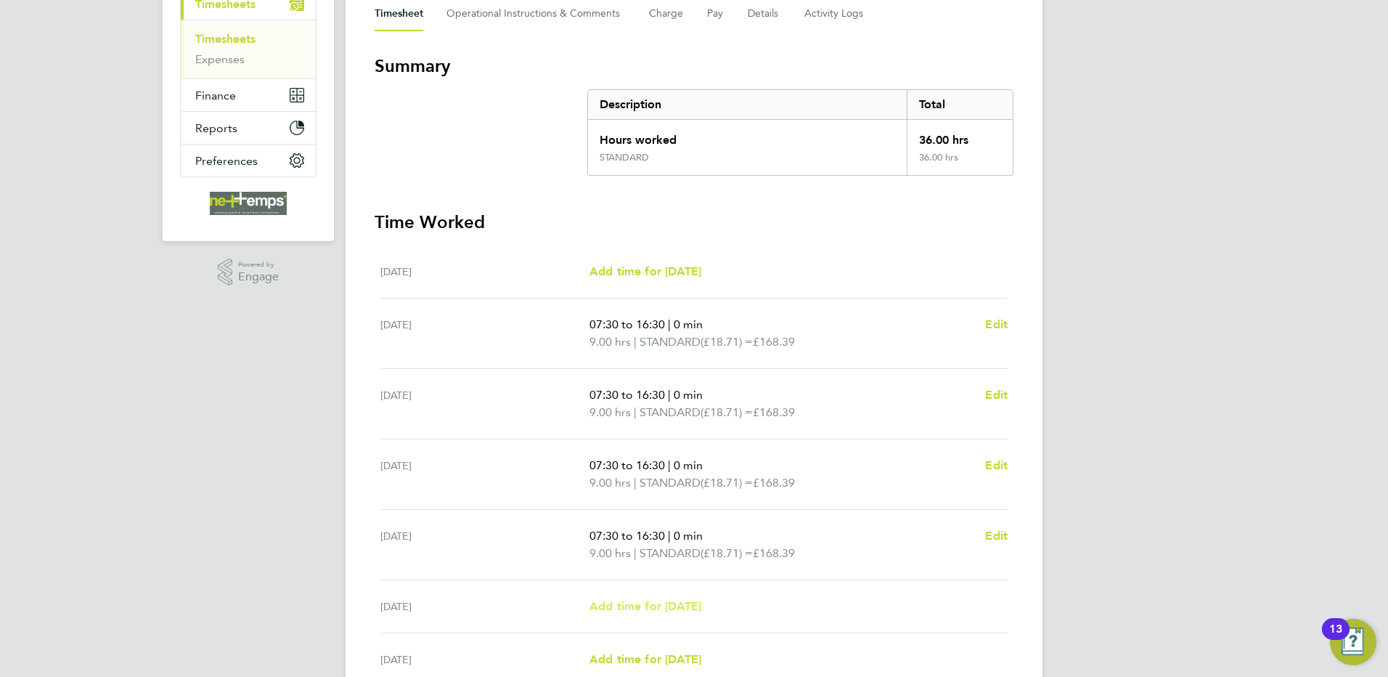
click at [668, 606] on span "Add time for [DATE]" at bounding box center [645, 606] width 112 height 14
select select "30"
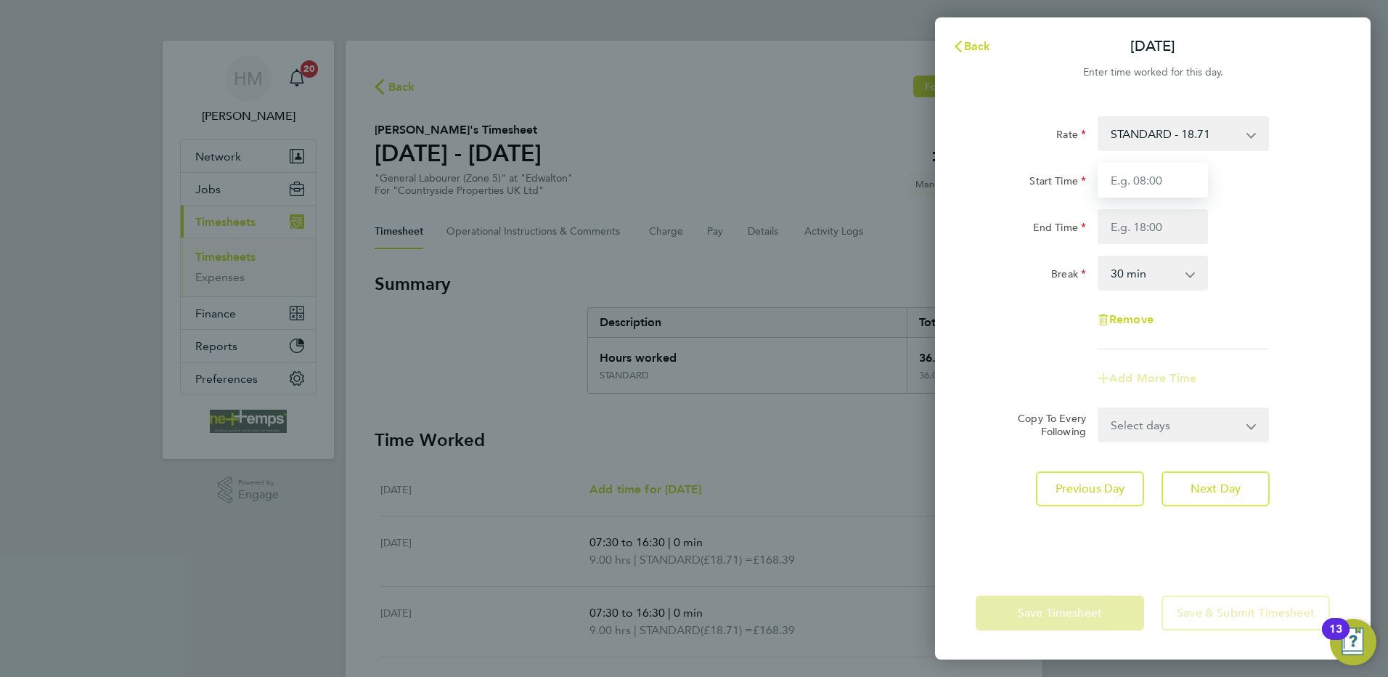
click at [1143, 187] on input "Start Time" at bounding box center [1153, 180] width 110 height 35
type input "07:30"
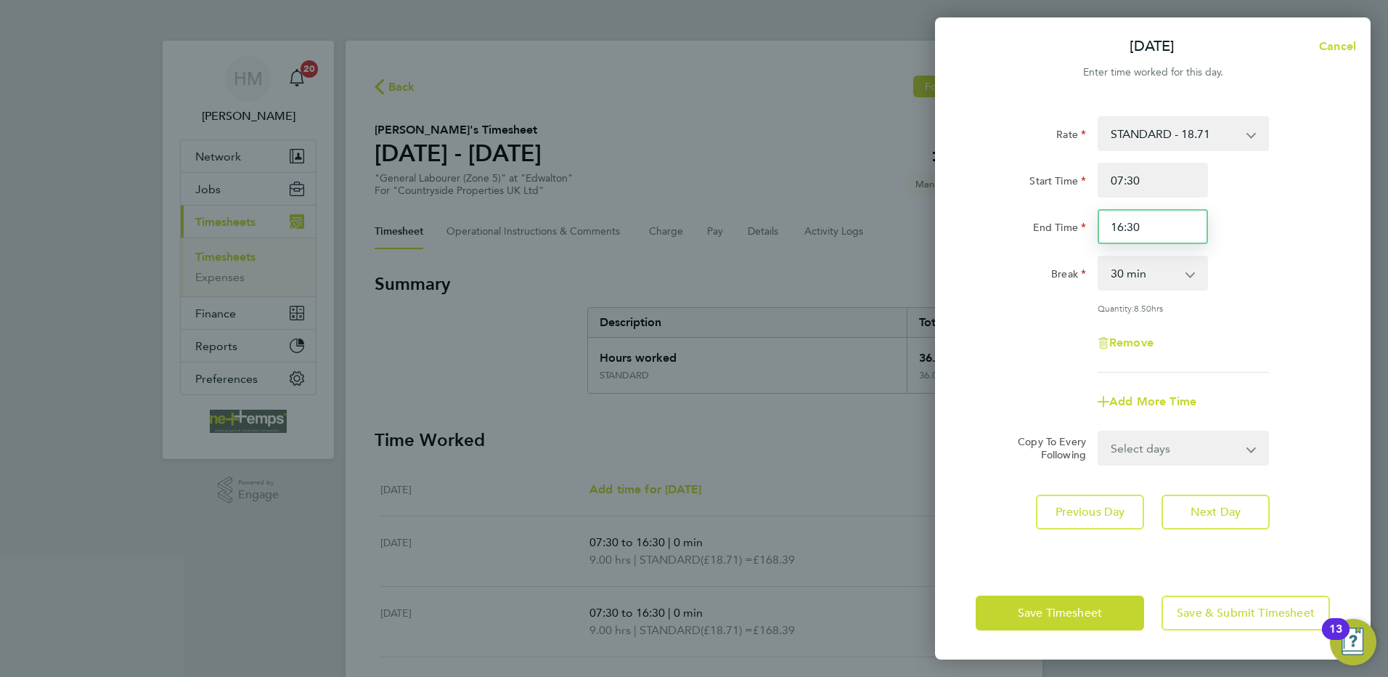
click at [1122, 226] on input "16:30" at bounding box center [1153, 226] width 110 height 35
type input "13:30"
click at [1162, 279] on select "0 min 15 min 30 min 45 min 60 min 75 min 90 min" at bounding box center [1144, 273] width 90 height 32
select select "0"
click at [1099, 257] on select "0 min 15 min 30 min 45 min 60 min 75 min 90 min" at bounding box center [1144, 273] width 90 height 32
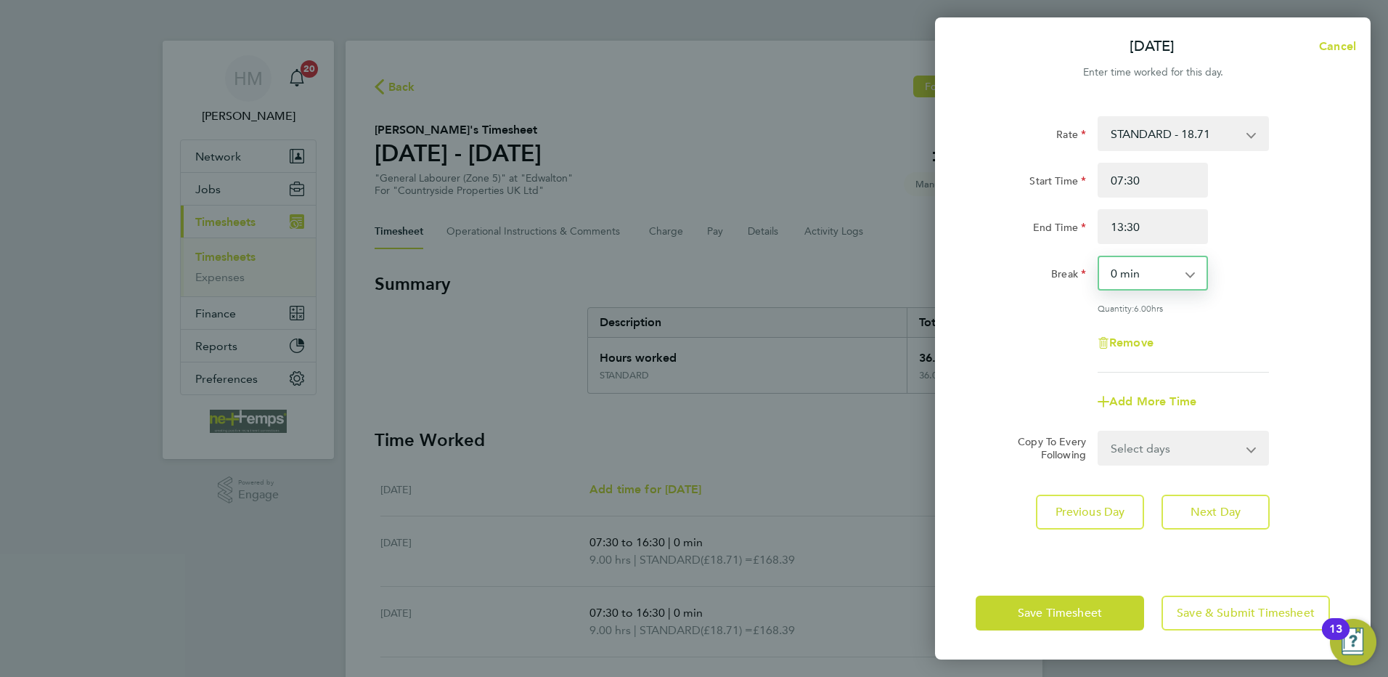
click at [1268, 300] on div "Rate STANDARD - 18.71 Start Time 07:30 End Time 13:30 Break 0 min 15 min 30 min…" at bounding box center [1153, 244] width 354 height 256
click at [1064, 611] on span "Save Timesheet" at bounding box center [1060, 612] width 84 height 15
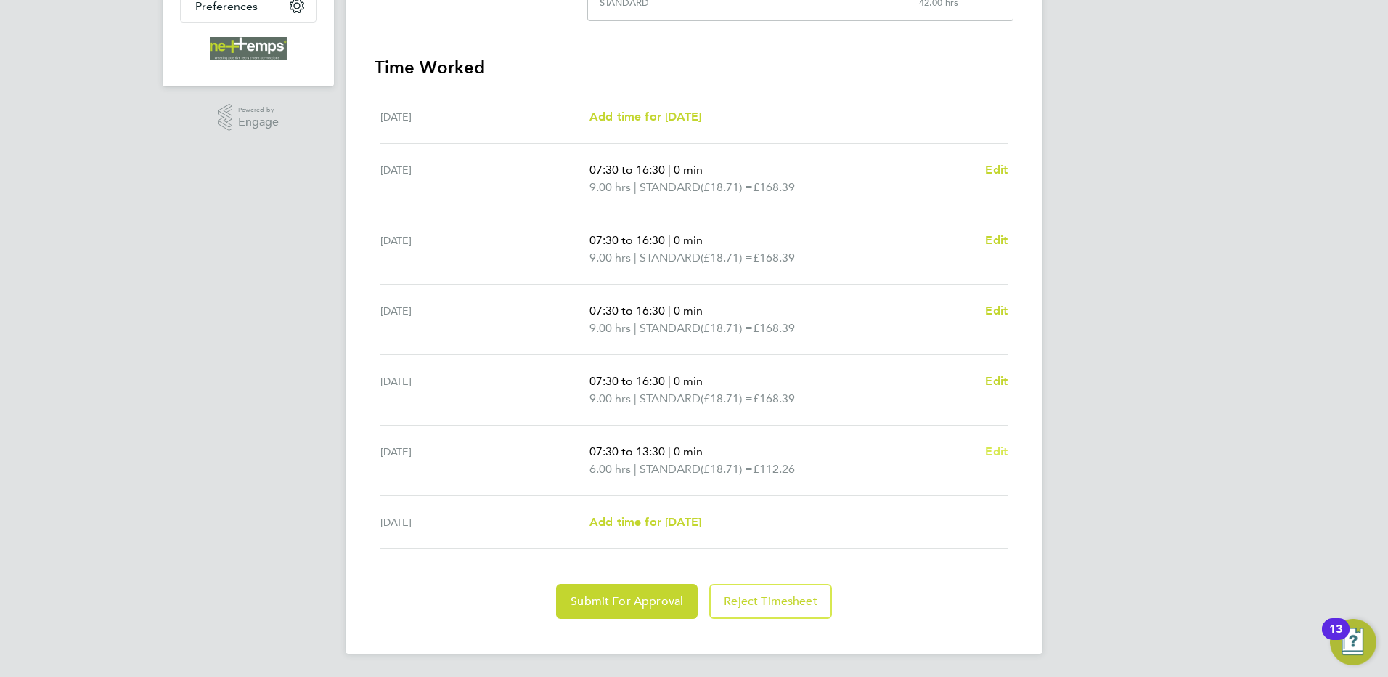
click at [993, 452] on span "Edit" at bounding box center [996, 451] width 23 height 14
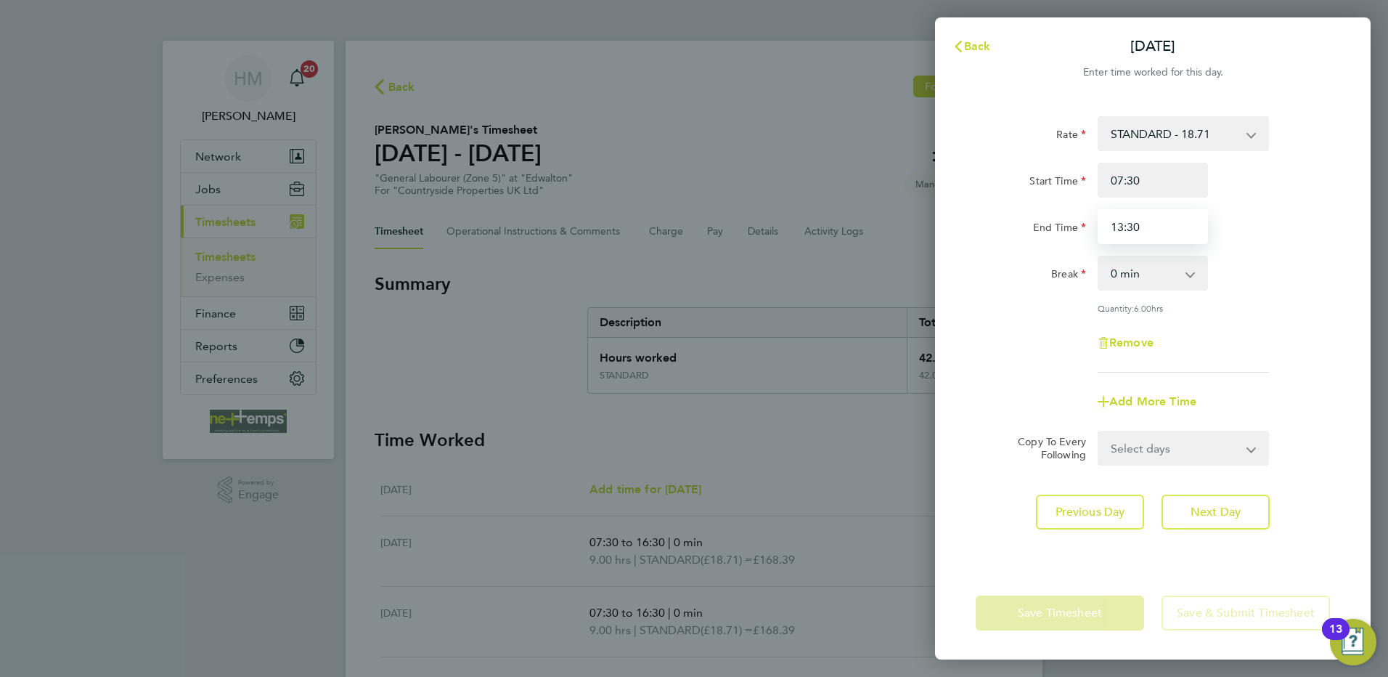
click at [1126, 228] on input "13:30" at bounding box center [1153, 226] width 110 height 35
type input "15:30"
click at [1064, 603] on app-form-button "Save Timesheet" at bounding box center [1064, 612] width 177 height 35
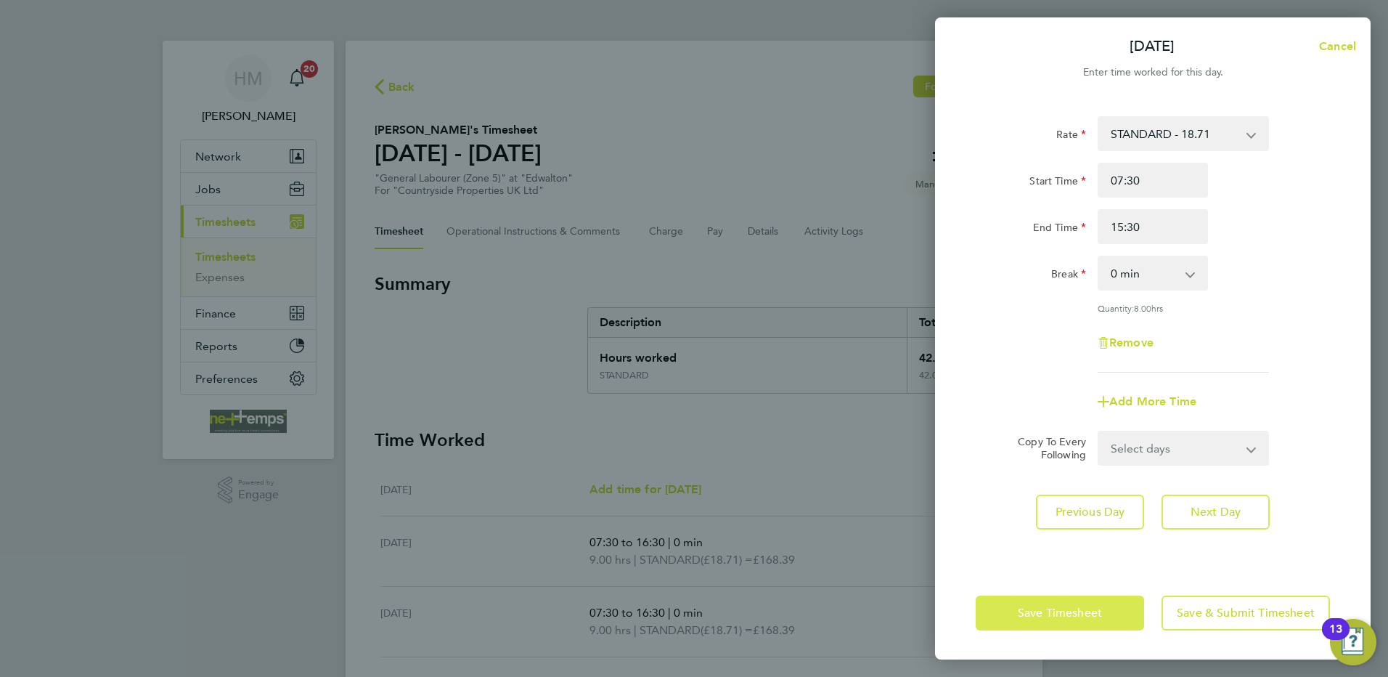
click at [1058, 603] on button "Save Timesheet" at bounding box center [1060, 612] width 168 height 35
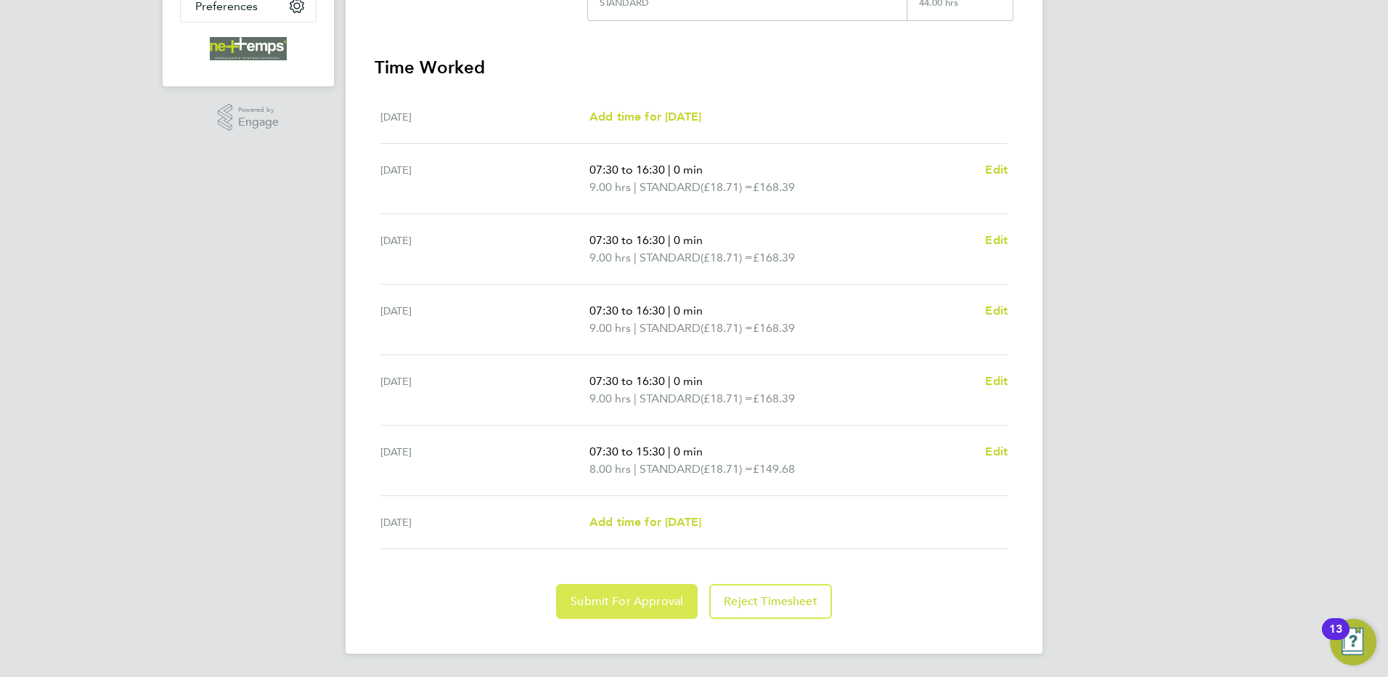
click at [648, 600] on span "Submit For Approval" at bounding box center [627, 601] width 113 height 15
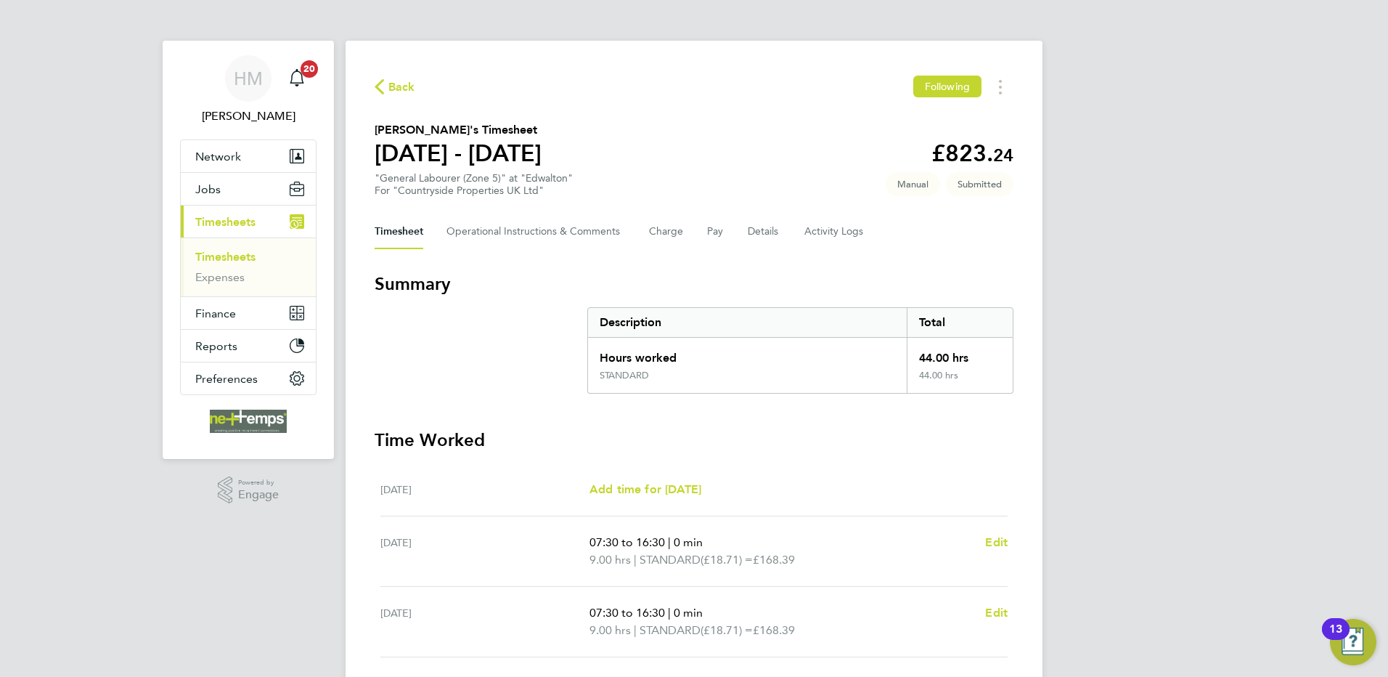
click at [385, 89] on span "Back" at bounding box center [395, 86] width 41 height 14
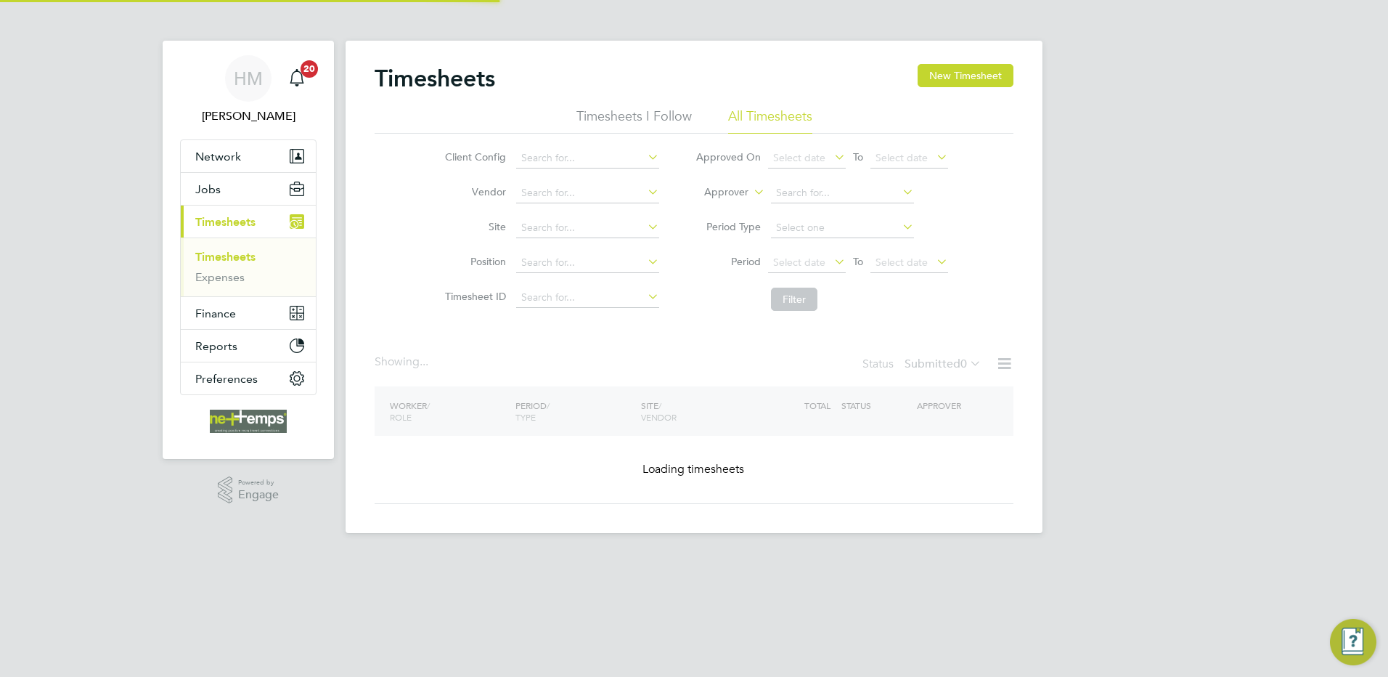
click at [959, 77] on button "New Timesheet" at bounding box center [966, 75] width 96 height 23
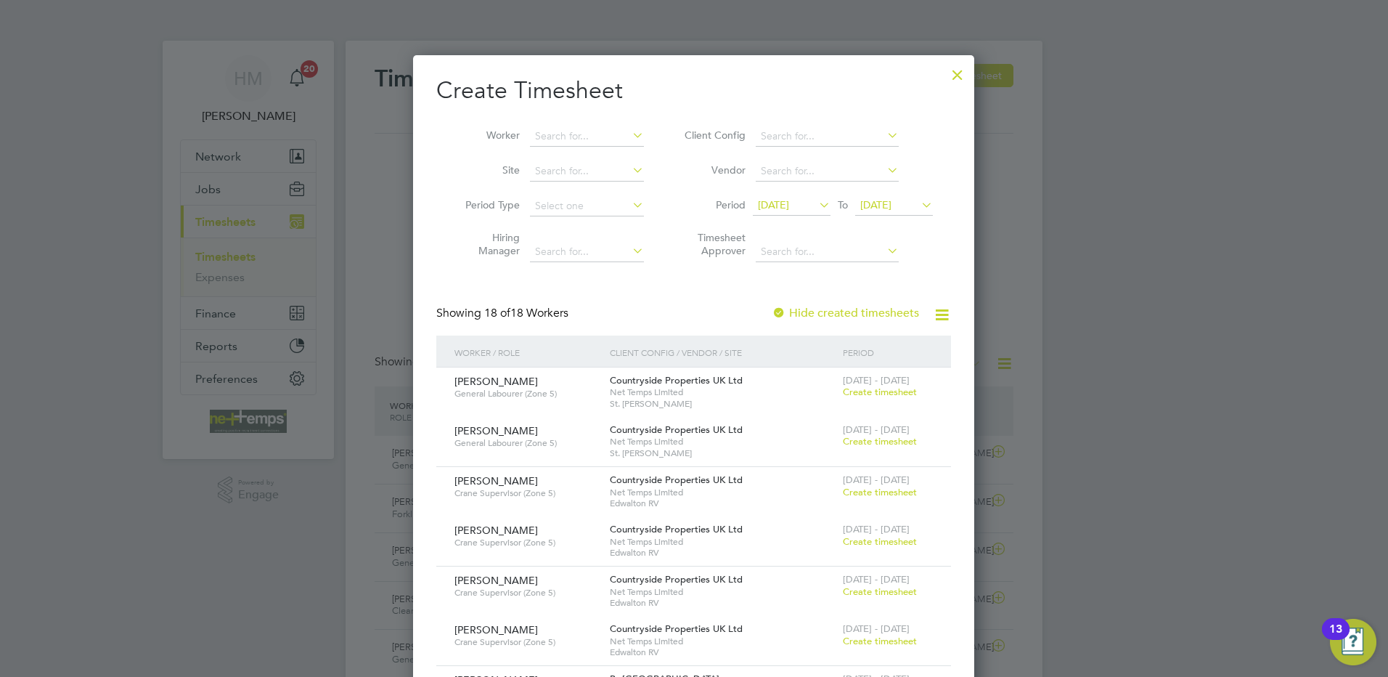
click at [548, 150] on li "Worker" at bounding box center [549, 136] width 226 height 35
click at [552, 135] on input at bounding box center [587, 136] width 114 height 20
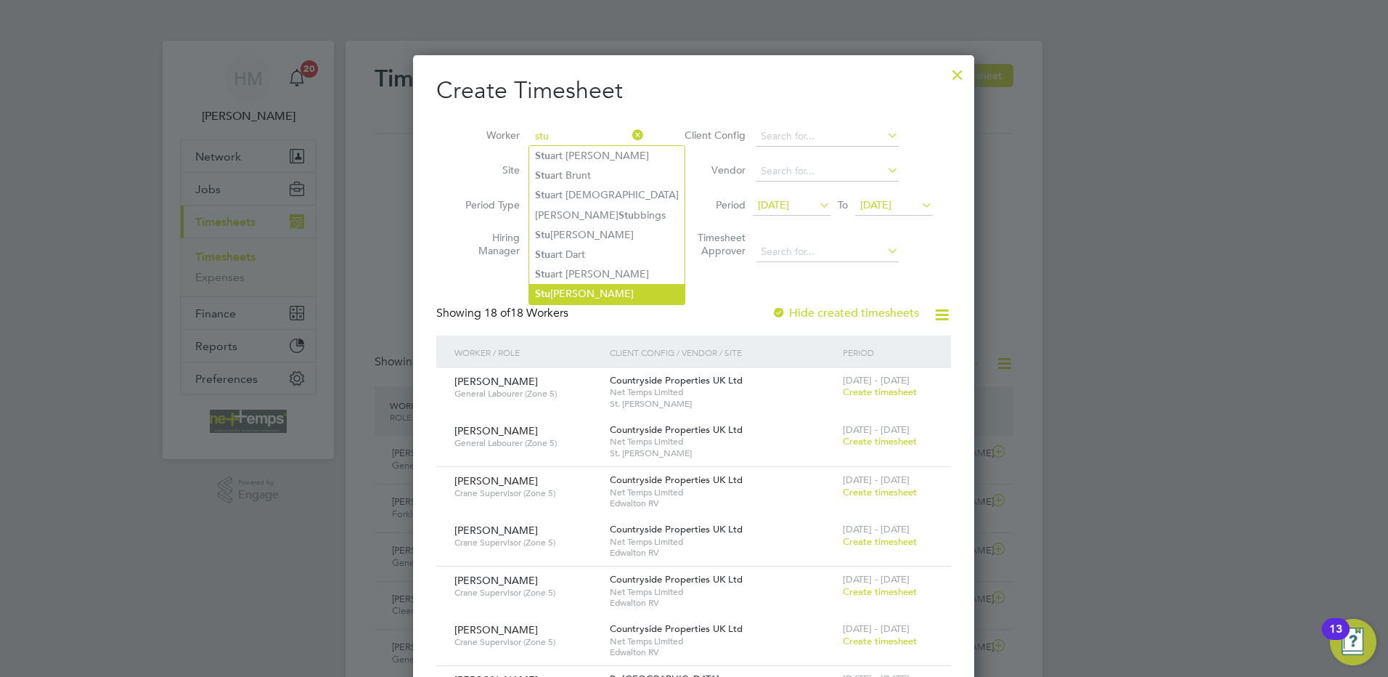
click at [592, 284] on li "Stu art [PERSON_NAME]" at bounding box center [606, 294] width 155 height 20
type input "[PERSON_NAME]"
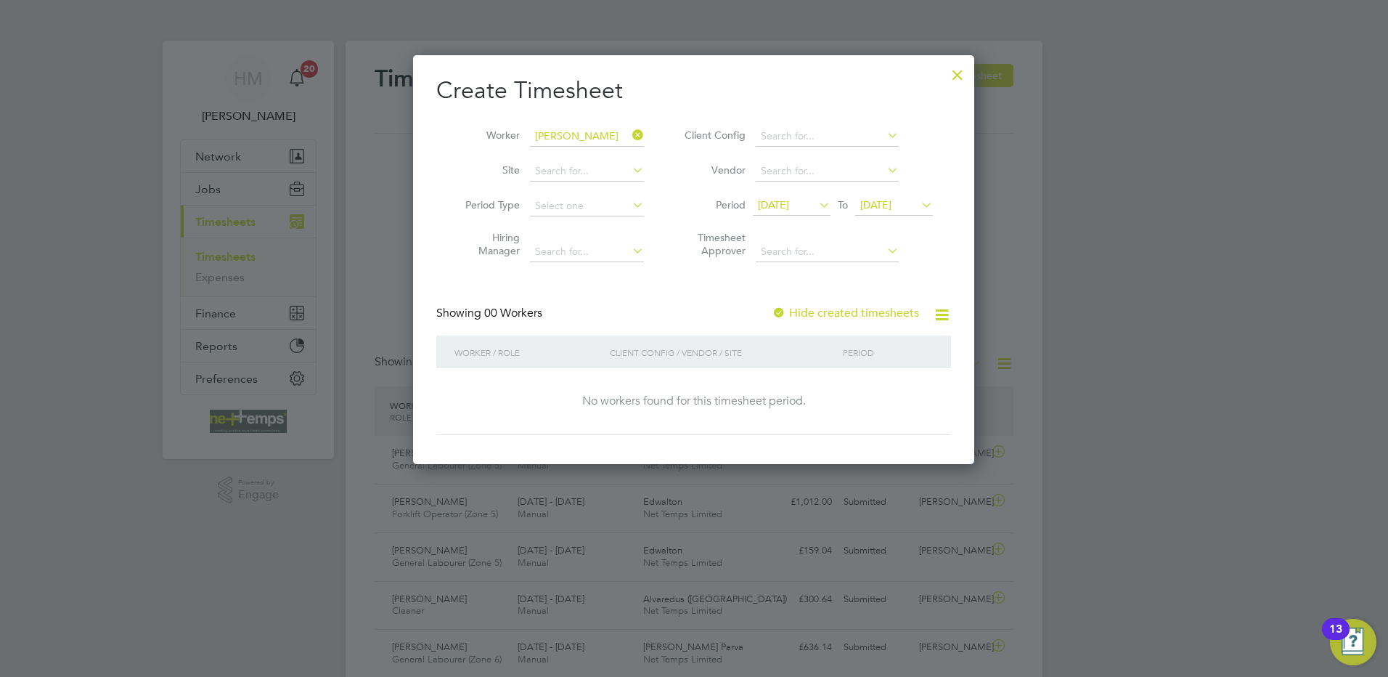
click at [890, 203] on span "[DATE]" at bounding box center [875, 204] width 31 height 13
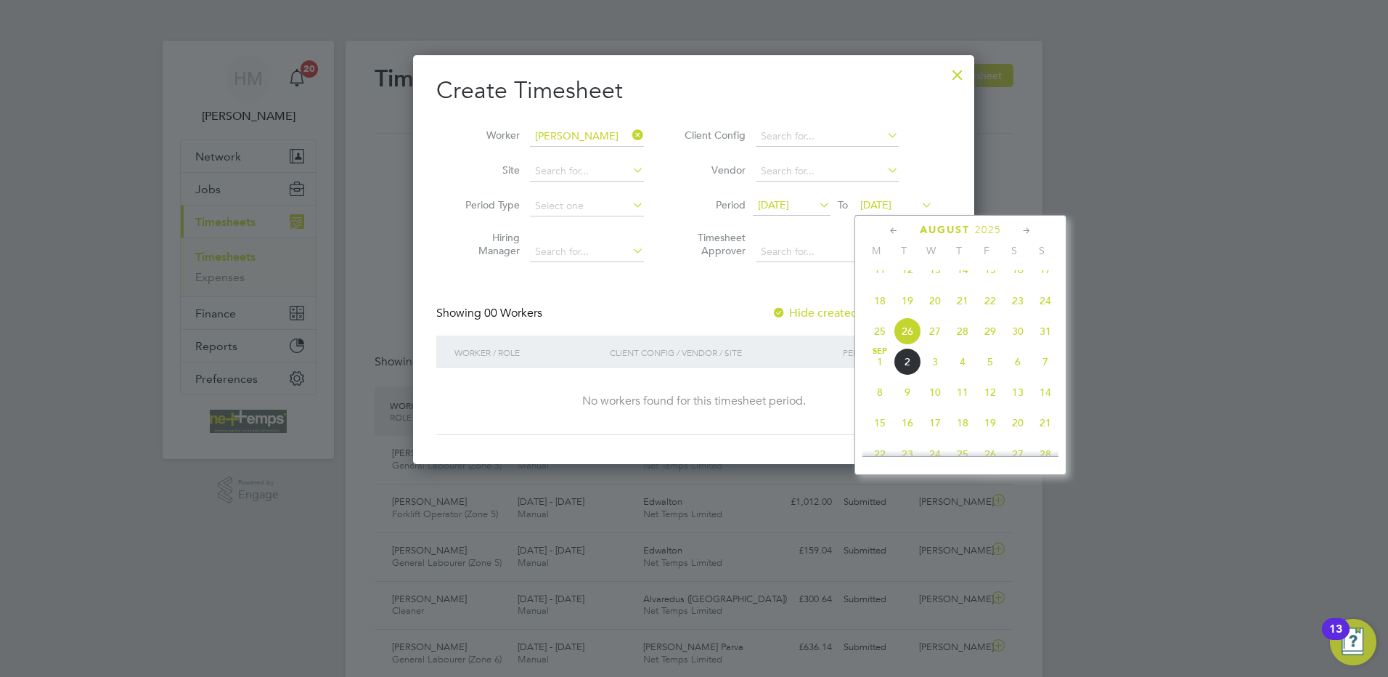
click at [1047, 345] on span "31" at bounding box center [1046, 331] width 28 height 28
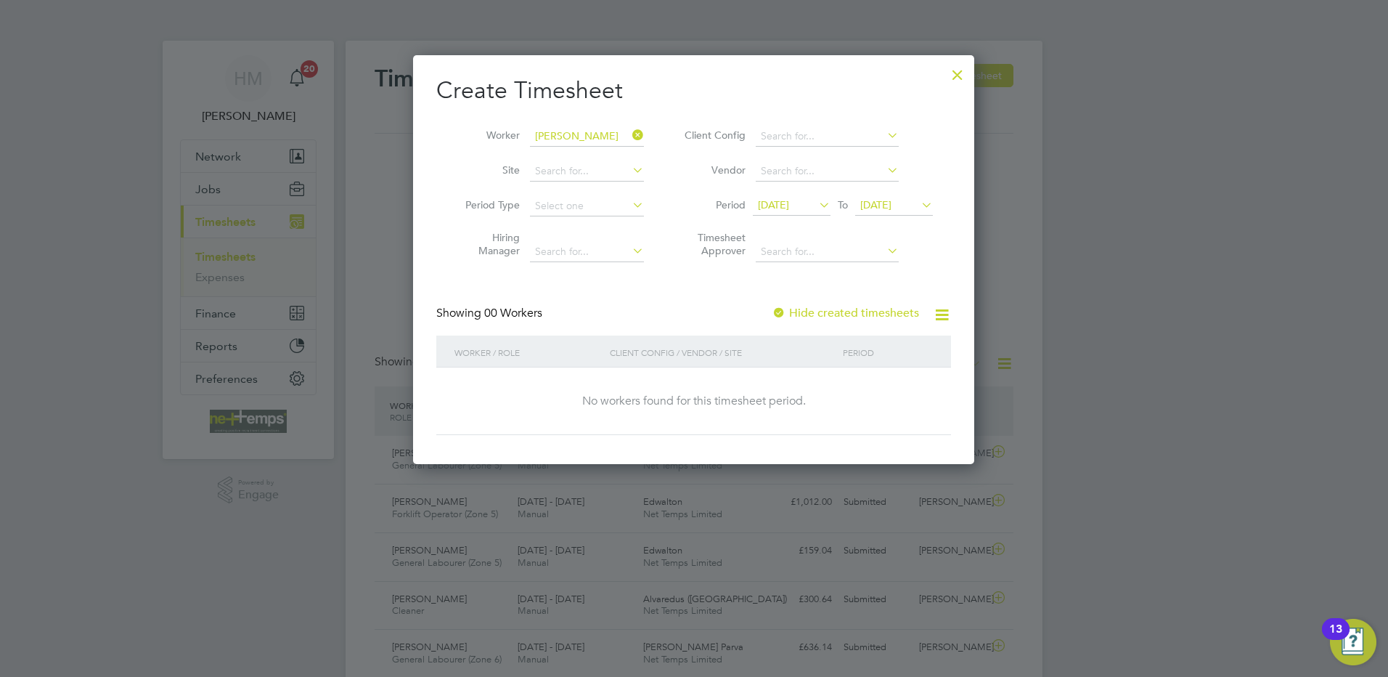
click at [804, 311] on label "Hide created timesheets" at bounding box center [845, 313] width 147 height 15
click at [629, 135] on icon at bounding box center [629, 135] width 0 height 20
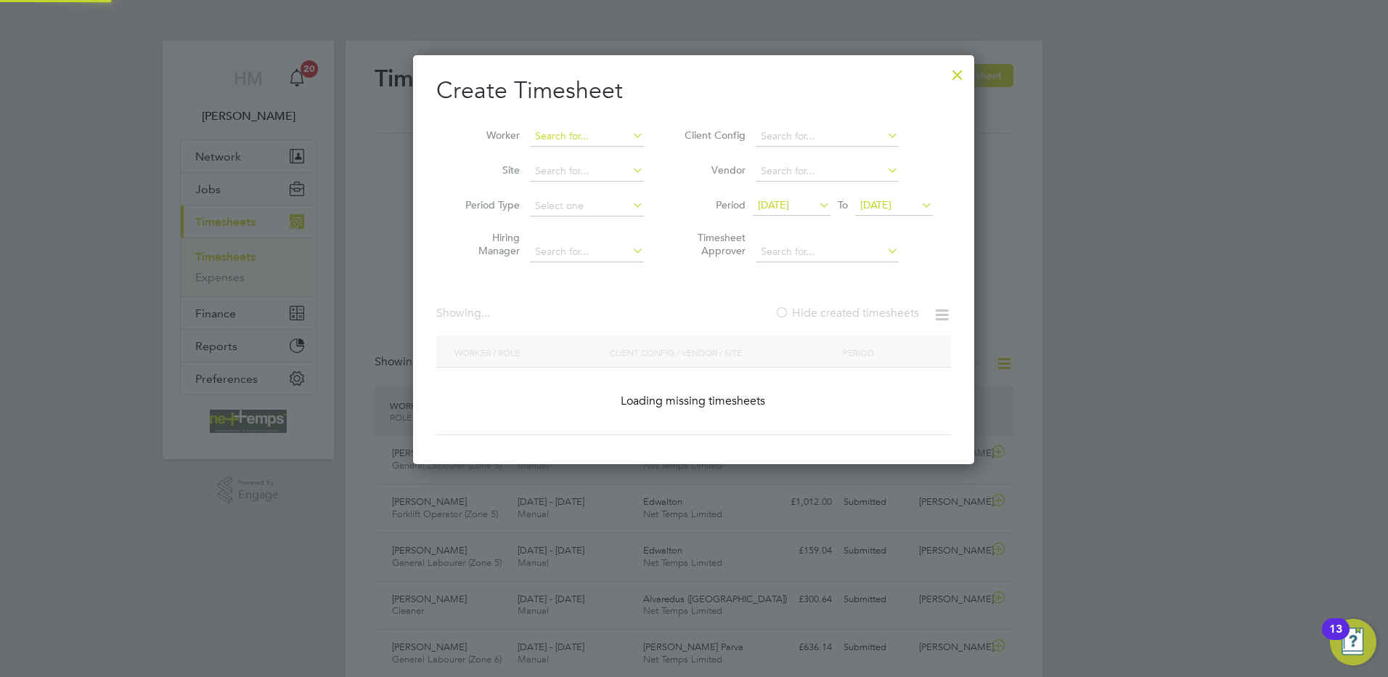
click at [600, 140] on input at bounding box center [587, 136] width 114 height 20
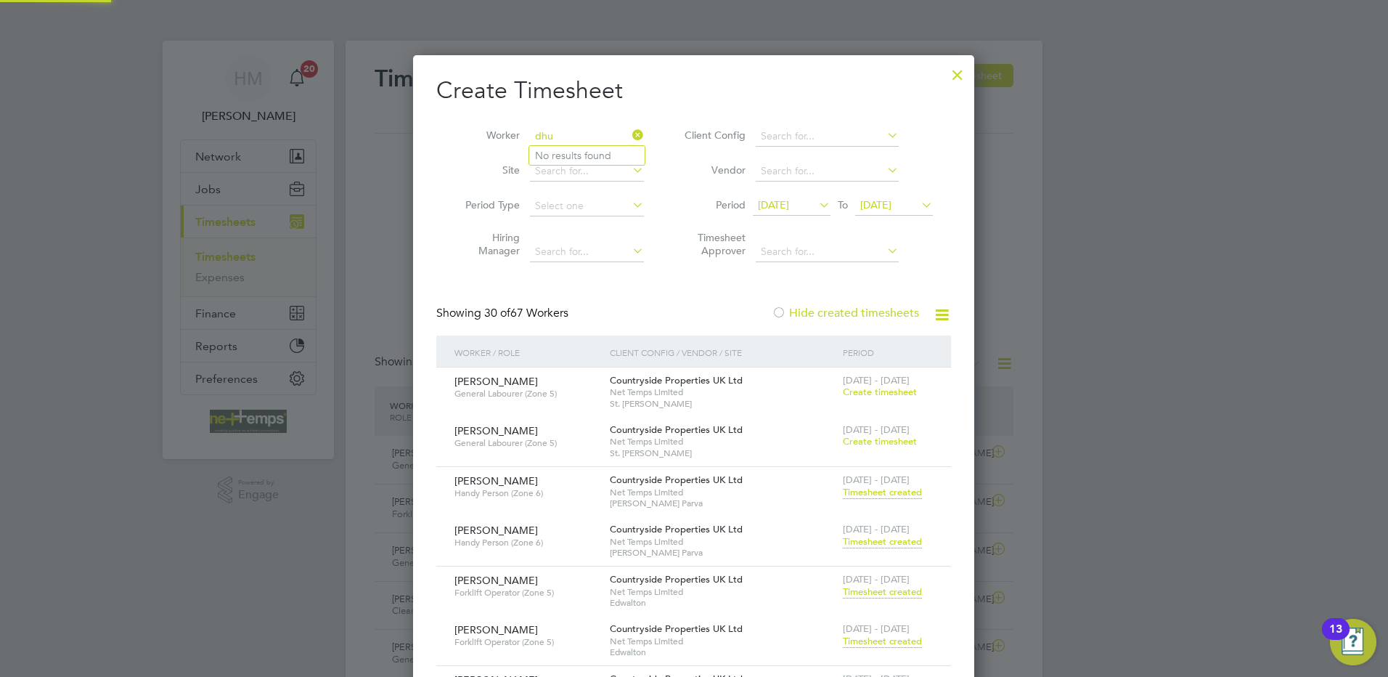
type input "dhu"
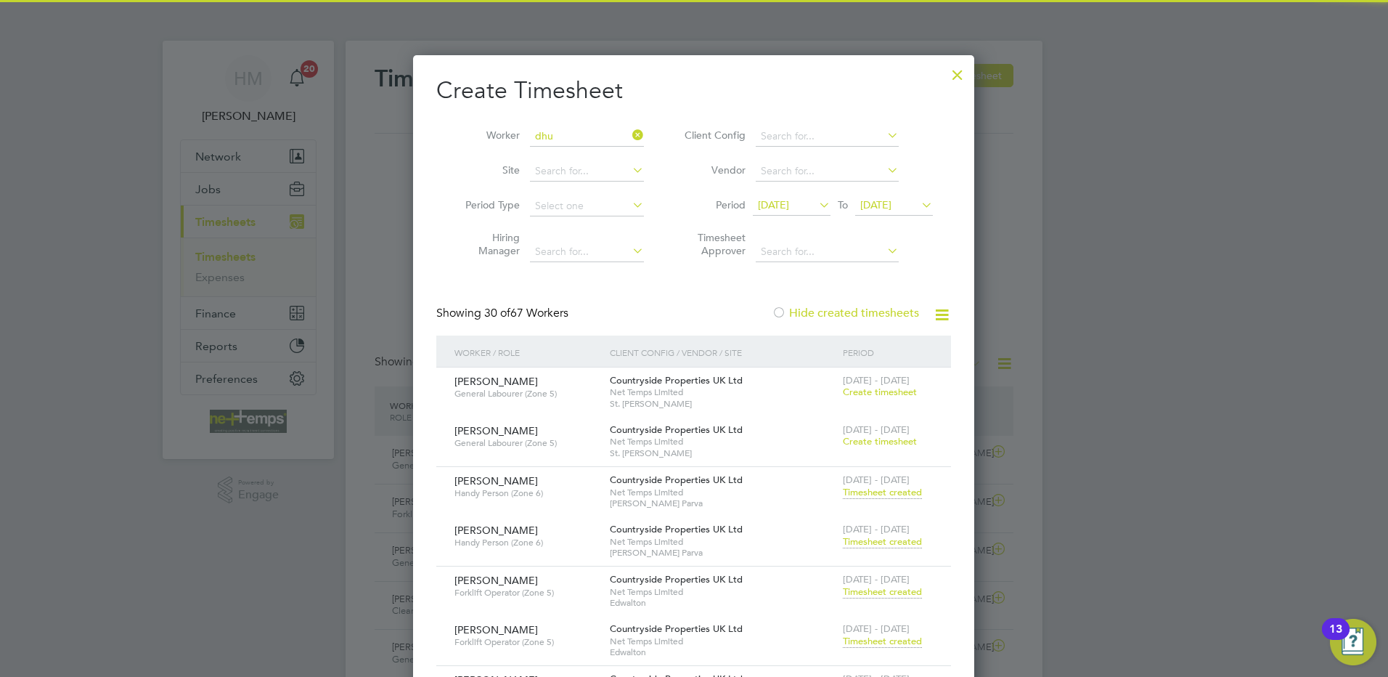
click at [566, 154] on li "No results found" at bounding box center [586, 155] width 115 height 19
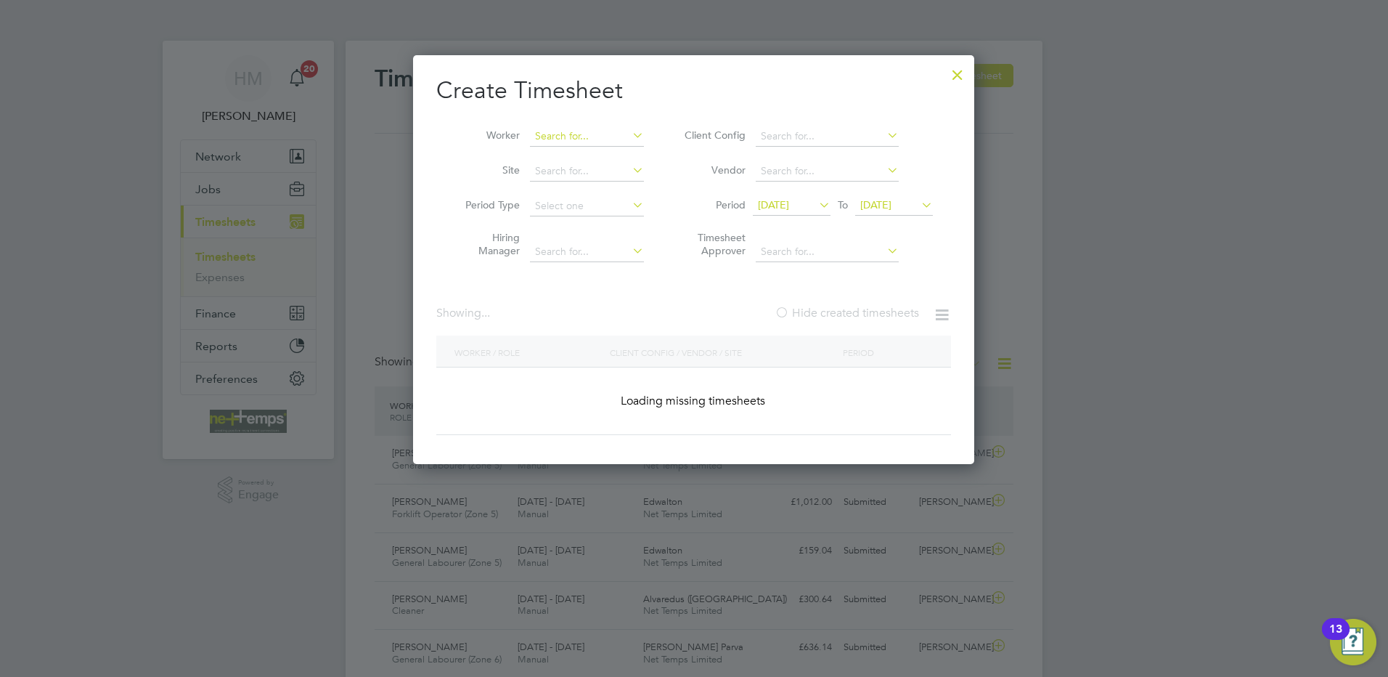
click at [562, 141] on input at bounding box center [587, 136] width 114 height 20
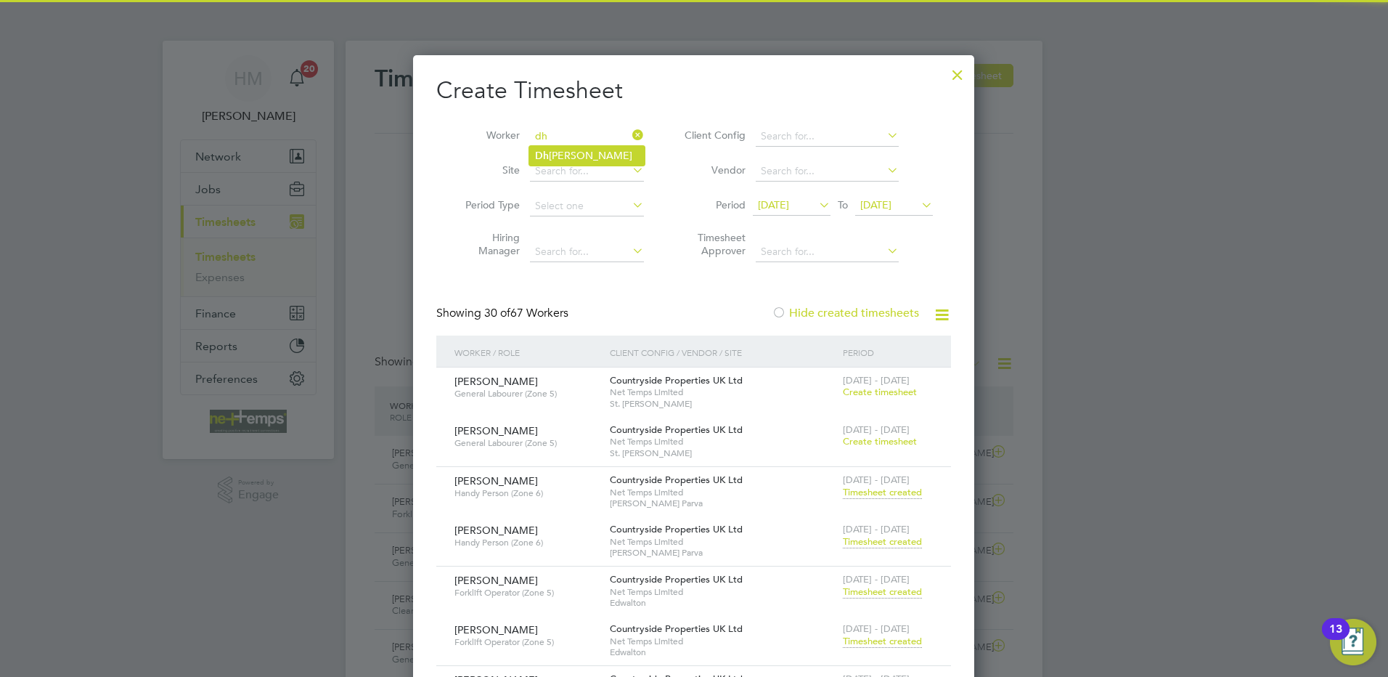
click at [570, 156] on li "Dh [PERSON_NAME]" at bounding box center [586, 156] width 115 height 20
type input "[PERSON_NAME]"
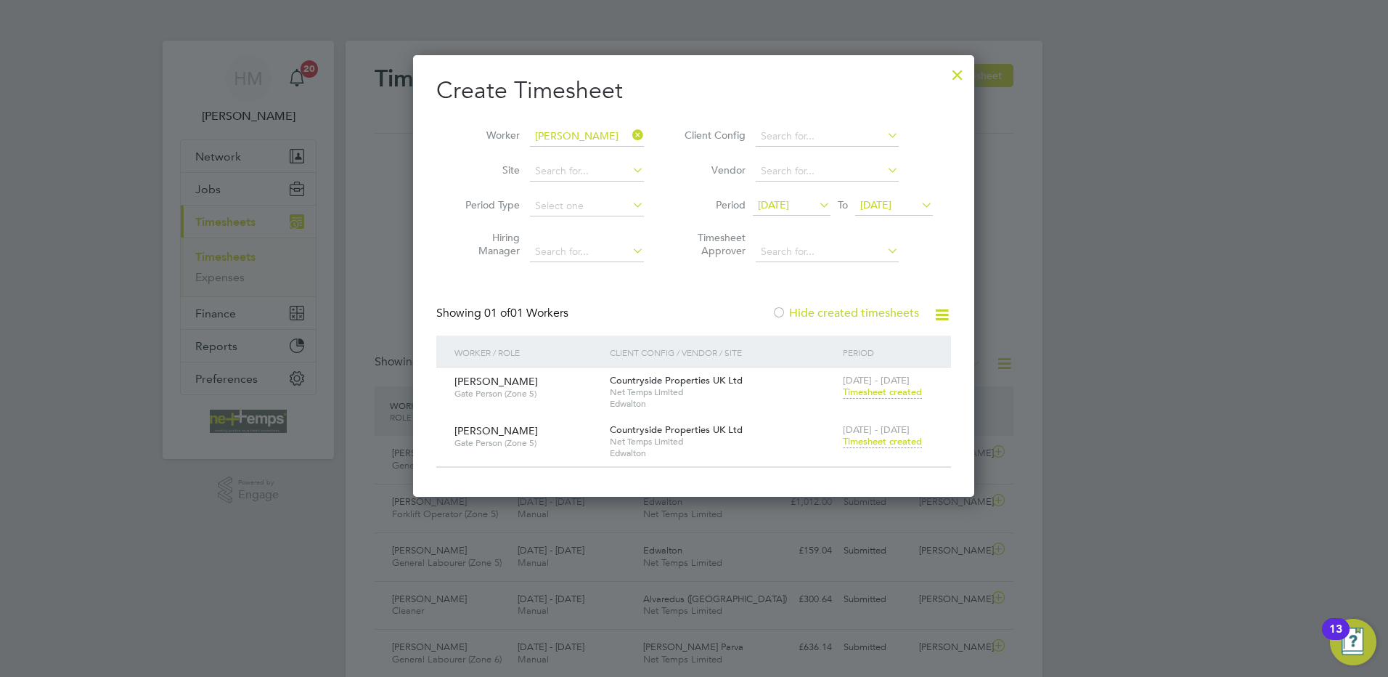
click at [955, 78] on div at bounding box center [957, 71] width 26 height 26
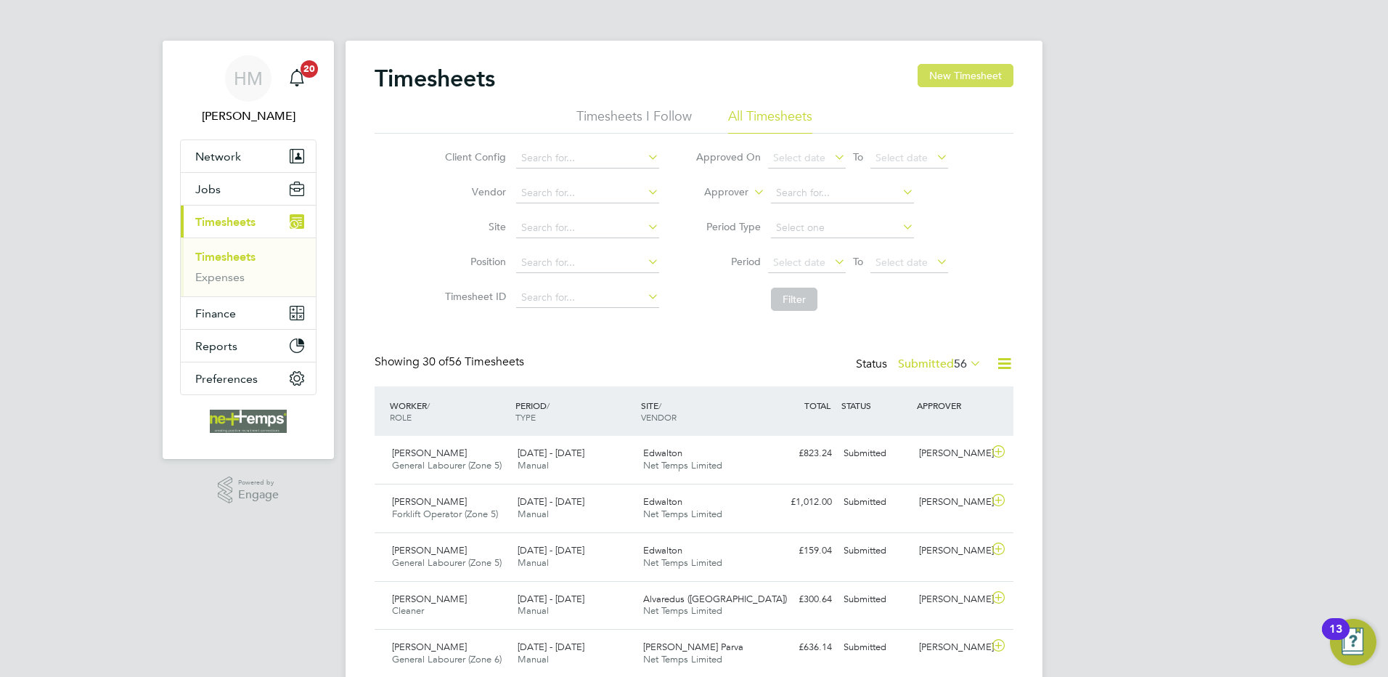
click at [985, 77] on button "New Timesheet" at bounding box center [966, 75] width 96 height 23
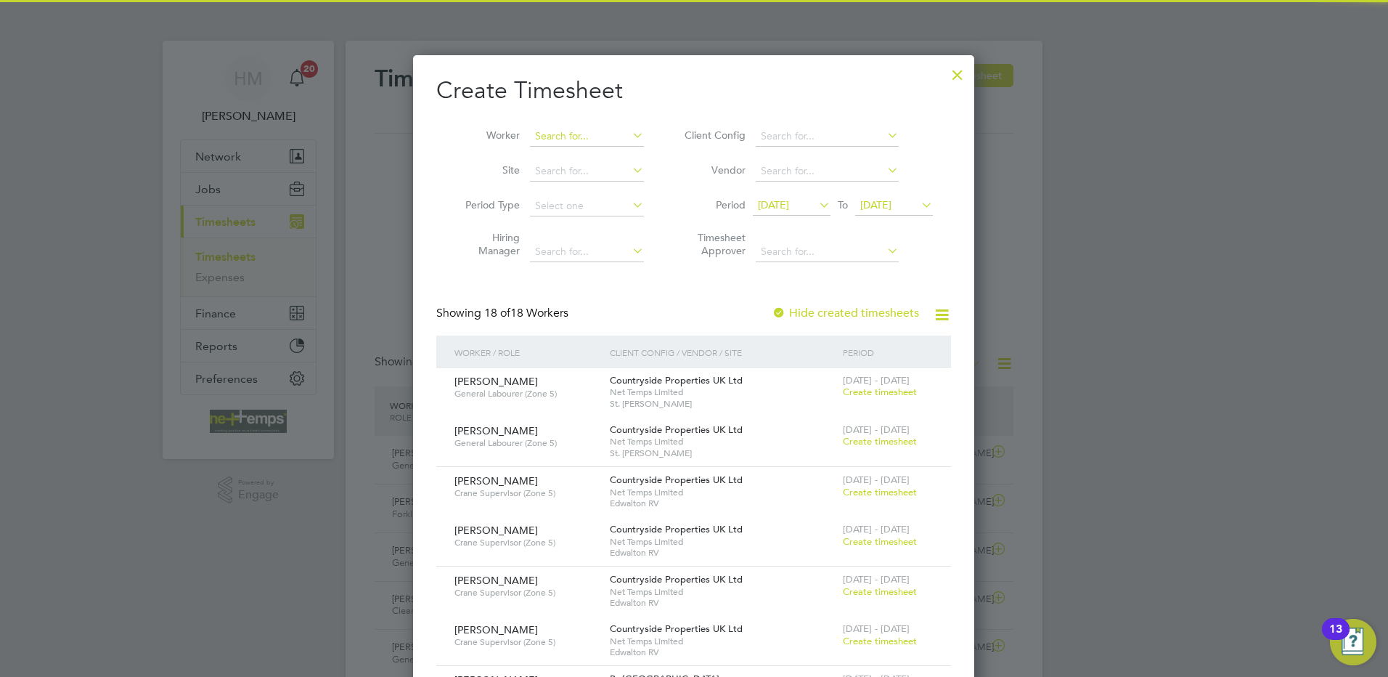
click at [561, 139] on input at bounding box center [587, 136] width 114 height 20
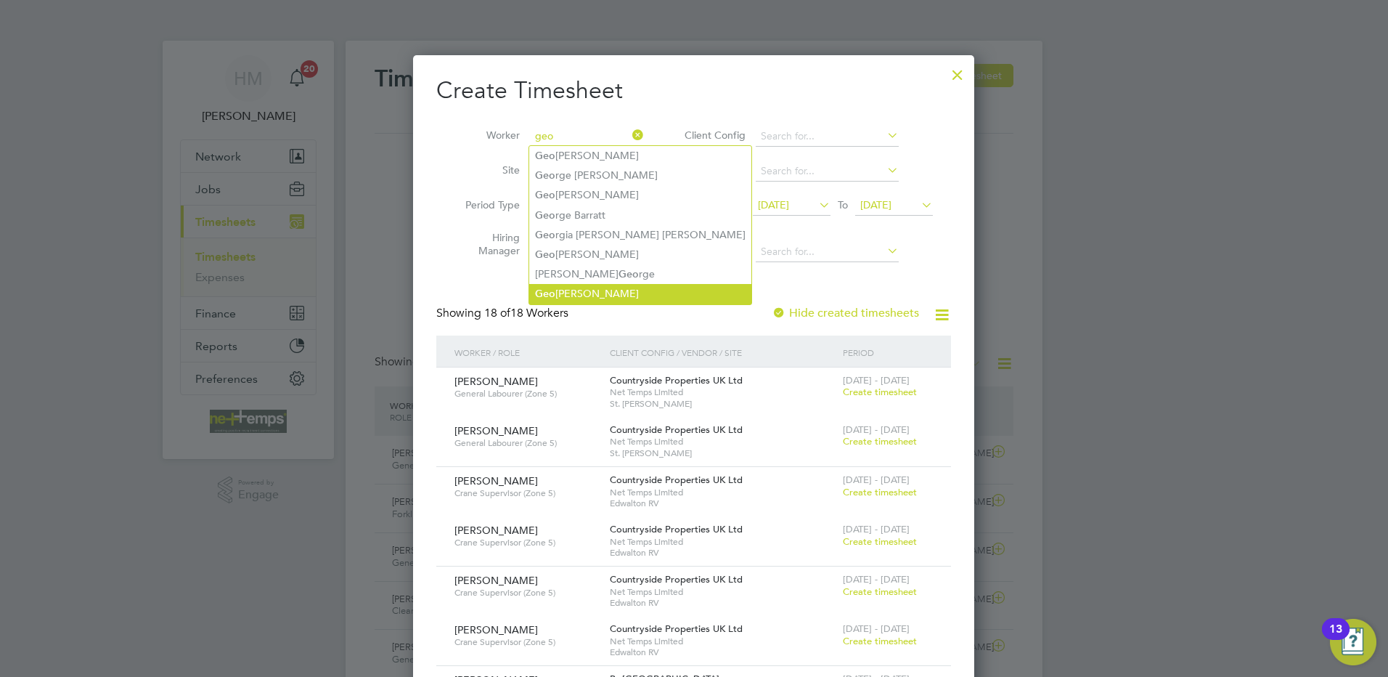
click at [608, 288] on li "Geo [PERSON_NAME]" at bounding box center [640, 294] width 222 height 20
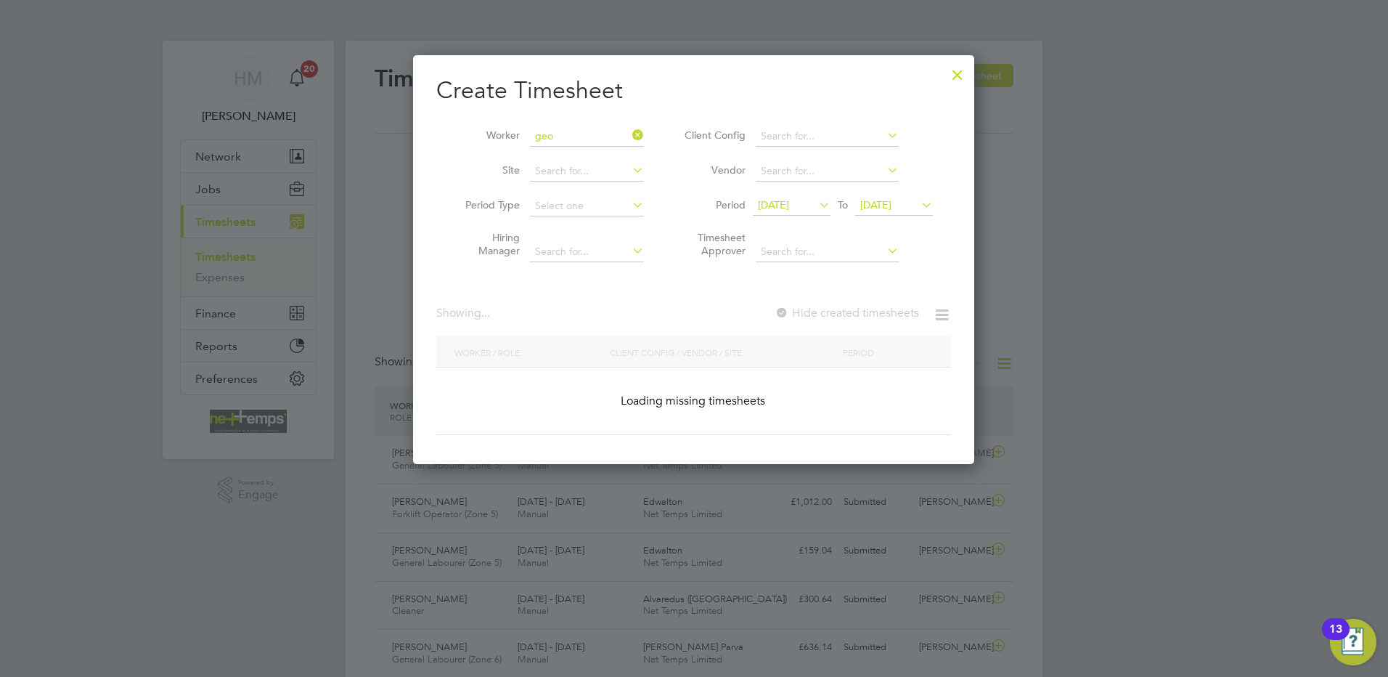
type input "[PERSON_NAME]"
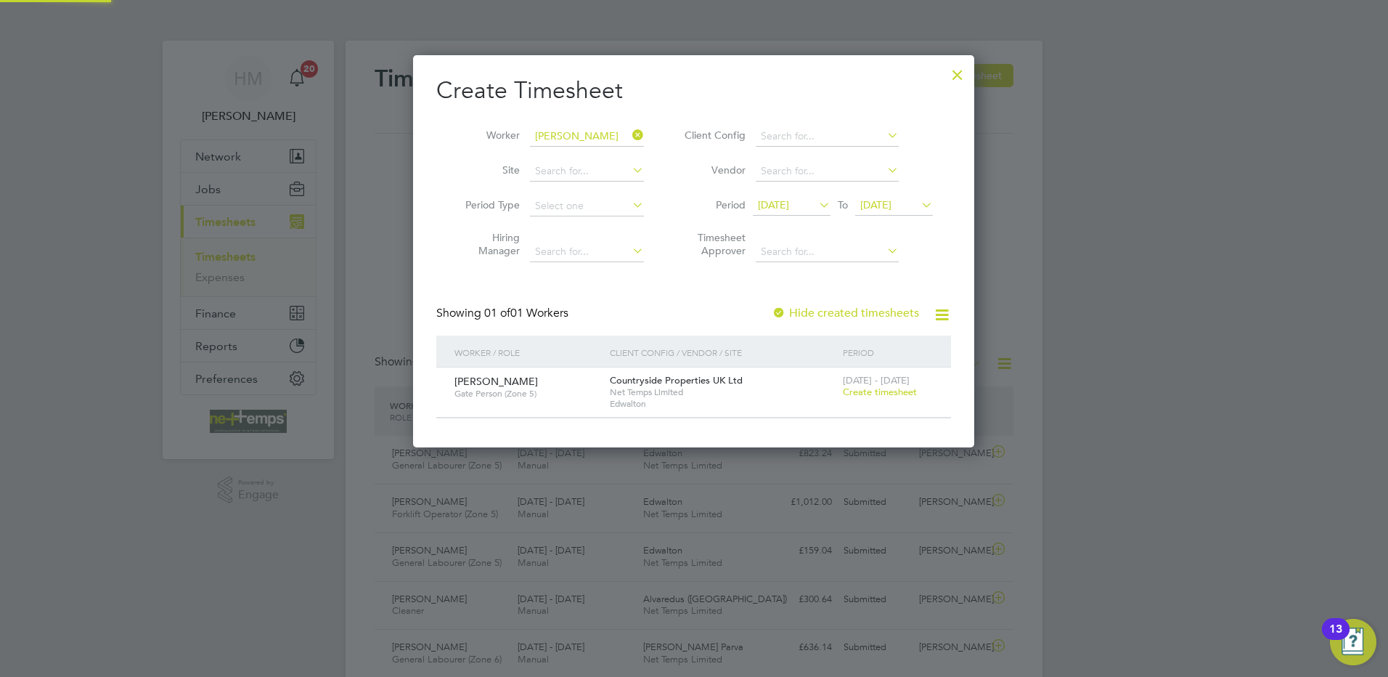
scroll to position [391, 562]
click at [861, 392] on span "Create timesheet" at bounding box center [880, 391] width 74 height 12
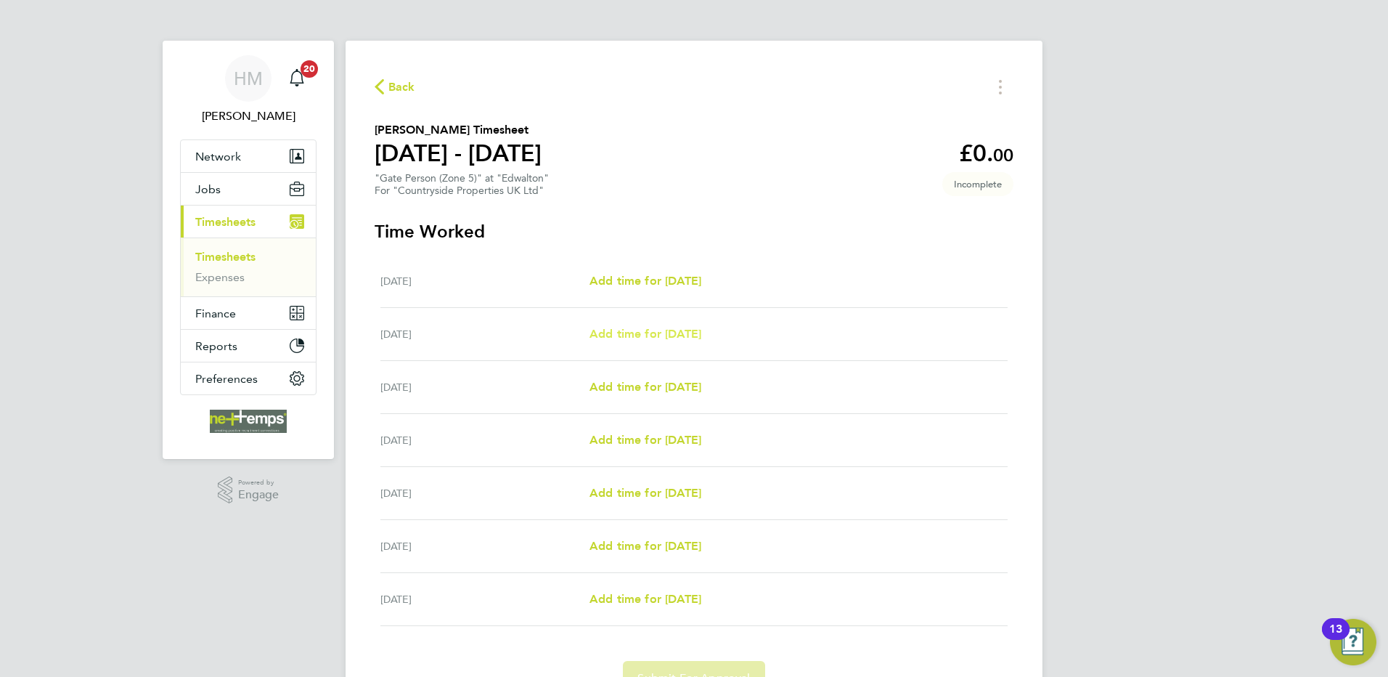
click at [648, 332] on span "Add time for [DATE]" at bounding box center [645, 334] width 112 height 14
select select "30"
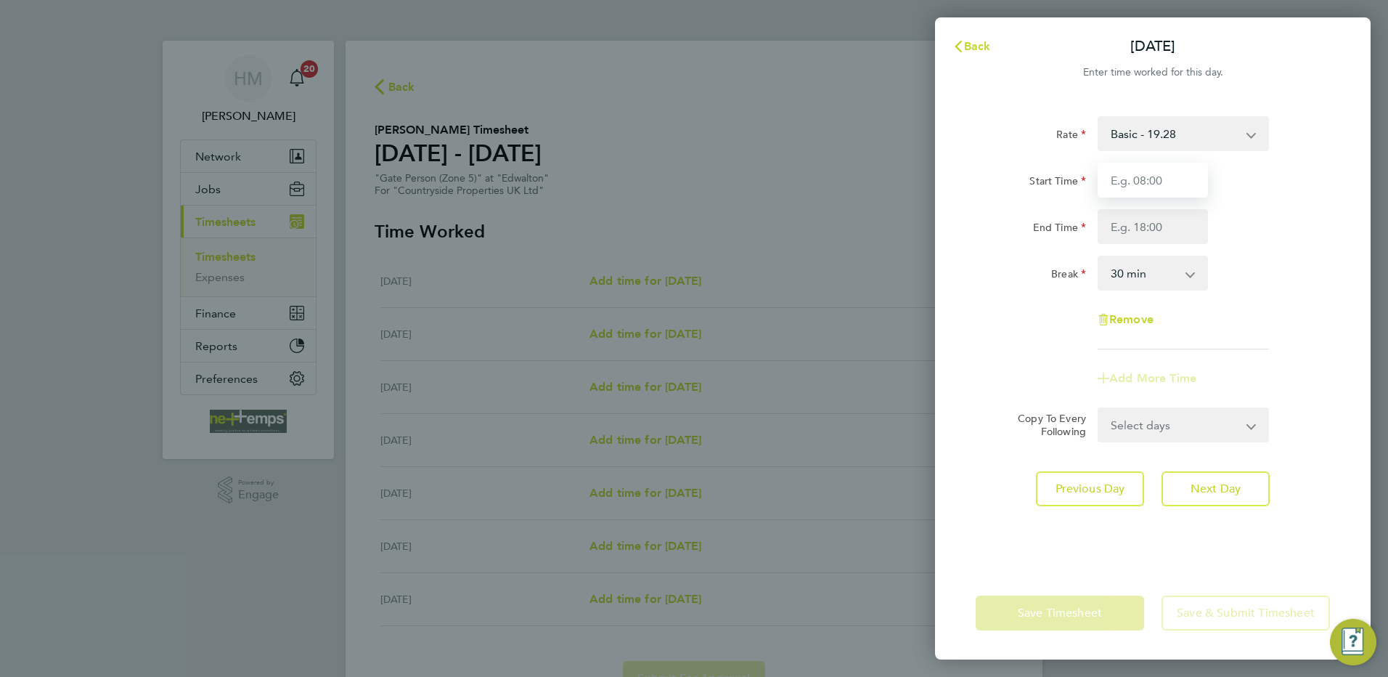
click at [1154, 182] on input "Start Time" at bounding box center [1153, 180] width 110 height 35
type input "07:30"
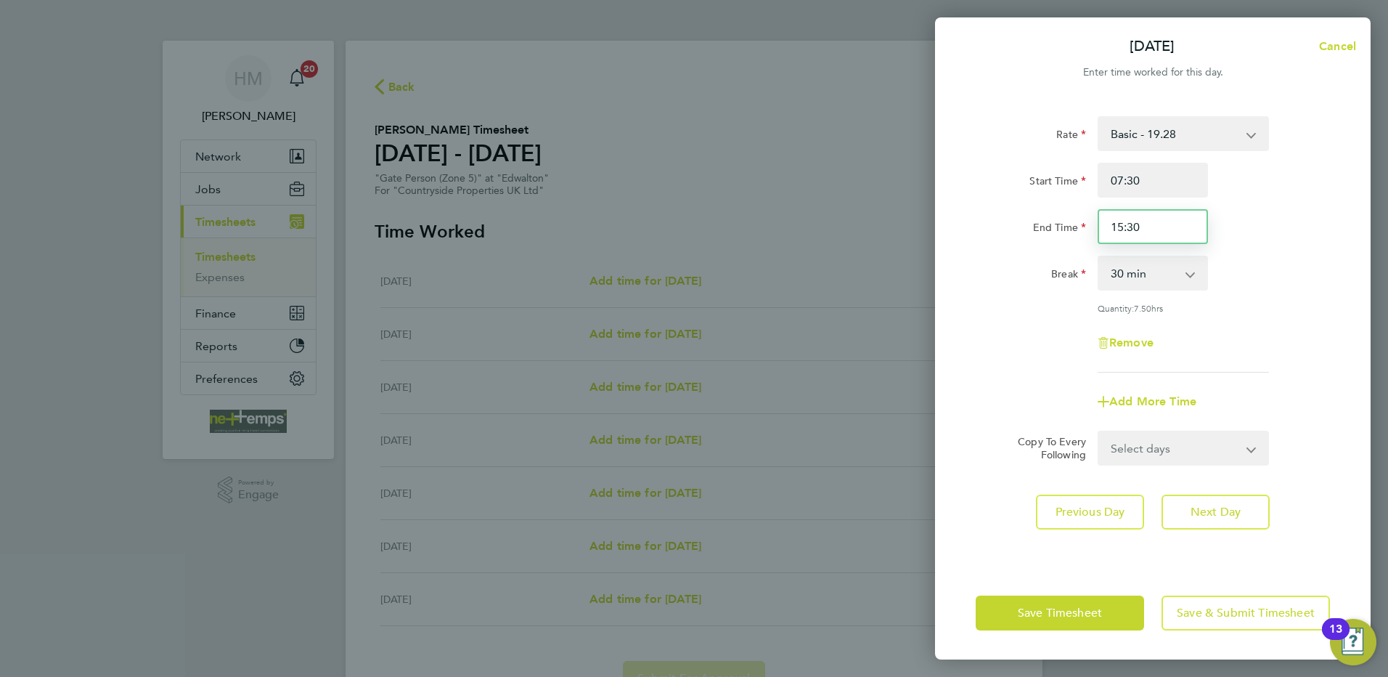
click at [1164, 237] on input "15:30" at bounding box center [1153, 226] width 110 height 35
click at [1123, 226] on input "15:30" at bounding box center [1153, 226] width 110 height 35
type input "16:30"
click at [1154, 442] on select "Select days Day Weekday (Mon-Fri) Weekend (Sat-Sun) [DATE] [DATE] [DATE] [DATE]…" at bounding box center [1175, 448] width 152 height 32
click at [1169, 452] on select "Select days Day Weekday (Mon-Fri) Weekend (Sat-Sun) [DATE] [DATE] [DATE] [DATE]…" at bounding box center [1175, 448] width 152 height 32
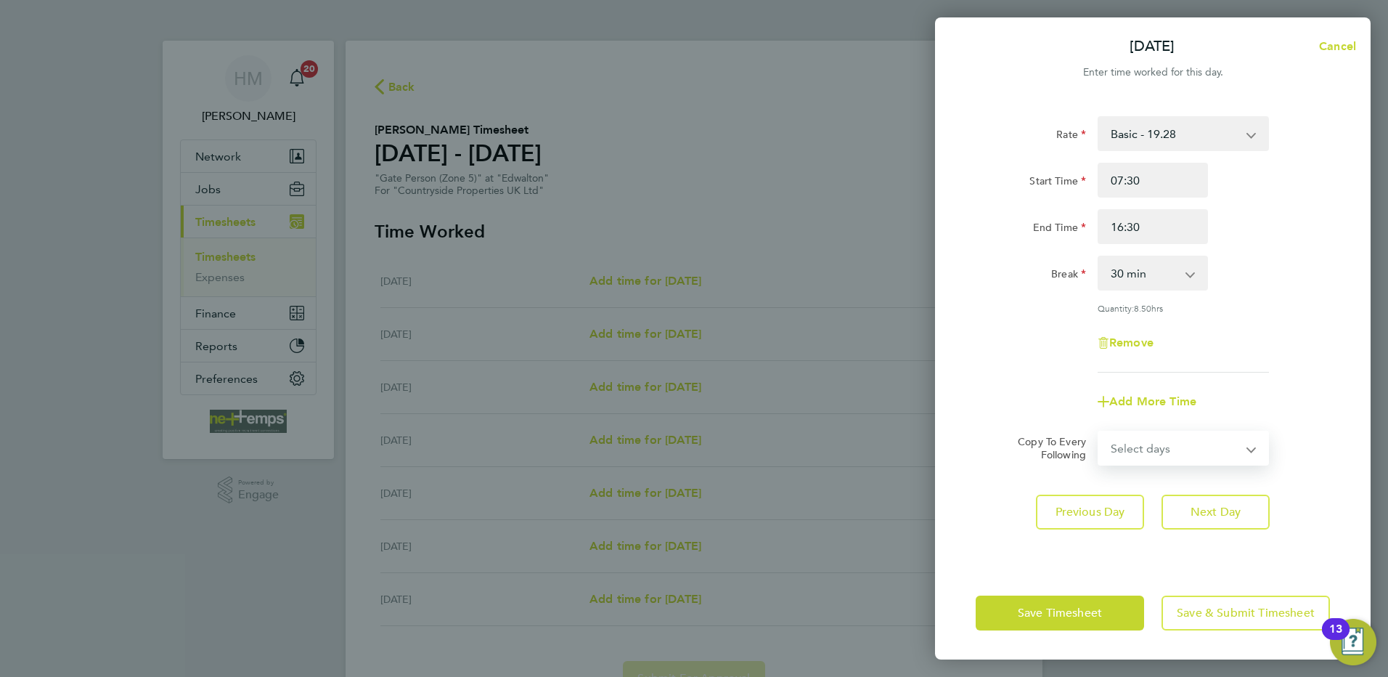
click at [1166, 448] on select "Select days Day Weekday (Mon-Fri) Weekend (Sat-Sun) [DATE] [DATE] [DATE] [DATE]…" at bounding box center [1175, 448] width 152 height 32
select select "WEEKDAY"
click at [1099, 432] on select "Select days Day Weekday (Mon-Fri) Weekend (Sat-Sun) [DATE] [DATE] [DATE] [DATE]…" at bounding box center [1175, 448] width 152 height 32
select select "[DATE]"
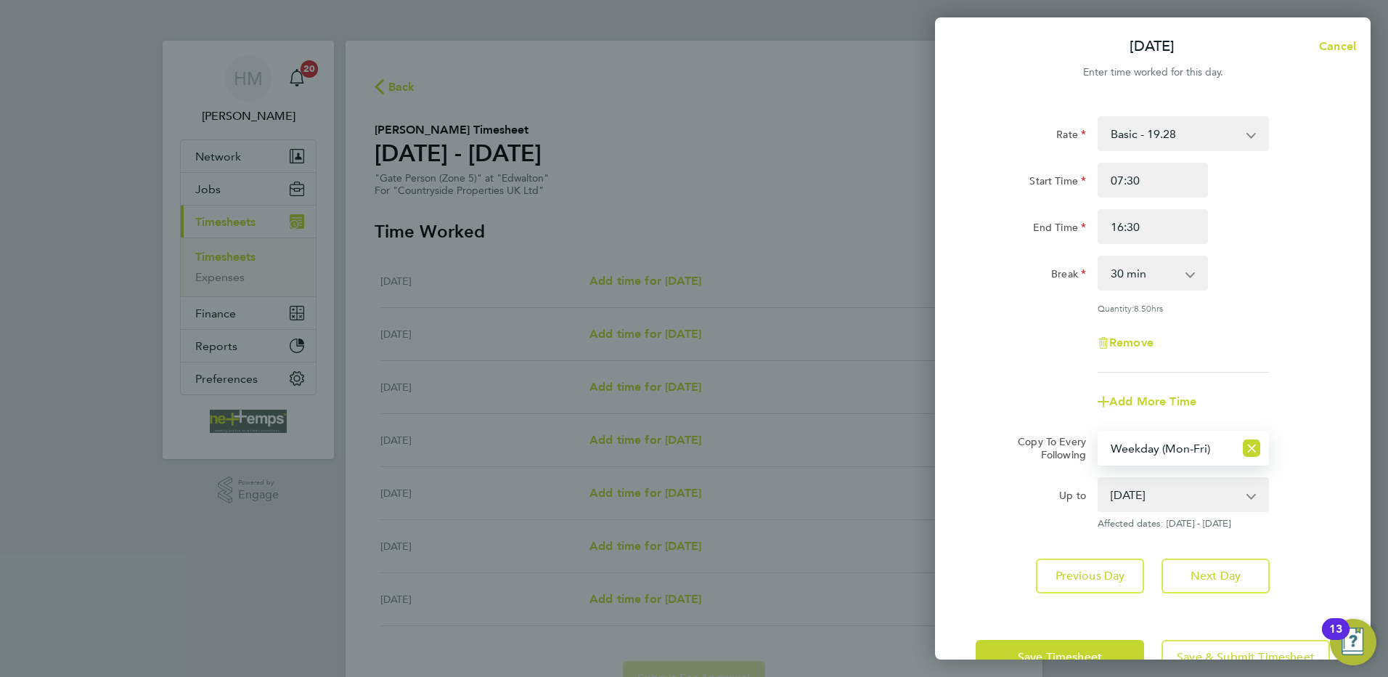
scroll to position [43, 0]
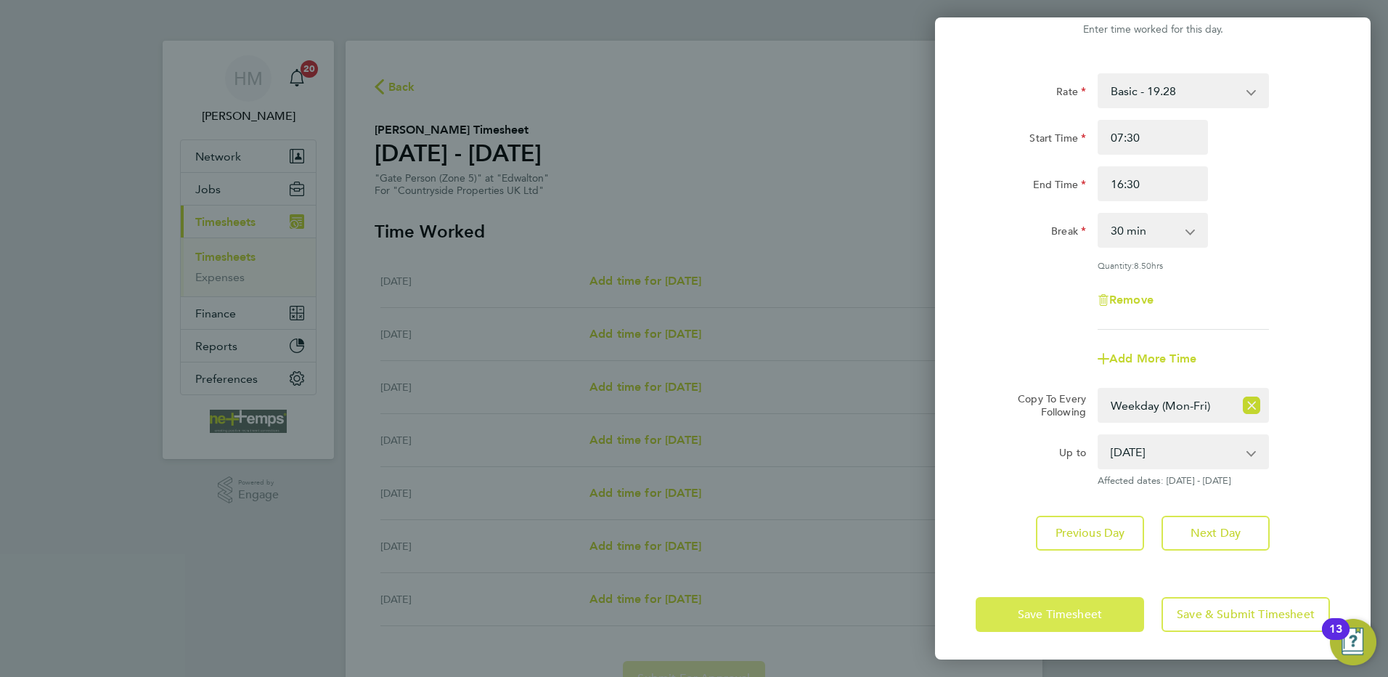
click at [1050, 608] on span "Save Timesheet" at bounding box center [1060, 614] width 84 height 15
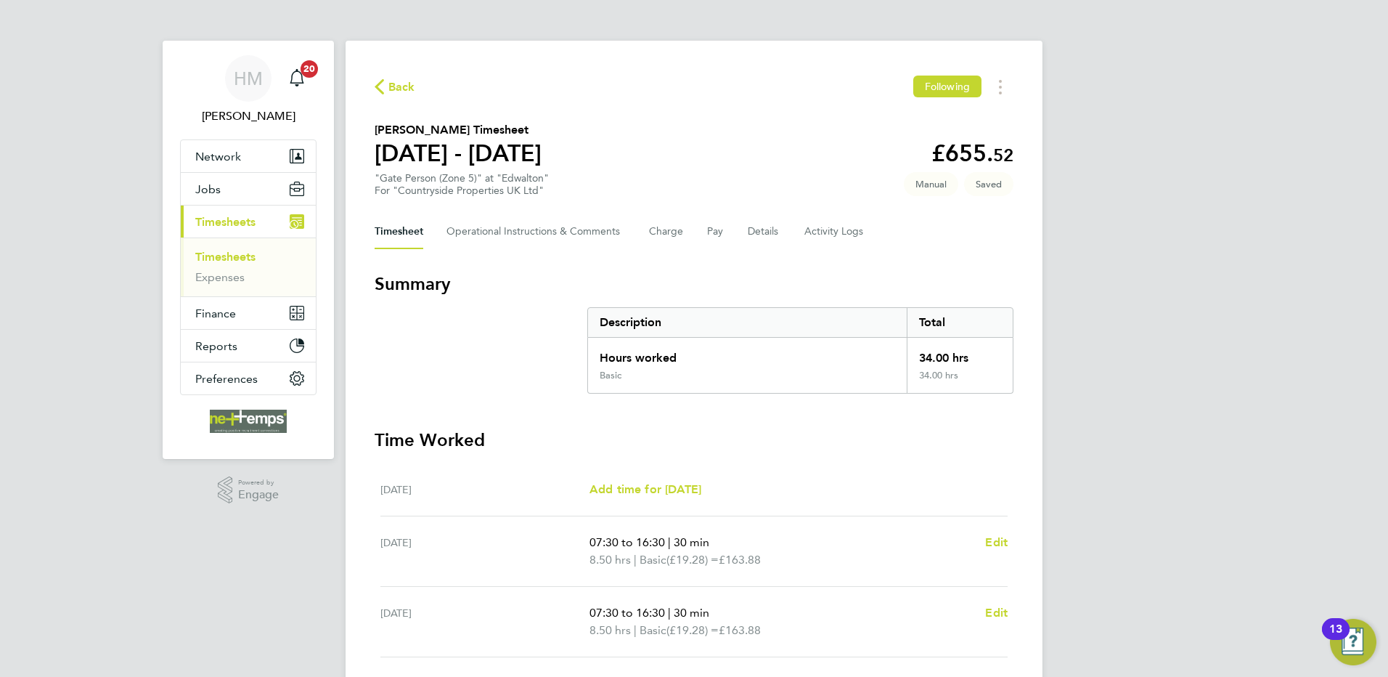
scroll to position [355, 0]
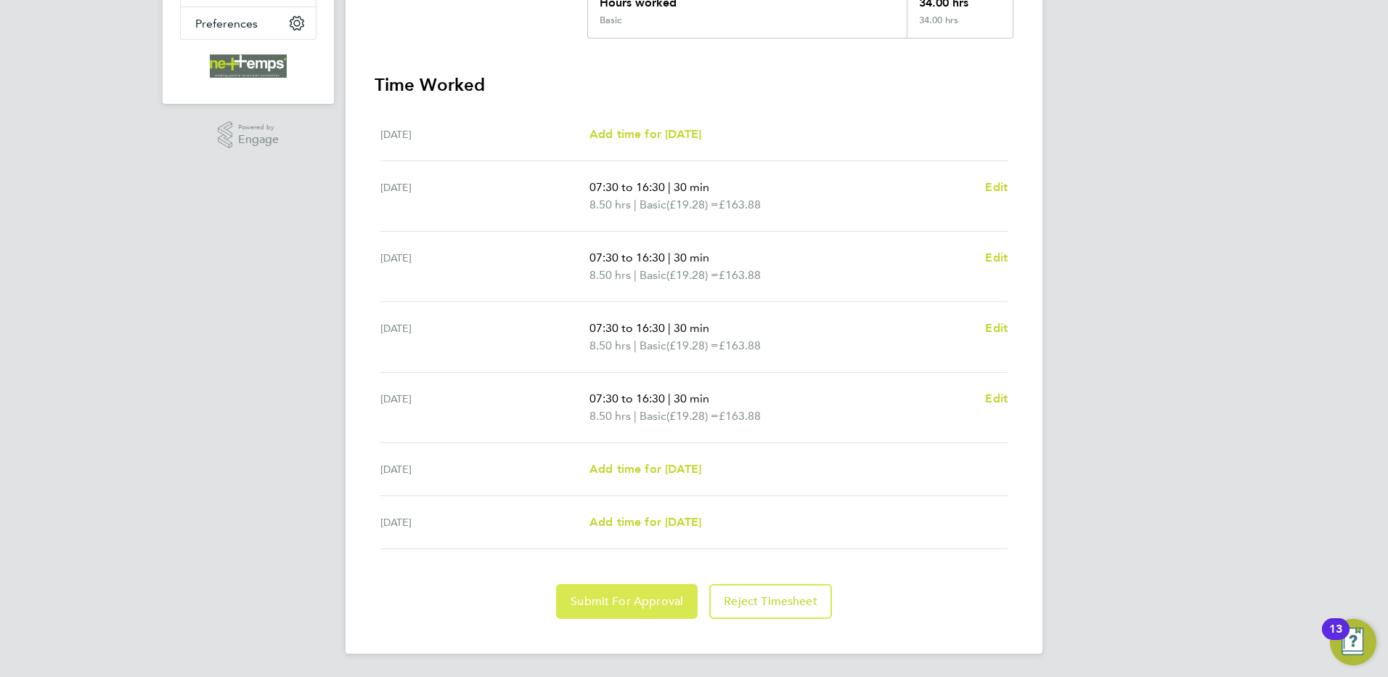
click at [635, 611] on button "Submit For Approval" at bounding box center [627, 601] width 142 height 35
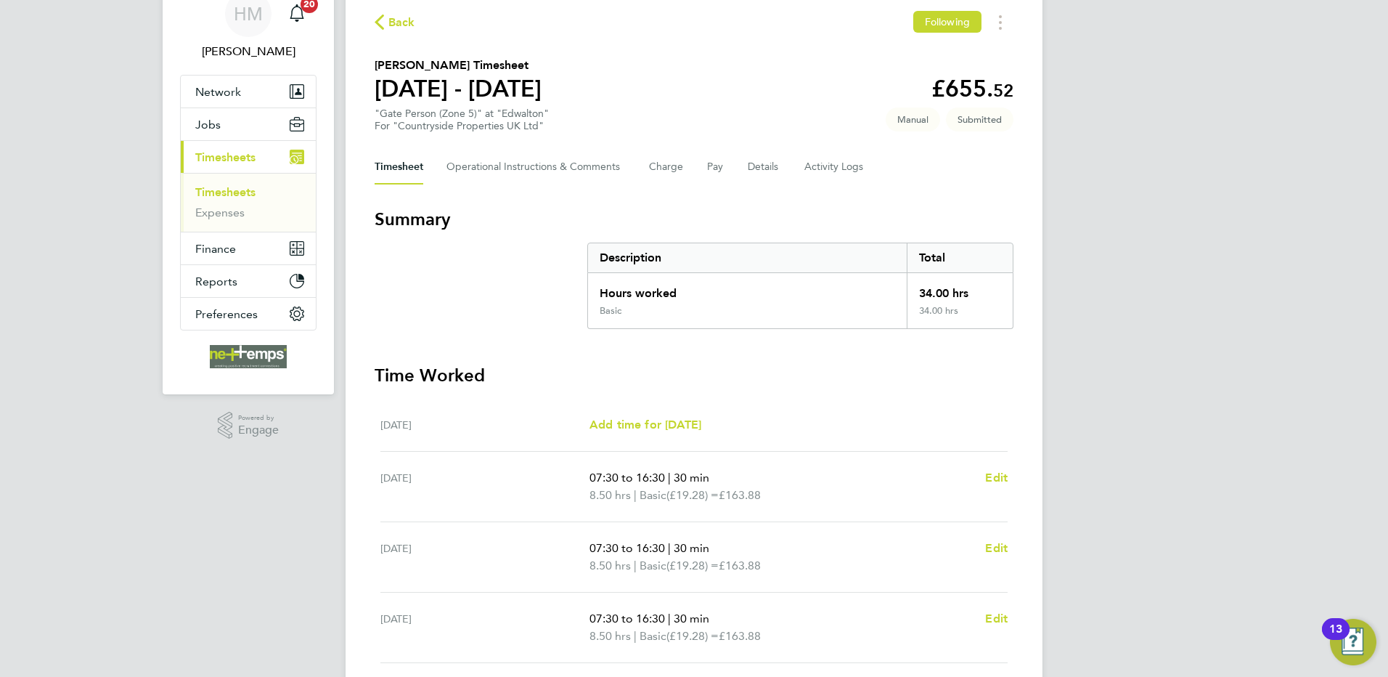
scroll to position [0, 0]
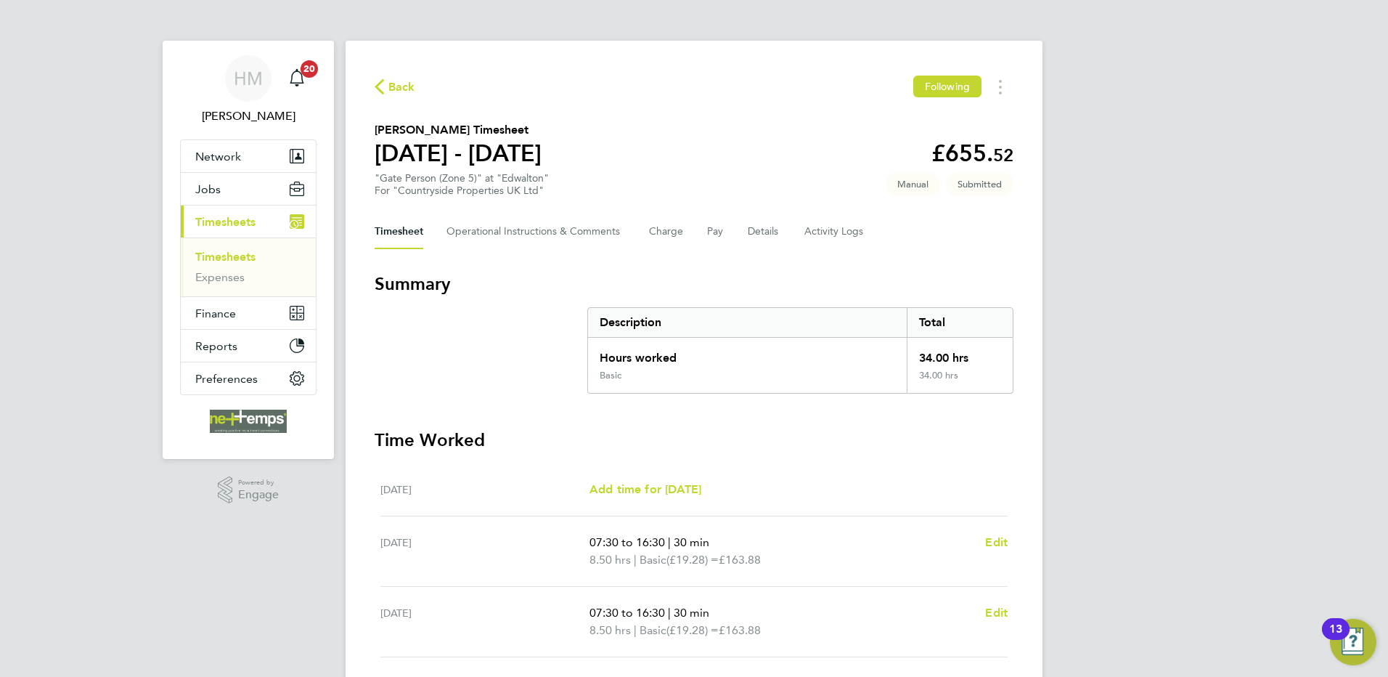
click at [394, 86] on span "Back" at bounding box center [401, 86] width 27 height 17
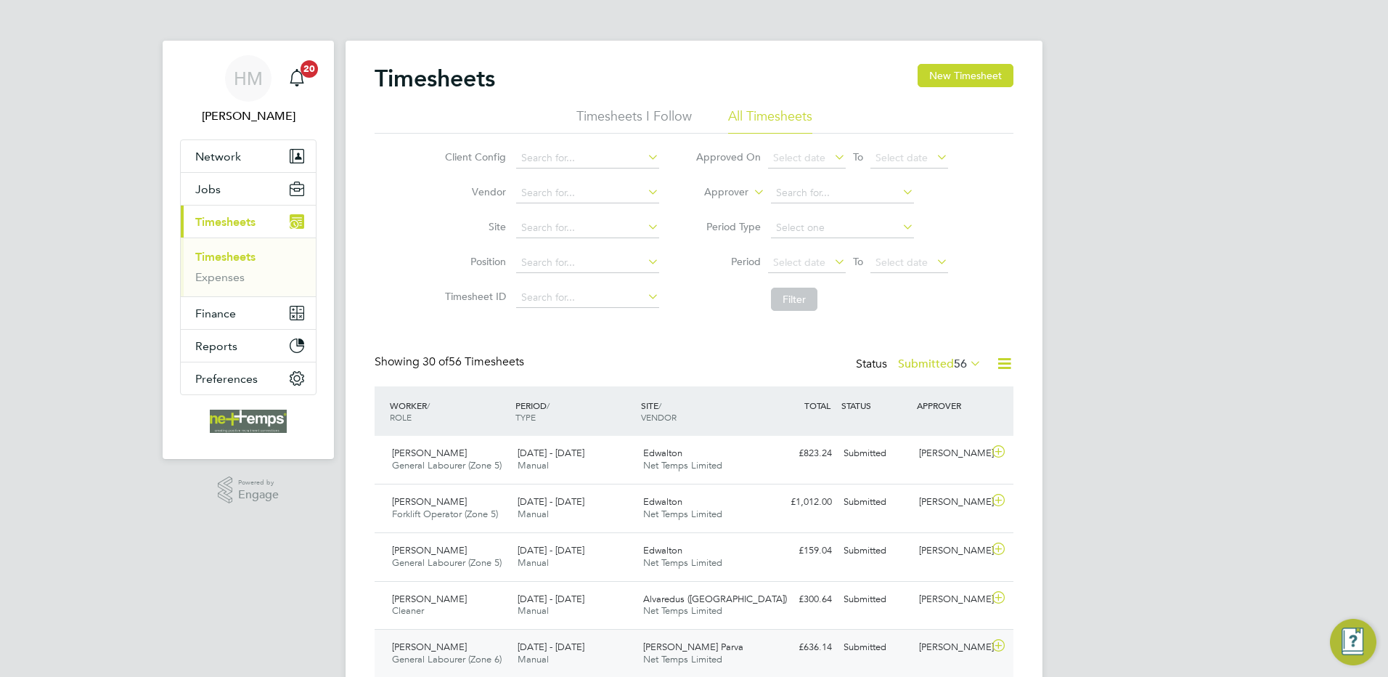
scroll to position [37, 126]
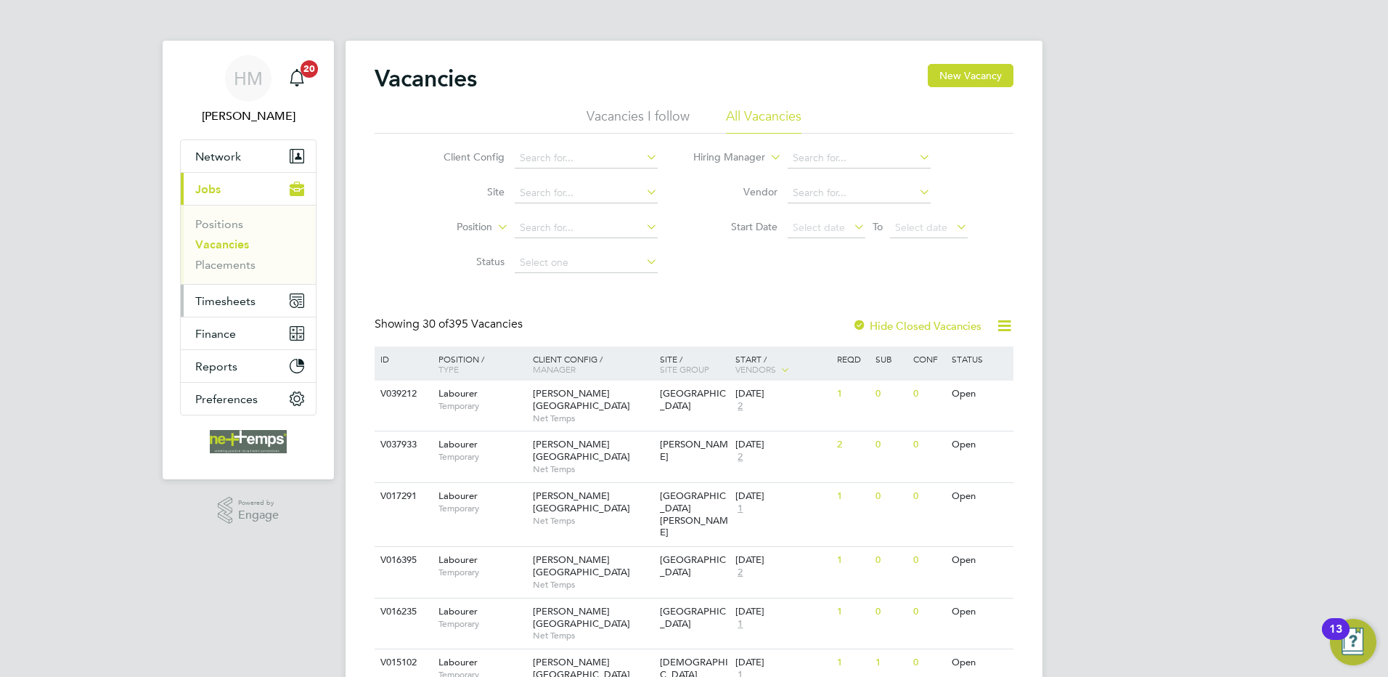
click at [231, 299] on span "Timesheets" at bounding box center [225, 301] width 60 height 14
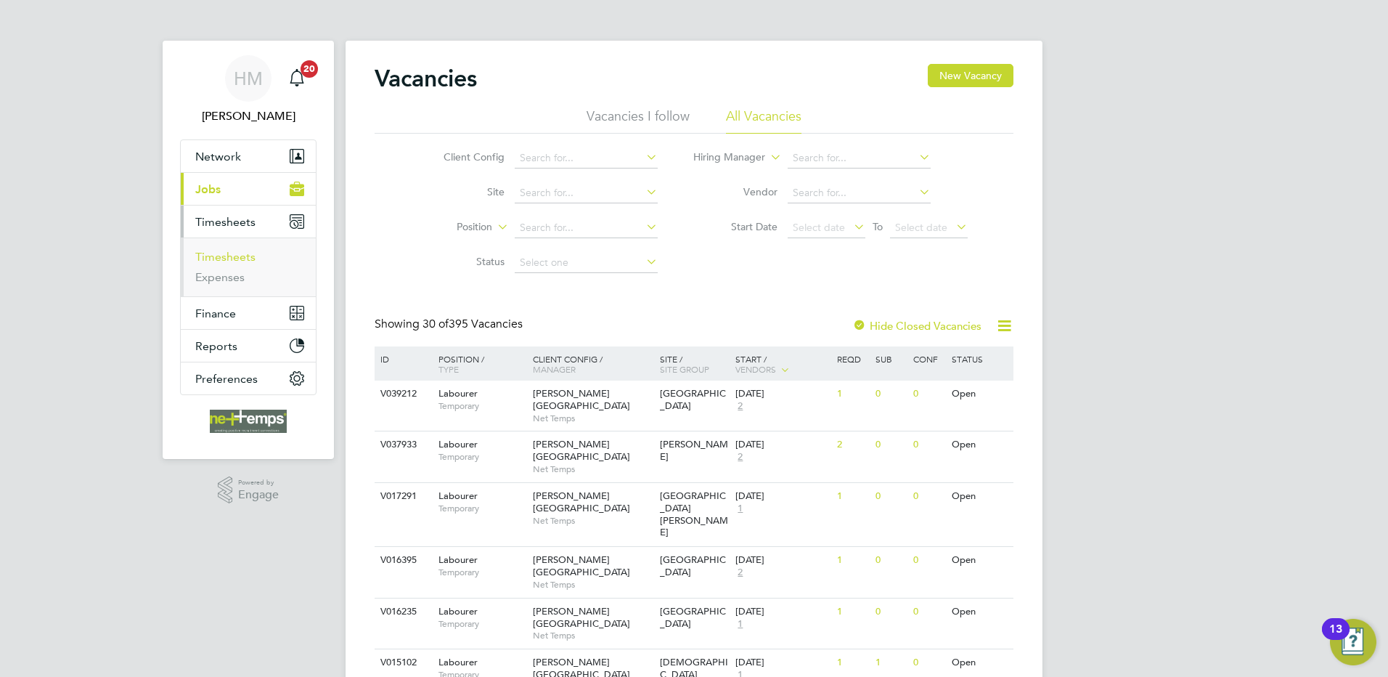
click at [237, 254] on link "Timesheets" at bounding box center [225, 257] width 60 height 14
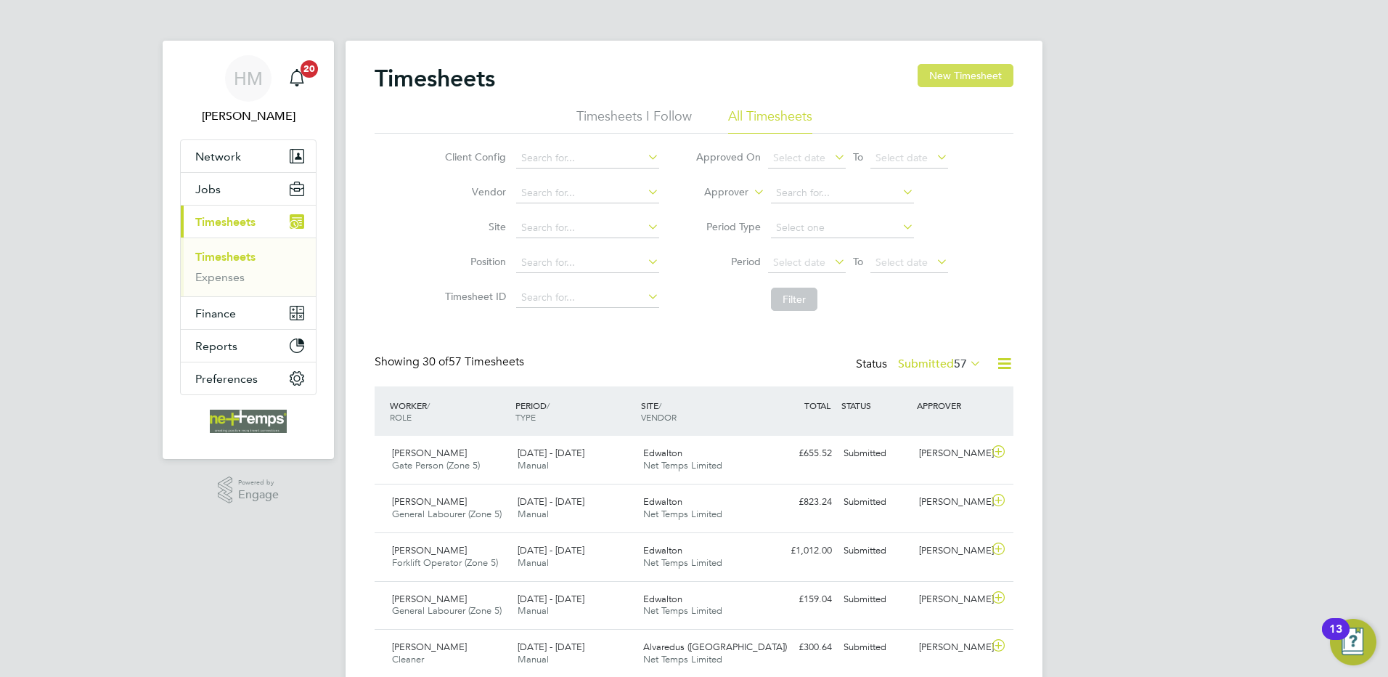
click at [994, 72] on button "New Timesheet" at bounding box center [966, 75] width 96 height 23
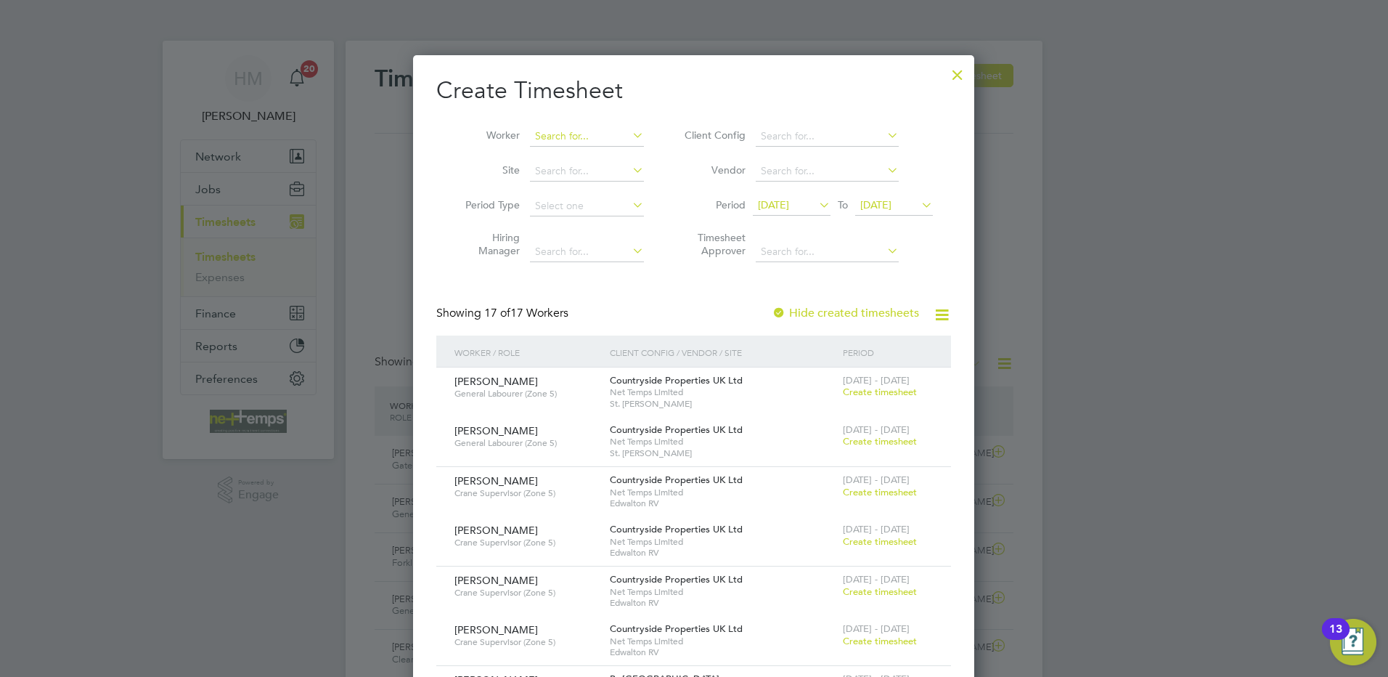
click at [558, 137] on input at bounding box center [587, 136] width 114 height 20
click at [550, 130] on input at bounding box center [587, 136] width 114 height 20
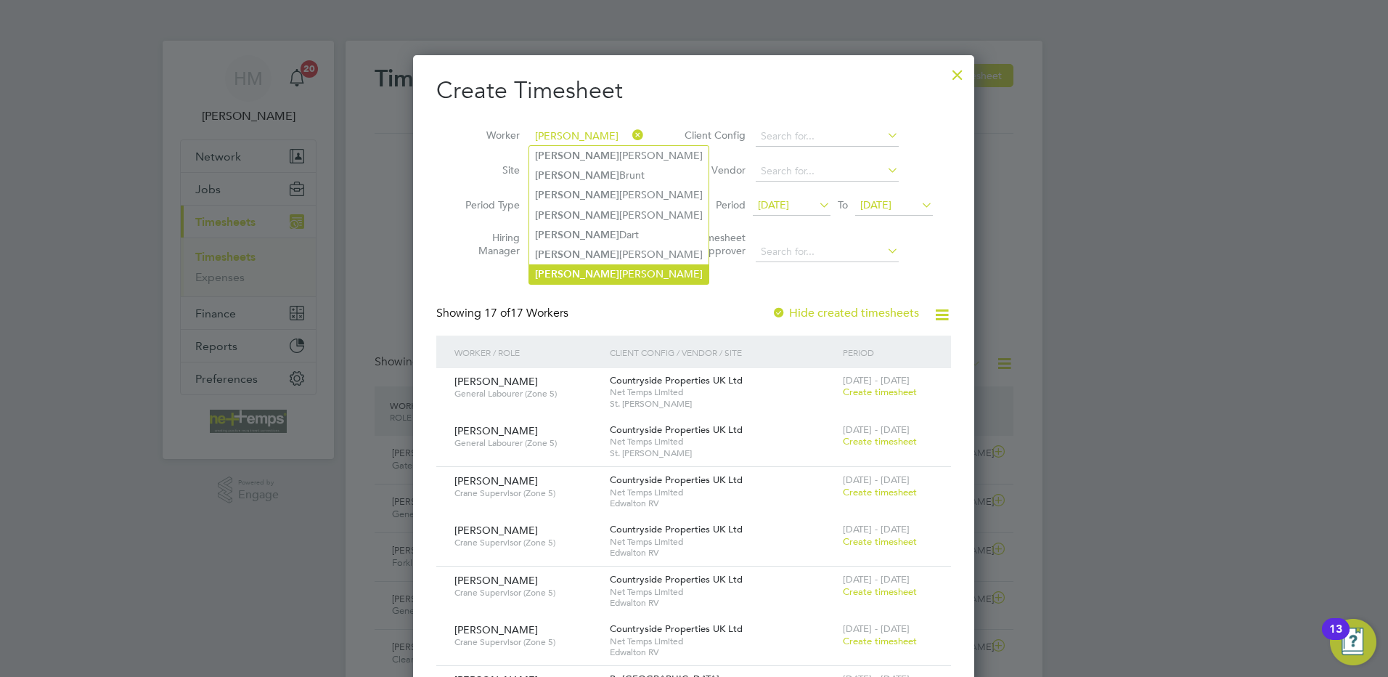
click at [597, 266] on li "Stuart Shinton" at bounding box center [618, 274] width 179 height 20
type input "[PERSON_NAME]"
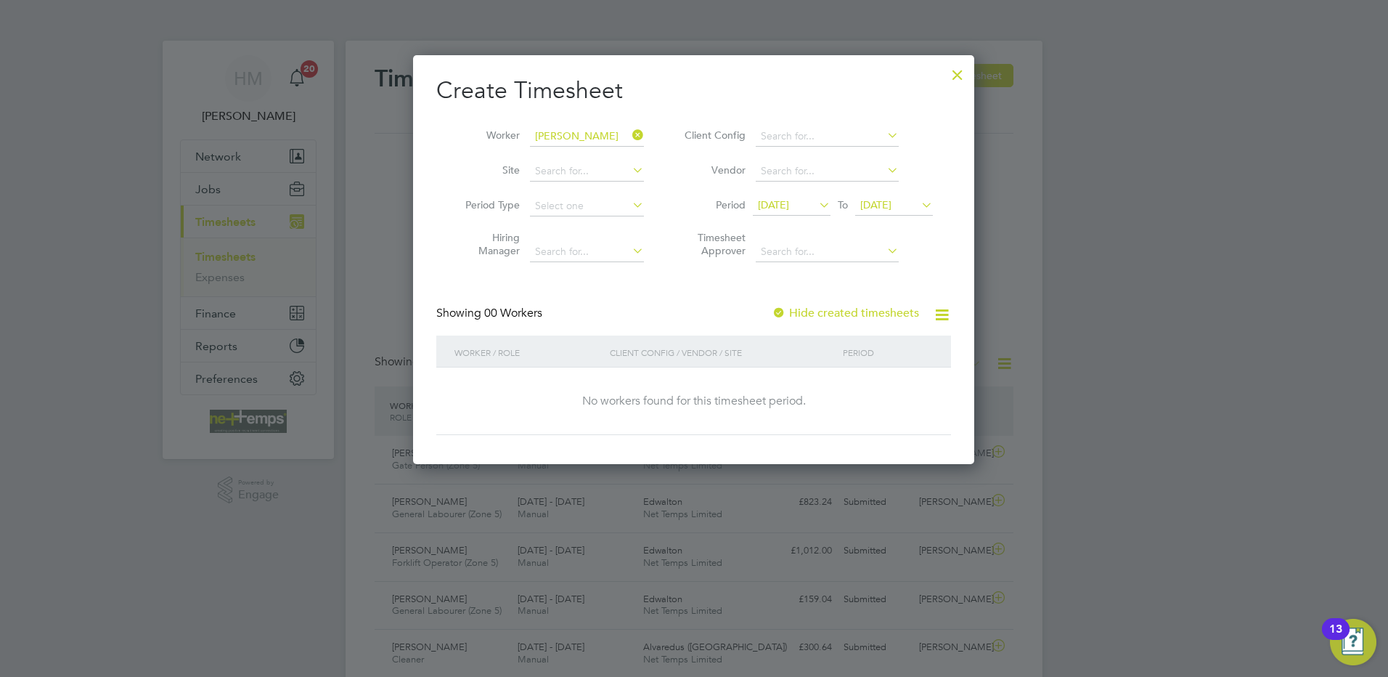
click at [804, 313] on label "Hide created timesheets" at bounding box center [845, 313] width 147 height 15
click at [786, 204] on span "[DATE]" at bounding box center [773, 204] width 31 height 13
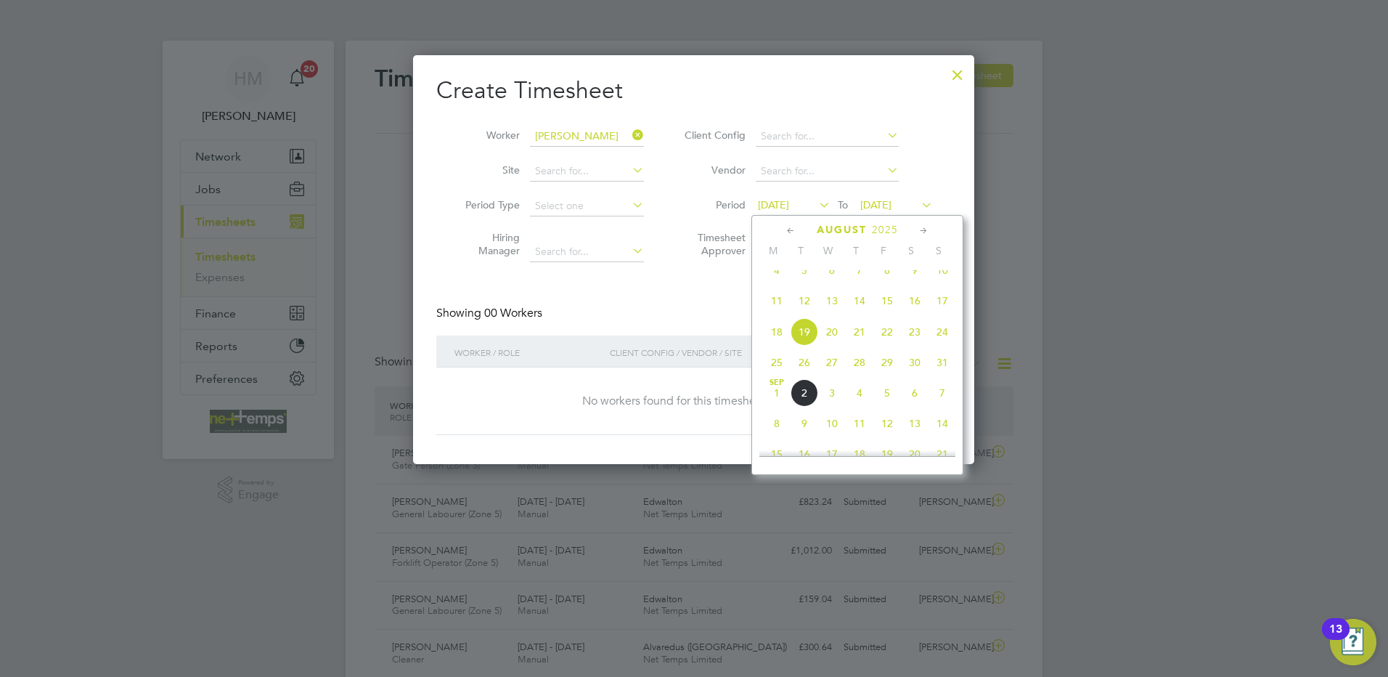
click at [777, 310] on span "11" at bounding box center [777, 301] width 28 height 28
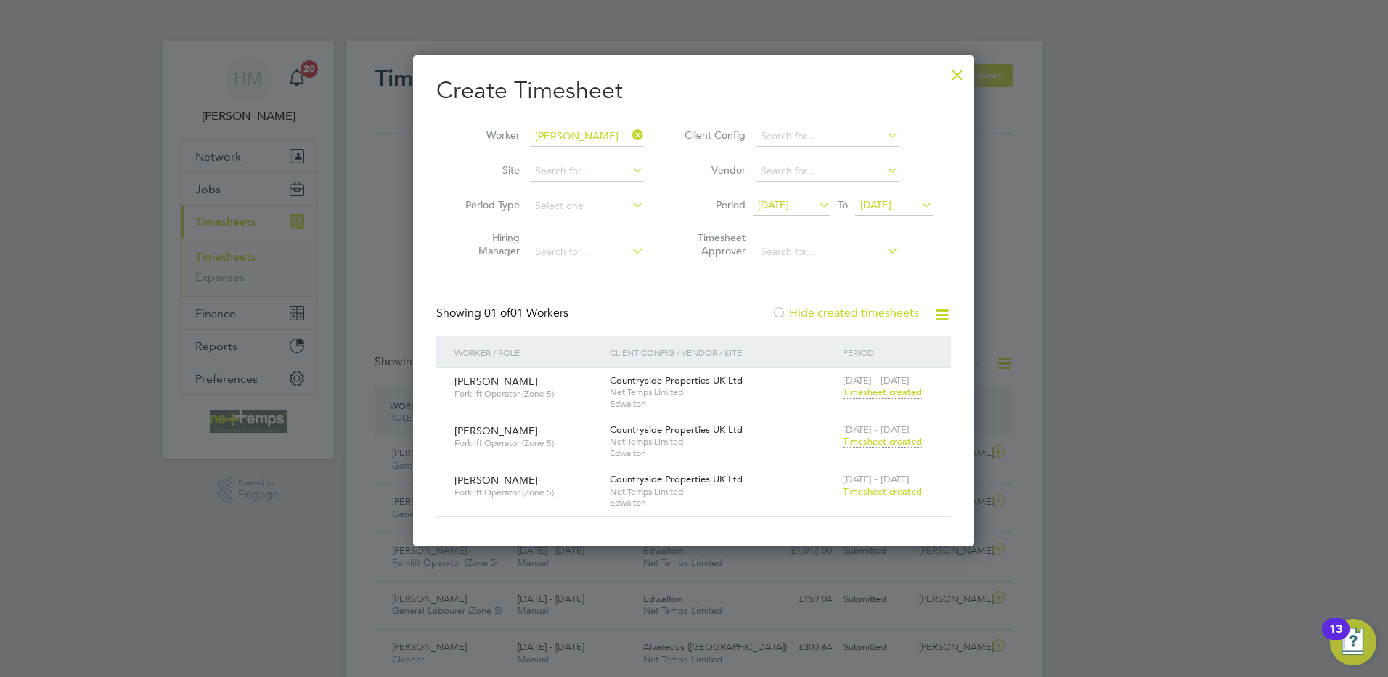
drag, startPoint x: 958, startPoint y: 75, endPoint x: 817, endPoint y: 308, distance: 272.7
click at [958, 75] on div at bounding box center [957, 71] width 26 height 26
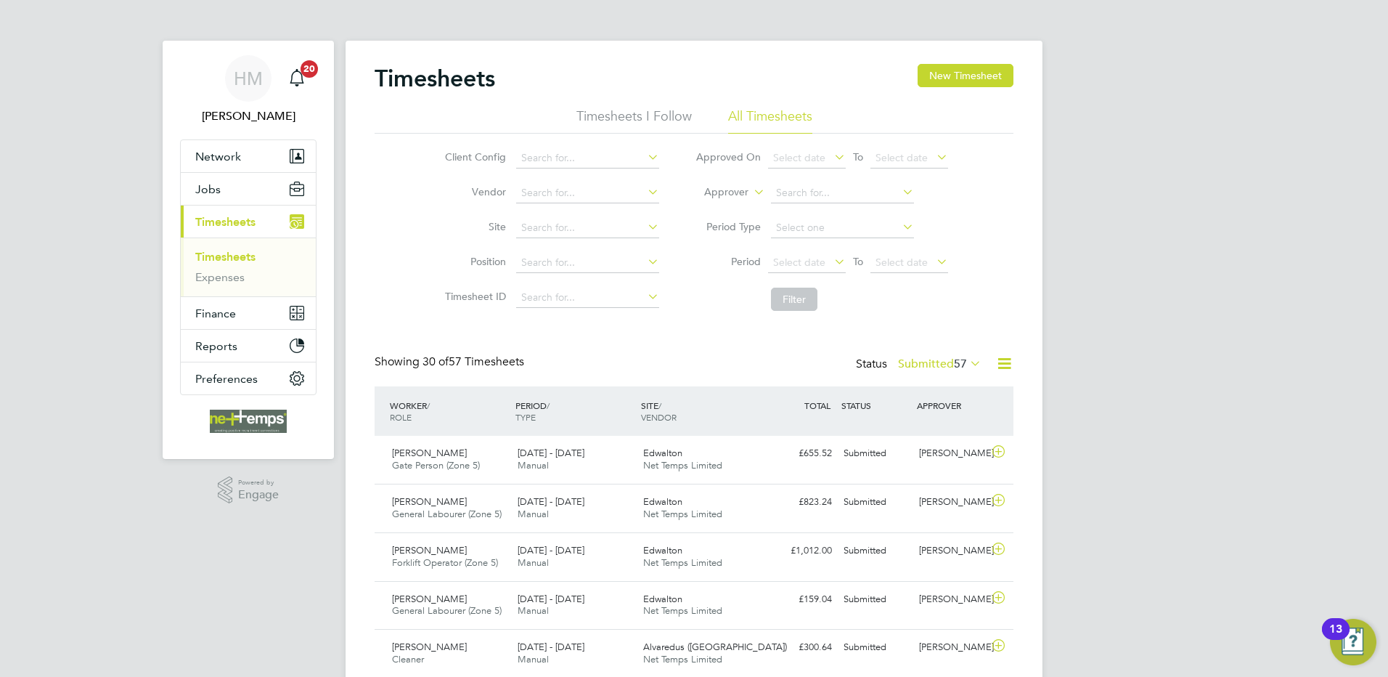
scroll to position [37, 126]
